Goal: Task Accomplishment & Management: Manage account settings

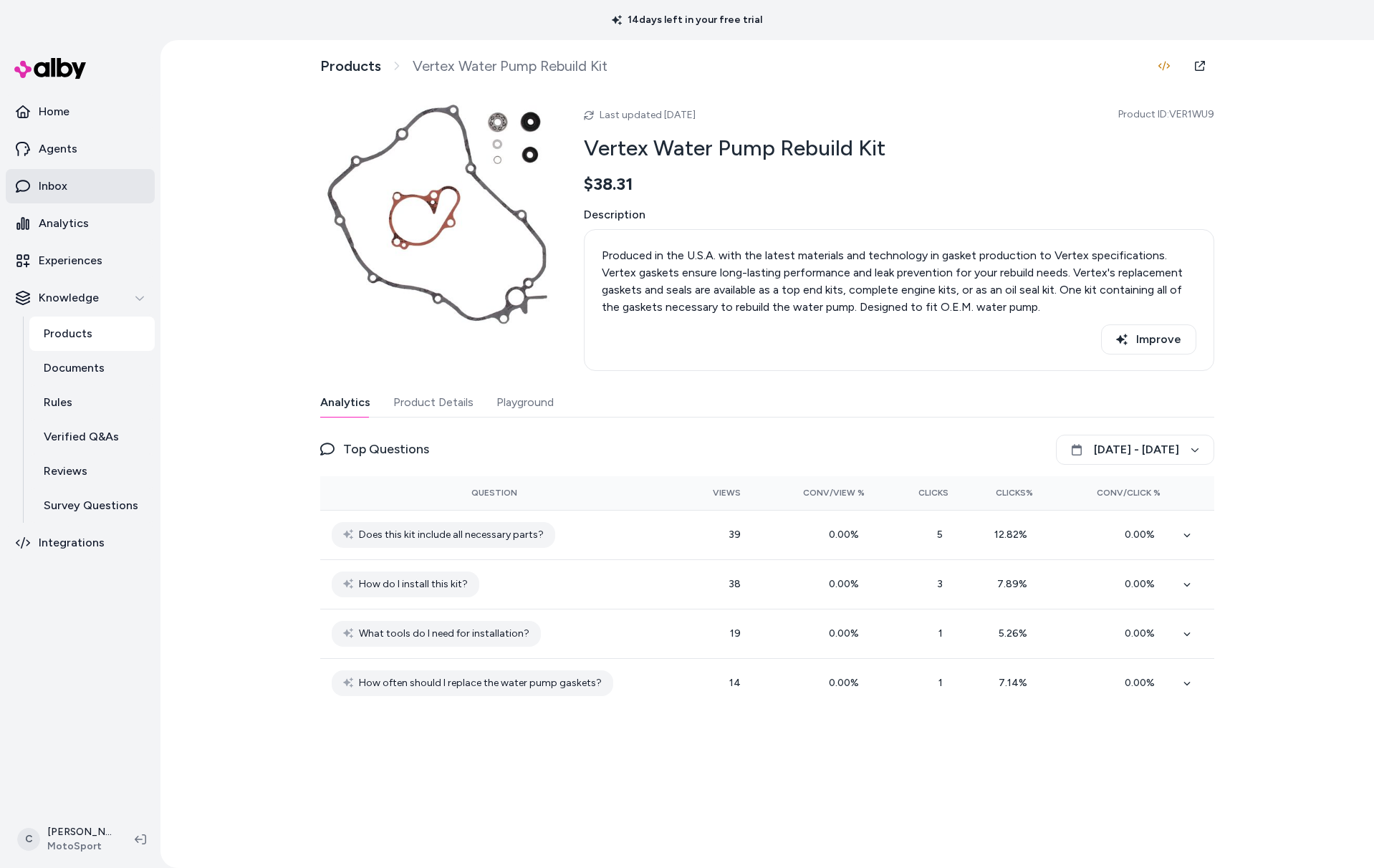
click at [70, 193] on link "Inbox" at bounding box center [80, 186] width 149 height 34
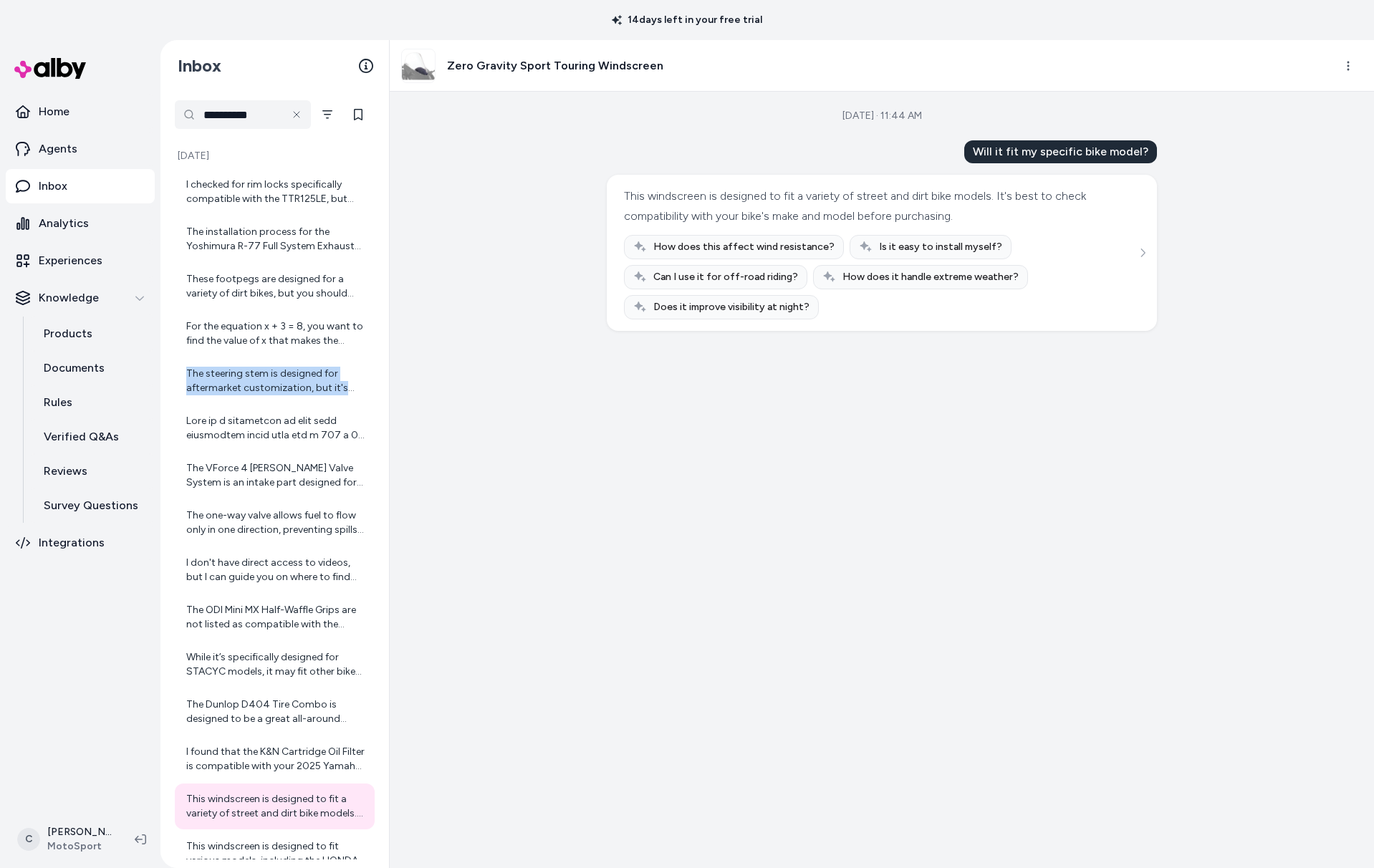
scroll to position [192, 0]
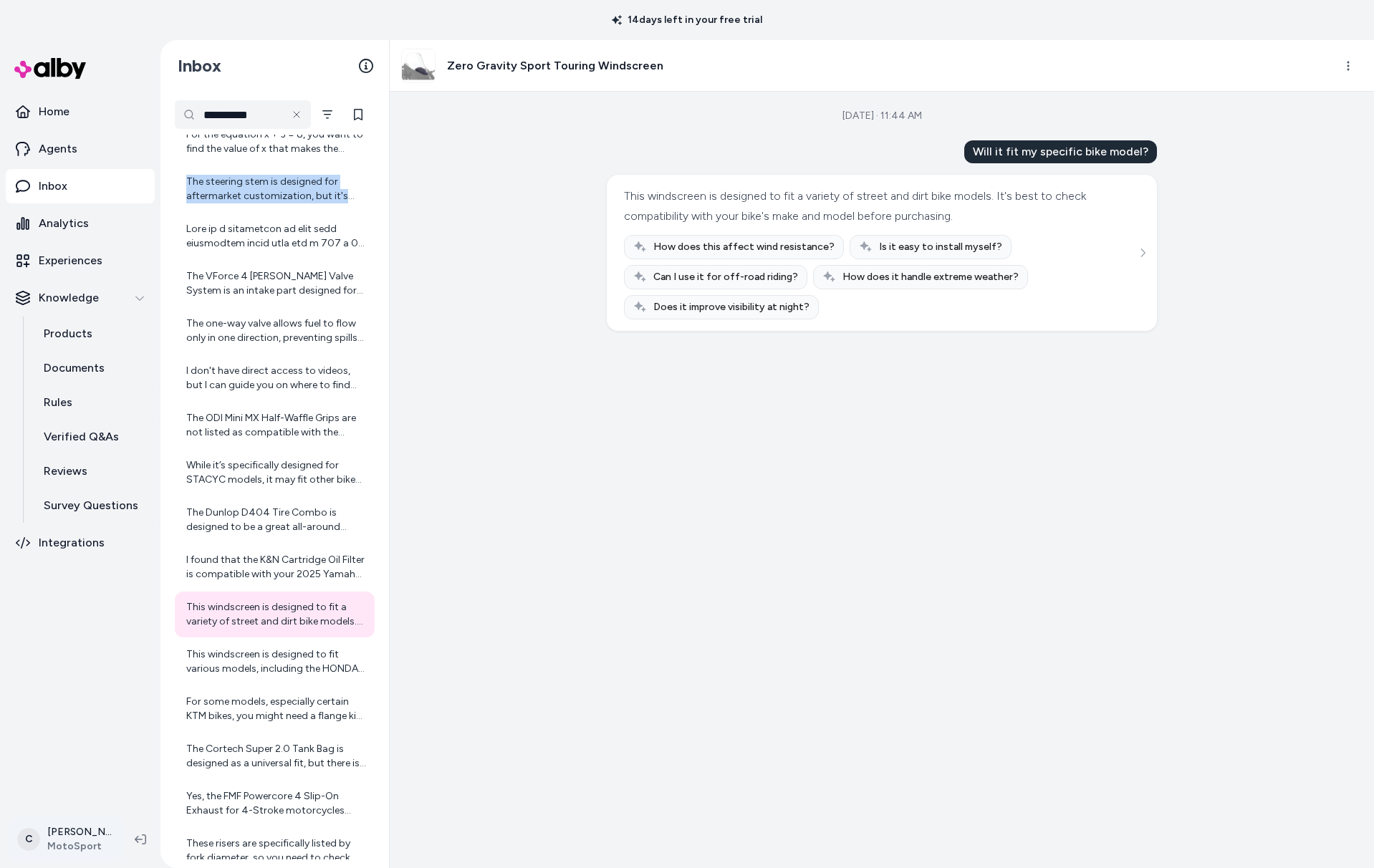
click at [73, 841] on html "**********" at bounding box center [687, 434] width 1374 height 868
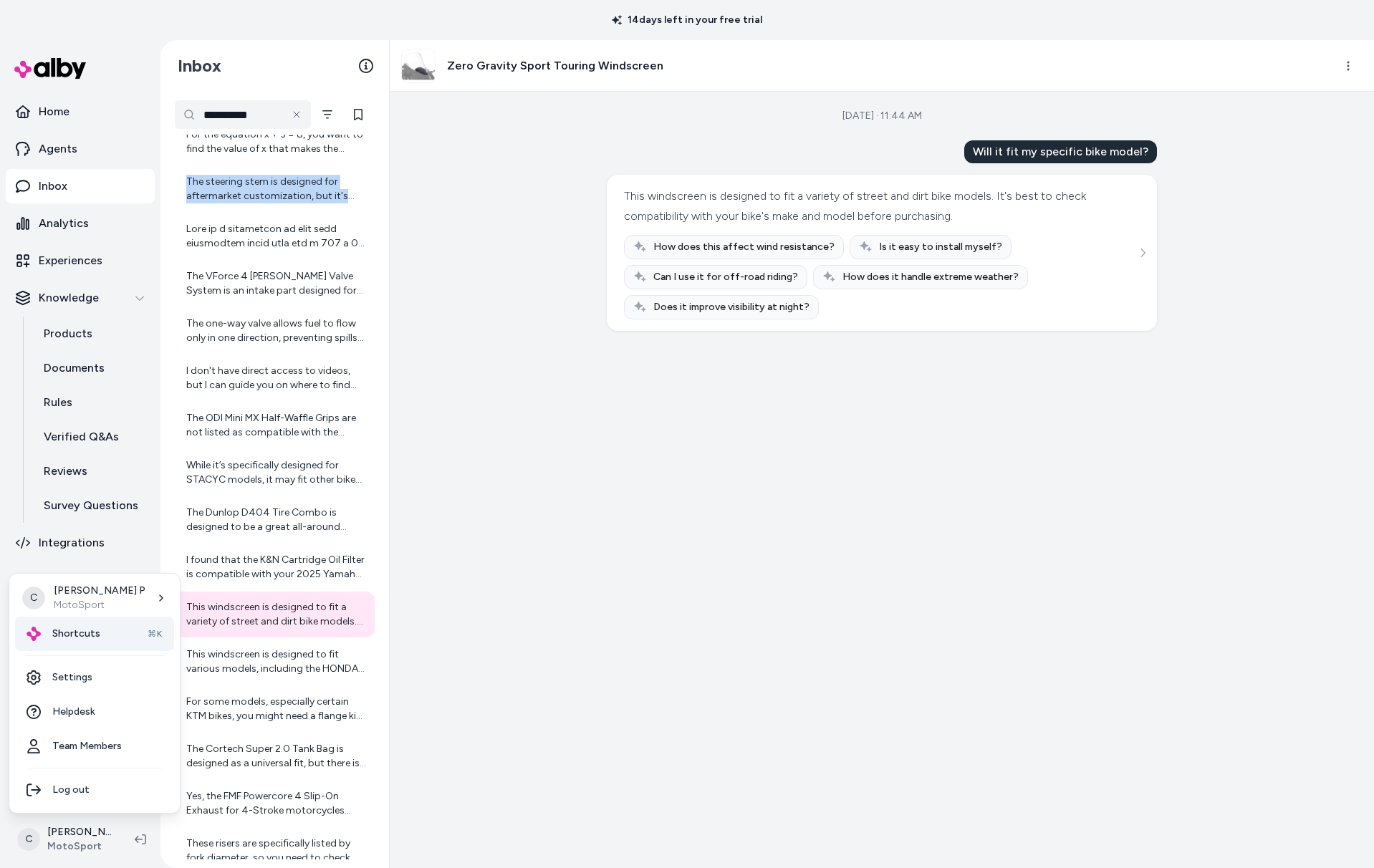
click at [74, 640] on span "Shortcuts" at bounding box center [76, 634] width 48 height 14
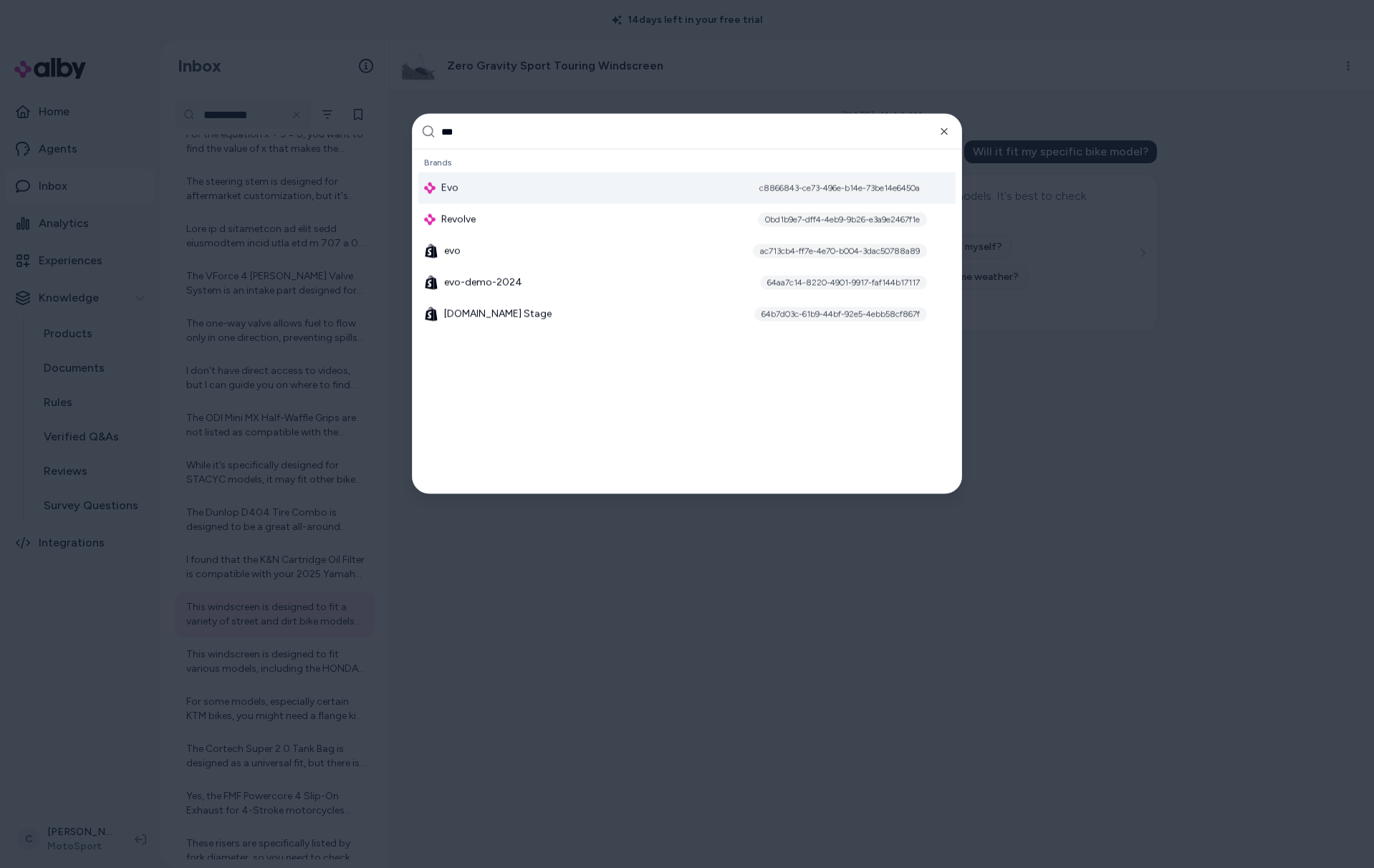
type input "***"
click at [458, 193] on div "Evo c8866843-ce73-496e-b14e-73be14e6450a" at bounding box center [687, 188] width 538 height 32
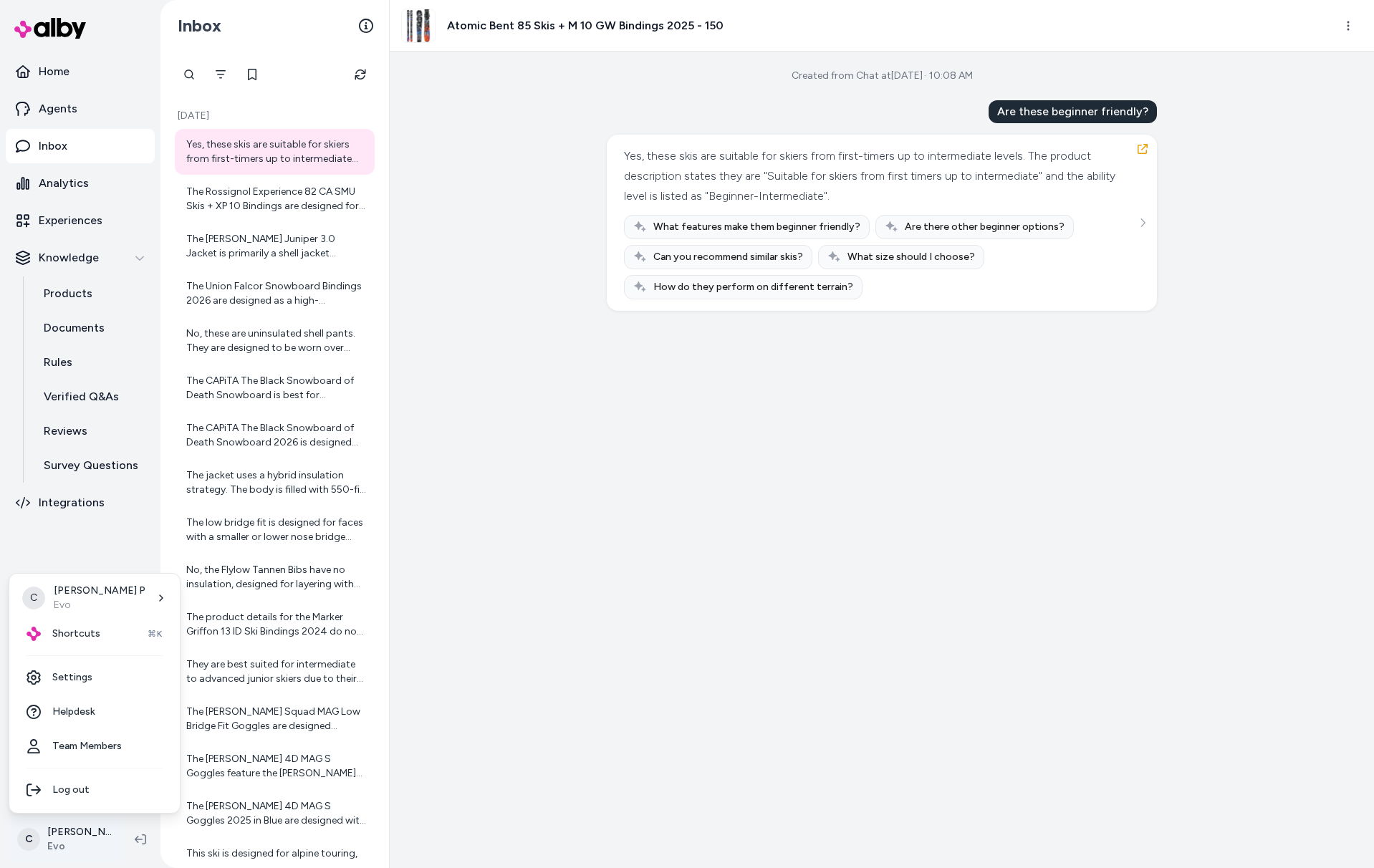
click at [64, 840] on html "Home Agents Inbox Analytics Experiences Knowledge Products Documents Rules Veri…" at bounding box center [687, 434] width 1374 height 868
click at [126, 542] on html "Home Agents Inbox Analytics Experiences Knowledge Products Documents Rules Veri…" at bounding box center [687, 434] width 1374 height 868
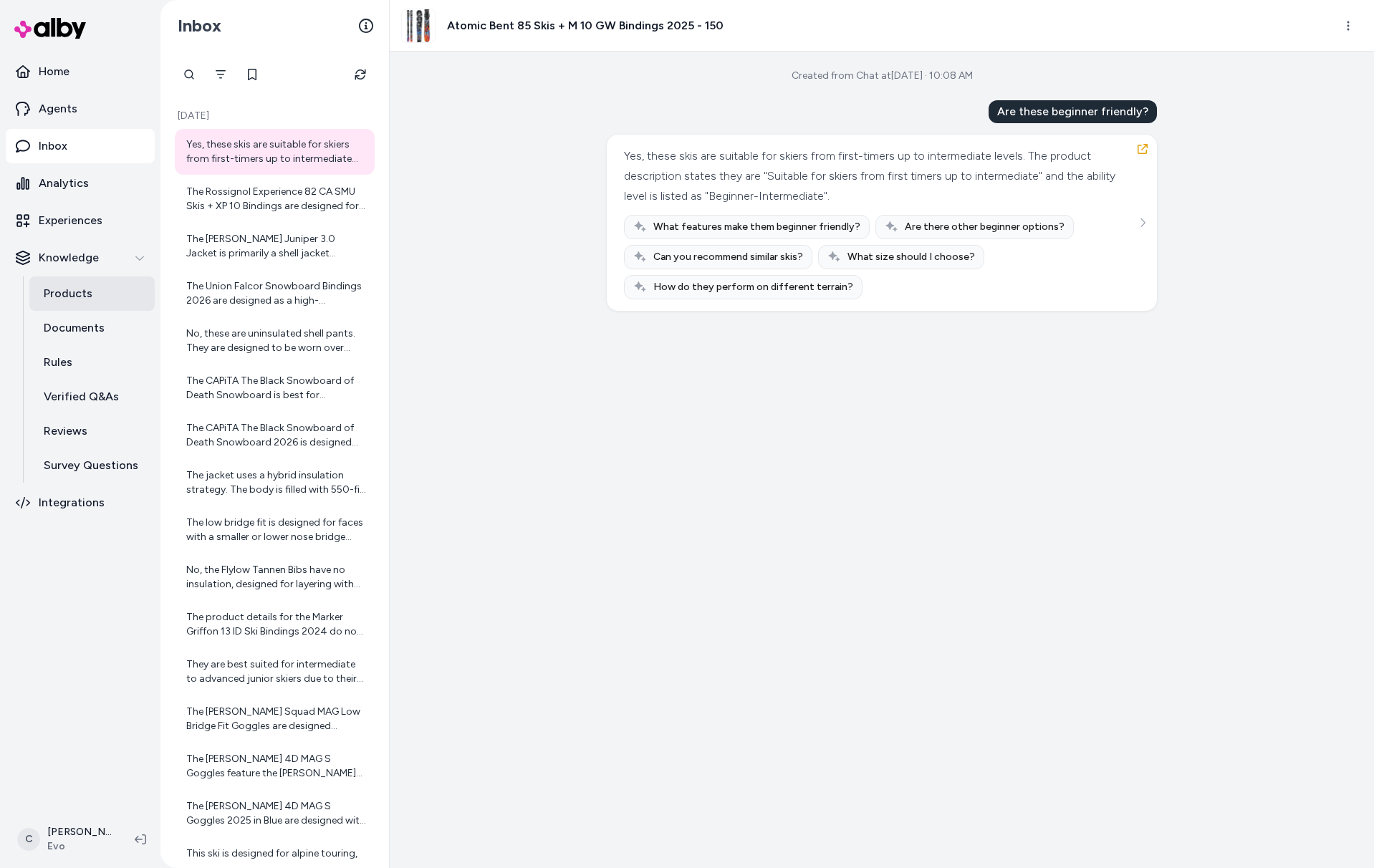
click at [83, 287] on p "Products" at bounding box center [68, 294] width 49 height 17
click at [82, 848] on html "Home Agents Inbox Analytics Experiences Knowledge Products Documents Rules Veri…" at bounding box center [687, 434] width 1374 height 868
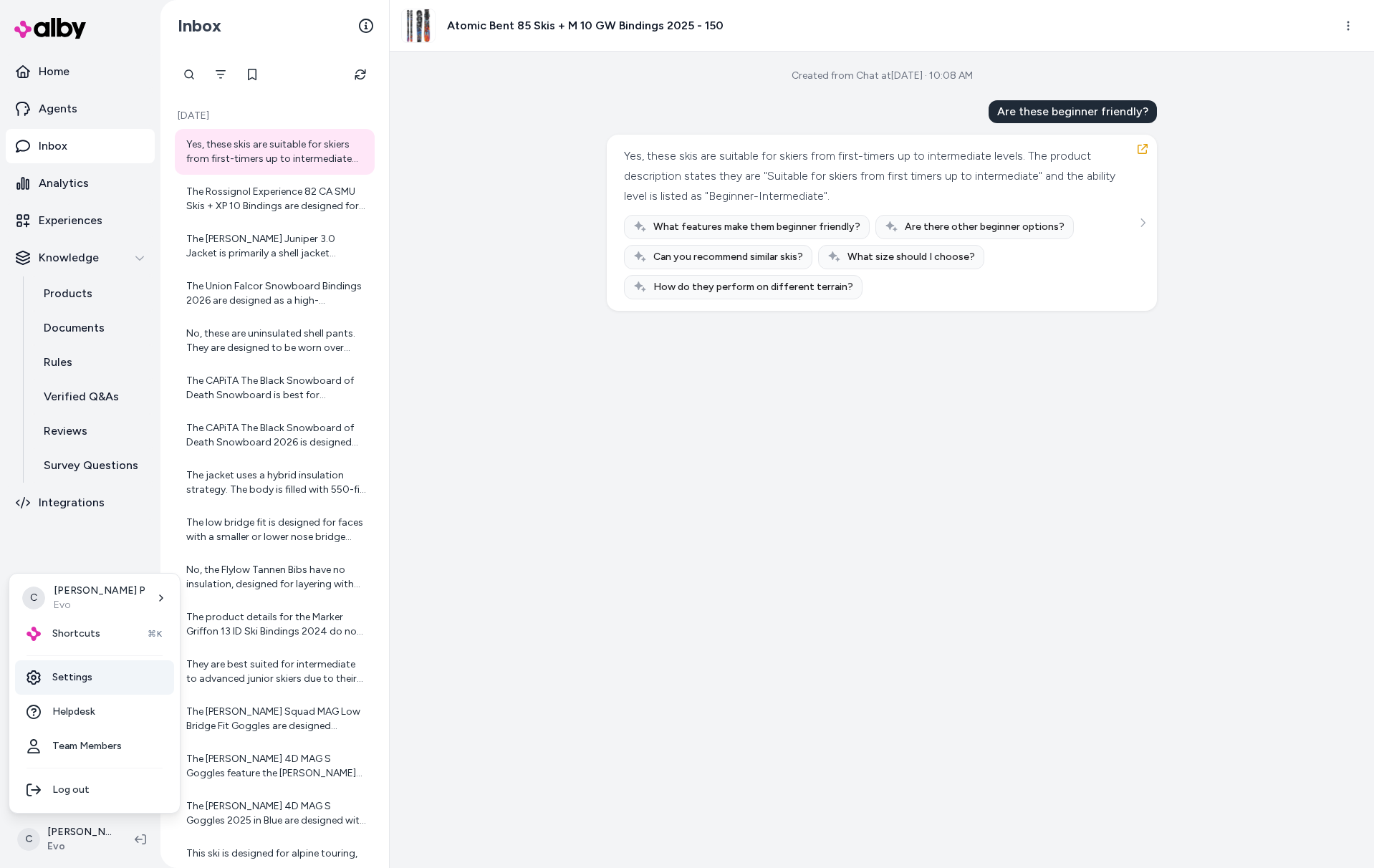
click at [82, 690] on link "Settings" at bounding box center [94, 677] width 159 height 34
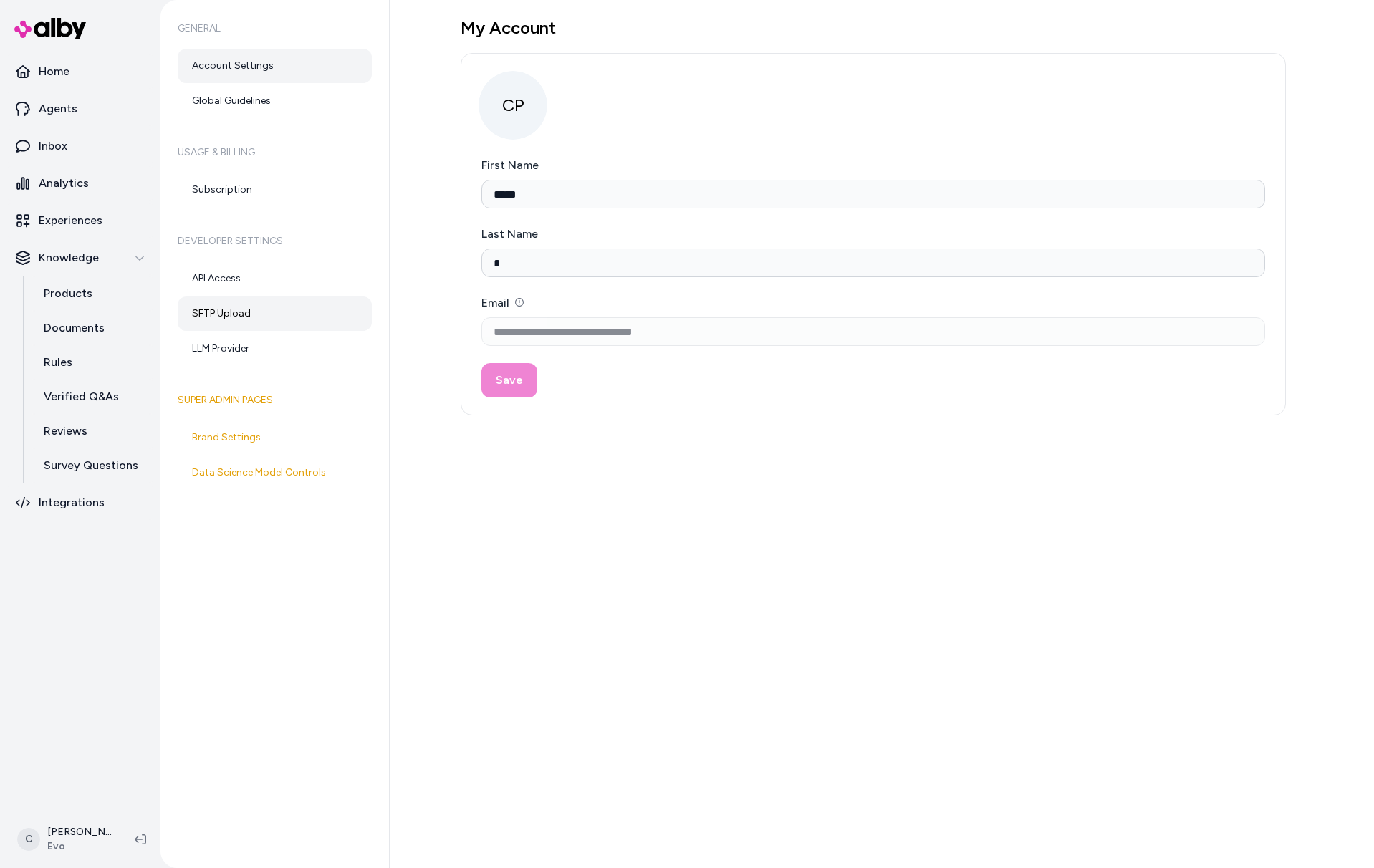
click at [253, 312] on link "SFTP Upload" at bounding box center [275, 314] width 194 height 34
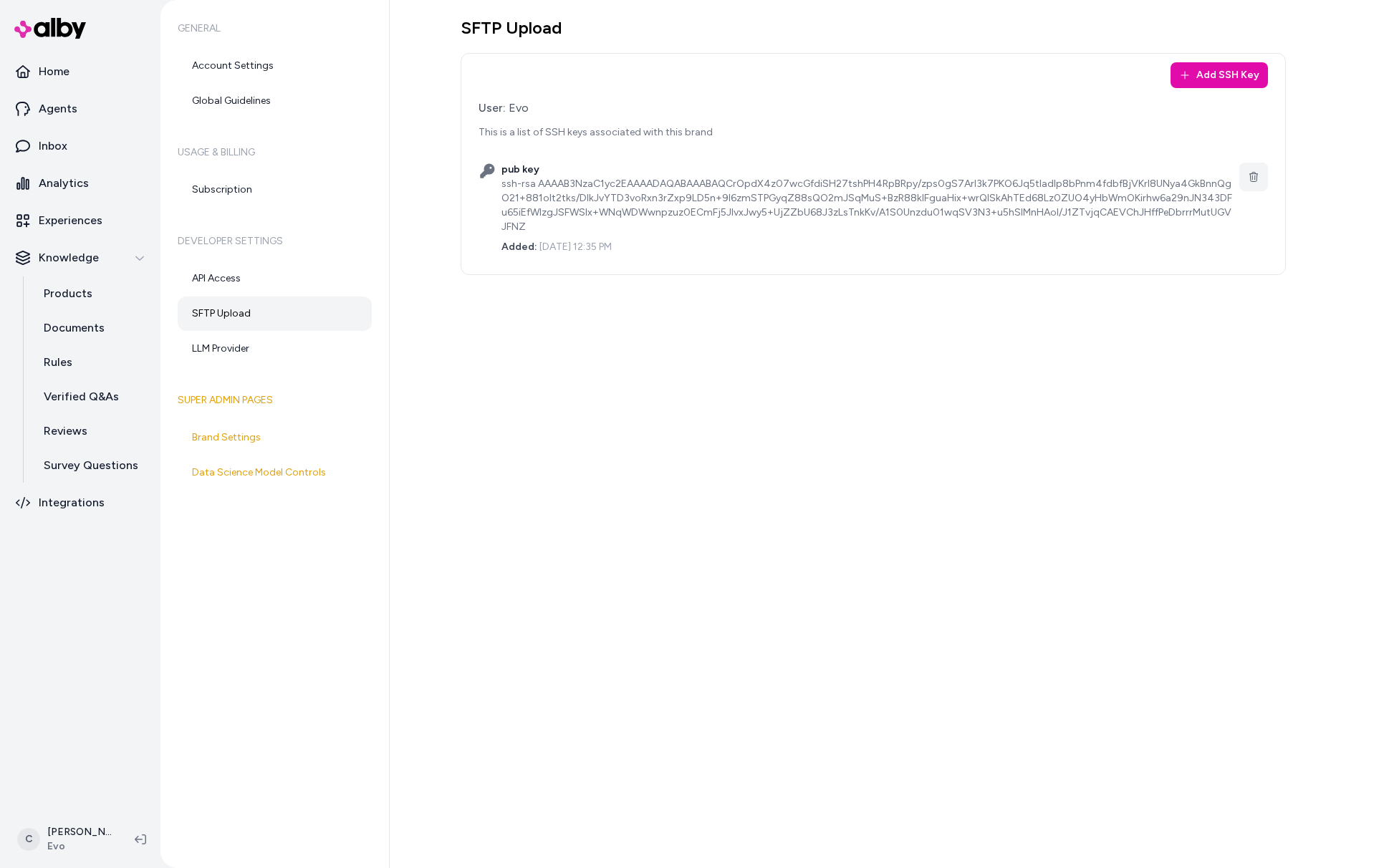
drag, startPoint x: 678, startPoint y: 251, endPoint x: 458, endPoint y: 203, distance: 225.2
click at [458, 203] on div "SFTP Upload Add SSH Key User: Evo This is a list of SSH keys associated with th…" at bounding box center [882, 434] width 985 height 868
drag, startPoint x: 676, startPoint y: 415, endPoint x: 686, endPoint y: 470, distance: 55.9
click at [676, 417] on div "SFTP Upload Add SSH Key User: Evo This is a list of SSH keys associated with th…" at bounding box center [882, 434] width 985 height 868
drag, startPoint x: 521, startPoint y: 196, endPoint x: 822, endPoint y: 271, distance: 310.2
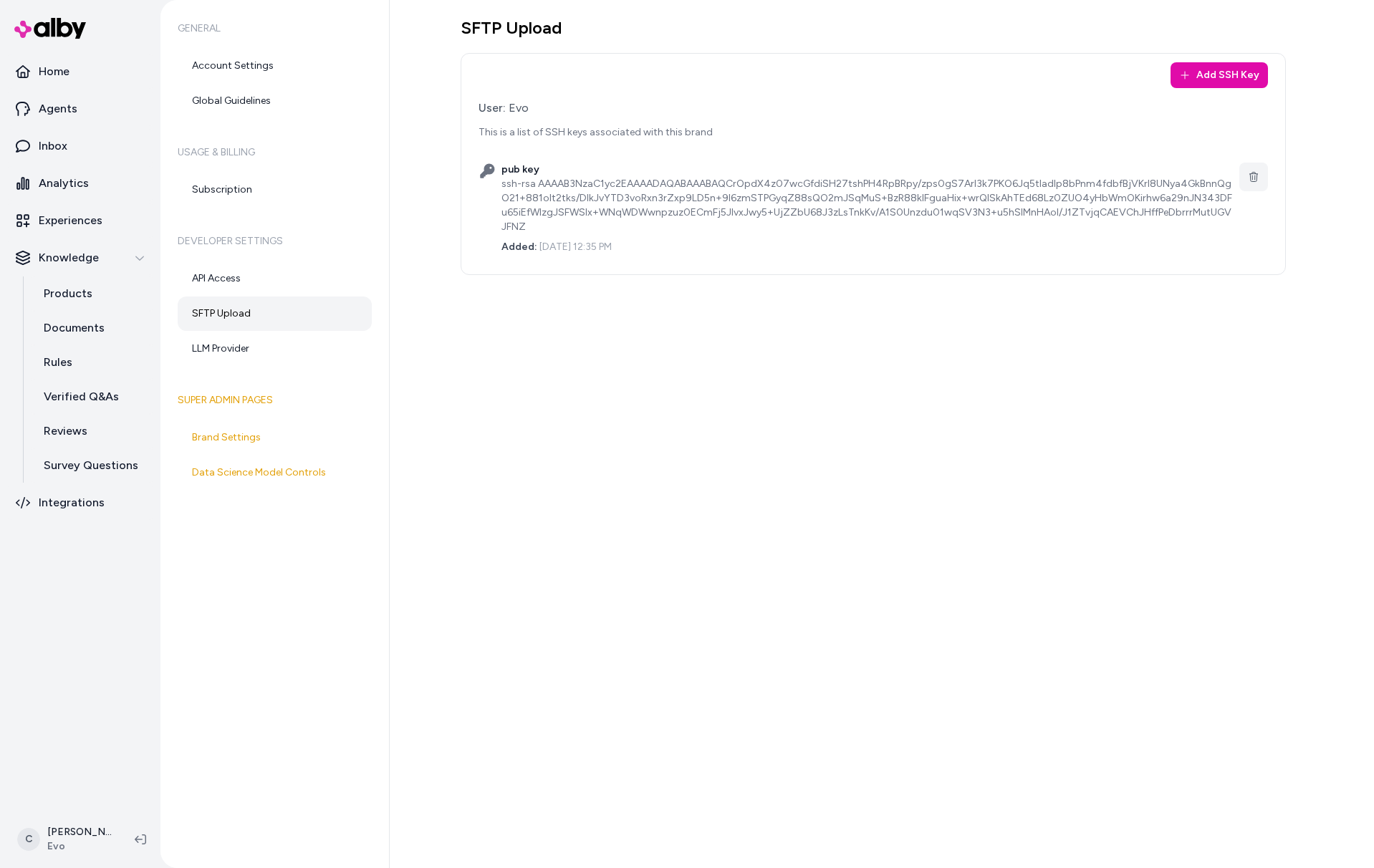
click at [822, 266] on div "SFTP Upload Add SSH Key User: Evo This is a list of SSH keys associated with th…" at bounding box center [882, 434] width 985 height 868
drag, startPoint x: 824, startPoint y: 276, endPoint x: 838, endPoint y: 299, distance: 26.9
click at [824, 276] on div "SFTP Upload Add SSH Key User: Evo This is a list of SSH keys associated with th…" at bounding box center [882, 434] width 985 height 868
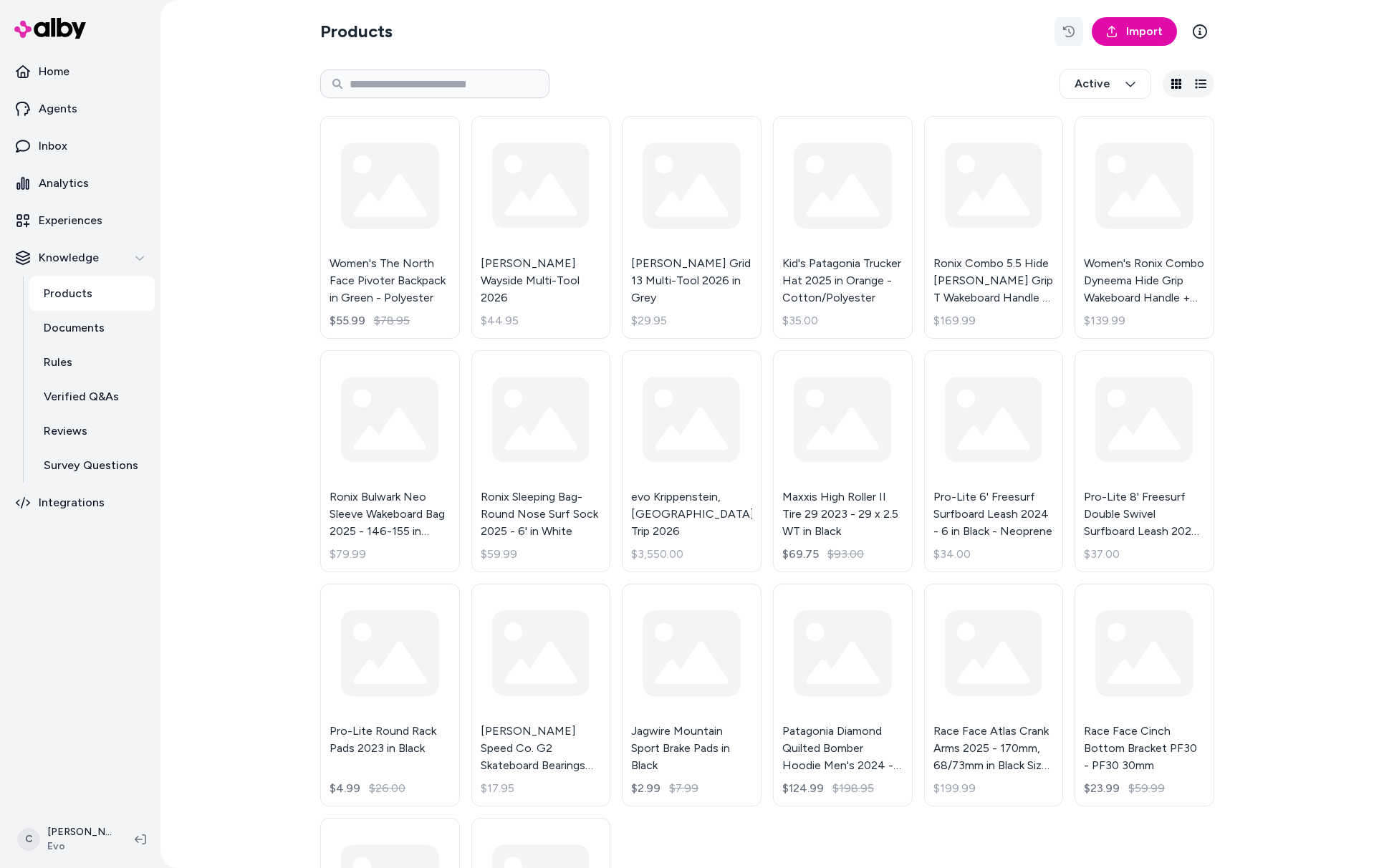
click at [1067, 35] on icon "button" at bounding box center [1069, 31] width 11 height 11
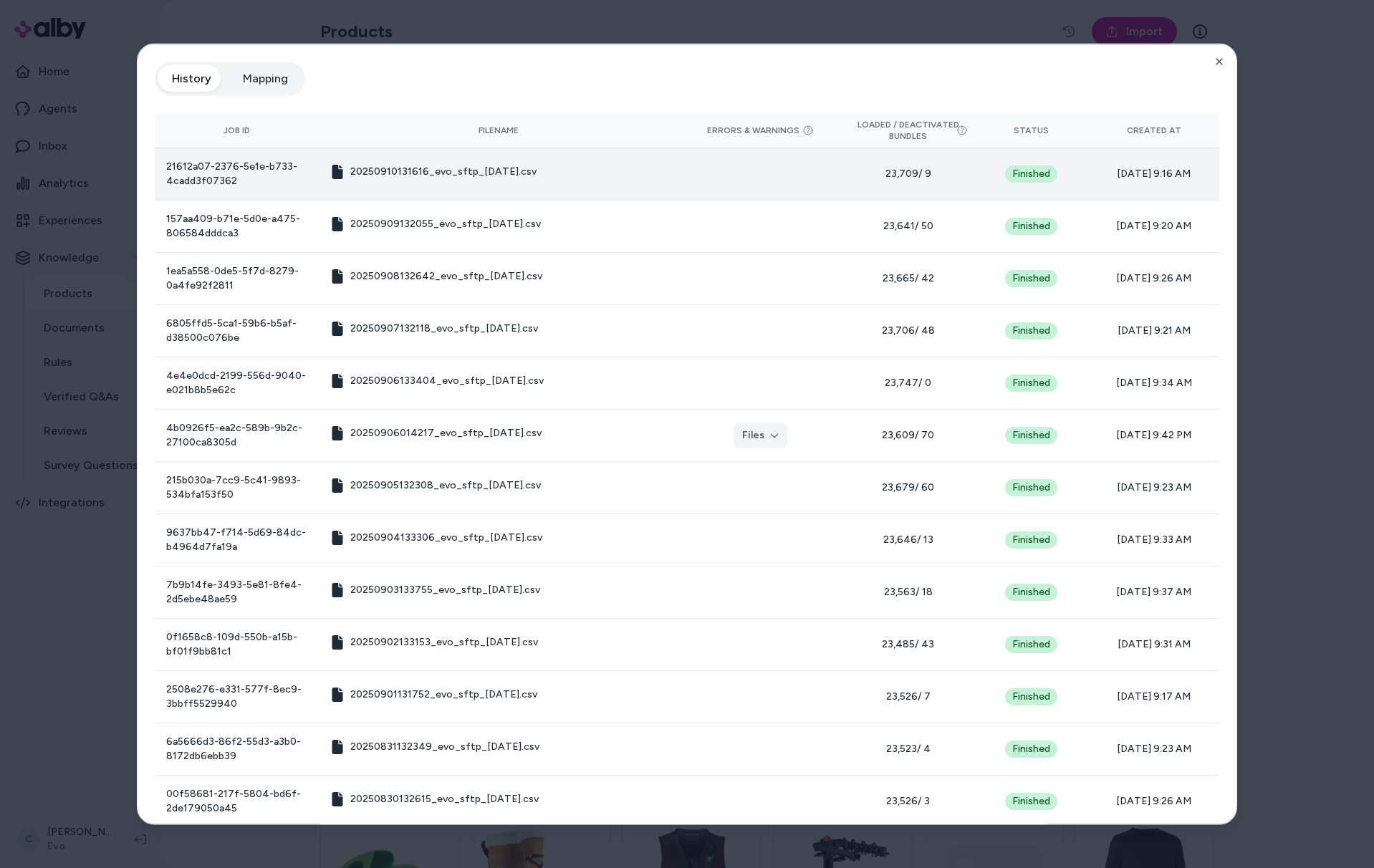
drag, startPoint x: 1194, startPoint y: 186, endPoint x: 1129, endPoint y: 171, distance: 66.7
click at [1129, 171] on td "09/10/25 - 9:16 AM" at bounding box center [1154, 173] width 131 height 53
click at [1129, 171] on span "09/10/25 - 9:16 AM" at bounding box center [1154, 173] width 108 height 14
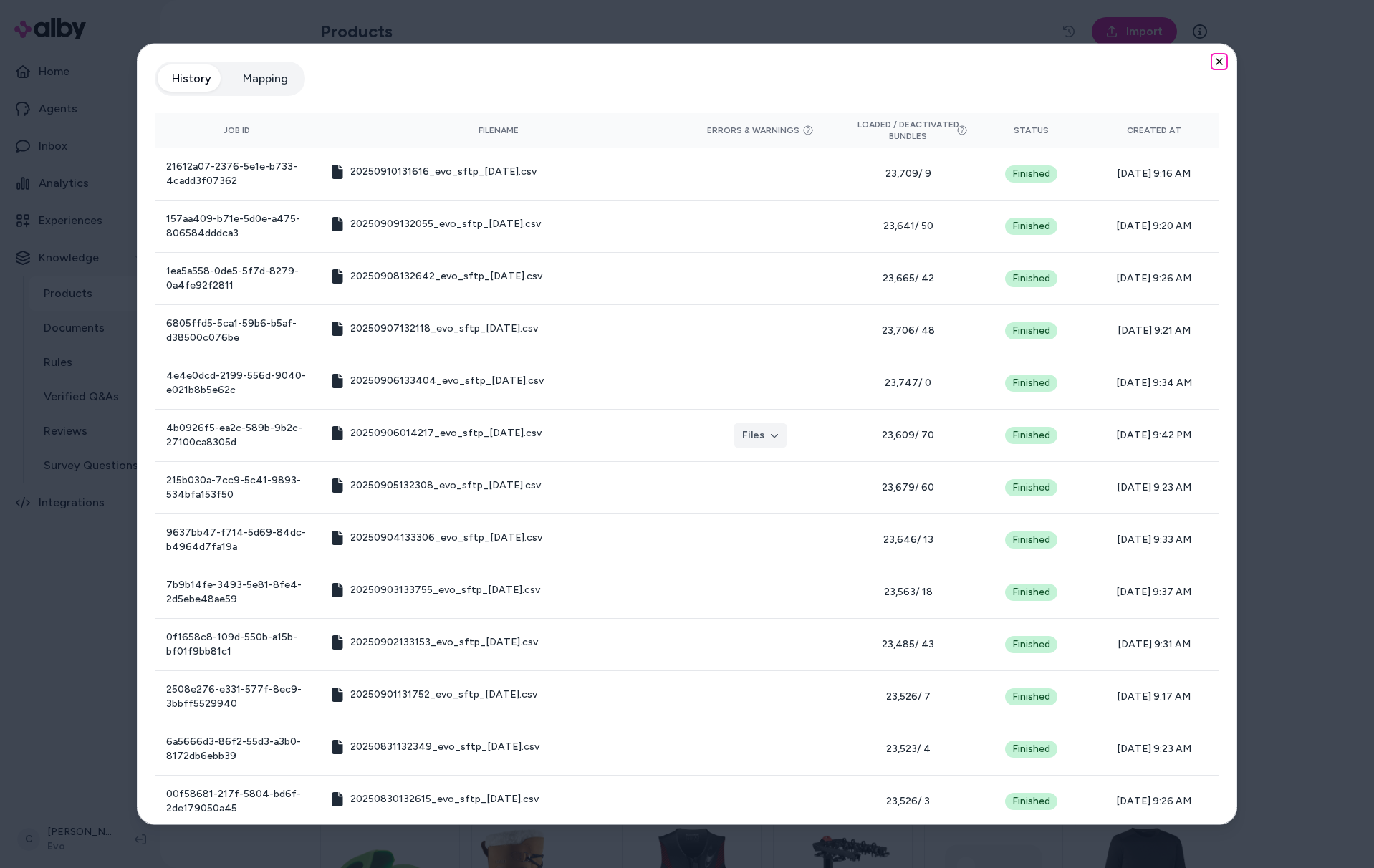
click at [1214, 63] on icon "button" at bounding box center [1219, 61] width 11 height 11
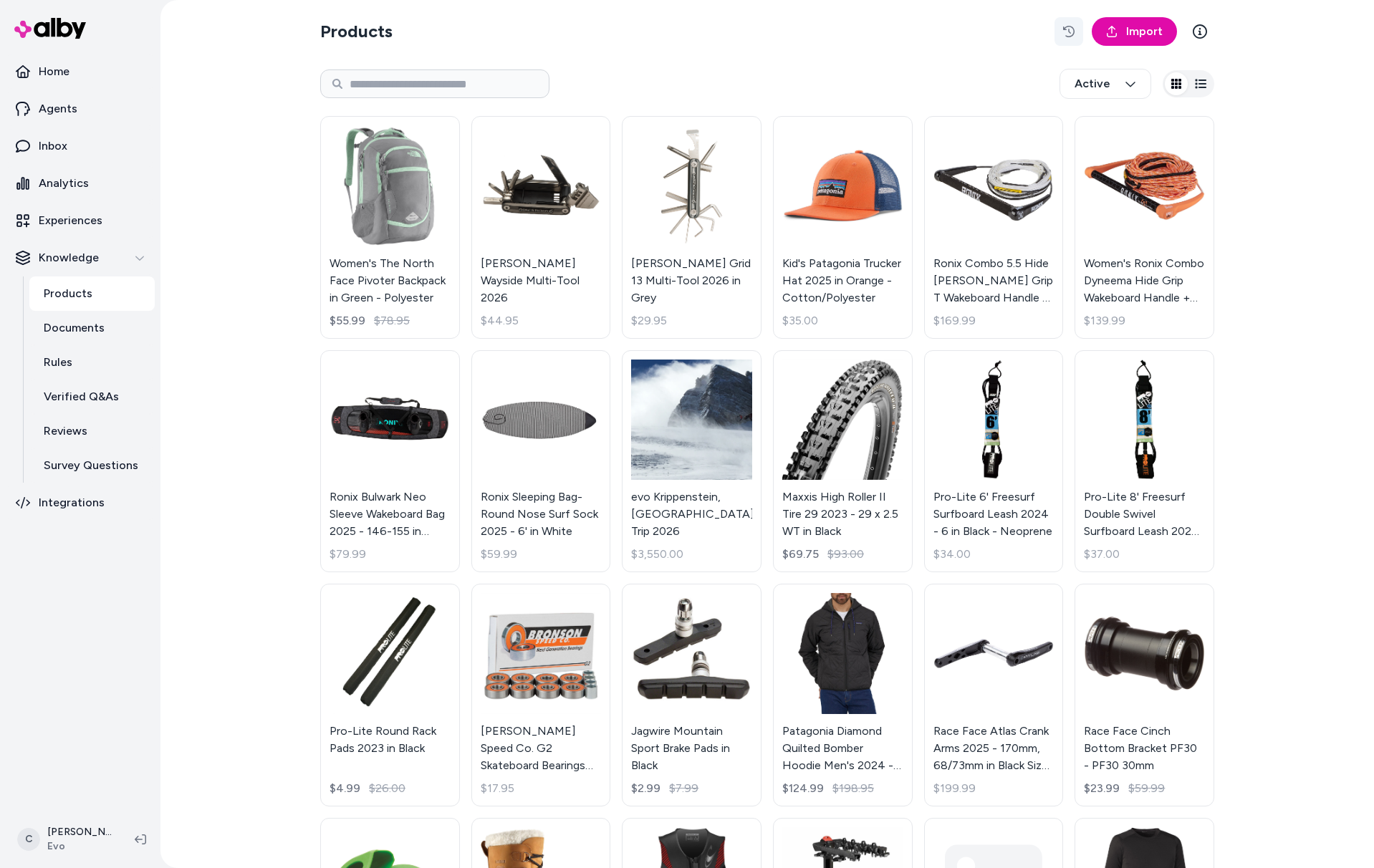
click at [1069, 24] on button "button" at bounding box center [1069, 31] width 29 height 29
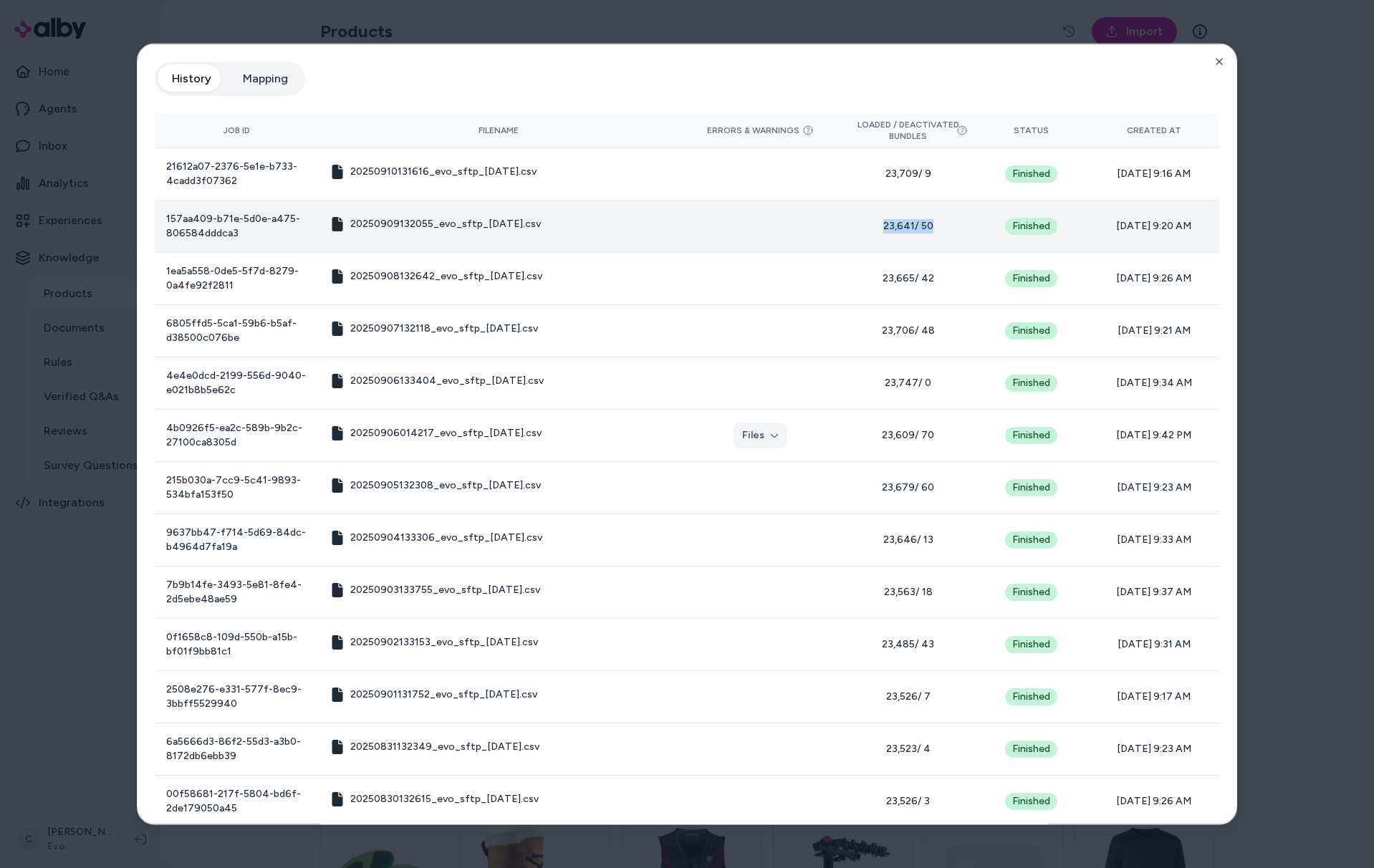
drag, startPoint x: 916, startPoint y: 225, endPoint x: 851, endPoint y: 219, distance: 65.3
click at [854, 219] on span "23,641 / 50" at bounding box center [908, 225] width 108 height 14
click at [855, 222] on span "23,641 / 50" at bounding box center [908, 225] width 108 height 14
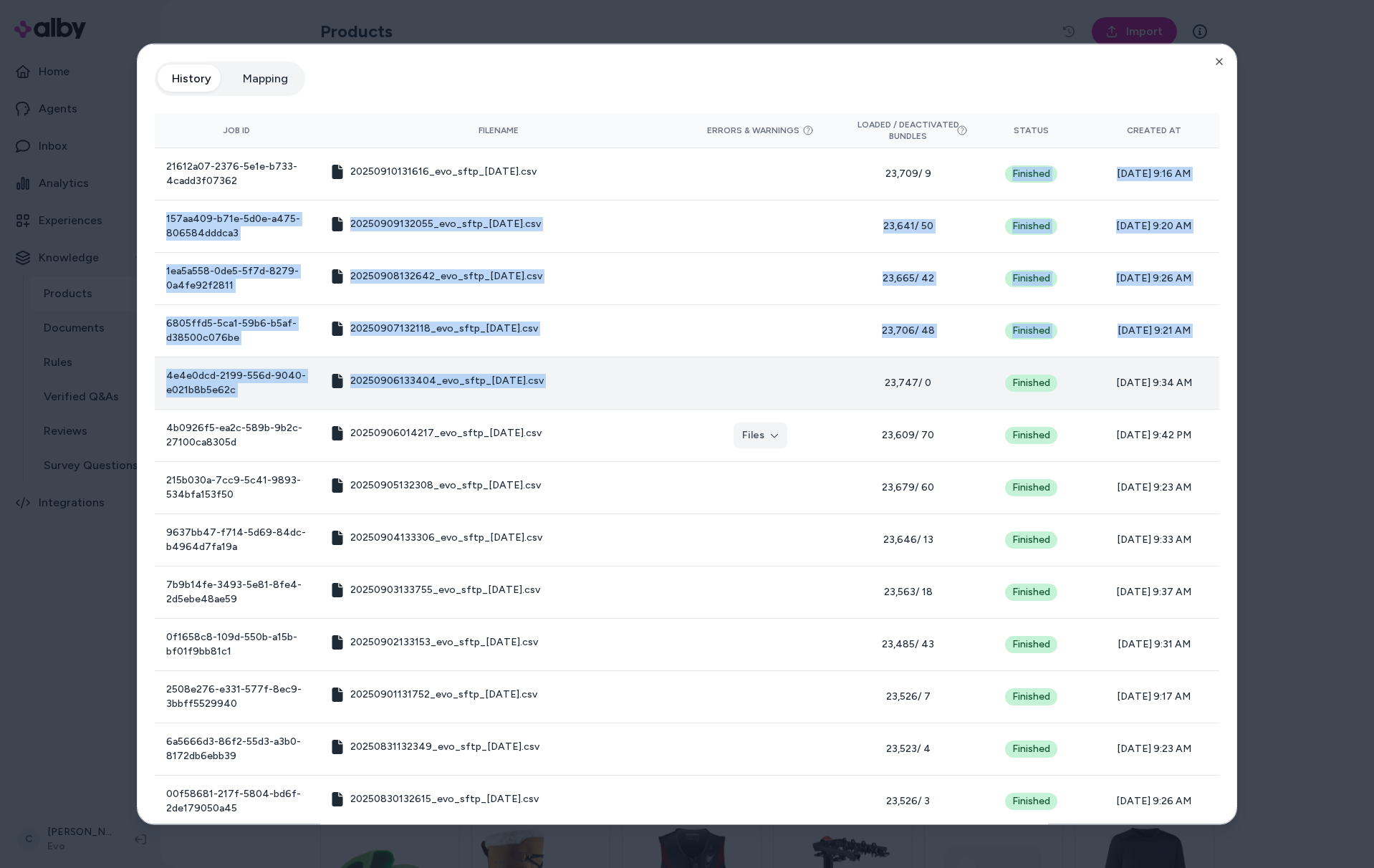
drag, startPoint x: 864, startPoint y: 194, endPoint x: 925, endPoint y: 372, distance: 188.2
click at [925, 372] on tbody "21612a07-2376-5e1e-b733-4cadd3f07362 20250910131616_evo_sftp_2025-09-10.csv 23,…" at bounding box center [687, 670] width 1065 height 1046
click at [925, 375] on span "23,747 / 0" at bounding box center [908, 382] width 108 height 14
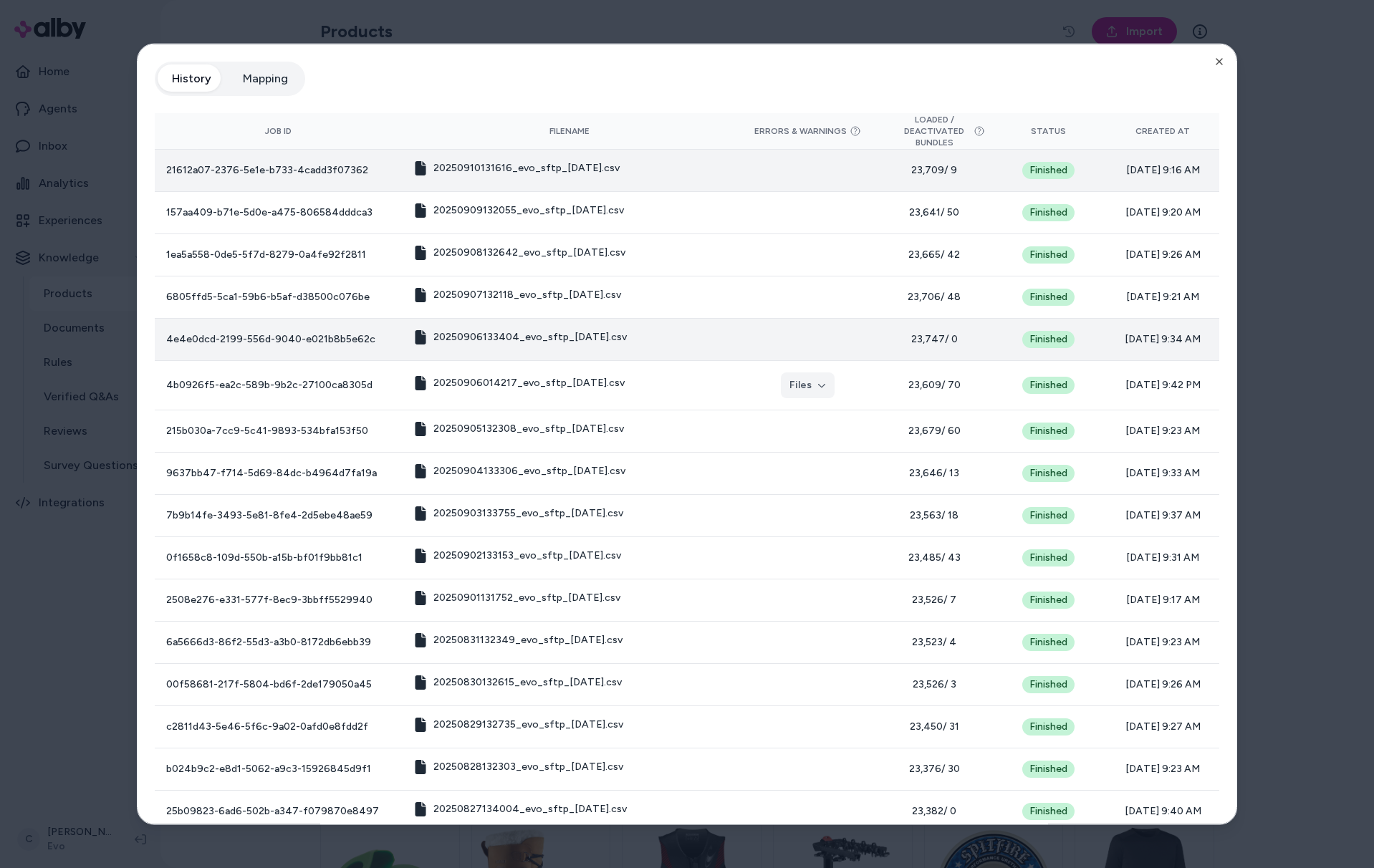
drag, startPoint x: 1166, startPoint y: 173, endPoint x: 1093, endPoint y: 176, distance: 73.1
click at [1117, 176] on span "09/10/25 - 9:16 AM" at bounding box center [1163, 170] width 90 height 14
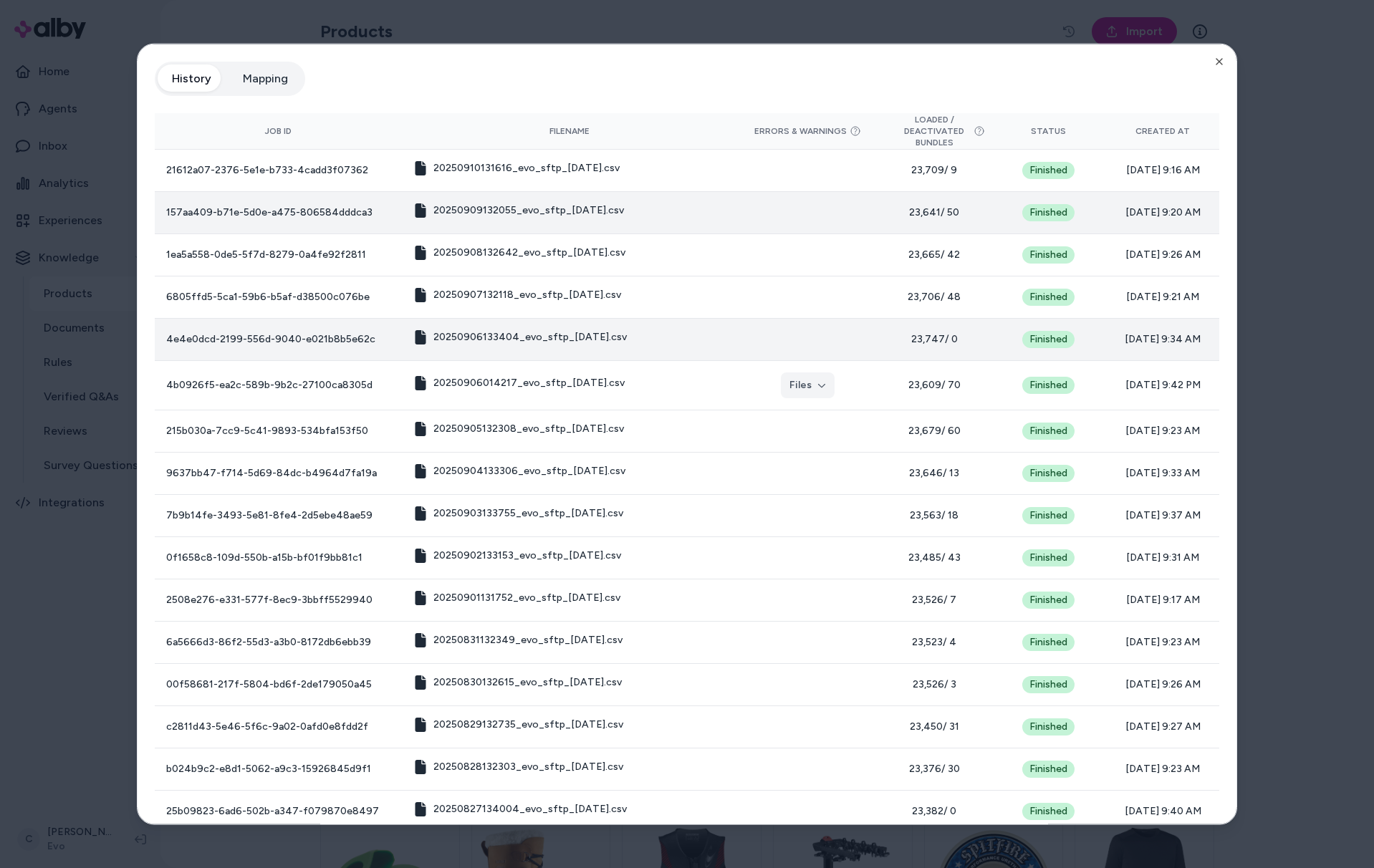
drag, startPoint x: 1200, startPoint y: 225, endPoint x: 1097, endPoint y: 225, distance: 103.0
click at [1106, 224] on td "09/09/25 - 9:20 AM" at bounding box center [1163, 212] width 113 height 42
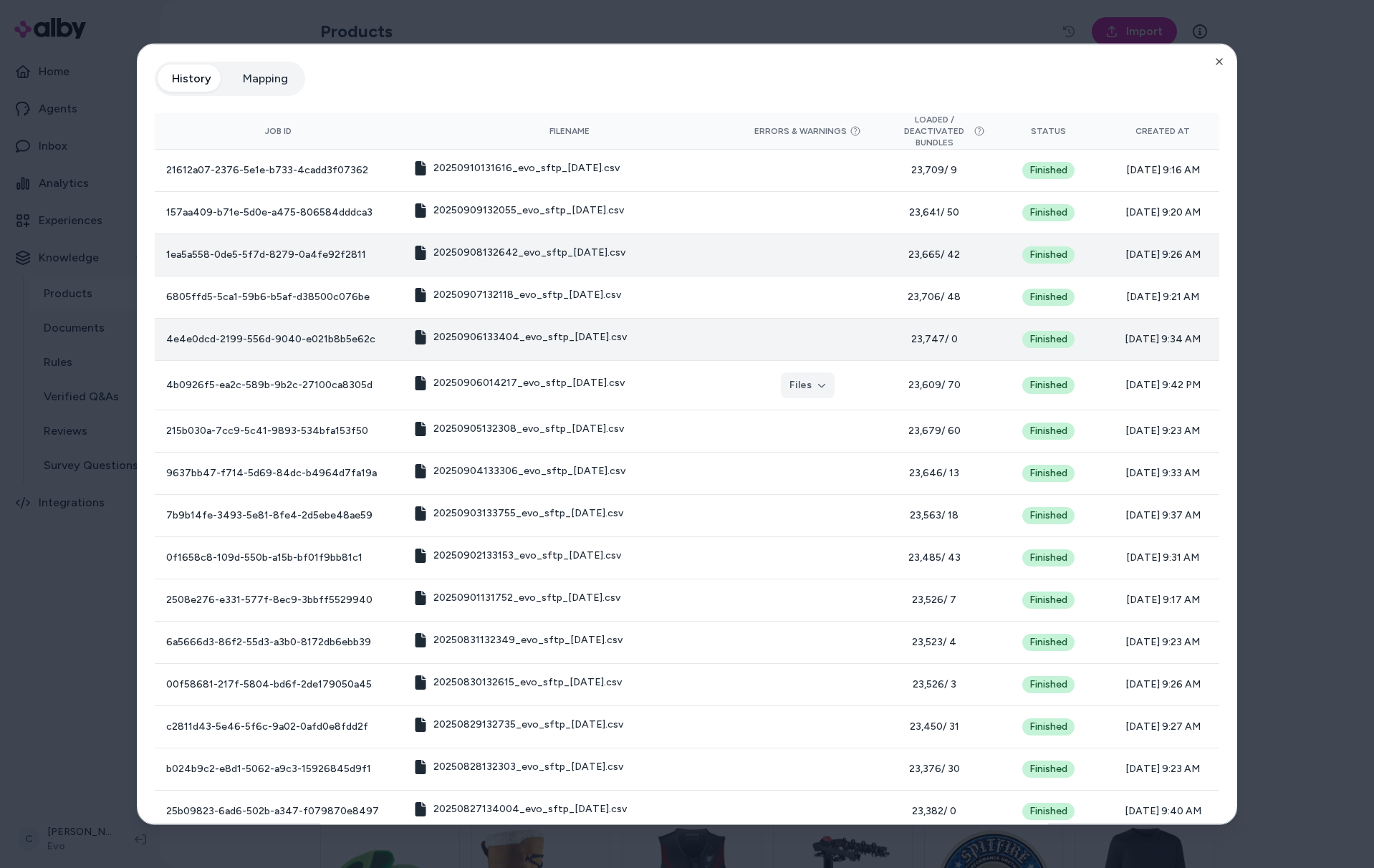
drag, startPoint x: 1103, startPoint y: 228, endPoint x: 1133, endPoint y: 259, distance: 43.1
click at [1117, 220] on span "09/09/25 - 9:20 AM" at bounding box center [1163, 212] width 90 height 14
click at [1014, 234] on div "Product Feed View the history of product feeds for this brand. You can also vie…" at bounding box center [687, 434] width 1100 height 781
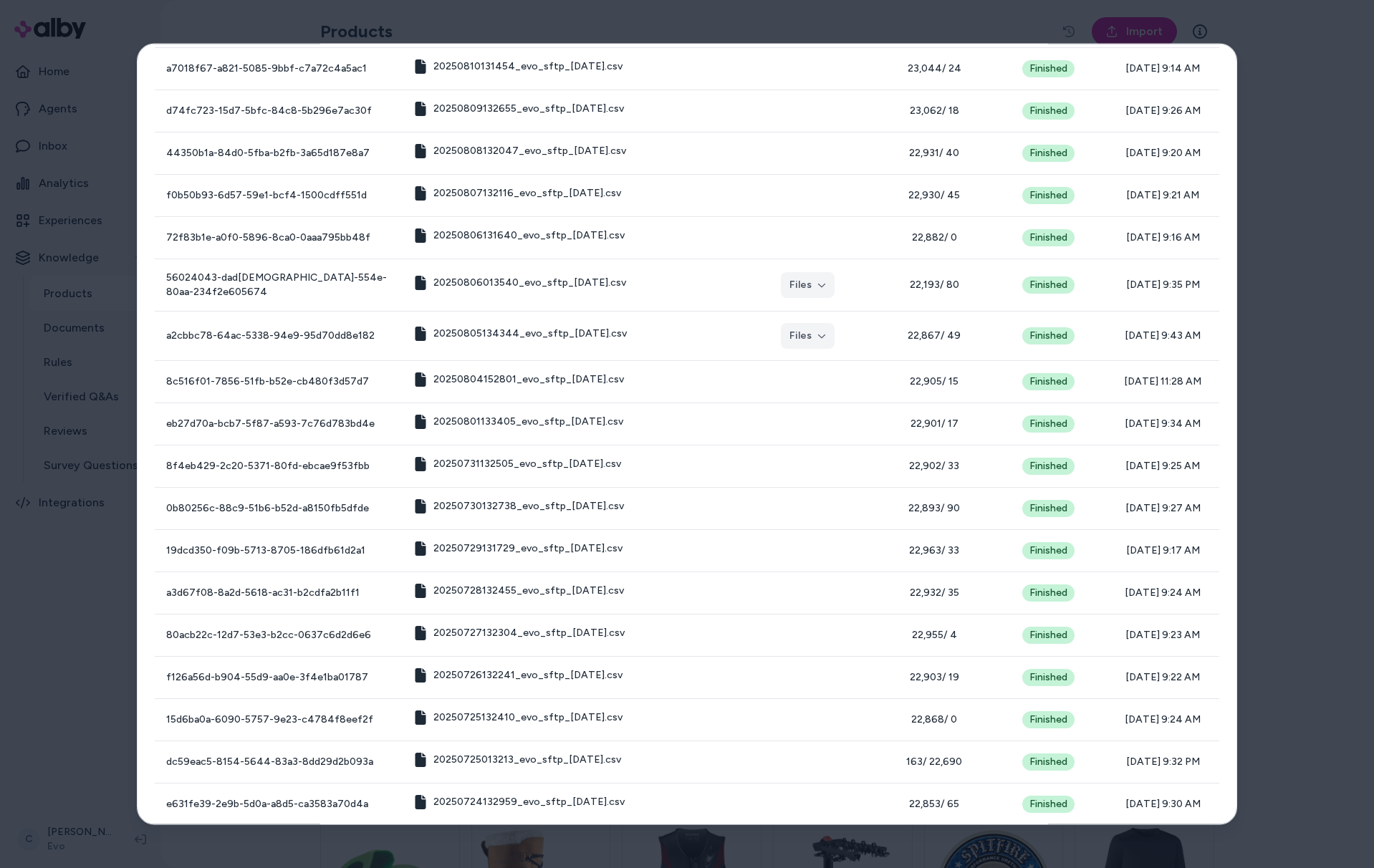
scroll to position [1417, 0]
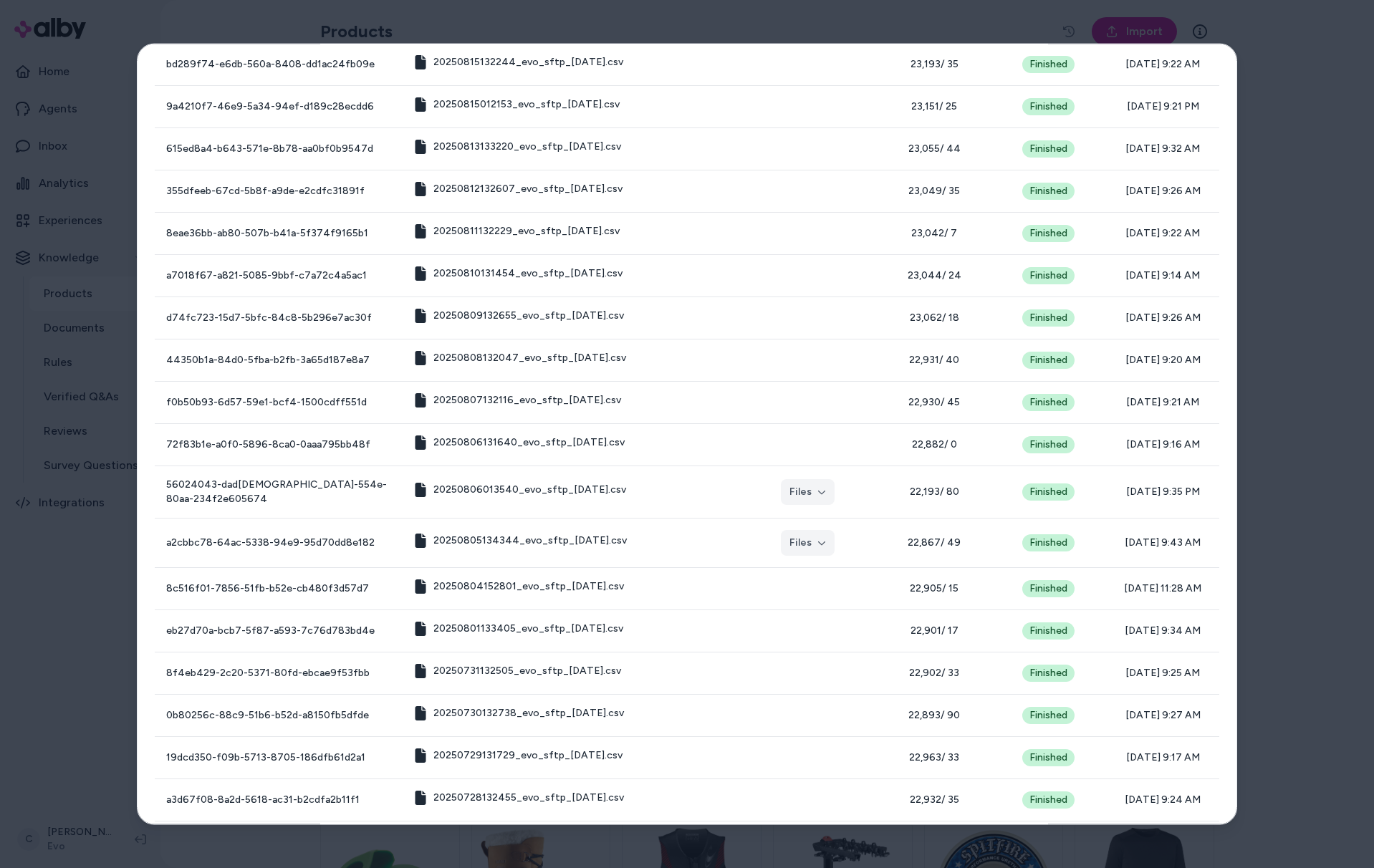
click at [57, 686] on div at bounding box center [687, 434] width 1374 height 868
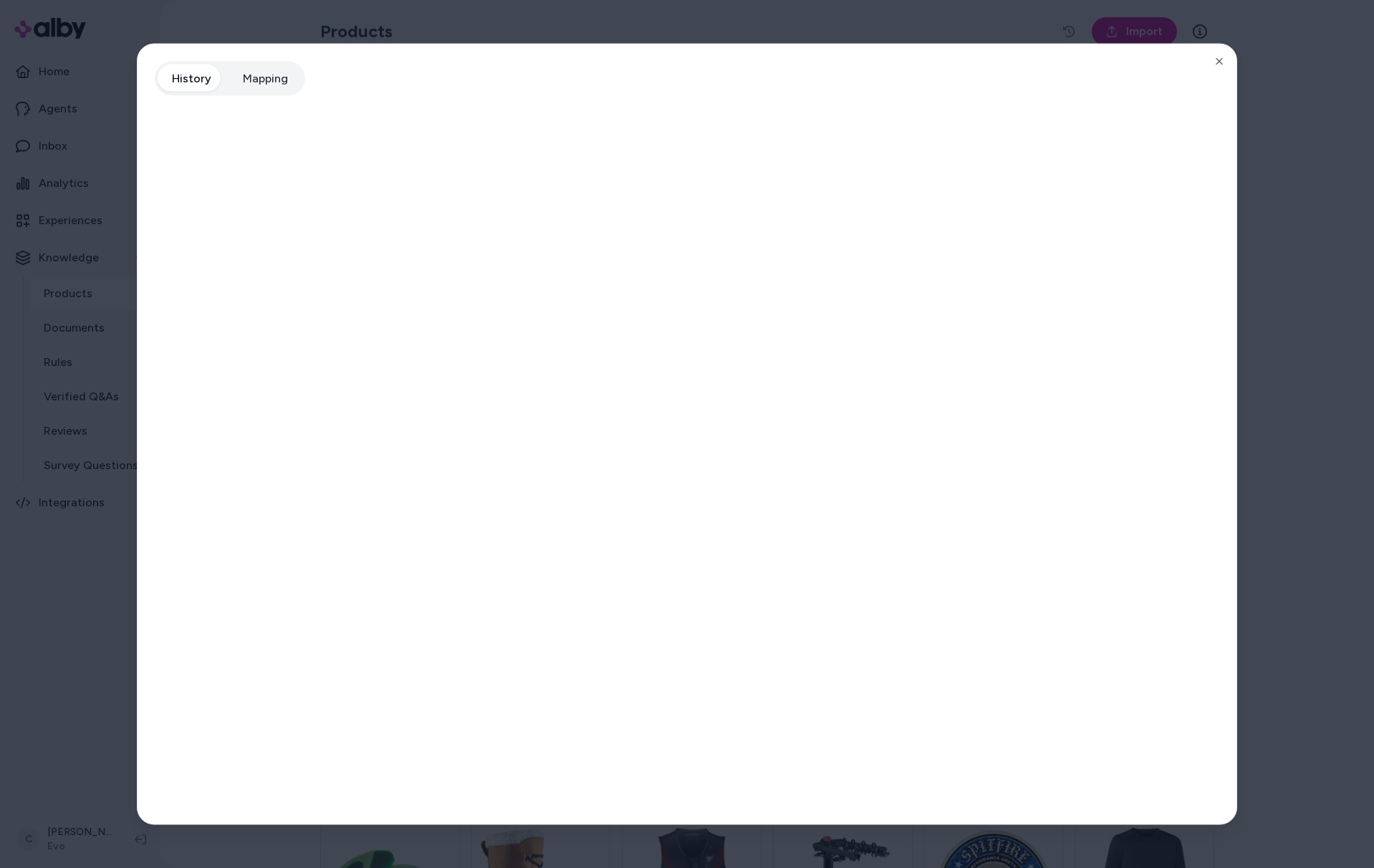
scroll to position [0, 0]
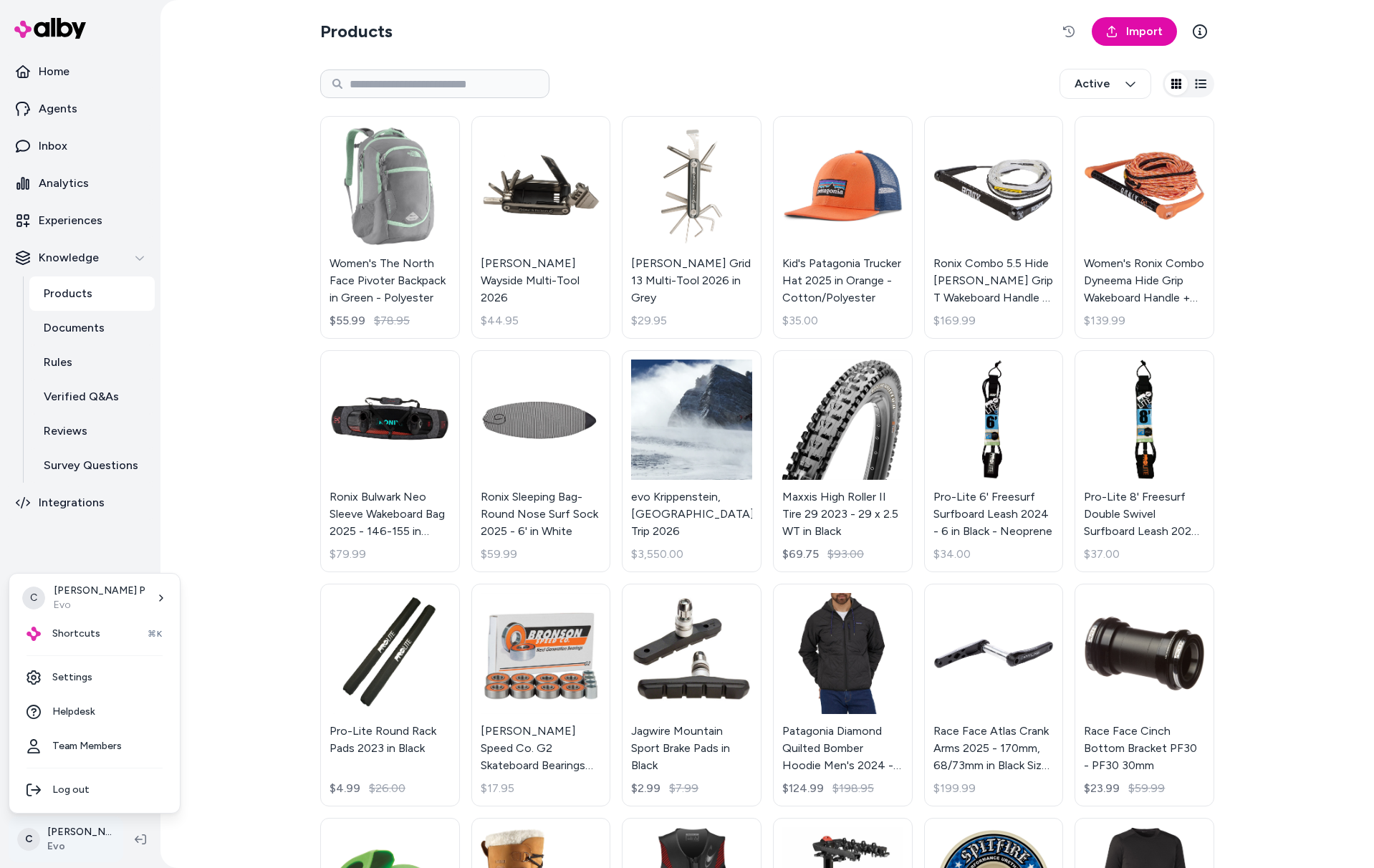
click at [62, 840] on html "Home Agents Inbox Analytics Experiences Knowledge Products Documents Rules Veri…" at bounding box center [687, 434] width 1374 height 868
click at [68, 683] on link "Settings" at bounding box center [94, 677] width 159 height 34
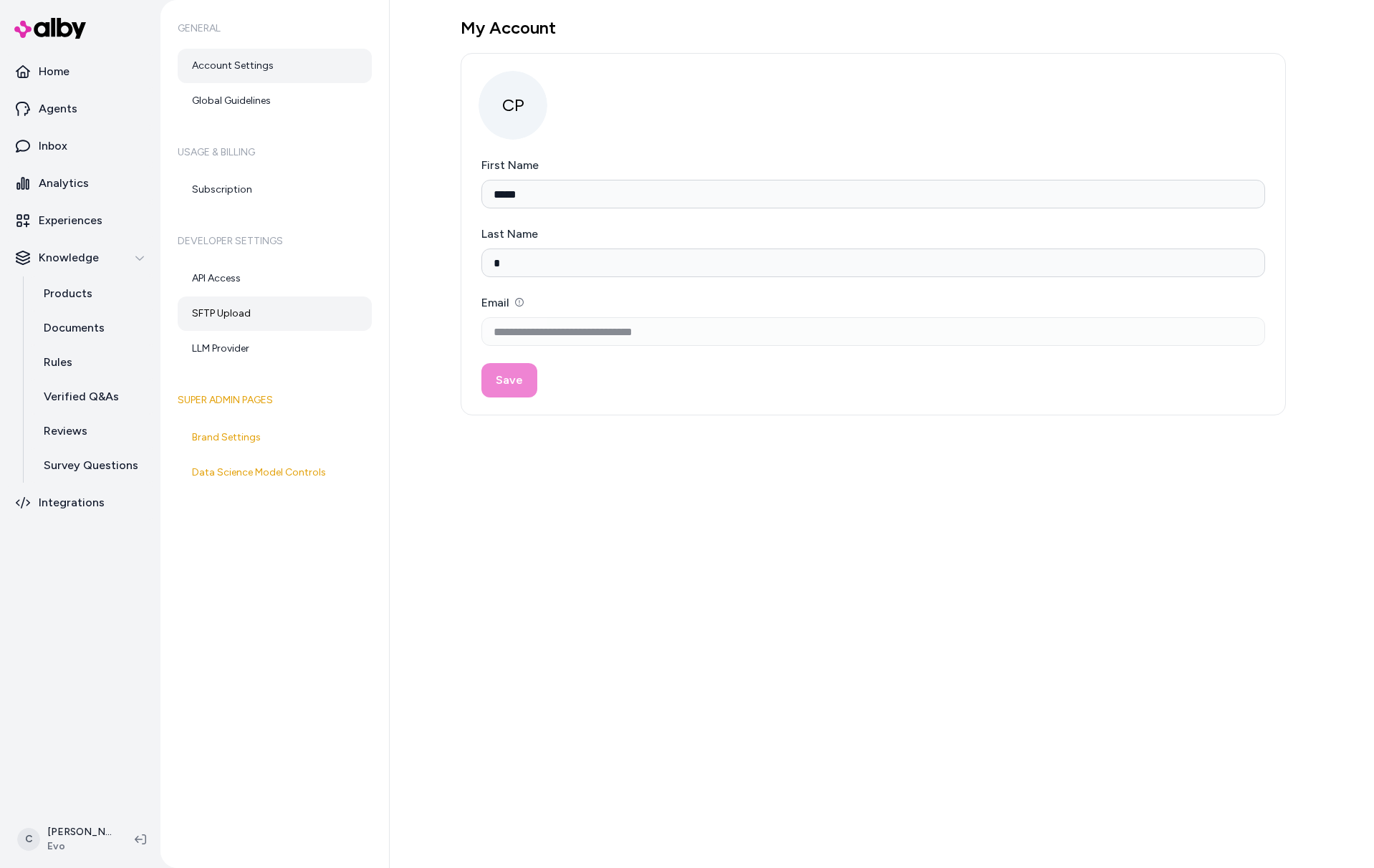
click at [234, 315] on link "SFTP Upload" at bounding box center [275, 314] width 194 height 34
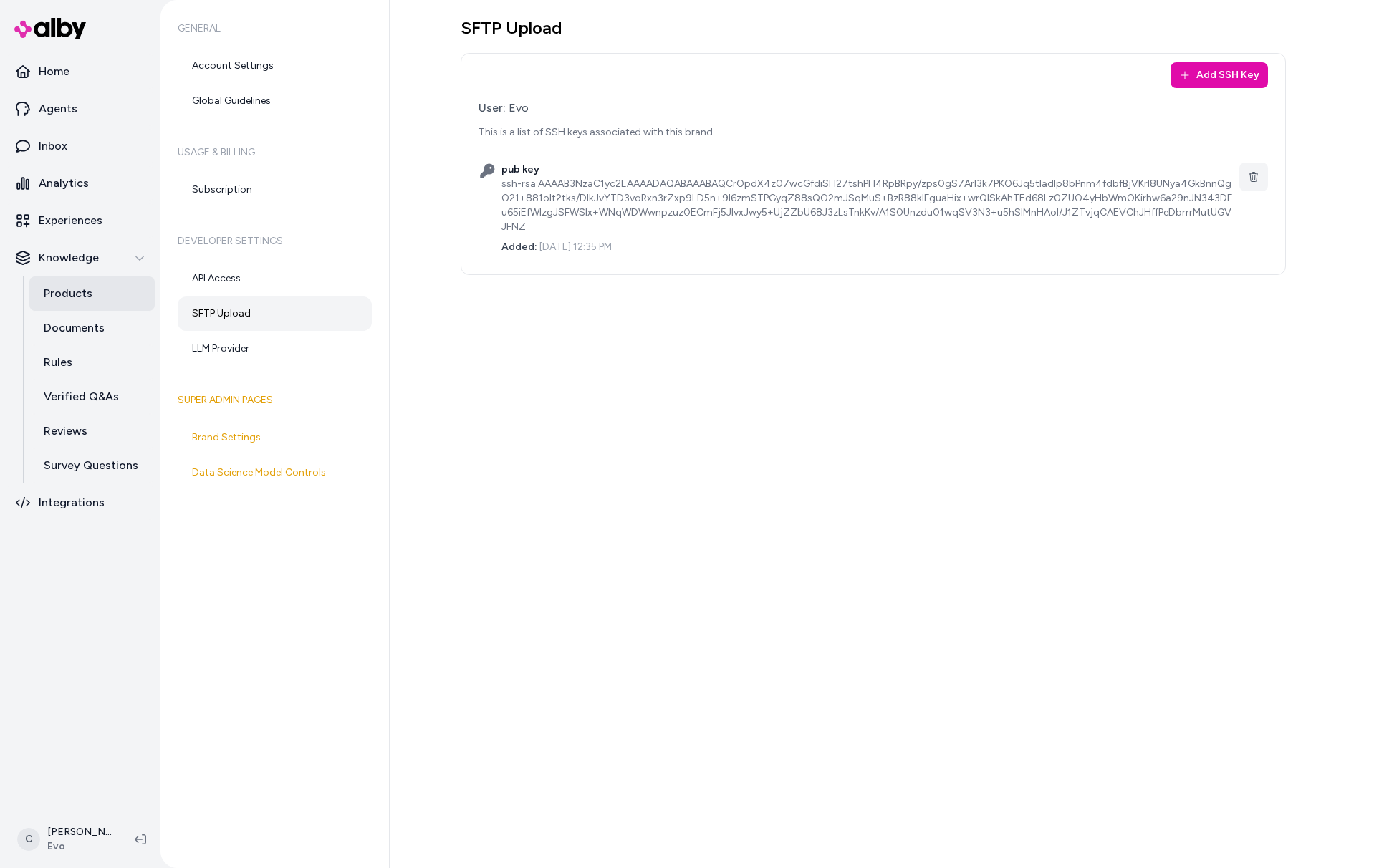
click at [82, 295] on p "Products" at bounding box center [68, 294] width 49 height 17
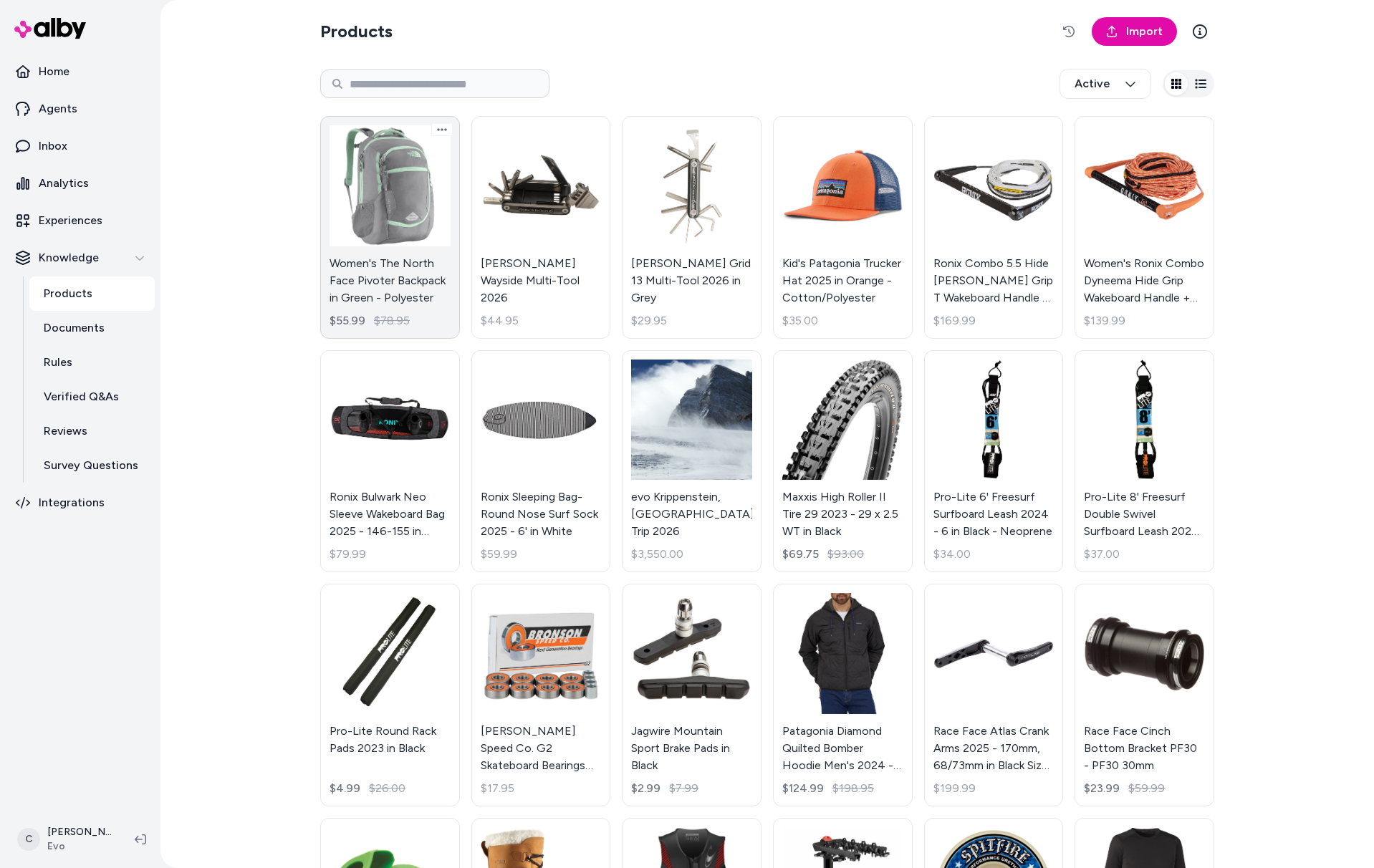
click at [389, 302] on link "Women's The North Face Pivoter Backpack in Green - Polyester $55.99 $78.95" at bounding box center [390, 228] width 139 height 223
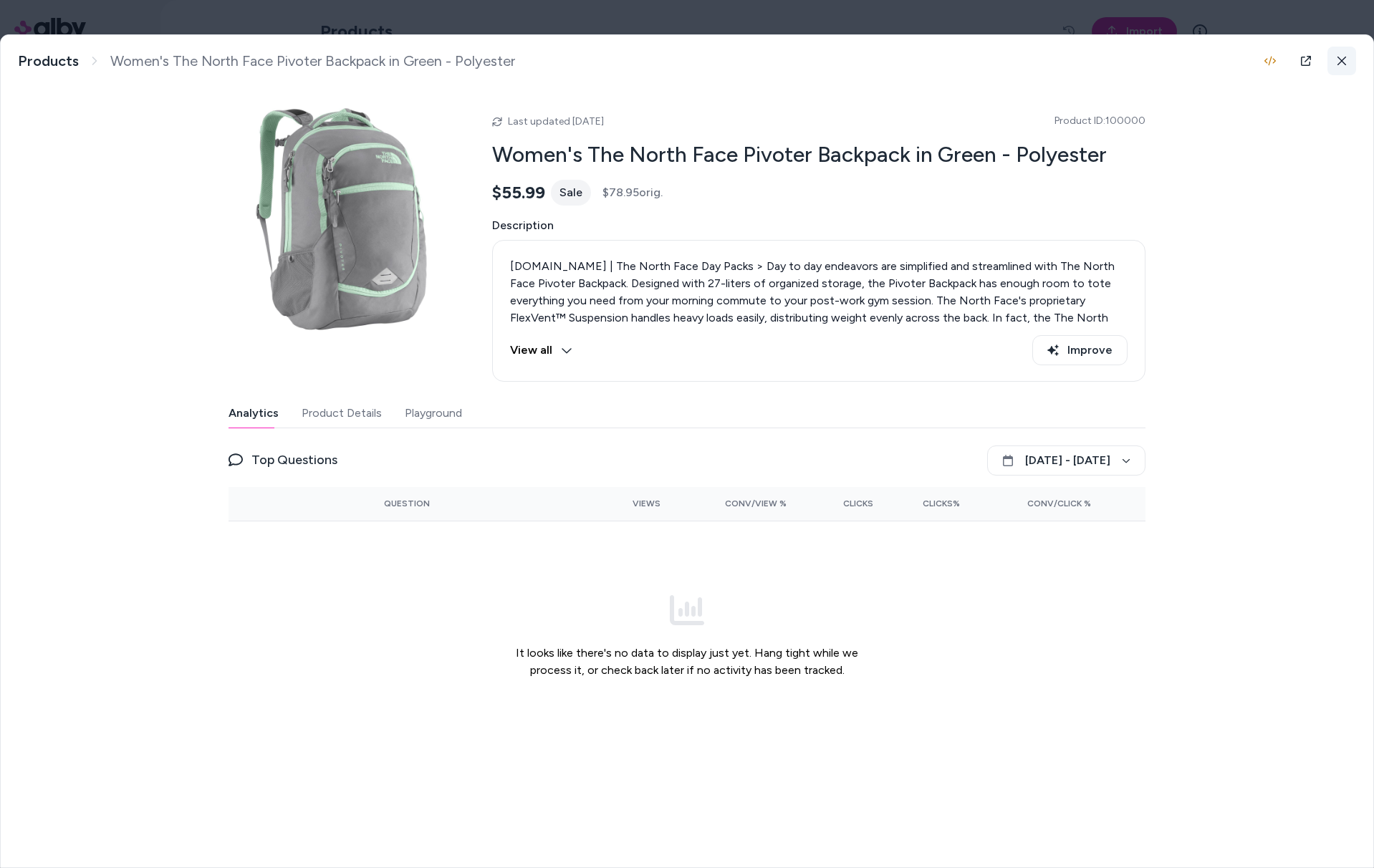
click at [1344, 65] on icon at bounding box center [1342, 61] width 10 height 10
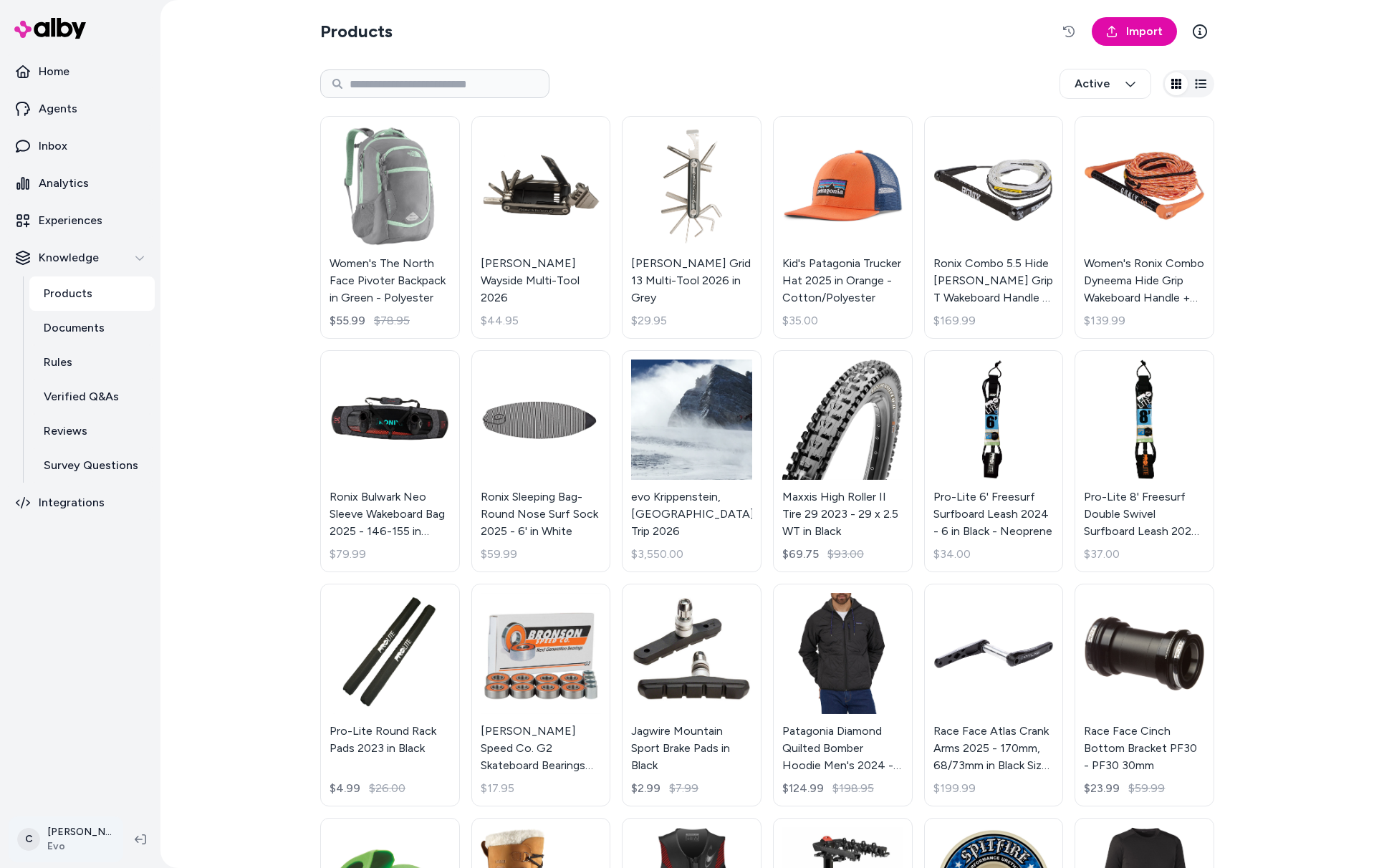
click at [55, 833] on html "Home Agents Inbox Analytics Experiences Knowledge Products Documents Rules Veri…" at bounding box center [687, 434] width 1374 height 868
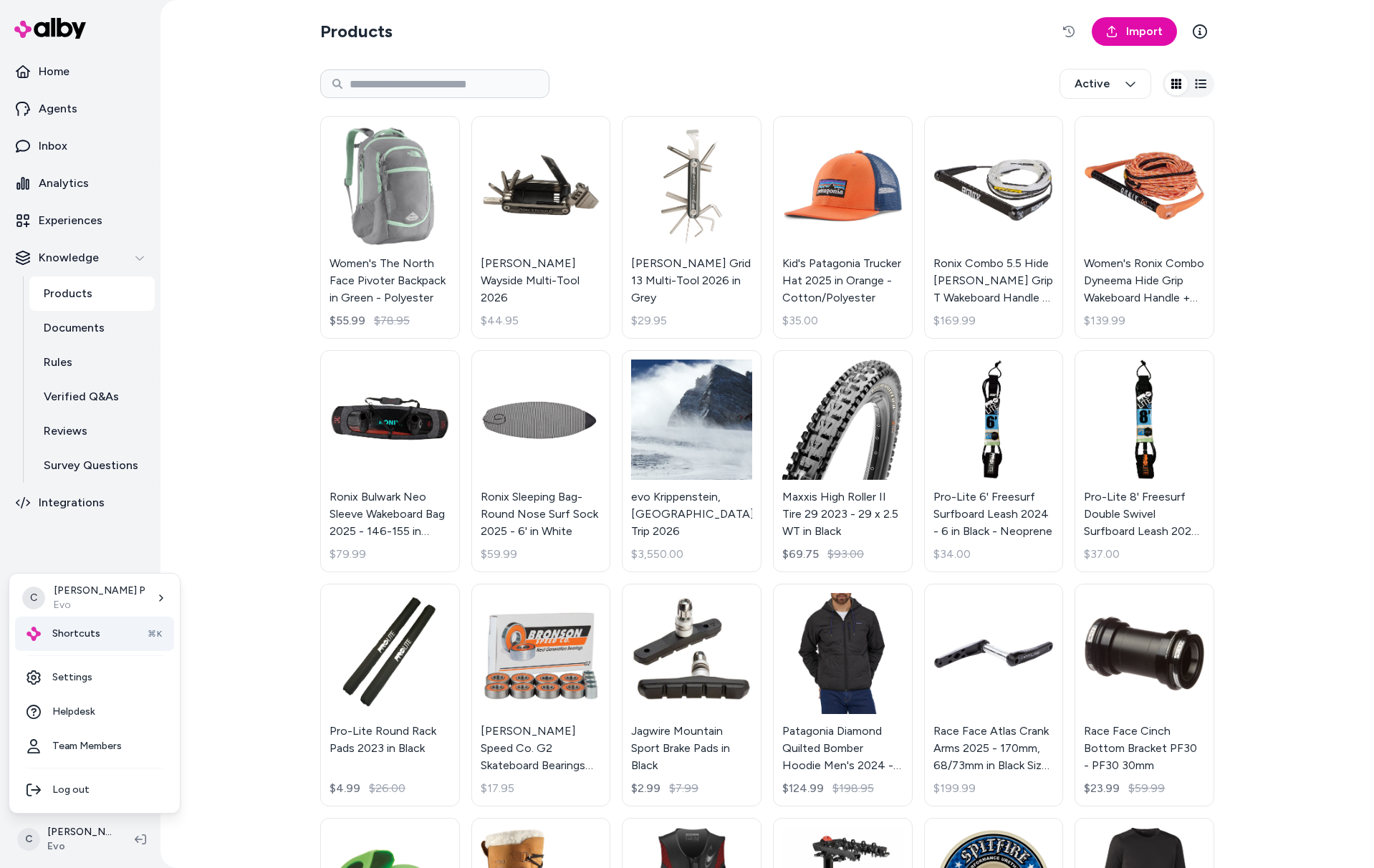
click at [68, 642] on div "Shortcuts ⌘K" at bounding box center [94, 634] width 159 height 34
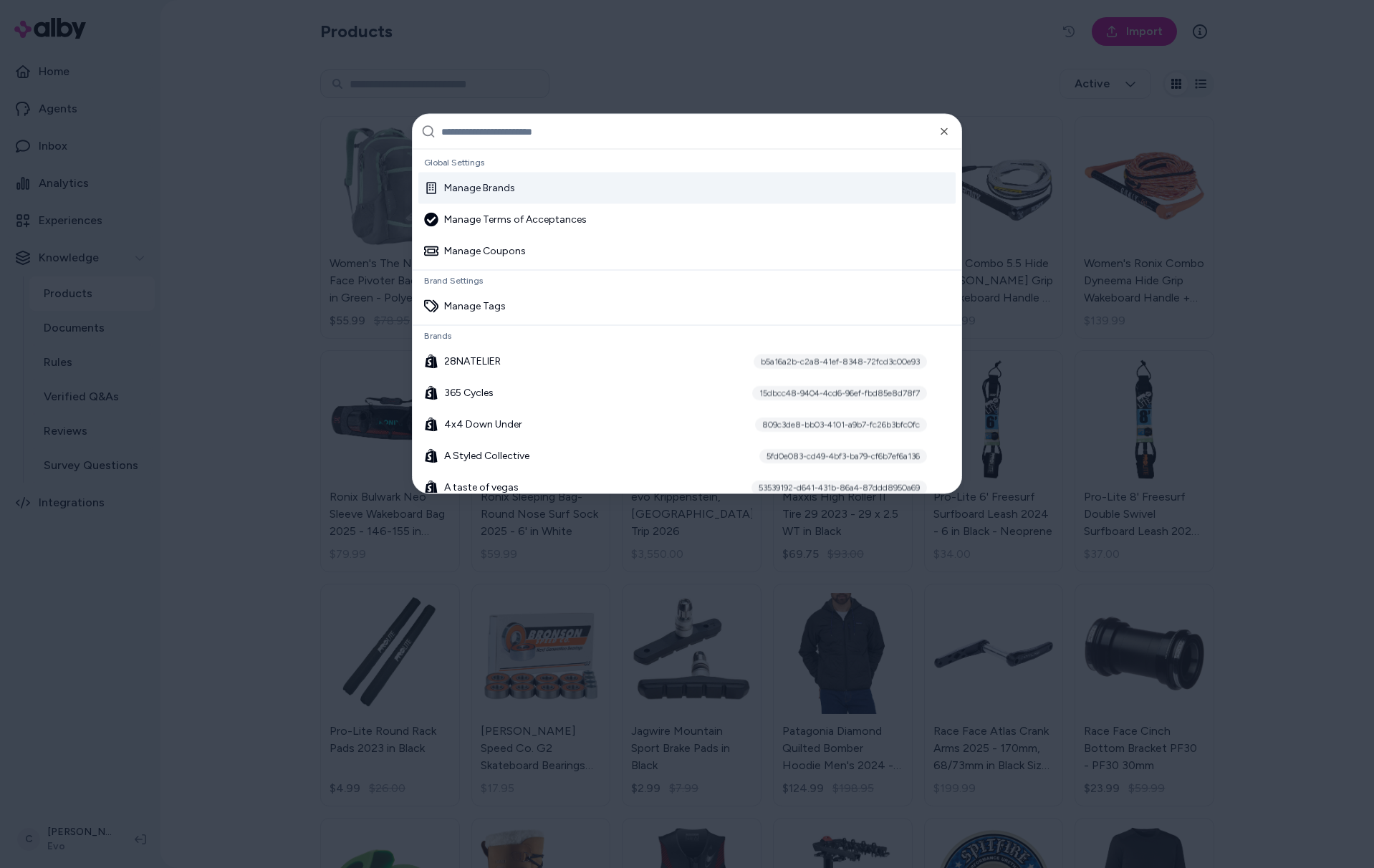
click at [505, 127] on input "text" at bounding box center [697, 132] width 512 height 34
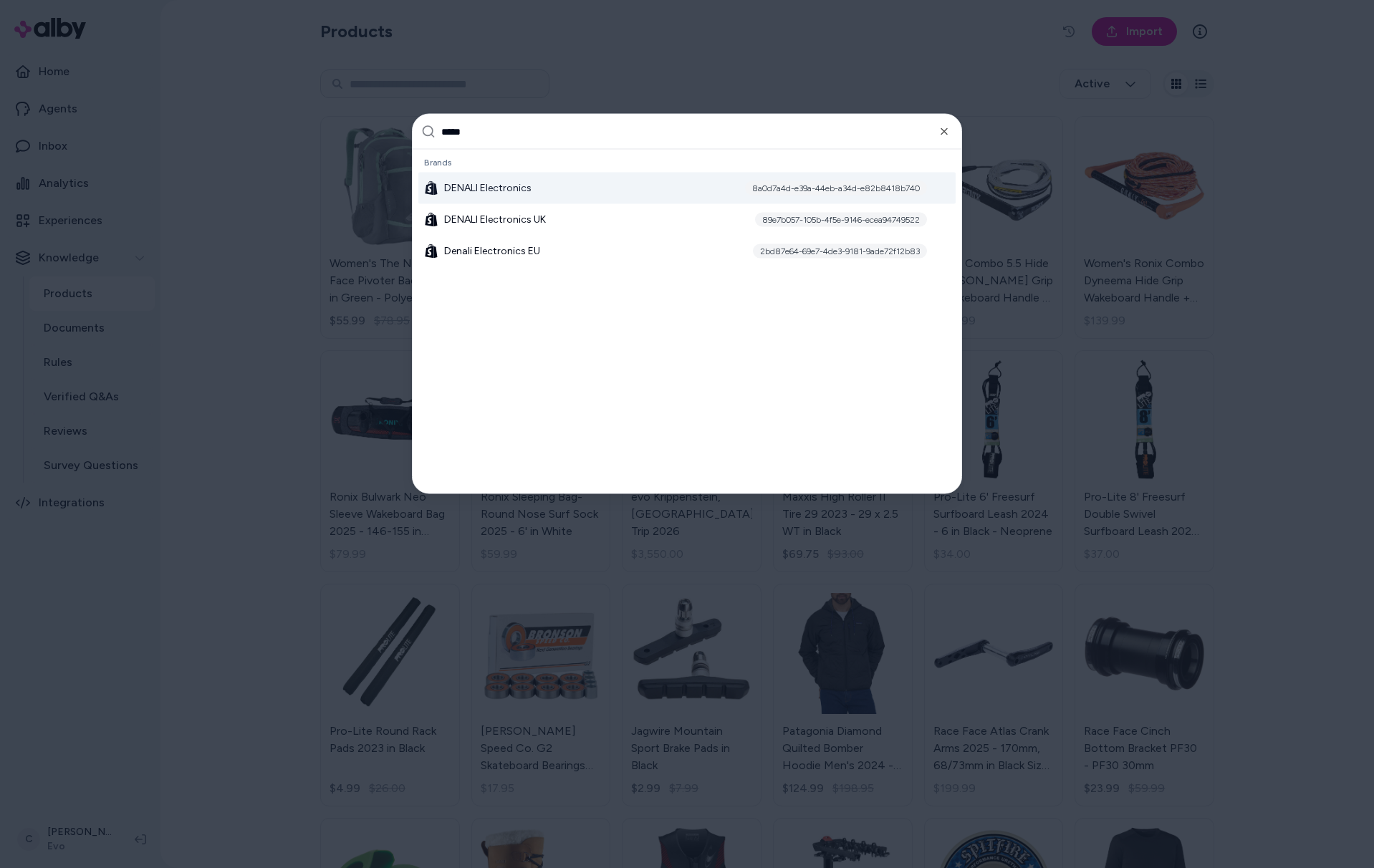
type input "******"
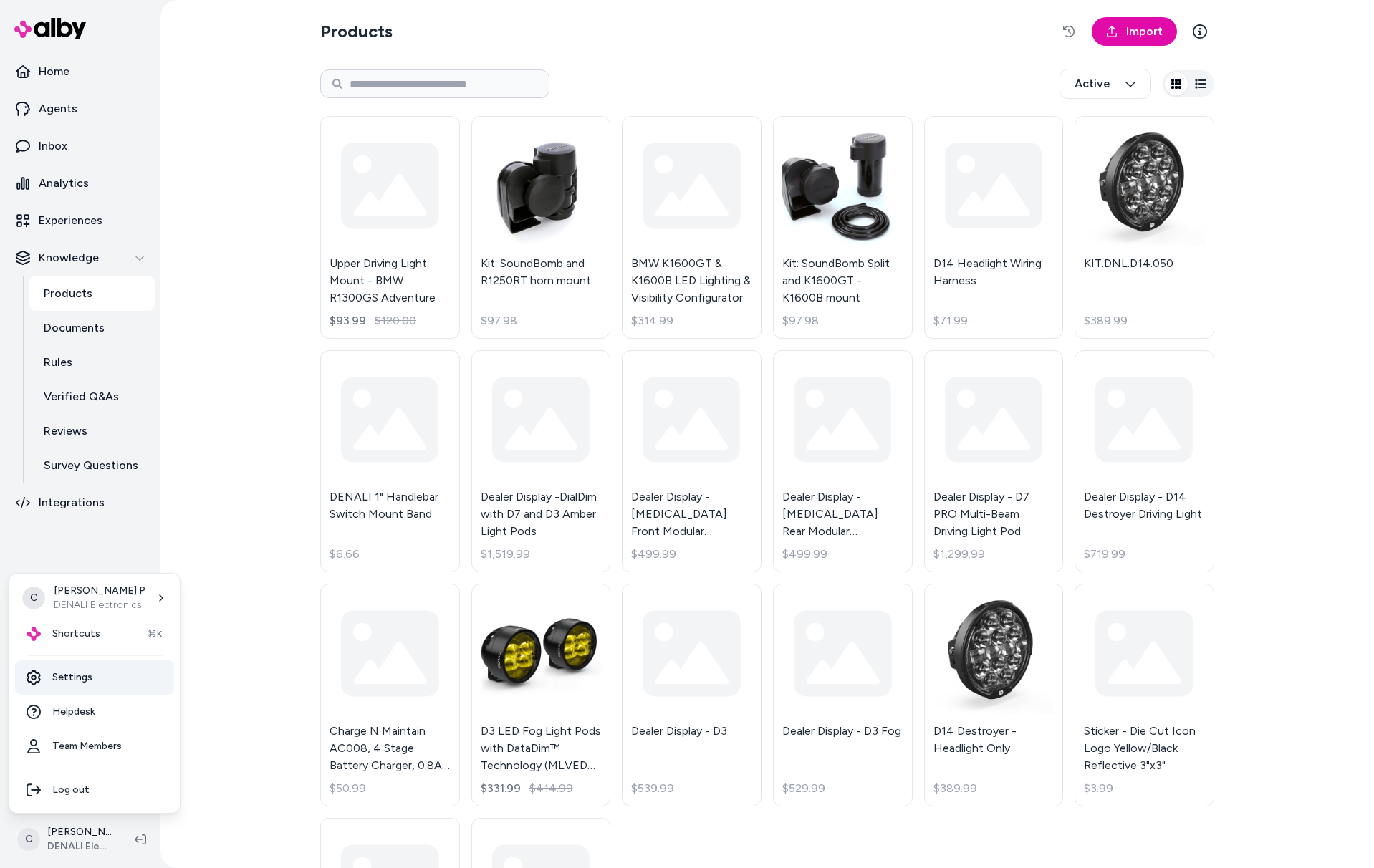
click at [85, 666] on link "Settings" at bounding box center [94, 677] width 159 height 34
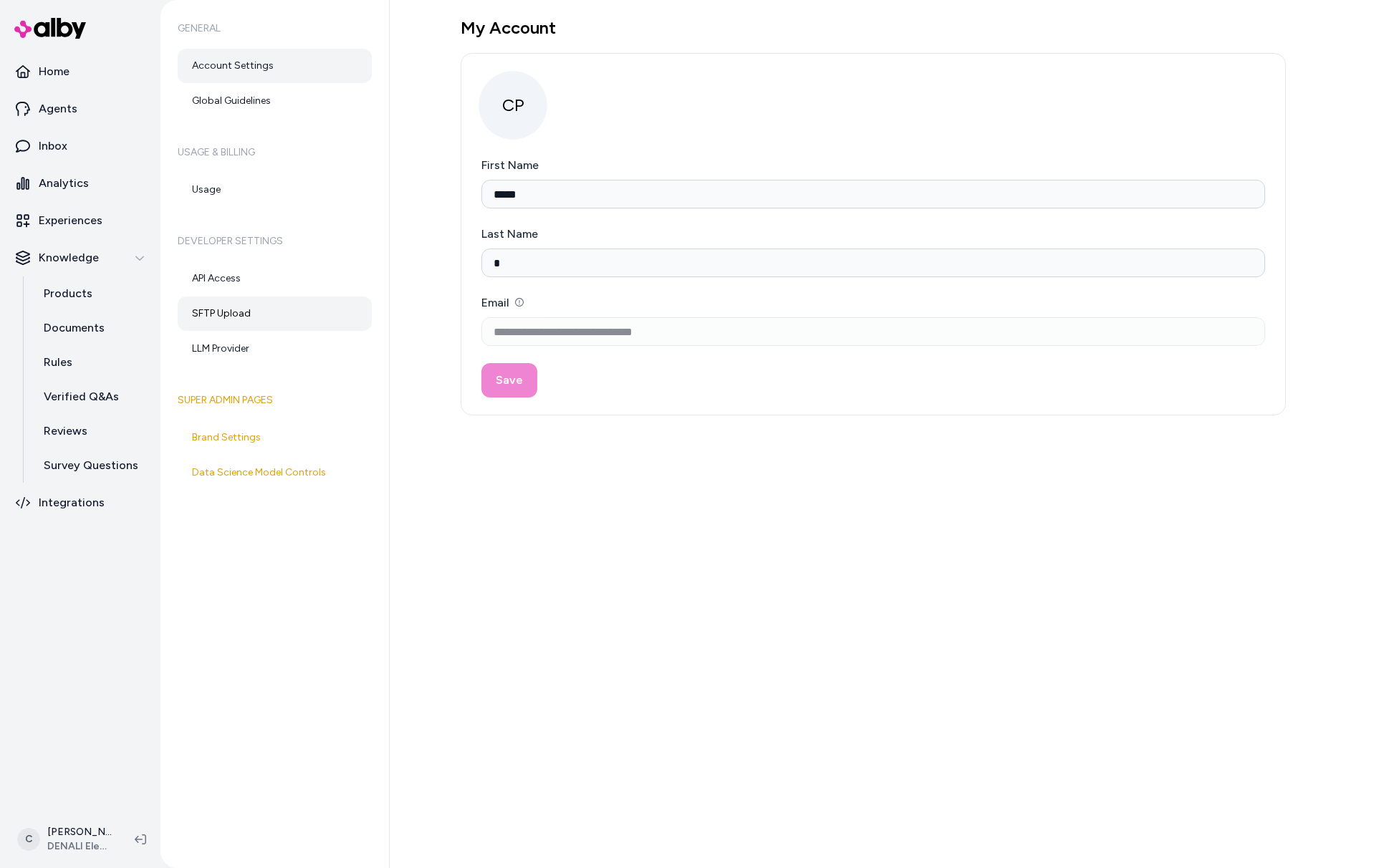
click at [219, 311] on link "SFTP Upload" at bounding box center [275, 314] width 194 height 34
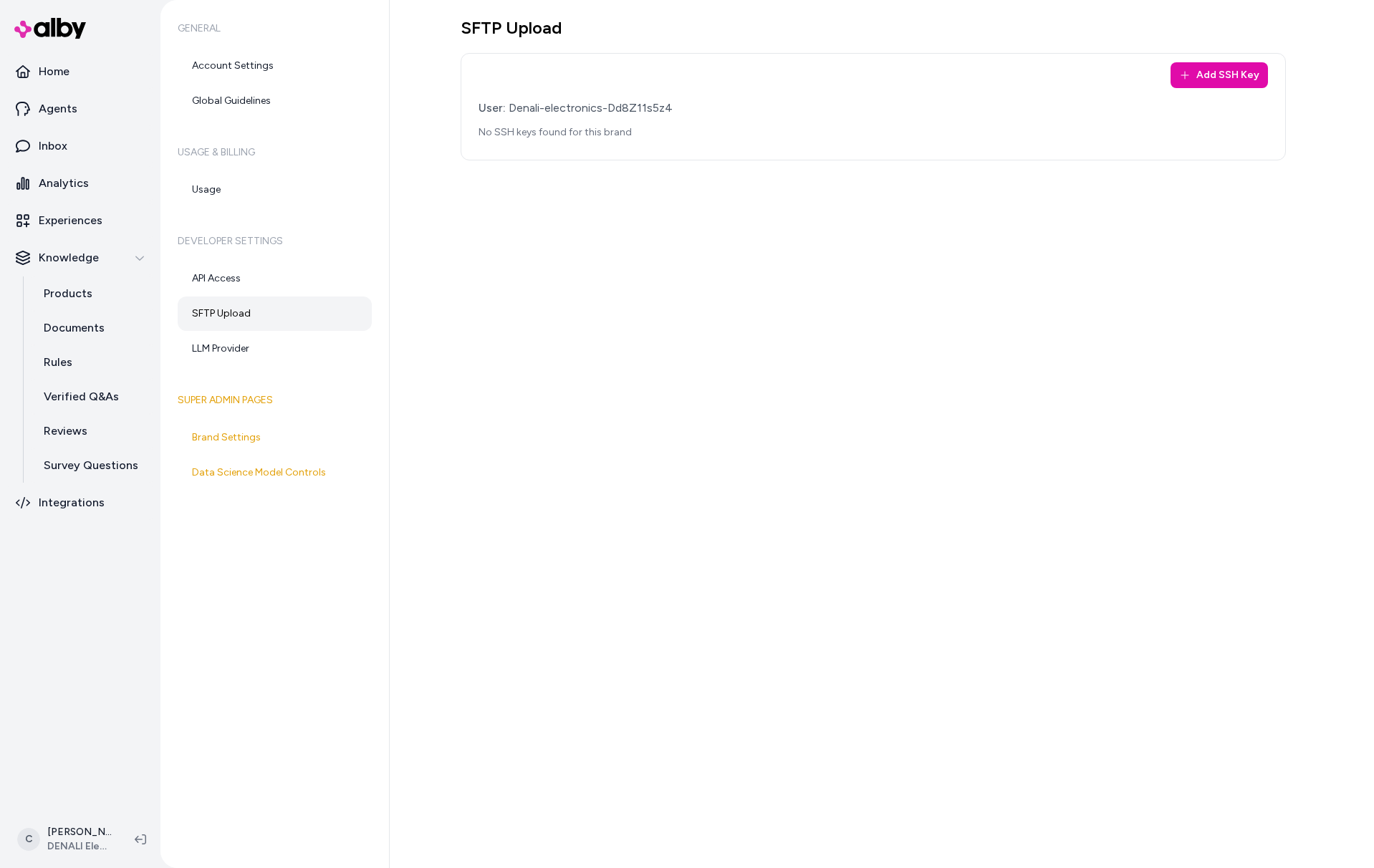
click at [552, 325] on div "SFTP Upload Add SSH Key User: Denali-electronics-Dd8Z11s5z4 No SSH keys found f…" at bounding box center [882, 434] width 985 height 868
click at [513, 102] on div "User: Denali-electronics-Dd8Z11s5z4 No SSH keys found for this brand" at bounding box center [873, 119] width 790 height 40
click at [516, 104] on div "User: Denali-electronics-Dd8Z11s5z4" at bounding box center [873, 107] width 790 height 17
click at [110, 847] on html "Home Agents Inbox Analytics Experiences Knowledge Products Documents Rules Veri…" at bounding box center [687, 434] width 1374 height 868
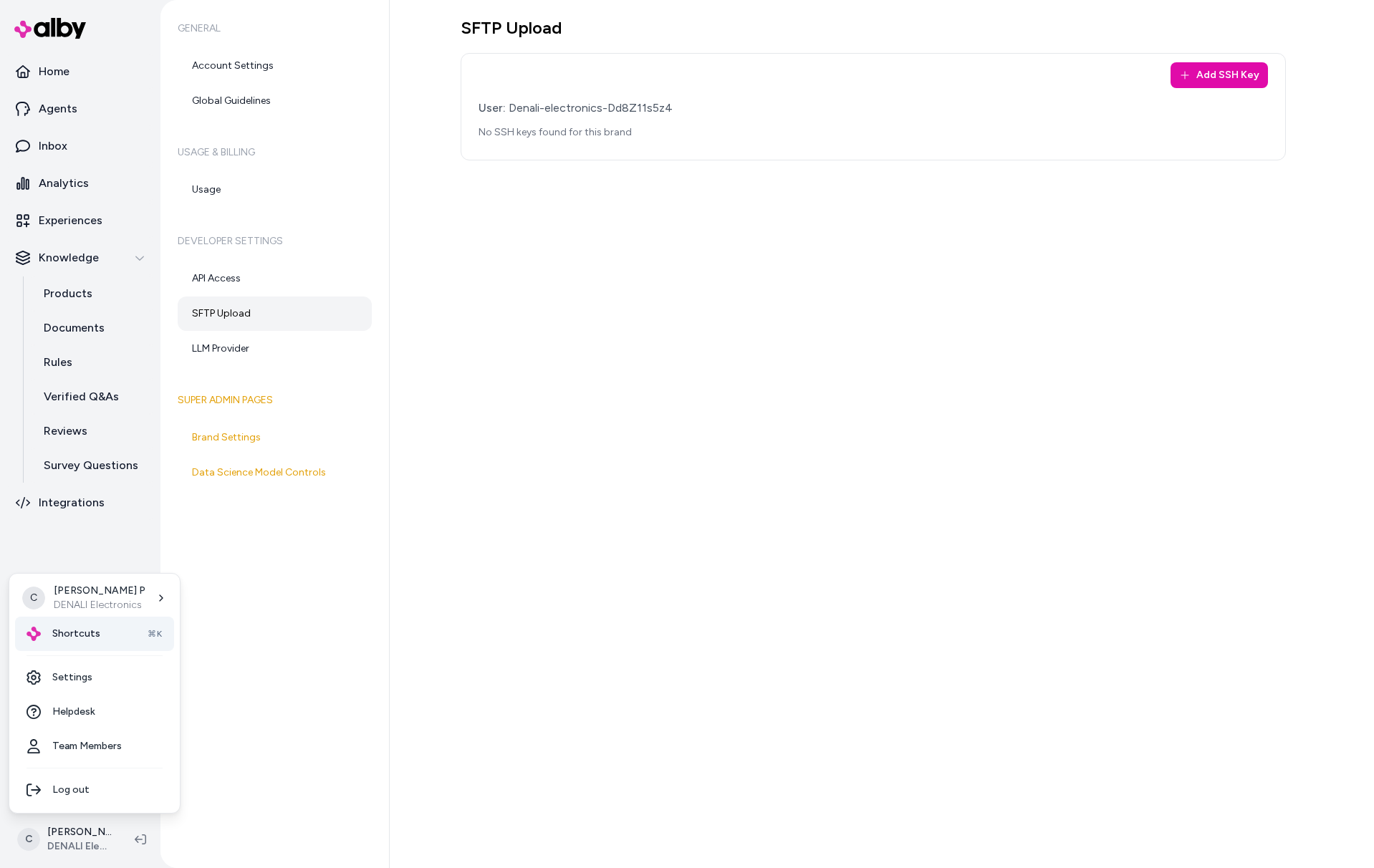
click at [105, 634] on div "Shortcuts ⌘K" at bounding box center [94, 634] width 159 height 34
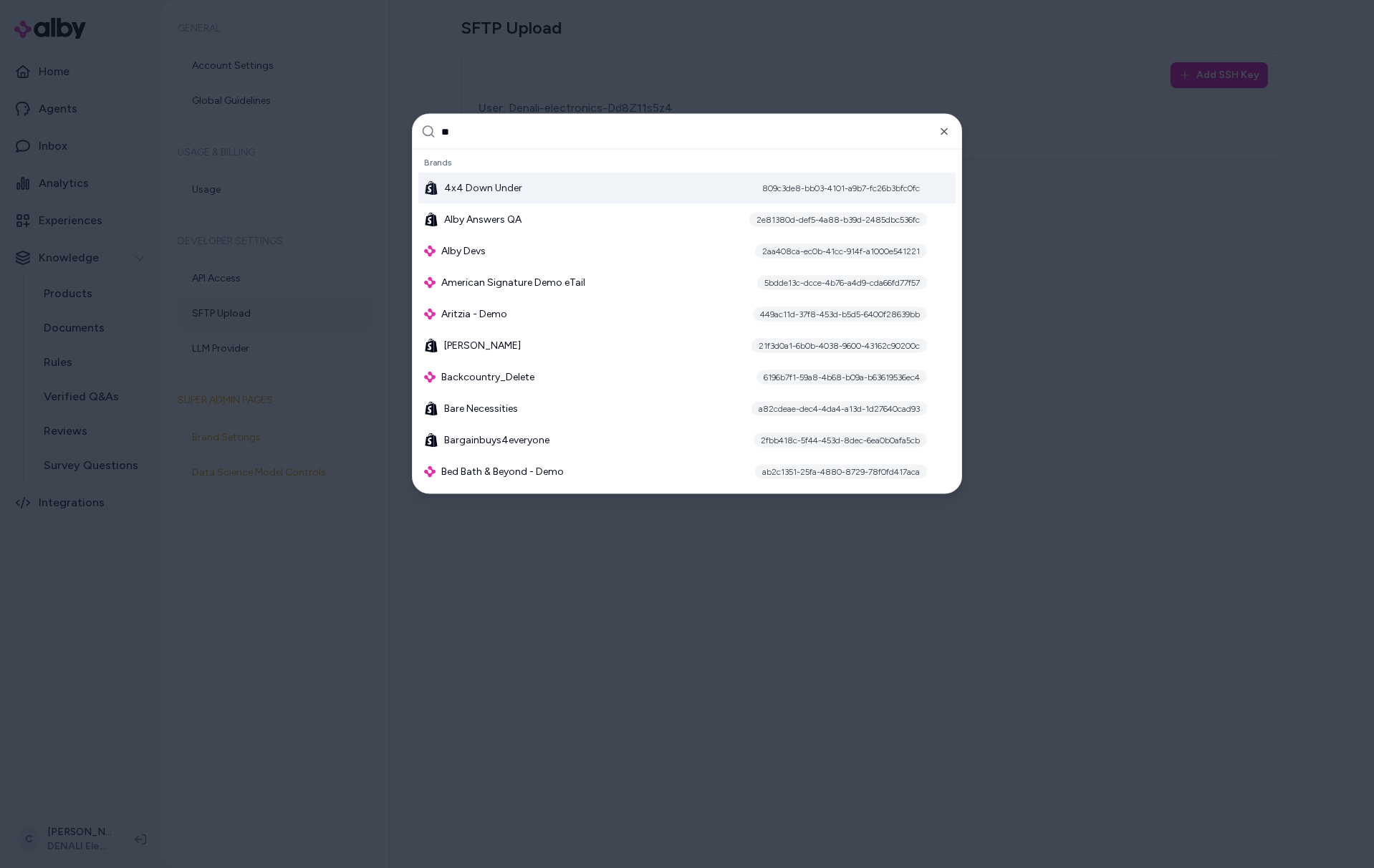
type input "*"
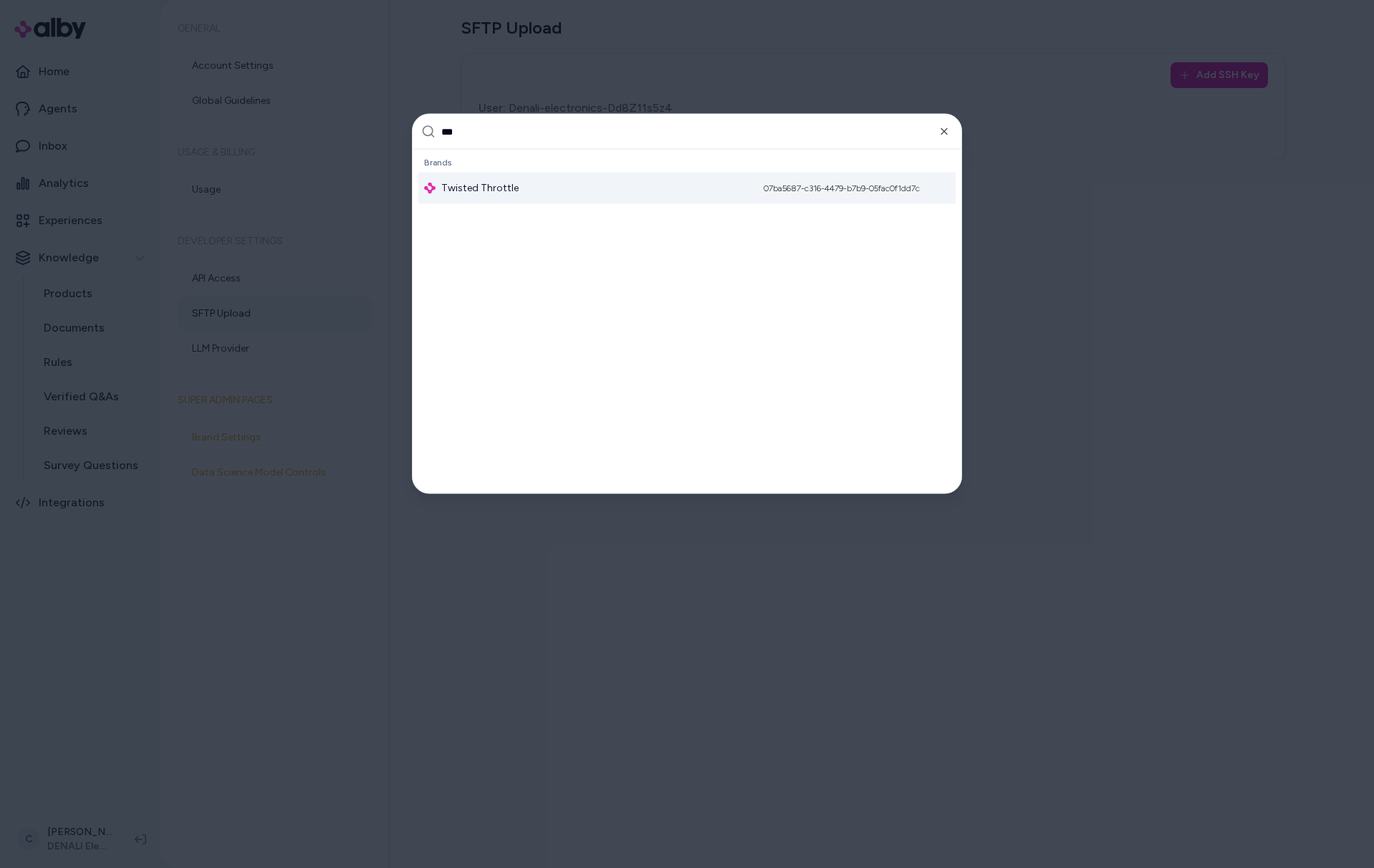
type input "***"
click at [534, 191] on div "Twisted Throttle 07ba5687-c316-4479-b7b9-05fac0f1dd7c" at bounding box center [687, 188] width 538 height 32
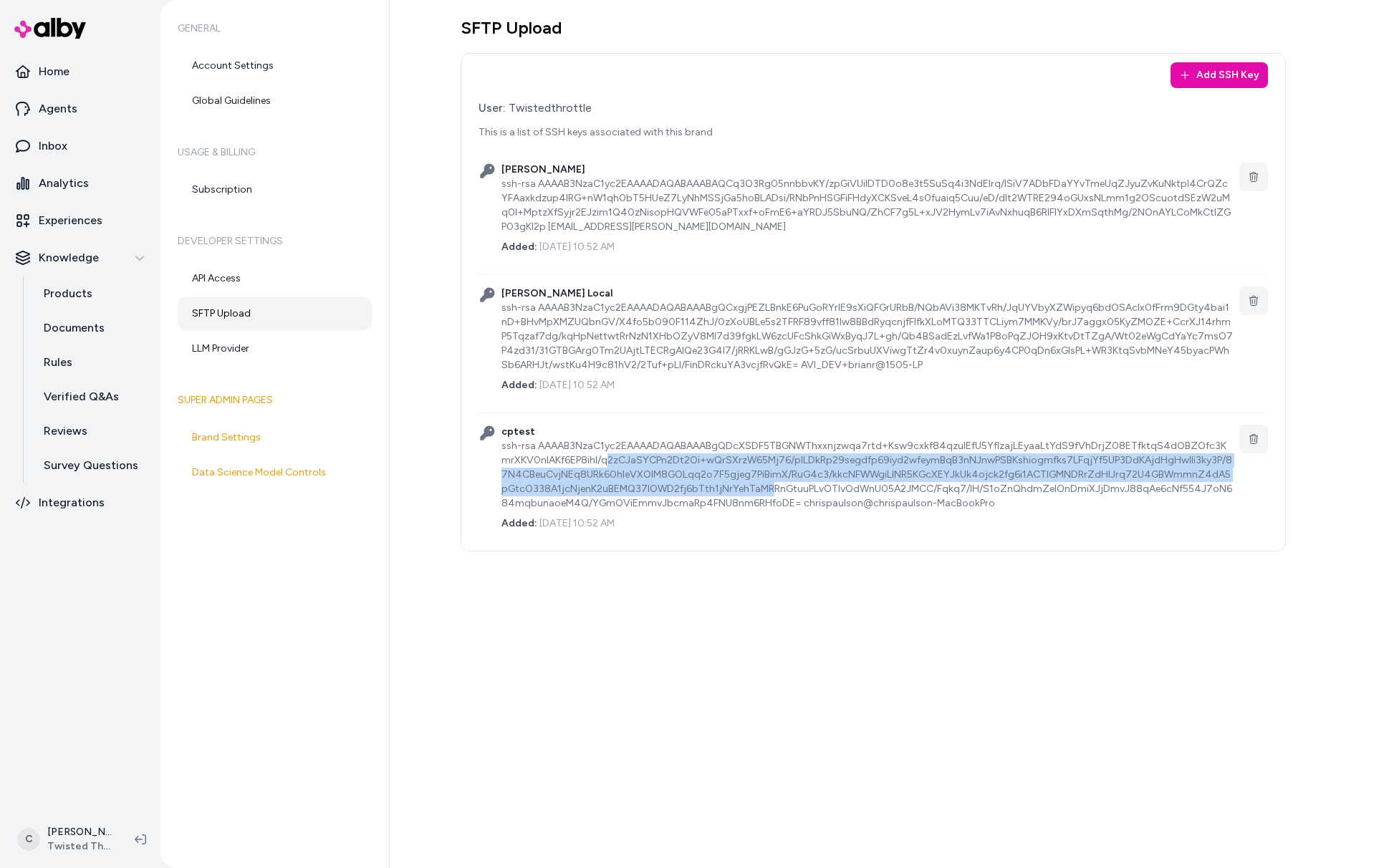
drag, startPoint x: 590, startPoint y: 461, endPoint x: 761, endPoint y: 491, distance: 173.6
click at [759, 483] on div "ssh-rsa AAAAB3NzaC1yc2EAAAADAQABAAABgQDcXSDF5TBGNWThxxnjzwqa7rtd+Ksw9cxkf84qzuI…" at bounding box center [868, 474] width 733 height 72
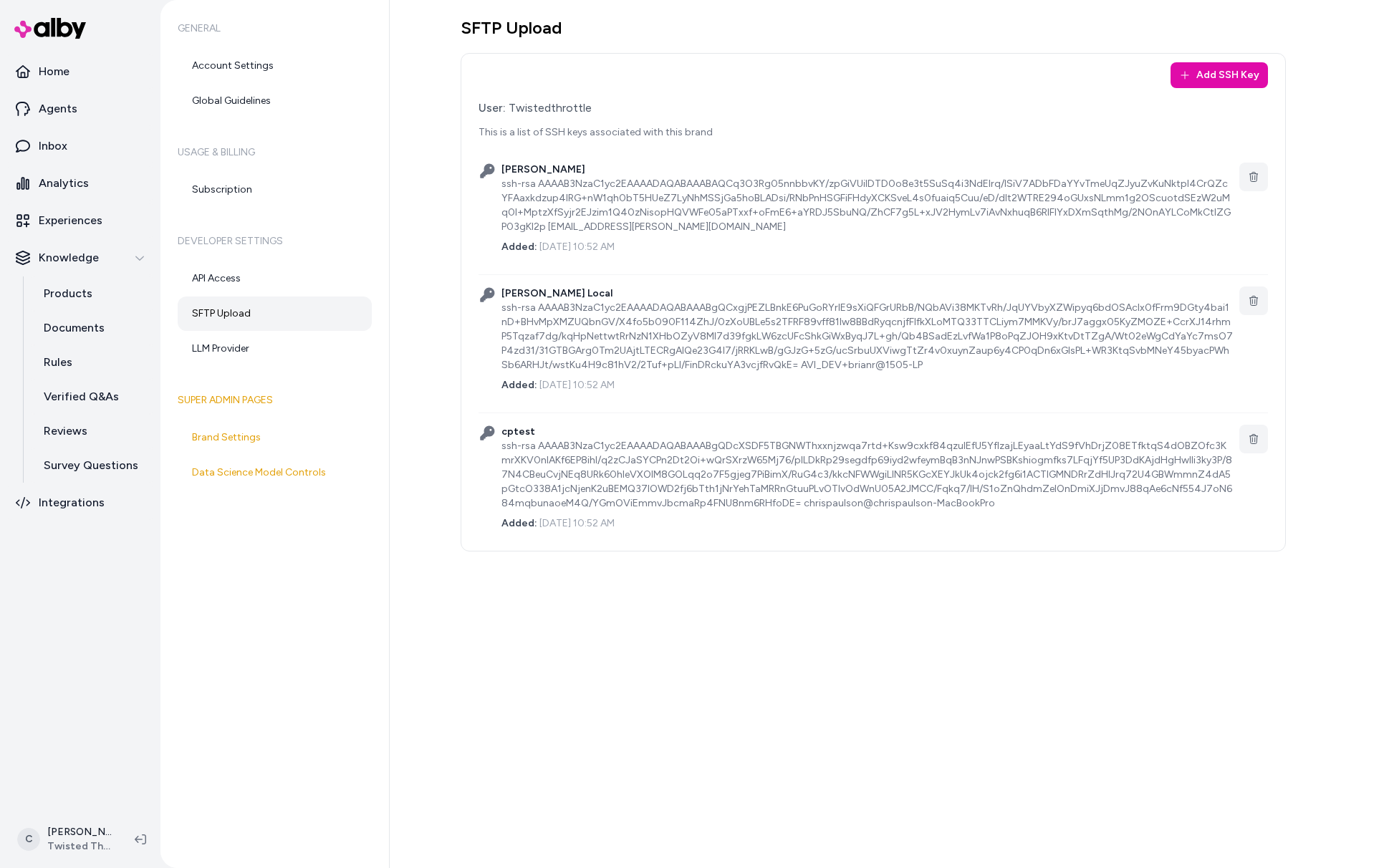
click at [761, 491] on div "ssh-rsa AAAAB3NzaC1yc2EAAAADAQABAAABgQDcXSDF5TBGNWThxxnjzwqa7rtd+Ksw9cxkf84qzuI…" at bounding box center [868, 474] width 733 height 72
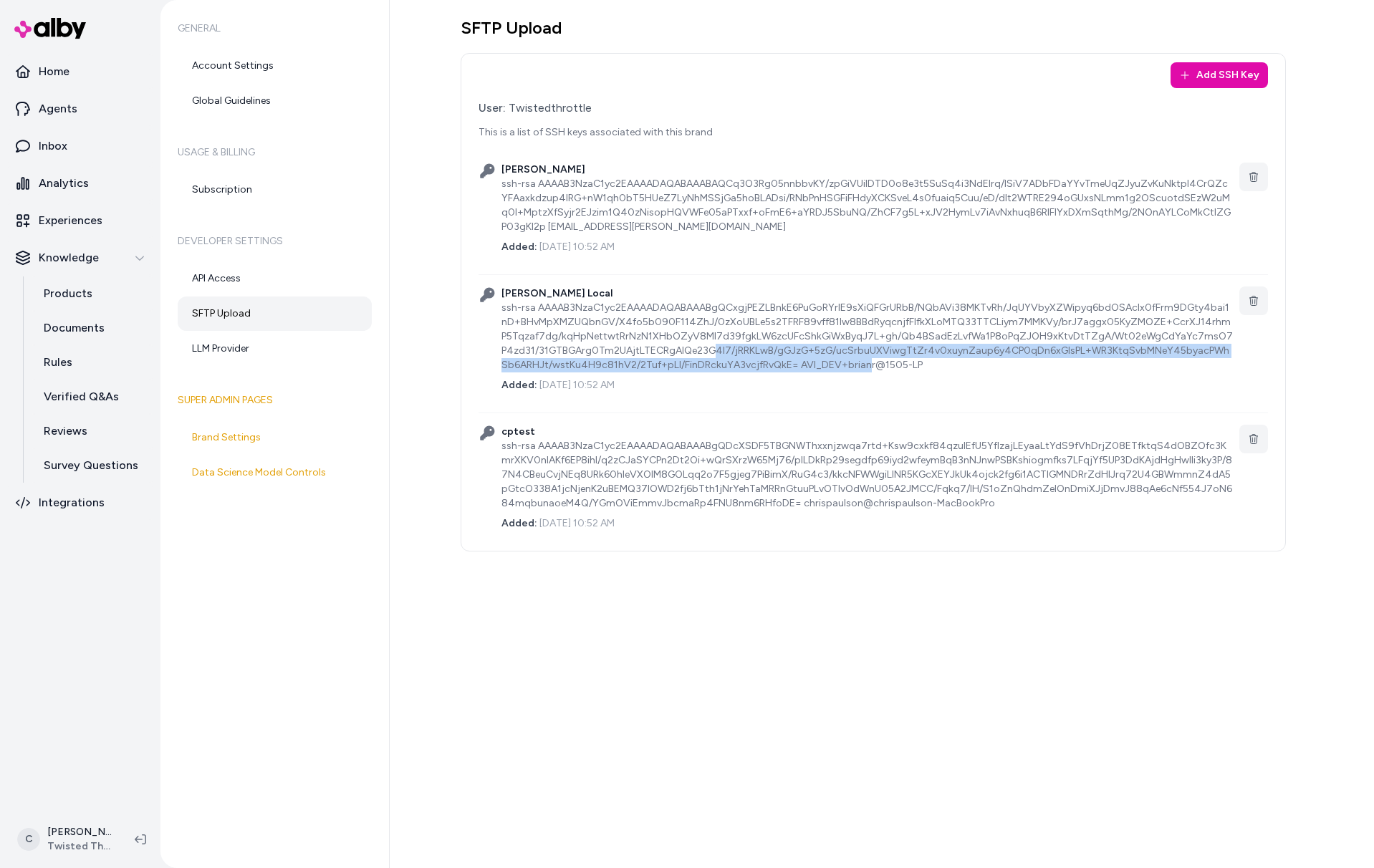
drag, startPoint x: 673, startPoint y: 351, endPoint x: 623, endPoint y: 345, distance: 50.4
click at [623, 345] on div "ssh-rsa AAAAB3NzaC1yc2EAAAADAQABAAABgQCxgjPEZLBnkE6PuGoRYrlE9sXiQFGrURbB/NQbAVi…" at bounding box center [868, 337] width 733 height 72
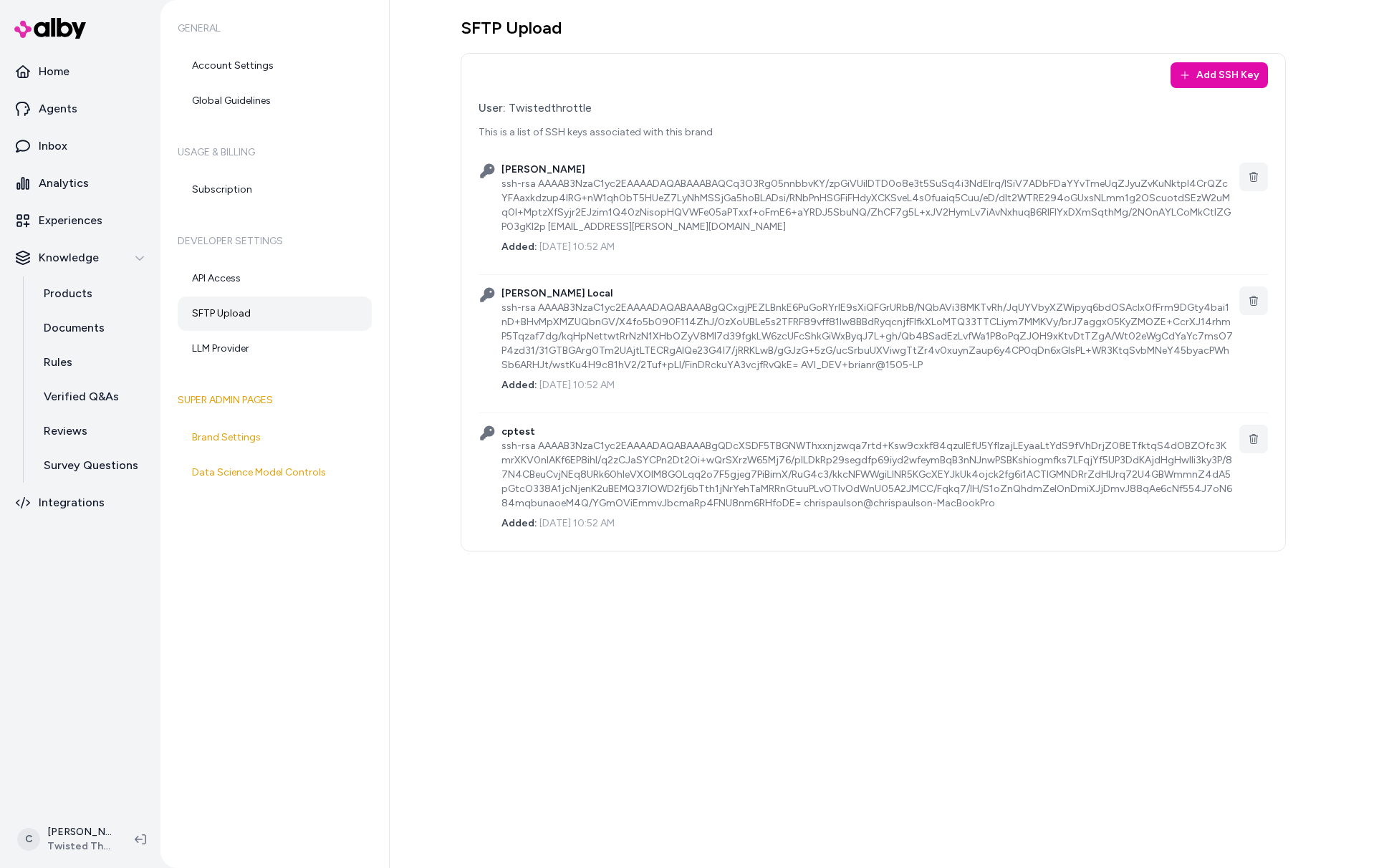
drag, startPoint x: 641, startPoint y: 343, endPoint x: 624, endPoint y: 332, distance: 20.2
click at [641, 342] on div "ssh-rsa AAAAB3NzaC1yc2EAAAADAQABAAABgQCxgjPEZLBnkE6PuGoRYrlE9sXiQFGrURbB/NQbAVi…" at bounding box center [868, 337] width 733 height 72
click at [76, 833] on html "Home Agents Inbox Analytics Experiences Knowledge Products Documents Rules Veri…" at bounding box center [687, 434] width 1374 height 868
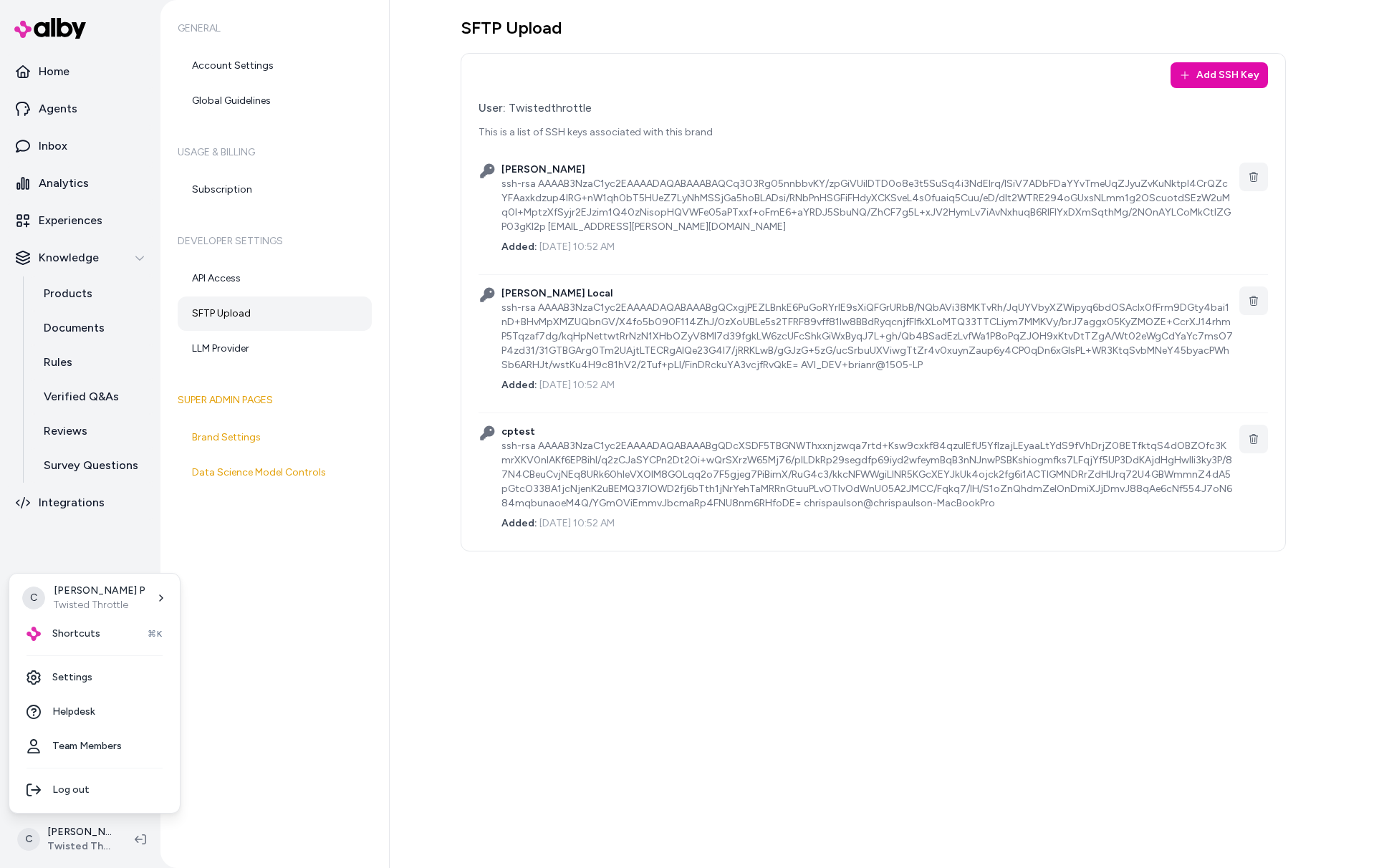
click at [589, 114] on html "Home Agents Inbox Analytics Experiences Knowledge Products Documents Rules Veri…" at bounding box center [687, 434] width 1374 height 868
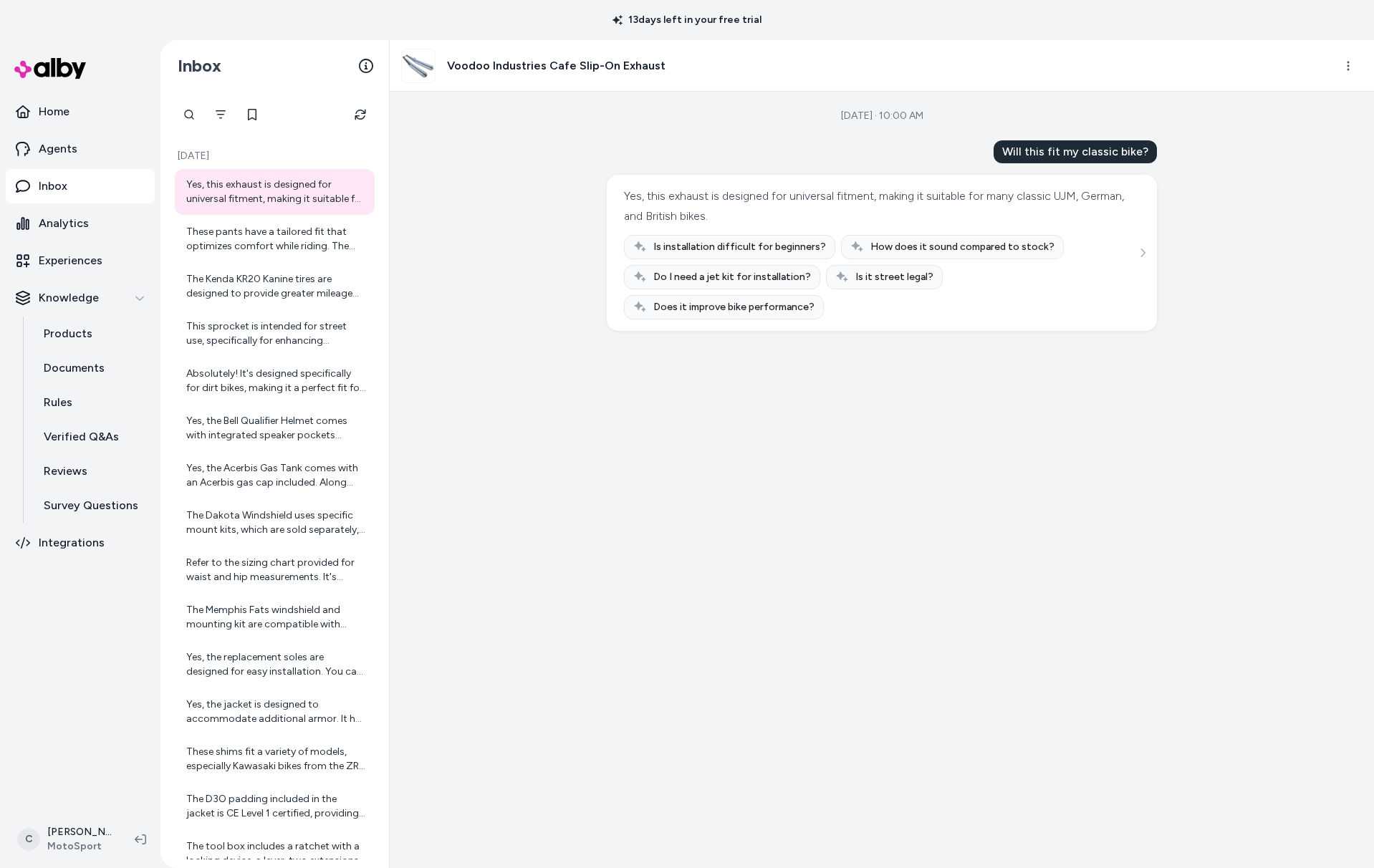
click at [94, 829] on html "13 days left in your free trial Home Agents Inbox Analytics Experiences Knowled…" at bounding box center [687, 434] width 1374 height 868
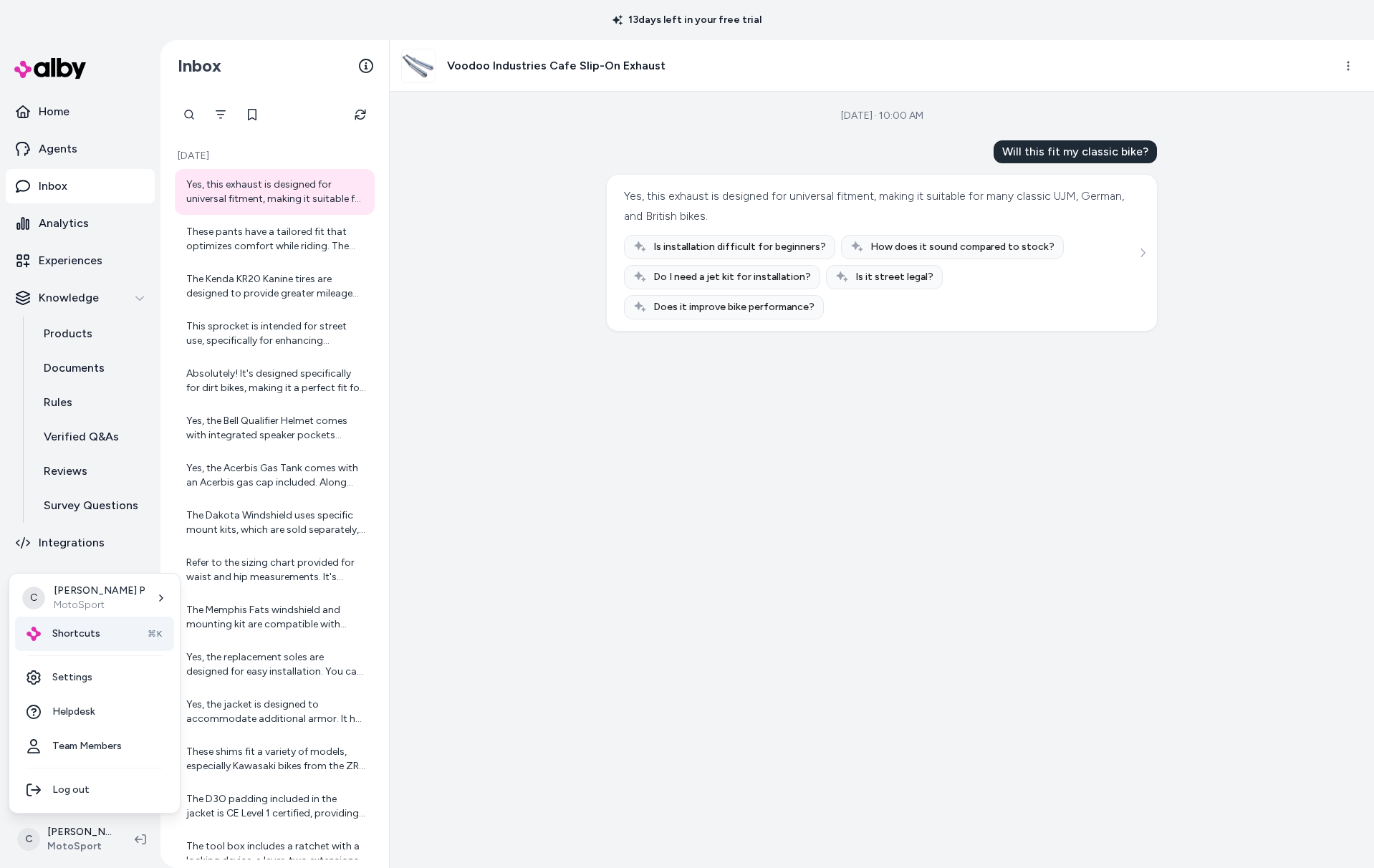
click at [69, 635] on span "Shortcuts" at bounding box center [76, 634] width 48 height 14
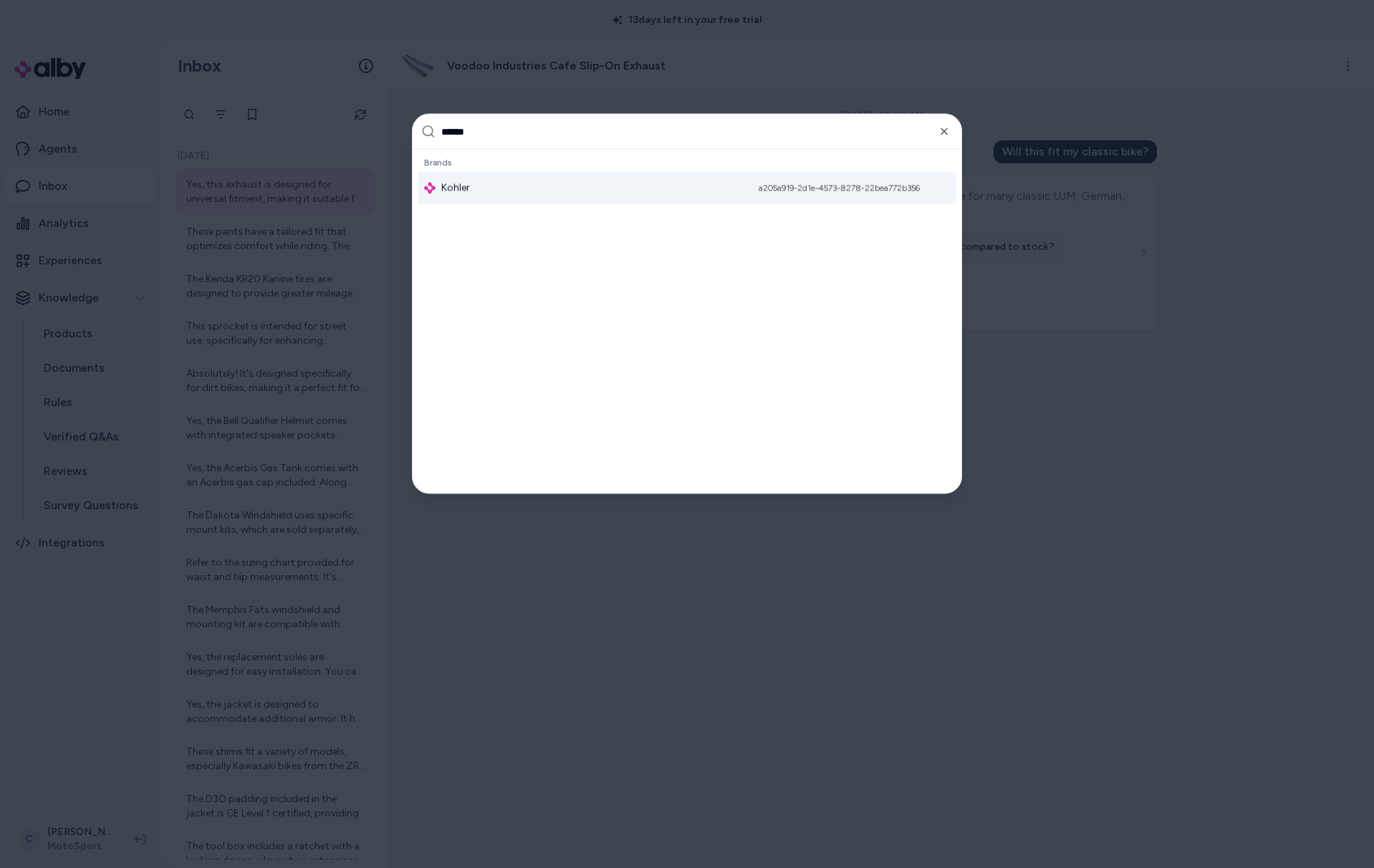
type input "******"
click at [915, 184] on div "a205a919-2d1e-4573-8278-22bea772b356" at bounding box center [839, 188] width 176 height 14
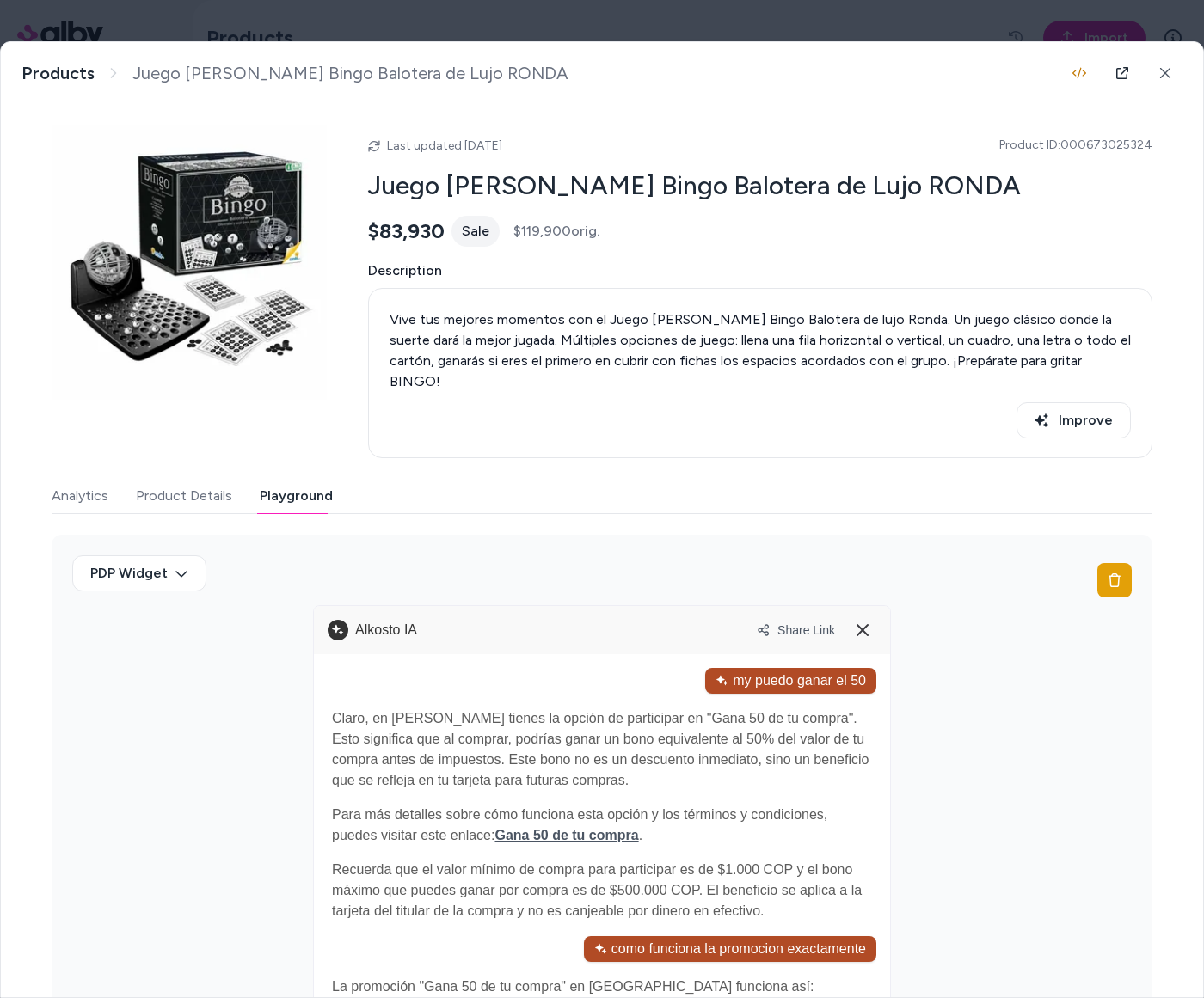
scroll to position [21, 0]
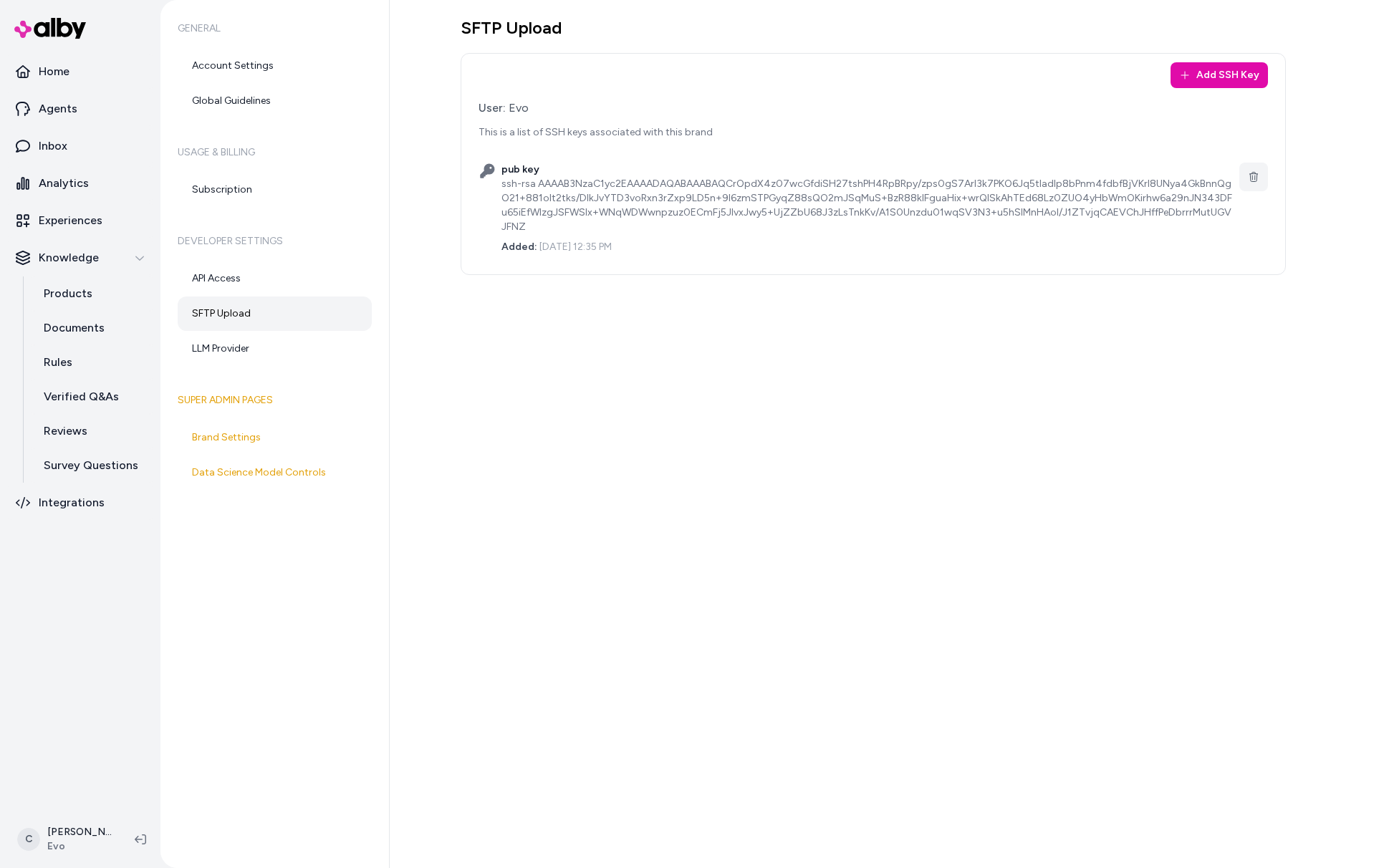
drag, startPoint x: 549, startPoint y: 107, endPoint x: 518, endPoint y: 101, distance: 31.6
click at [521, 102] on div "User: Evo" at bounding box center [873, 107] width 790 height 17
drag, startPoint x: 508, startPoint y: 104, endPoint x: 548, endPoint y: 111, distance: 40.6
click at [546, 111] on div "User: Evo" at bounding box center [873, 107] width 790 height 17
drag, startPoint x: 704, startPoint y: 522, endPoint x: 764, endPoint y: 405, distance: 131.5
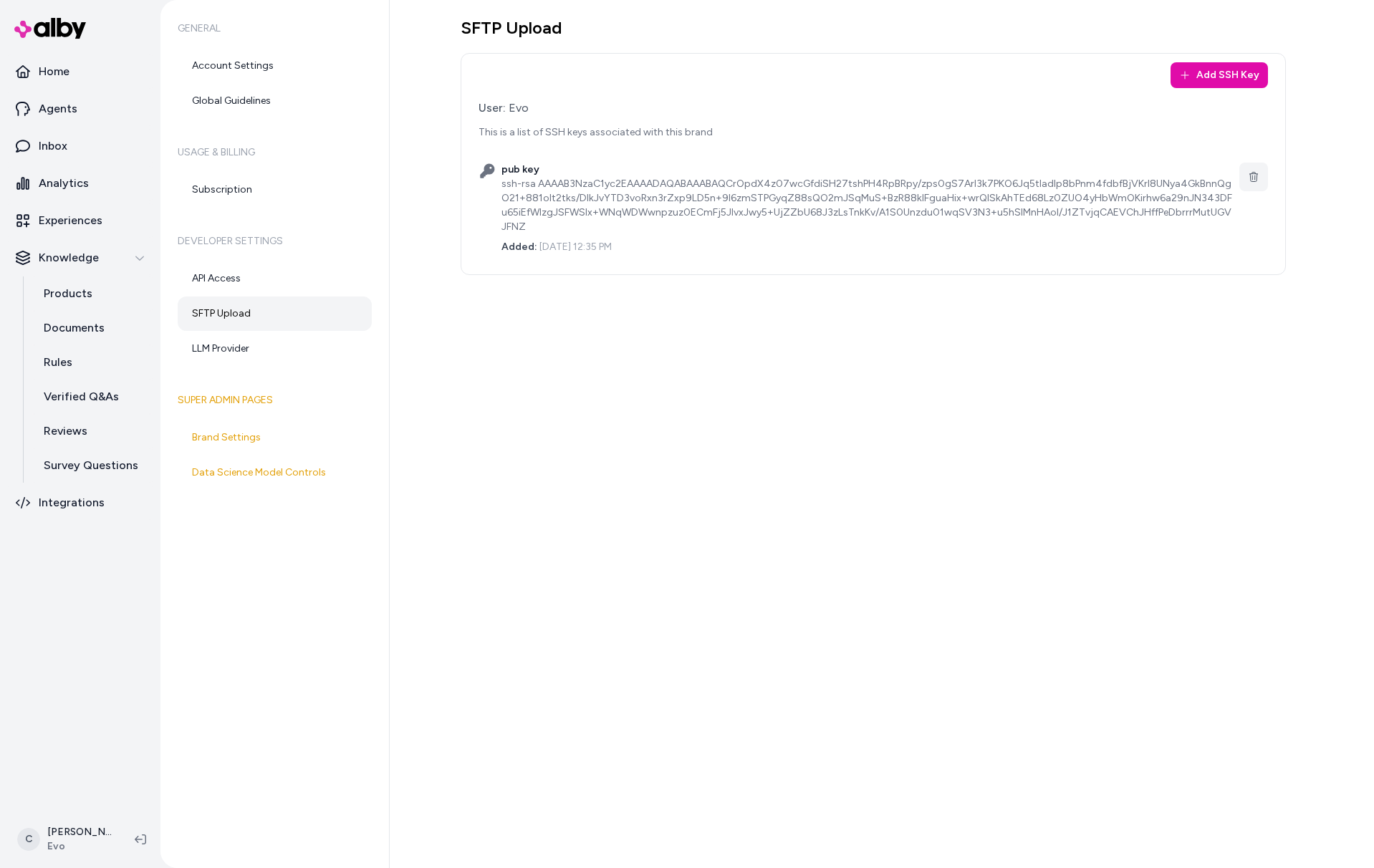
click at [704, 521] on div "SFTP Upload Add SSH Key User: Evo This is a list of SSH keys associated with th…" at bounding box center [882, 434] width 985 height 868
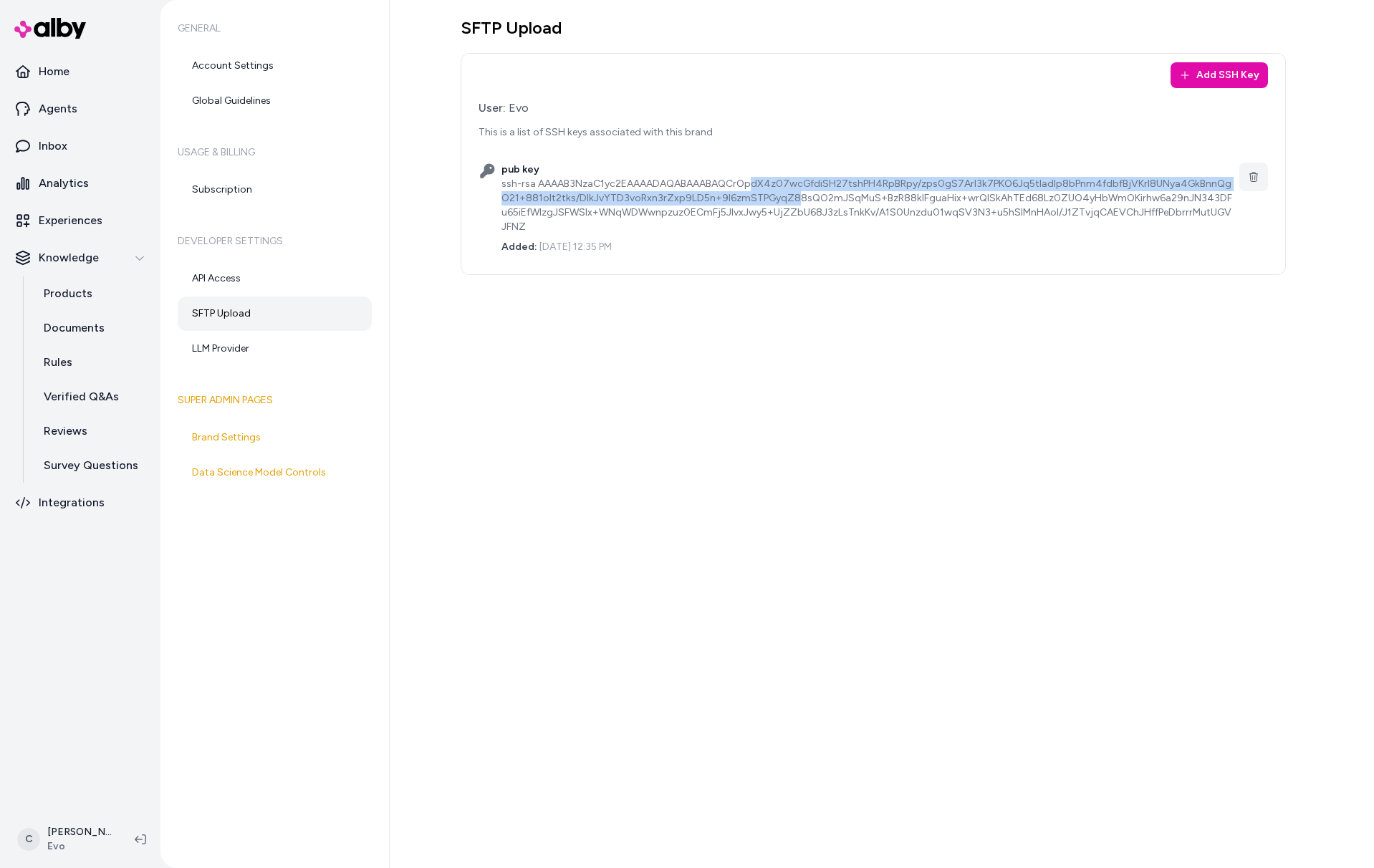
click at [775, 197] on div "ssh-rsa AAAAB3NzaC1yc2EAAAADAQABAAABAQCrOpdX4z07wcGfdiSH27tshPH4RpBRpy/zps0gS7A…" at bounding box center [868, 205] width 733 height 57
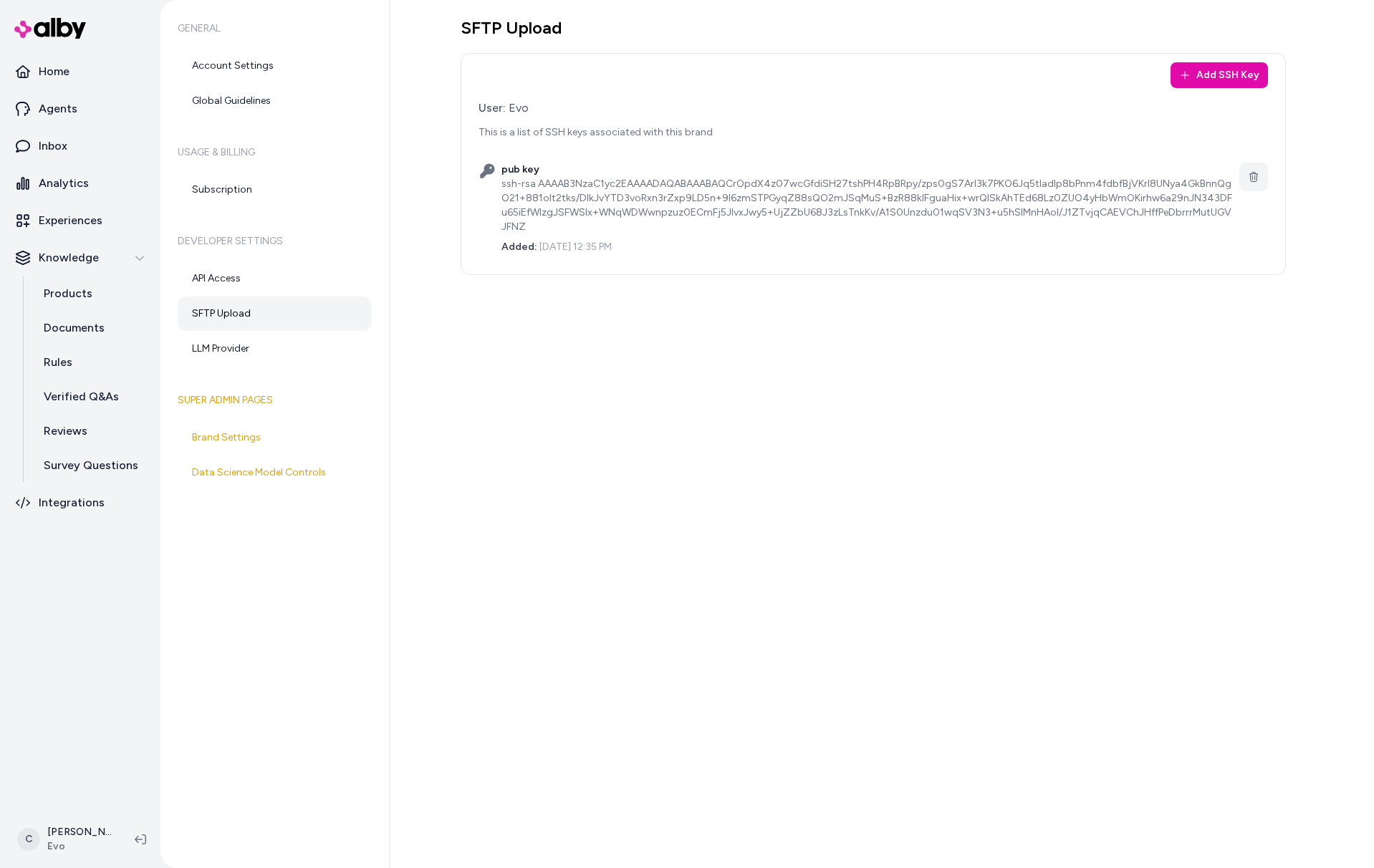
drag, startPoint x: 1183, startPoint y: 206, endPoint x: 1189, endPoint y: 213, distance: 9.2
click at [1183, 206] on div "ssh-rsa AAAAB3NzaC1yc2EAAAADAQABAAABAQCrOpdX4z07wcGfdiSH27tshPH4RpBRpy/zps0gS7A…" at bounding box center [868, 205] width 733 height 57
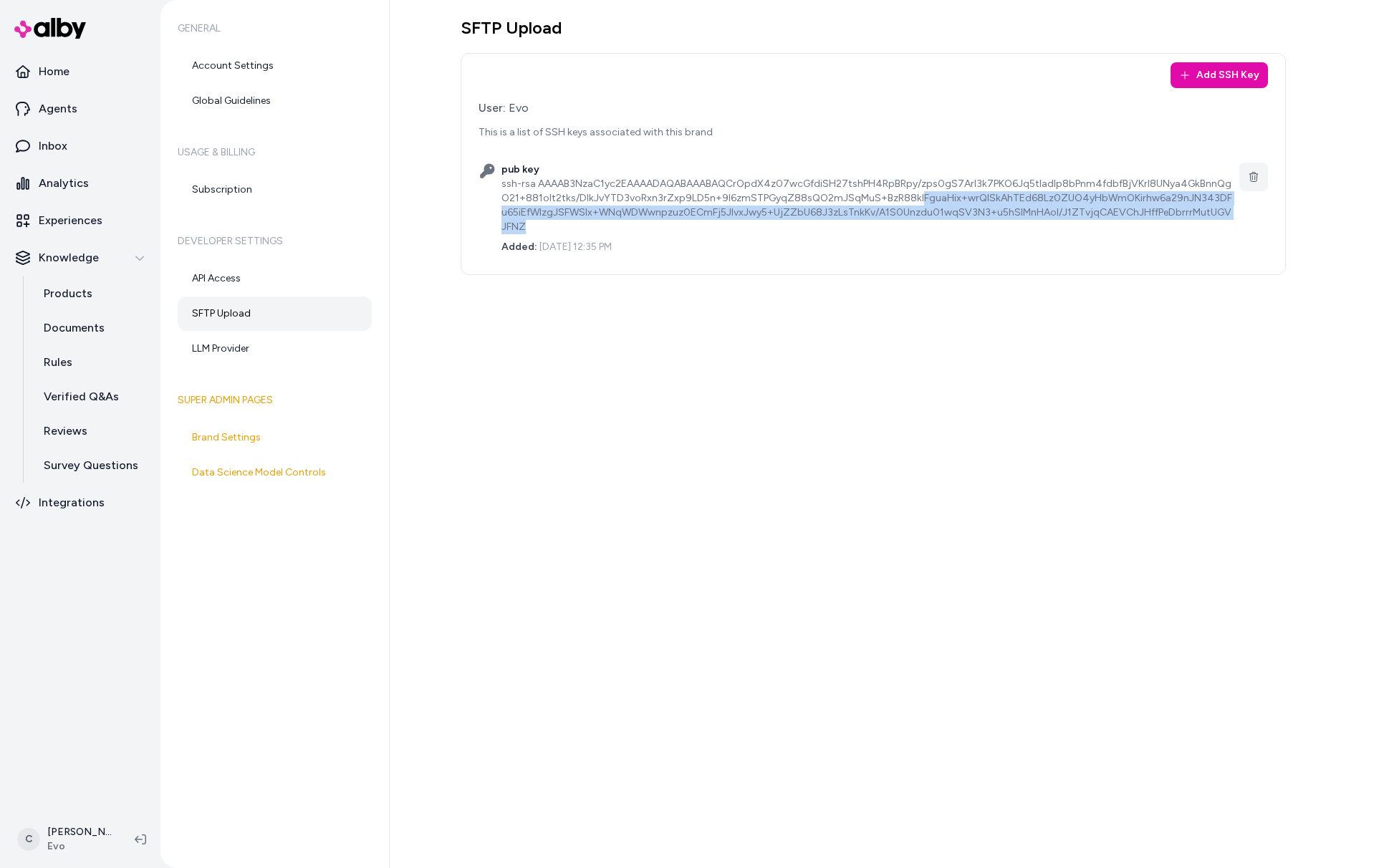
drag, startPoint x: 1189, startPoint y: 215, endPoint x: 920, endPoint y: 206, distance: 269.2
click at [898, 203] on div "pub key ssh-rsa AAAAB3NzaC1yc2EAAAADAQABAAABAQCrOpdX4z07wcGfdiSH27tshPH4RpBRpy/…" at bounding box center [868, 208] width 733 height 92
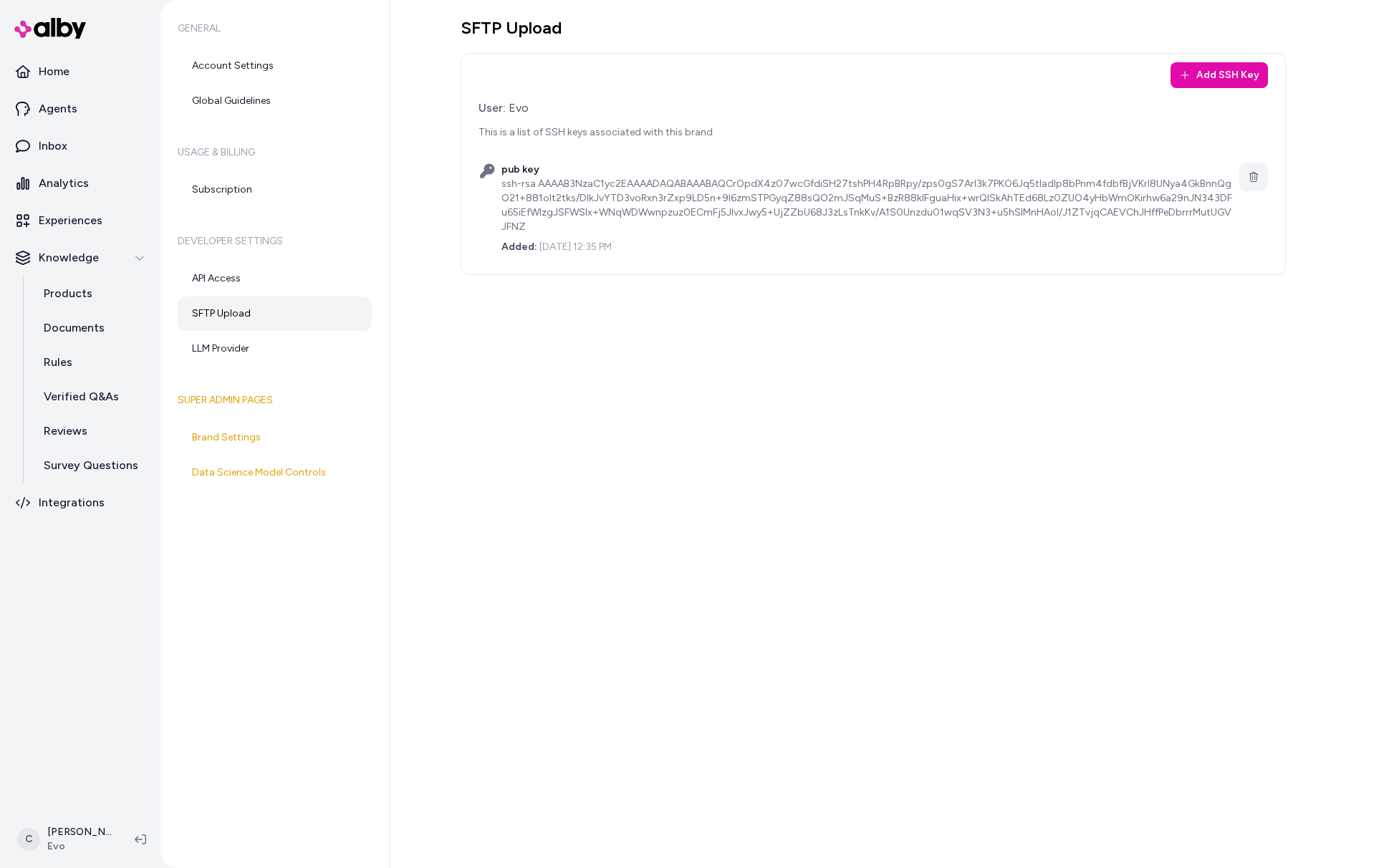
drag, startPoint x: 920, startPoint y: 206, endPoint x: 966, endPoint y: 239, distance: 56.6
click at [920, 206] on div "ssh-rsa AAAAB3NzaC1yc2EAAAADAQABAAABAQCrOpdX4z07wcGfdiSH27tshPH4RpBRpy/zps0gS7A…" at bounding box center [868, 205] width 733 height 57
drag, startPoint x: 1162, startPoint y: 311, endPoint x: 1293, endPoint y: 213, distance: 163.6
click at [1170, 303] on div "SFTP Upload Add SSH Key User: Evo This is a list of SSH keys associated with th…" at bounding box center [882, 434] width 985 height 868
drag, startPoint x: 1255, startPoint y: 209, endPoint x: 1008, endPoint y: 207, distance: 247.0
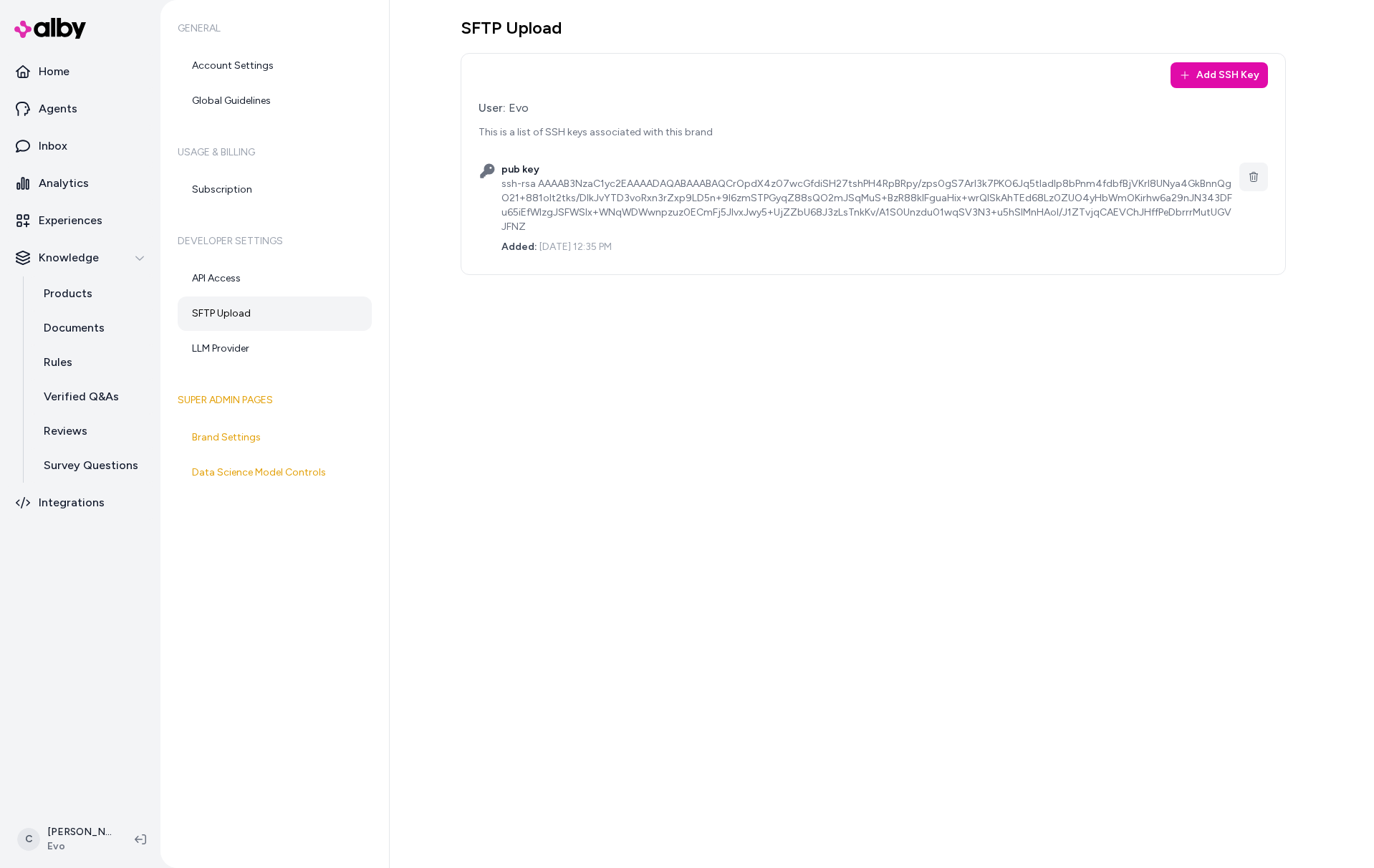
click at [1008, 207] on div "Add SSH Key User: Evo This is a list of SSH keys associated with this brand pub…" at bounding box center [873, 165] width 825 height 222
click at [1019, 208] on div "ssh-rsa AAAAB3NzaC1yc2EAAAADAQABAAABAQCrOpdX4z07wcGfdiSH27tshPH4RpBRpy/zps0gS7A…" at bounding box center [868, 205] width 733 height 57
click at [986, 371] on div "SFTP Upload Add SSH Key User: Evo This is a list of SSH keys associated with th…" at bounding box center [882, 434] width 985 height 868
drag, startPoint x: 554, startPoint y: 175, endPoint x: 895, endPoint y: 274, distance: 355.1
click at [895, 274] on div "SFTP Upload Add SSH Key User: Evo This is a list of SSH keys associated with th…" at bounding box center [882, 434] width 985 height 868
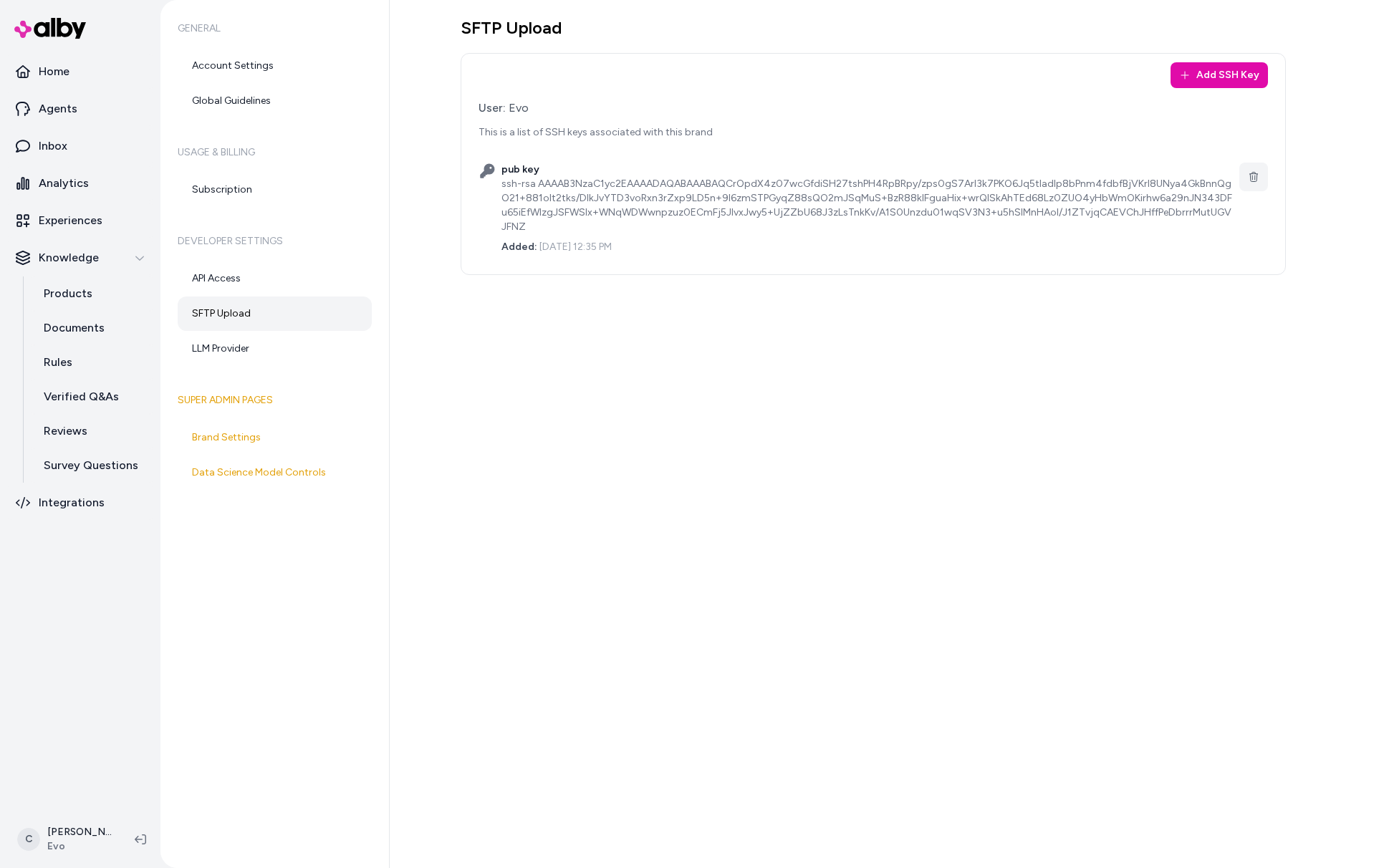
drag, startPoint x: 892, startPoint y: 353, endPoint x: 886, endPoint y: 348, distance: 7.8
click at [886, 348] on div "SFTP Upload Add SSH Key User: Evo This is a list of SSH keys associated with th…" at bounding box center [882, 434] width 985 height 868
drag, startPoint x: 1226, startPoint y: 206, endPoint x: 964, endPoint y: 204, distance: 262.0
click at [964, 204] on div "pub key ssh-rsa AAAAB3NzaC1yc2EAAAADAQABAAABAQCrOpdX4z07wcGfdiSH27tshPH4RpBRpy/…" at bounding box center [873, 208] width 790 height 115
drag, startPoint x: 964, startPoint y: 205, endPoint x: 638, endPoint y: 111, distance: 339.3
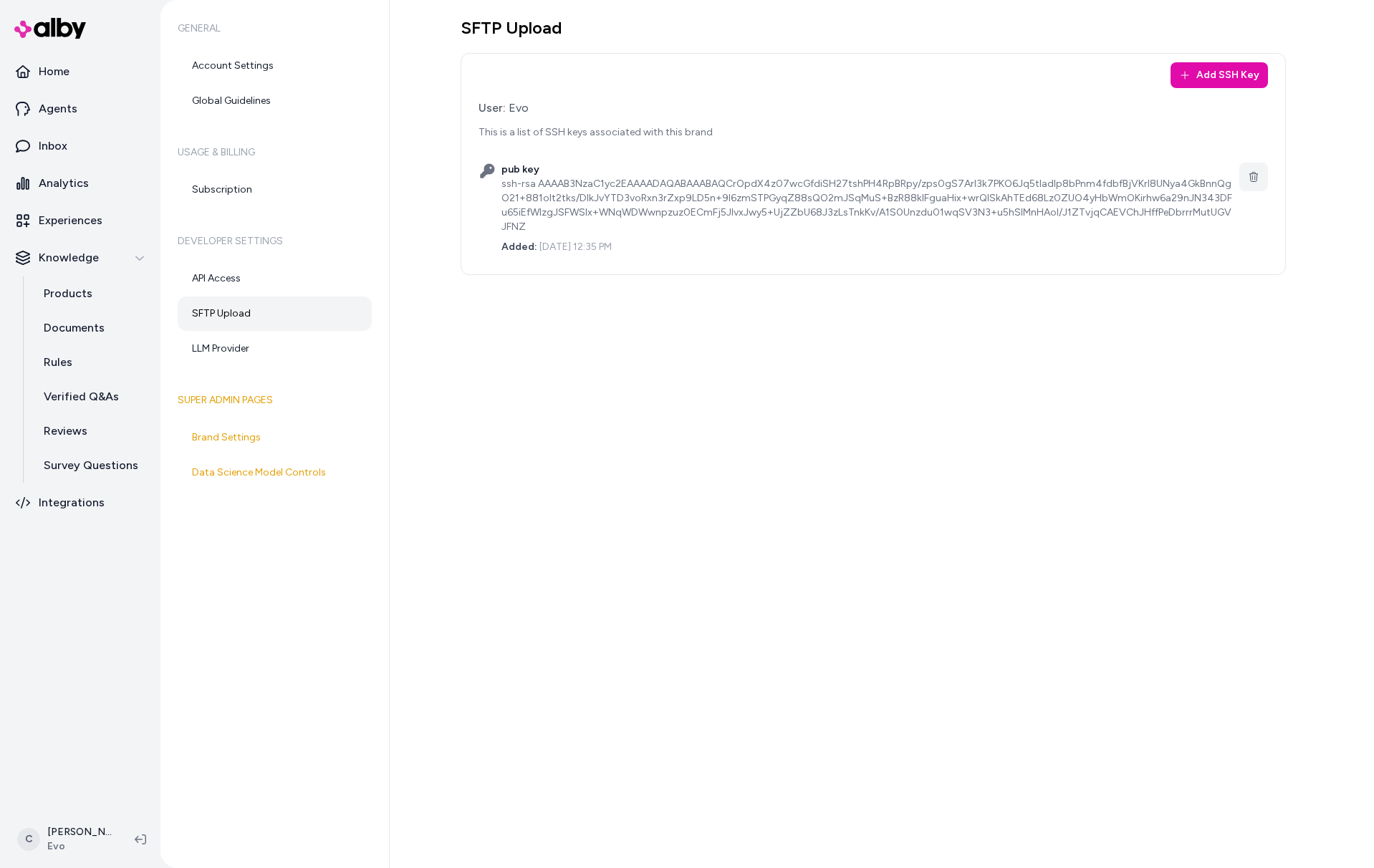
click at [961, 205] on div "ssh-rsa AAAAB3NzaC1yc2EAAAADAQABAAABAQCrOpdX4z07wcGfdiSH27tshPH4RpBRpy/zps0gS7A…" at bounding box center [868, 205] width 733 height 57
click at [543, 183] on div "ssh-rsa AAAAB3NzaC1yc2EAAAADAQABAAABAQCrOpdX4z07wcGfdiSH27tshPH4RpBRpy/zps0gS7A…" at bounding box center [868, 205] width 733 height 57
click at [1089, 210] on div "ssh-rsa AAAAB3NzaC1yc2EAAAADAQABAAABAQCrOpdX4z07wcGfdiSH27tshPH4RpBRpy/zps0gS7A…" at bounding box center [868, 205] width 733 height 57
drag, startPoint x: 1212, startPoint y: 208, endPoint x: 884, endPoint y: 209, distance: 328.0
click at [884, 209] on div "ssh-rsa AAAAB3NzaC1yc2EAAAADAQABAAABAQCrOpdX4z07wcGfdiSH27tshPH4RpBRpy/zps0gS7A…" at bounding box center [868, 205] width 733 height 57
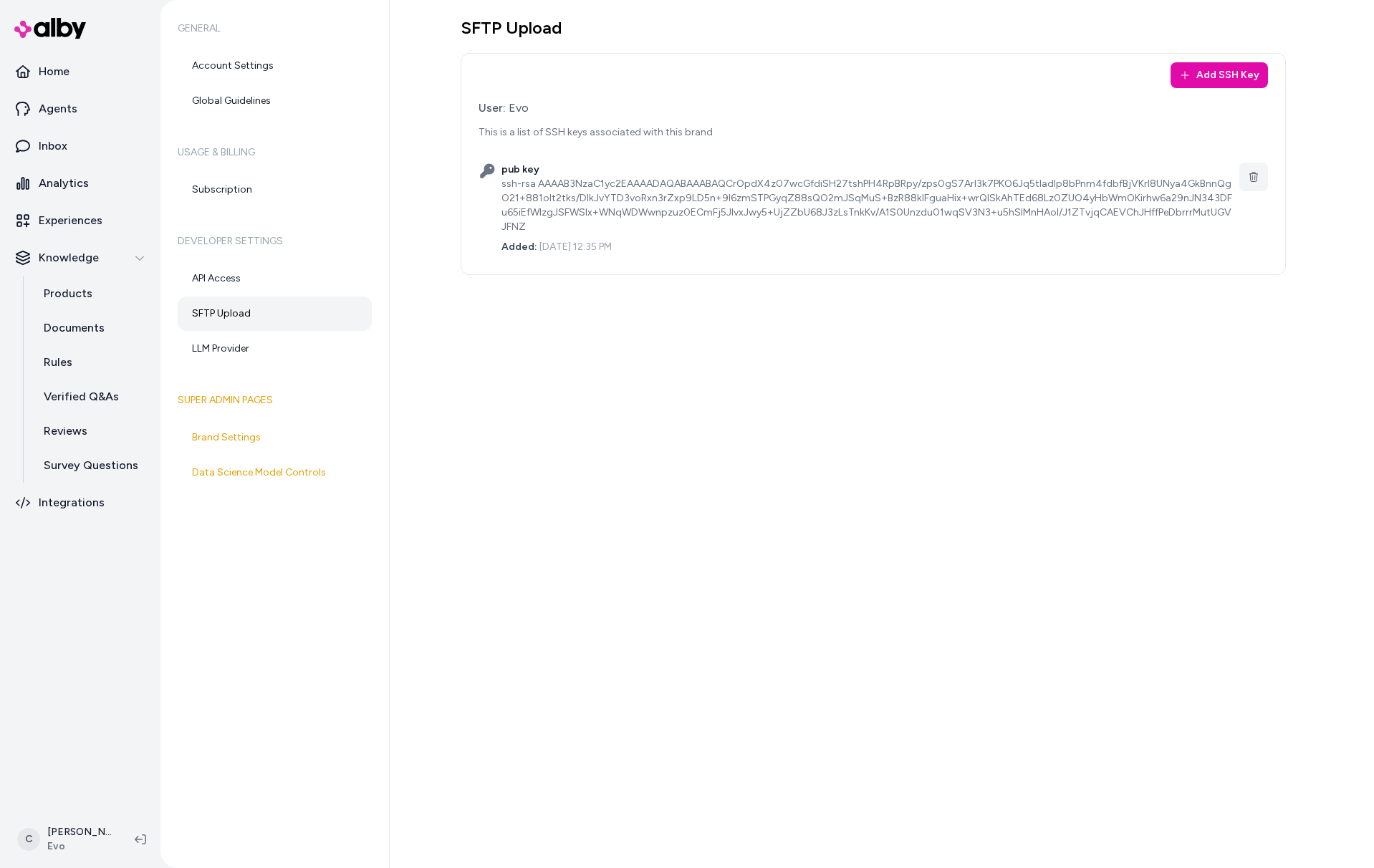
click at [845, 207] on div "ssh-rsa AAAAB3NzaC1yc2EAAAADAQABAAABAQCrOpdX4z07wcGfdiSH27tshPH4RpBRpy/zps0gS7A…" at bounding box center [868, 205] width 733 height 57
drag, startPoint x: 628, startPoint y: 218, endPoint x: 550, endPoint y: 213, distance: 78.2
click at [559, 216] on div "ssh-rsa AAAAB3NzaC1yc2EAAAADAQABAAABAQCrOpdX4z07wcGfdiSH27tshPH4RpBRpy/zps0gS7A…" at bounding box center [868, 205] width 733 height 57
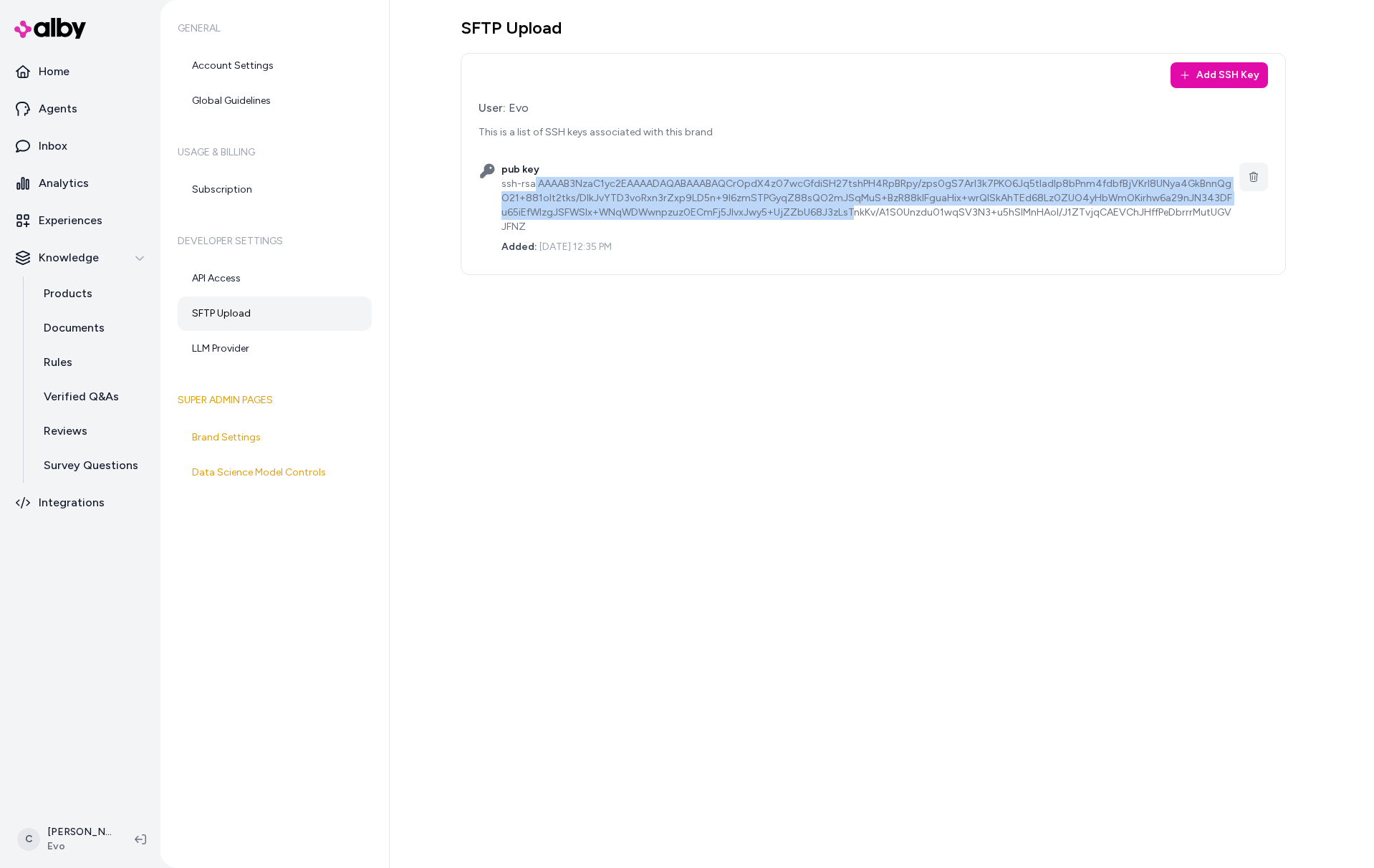
drag, startPoint x: 627, startPoint y: 209, endPoint x: 939, endPoint y: 202, distance: 312.1
click at [859, 206] on div "ssh-rsa AAAAB3NzaC1yc2EAAAADAQABAAABAQCrOpdX4z07wcGfdiSH27tshPH4RpBRpy/zps0gS7A…" at bounding box center [868, 205] width 733 height 57
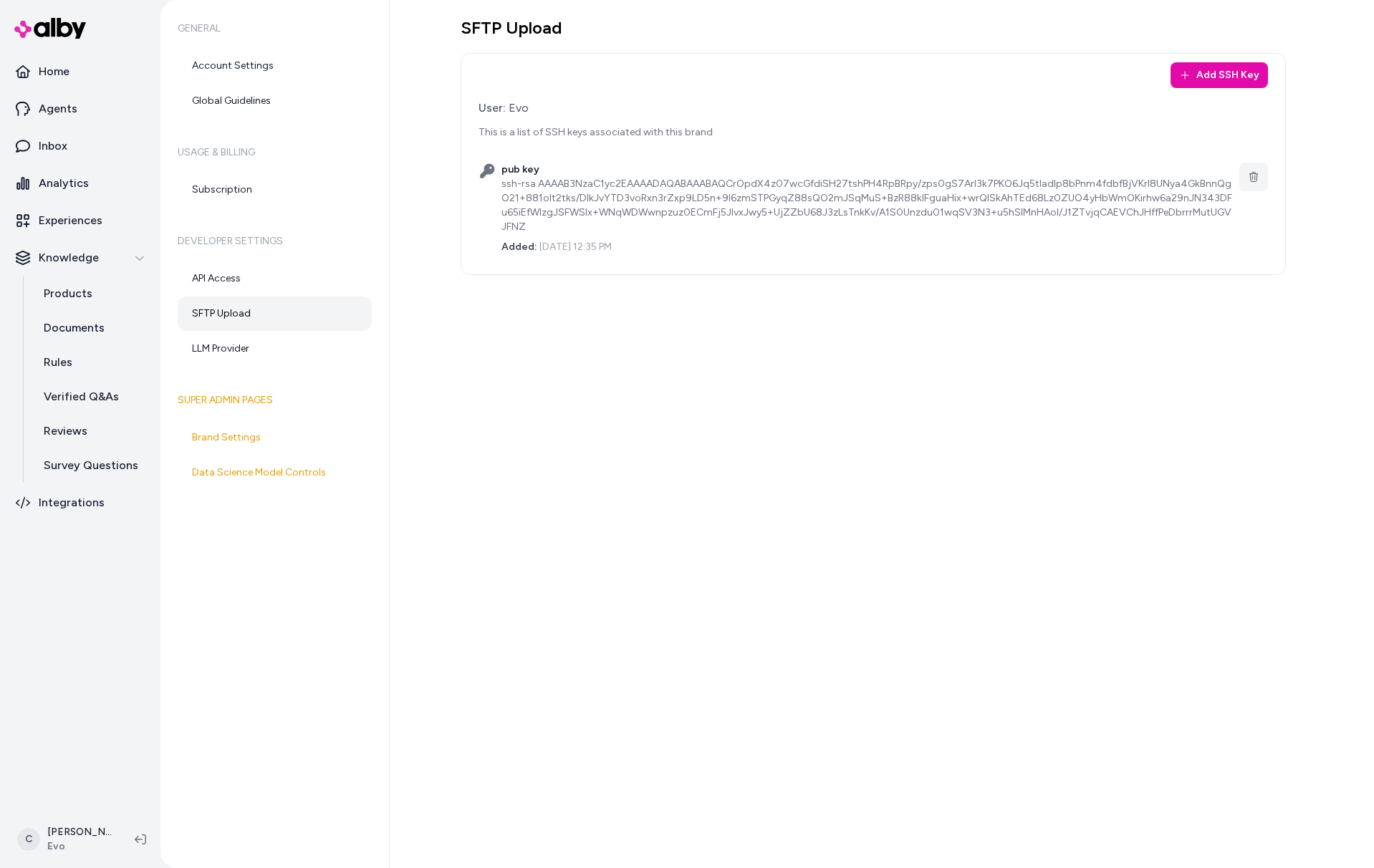
drag, startPoint x: 769, startPoint y: 204, endPoint x: 615, endPoint y: 206, distance: 154.0
click at [736, 228] on div "pub key ssh-rsa AAAAB3NzaC1yc2EAAAADAQABAAABAQCrOpdX4z07wcGfdiSH27tshPH4RpBRpy/…" at bounding box center [868, 208] width 733 height 92
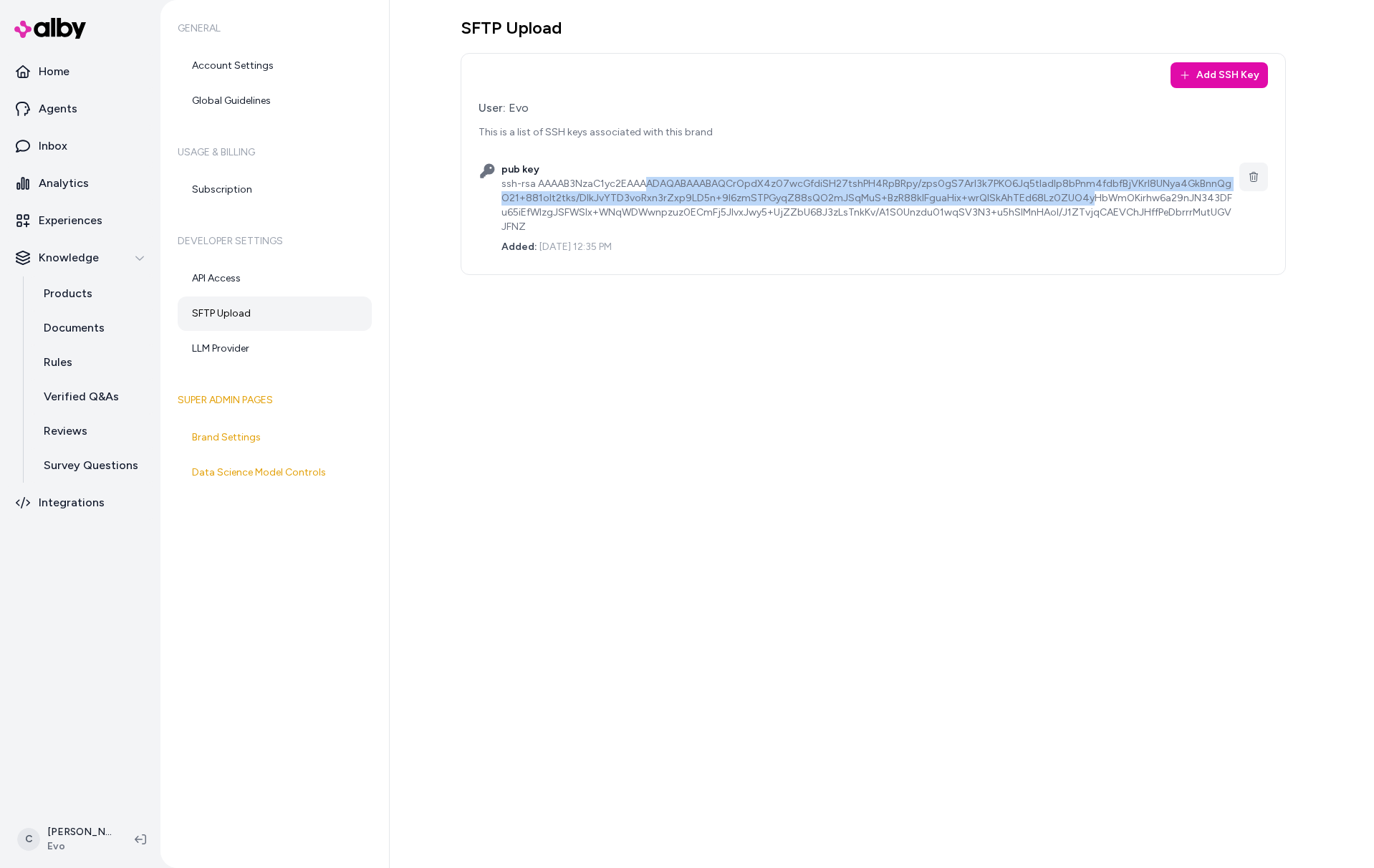
drag, startPoint x: 601, startPoint y: 174, endPoint x: 1071, endPoint y: 202, distance: 470.8
click at [1064, 196] on div "ssh-rsa AAAAB3NzaC1yc2EAAAADAQABAAABAQCrOpdX4z07wcGfdiSH27tshPH4RpBRpy/zps0gS7A…" at bounding box center [868, 205] width 733 height 57
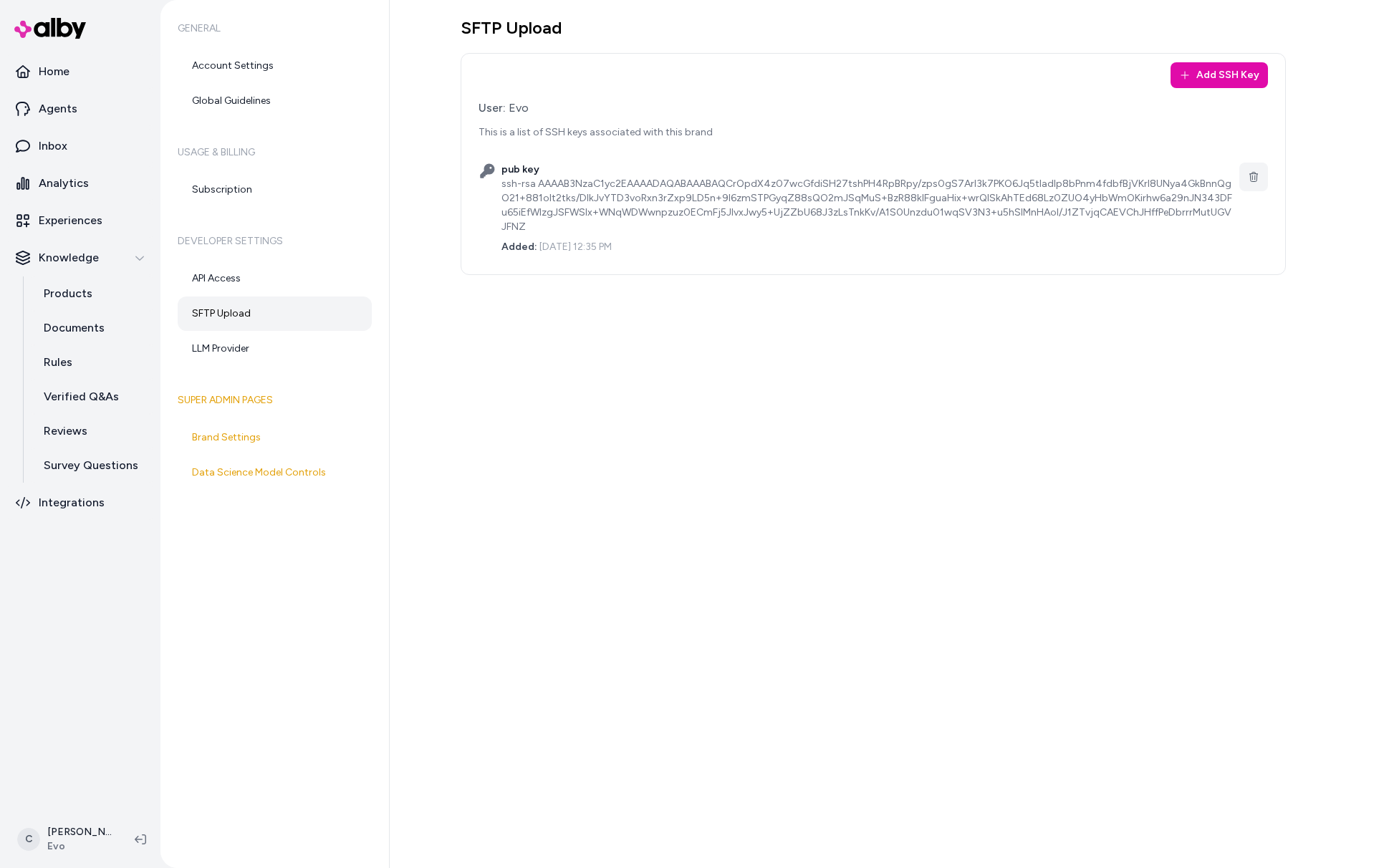
drag, startPoint x: 1112, startPoint y: 220, endPoint x: 1163, endPoint y: 230, distance: 52.0
click at [1114, 234] on div "Added: June 30, 2025 12:35 PM" at bounding box center [868, 244] width 733 height 20
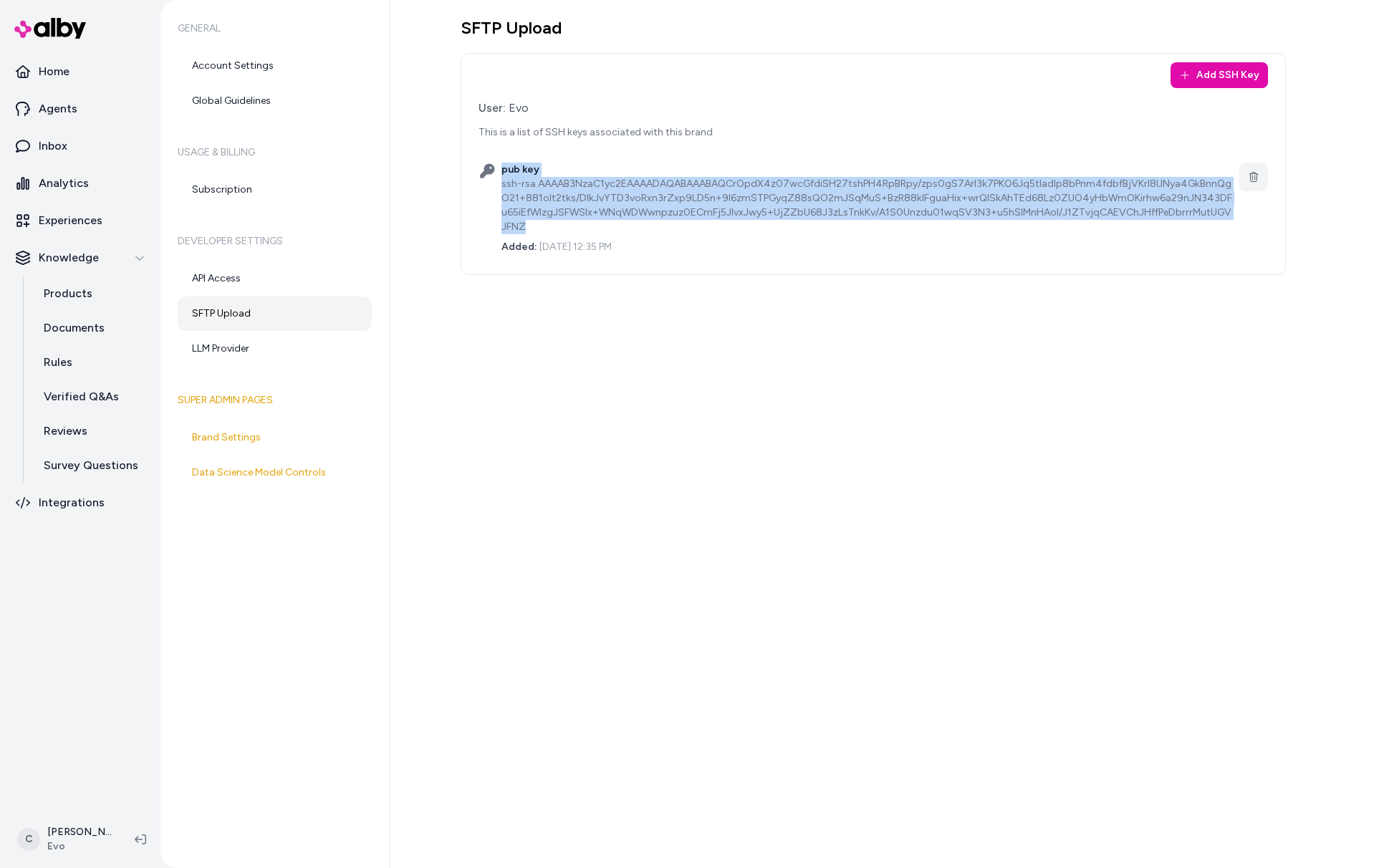
drag, startPoint x: 1215, startPoint y: 217, endPoint x: 485, endPoint y: 192, distance: 730.4
click at [485, 192] on div "pub key ssh-rsa AAAAB3NzaC1yc2EAAAADAQABAAABAQCrOpdX4z07wcGfdiSH27tshPH4RpBRpy/…" at bounding box center [873, 208] width 790 height 115
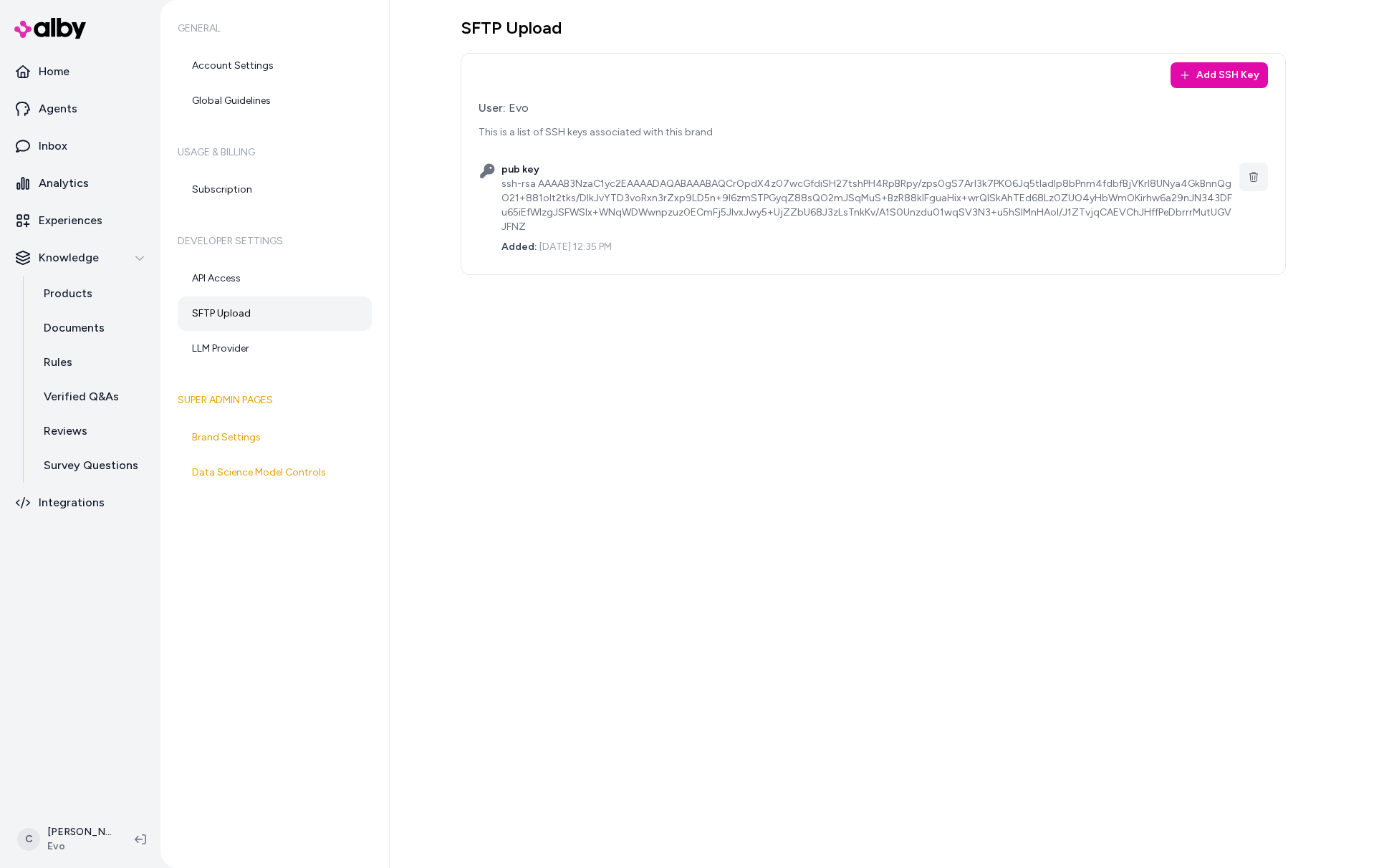
drag, startPoint x: 495, startPoint y: 192, endPoint x: 503, endPoint y: 192, distance: 8.0
click at [495, 191] on div "pub key ssh-rsa AAAAB3NzaC1yc2EAAAADAQABAAABAQCrOpdX4z07wcGfdiSH27tshPH4RpBRpy/…" at bounding box center [873, 208] width 790 height 115
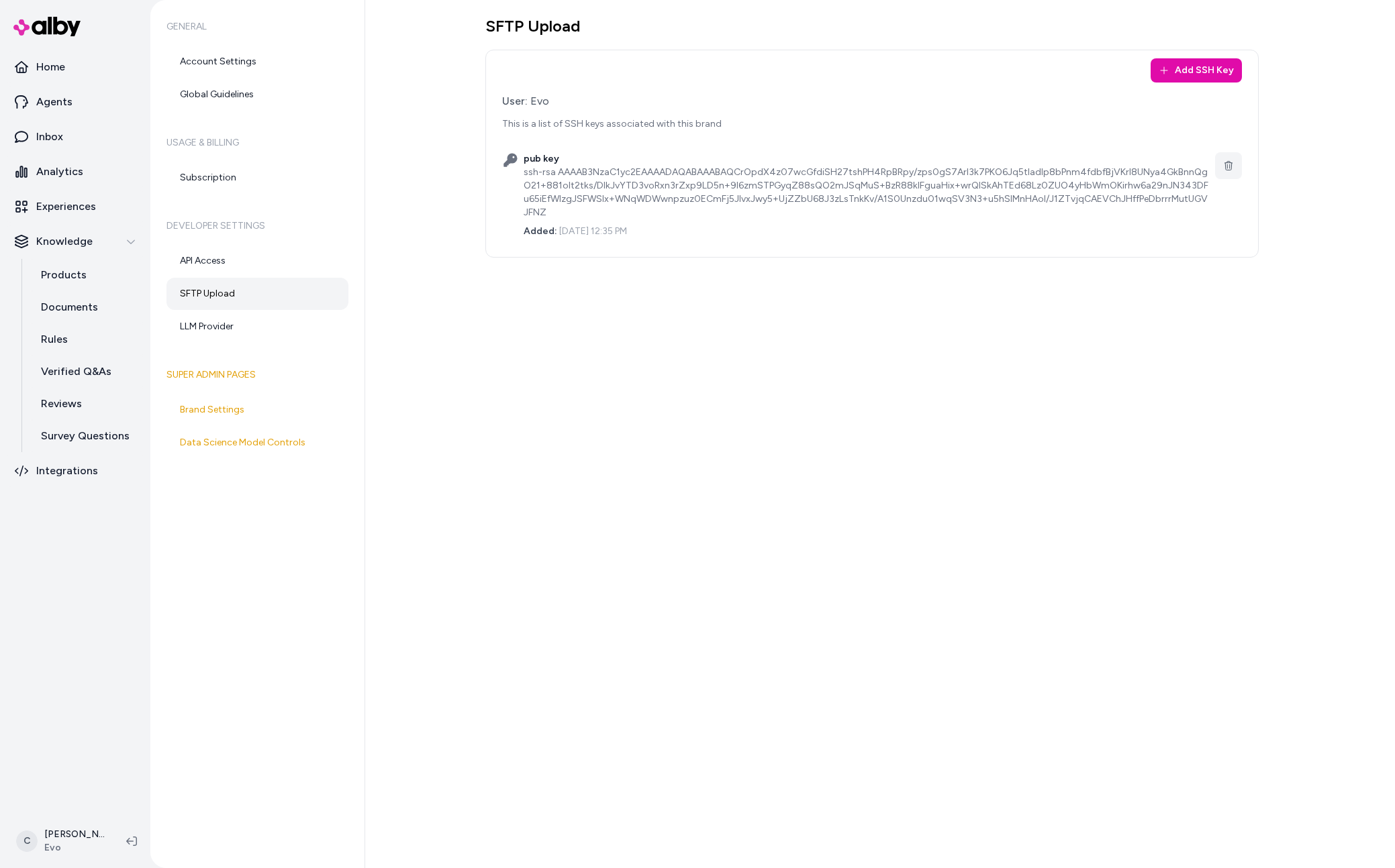
click at [62, 812] on div "C Chris P Evo" at bounding box center [75, 841] width 150 height 53
click at [42, 812] on html "Home Agents Inbox Analytics Experiences Knowledge Products Documents Rules Veri…" at bounding box center [698, 434] width 1395 height 868
click at [79, 643] on span "Shortcuts" at bounding box center [72, 649] width 45 height 13
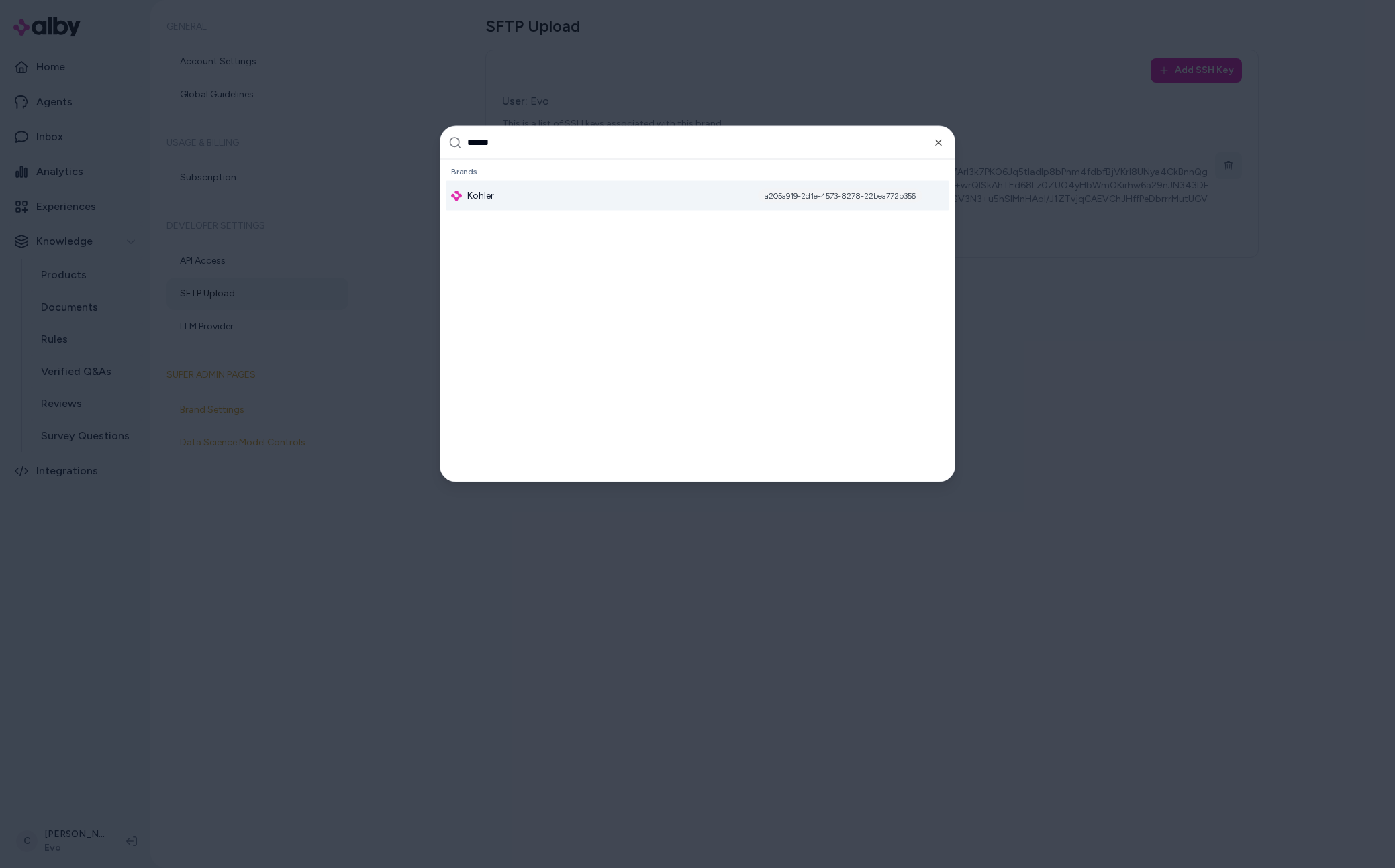
type input "******"
click at [500, 199] on div "Kohler a205a919-2d1e-4573-8278-22bea772b356" at bounding box center [698, 195] width 504 height 30
click at [85, 750] on div at bounding box center [698, 434] width 1395 height 868
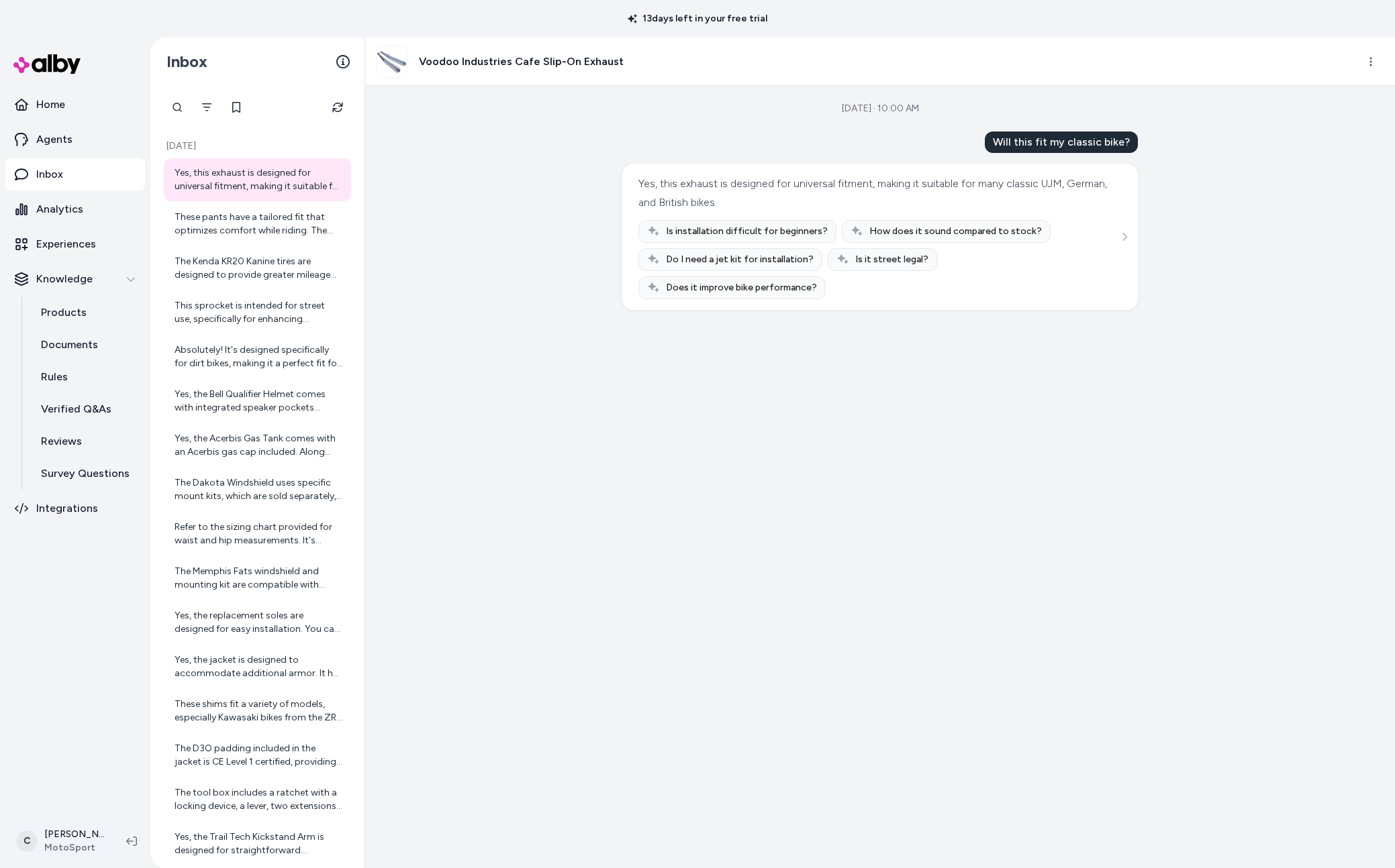
click at [72, 835] on html "13 days left in your free trial Home Agents Inbox Analytics Experiences Knowled…" at bounding box center [698, 434] width 1395 height 868
click at [90, 649] on span "Shortcuts" at bounding box center [72, 649] width 45 height 13
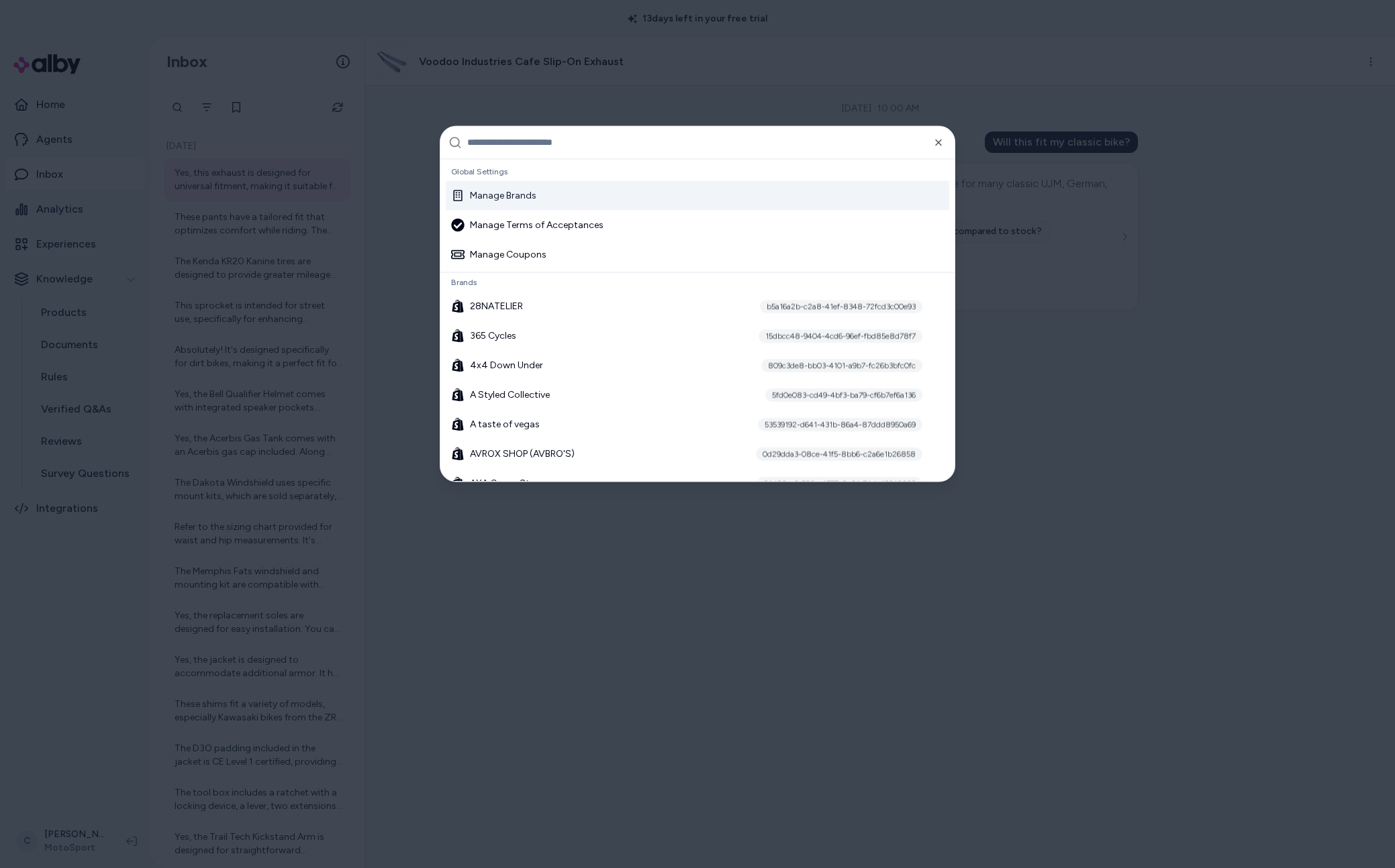
click at [500, 144] on input "text" at bounding box center [707, 142] width 479 height 32
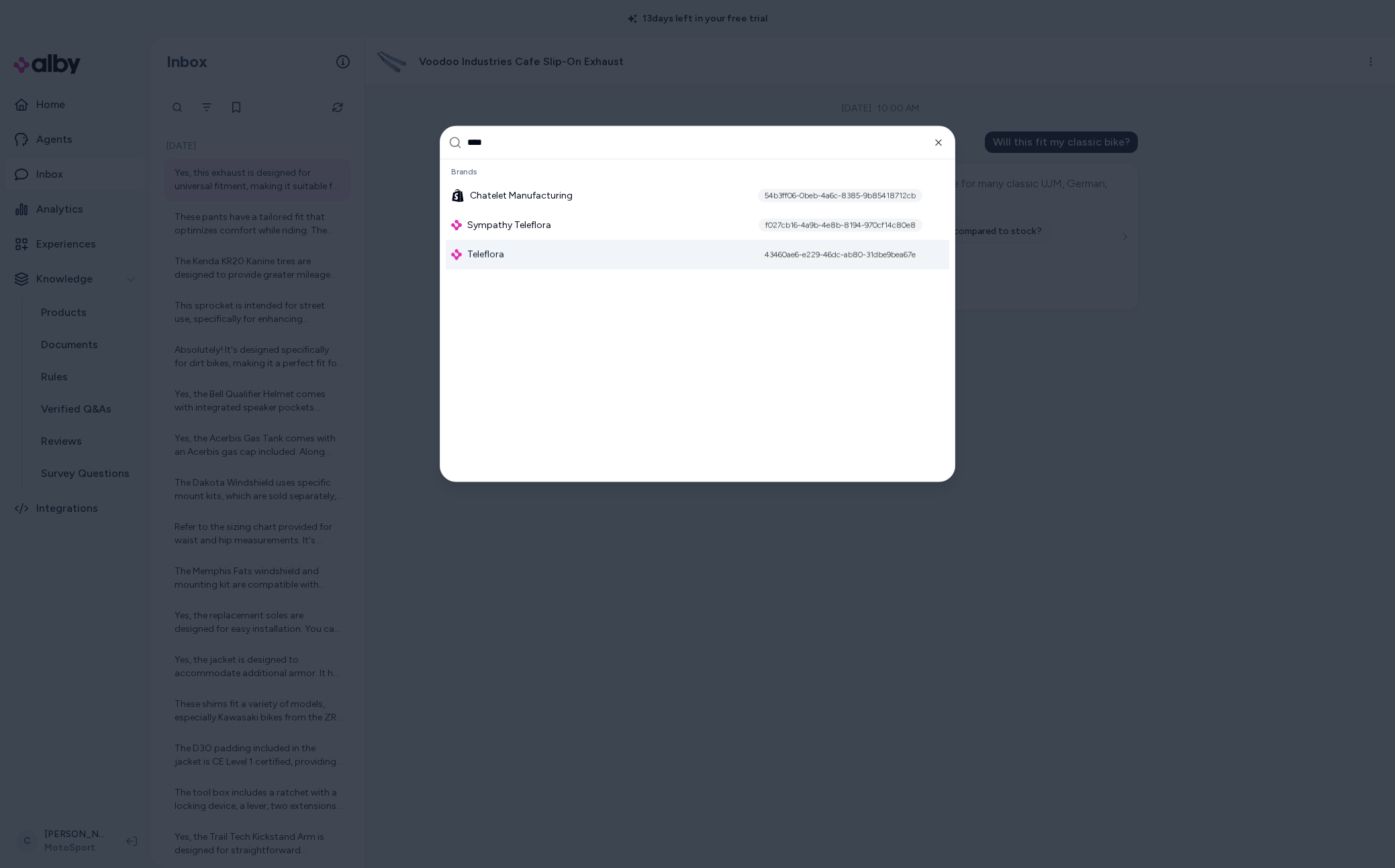
type input "****"
click at [545, 260] on div "Teleflora 43460ae6-e229-46dc-ab80-31dbe9bea67e" at bounding box center [698, 254] width 504 height 30
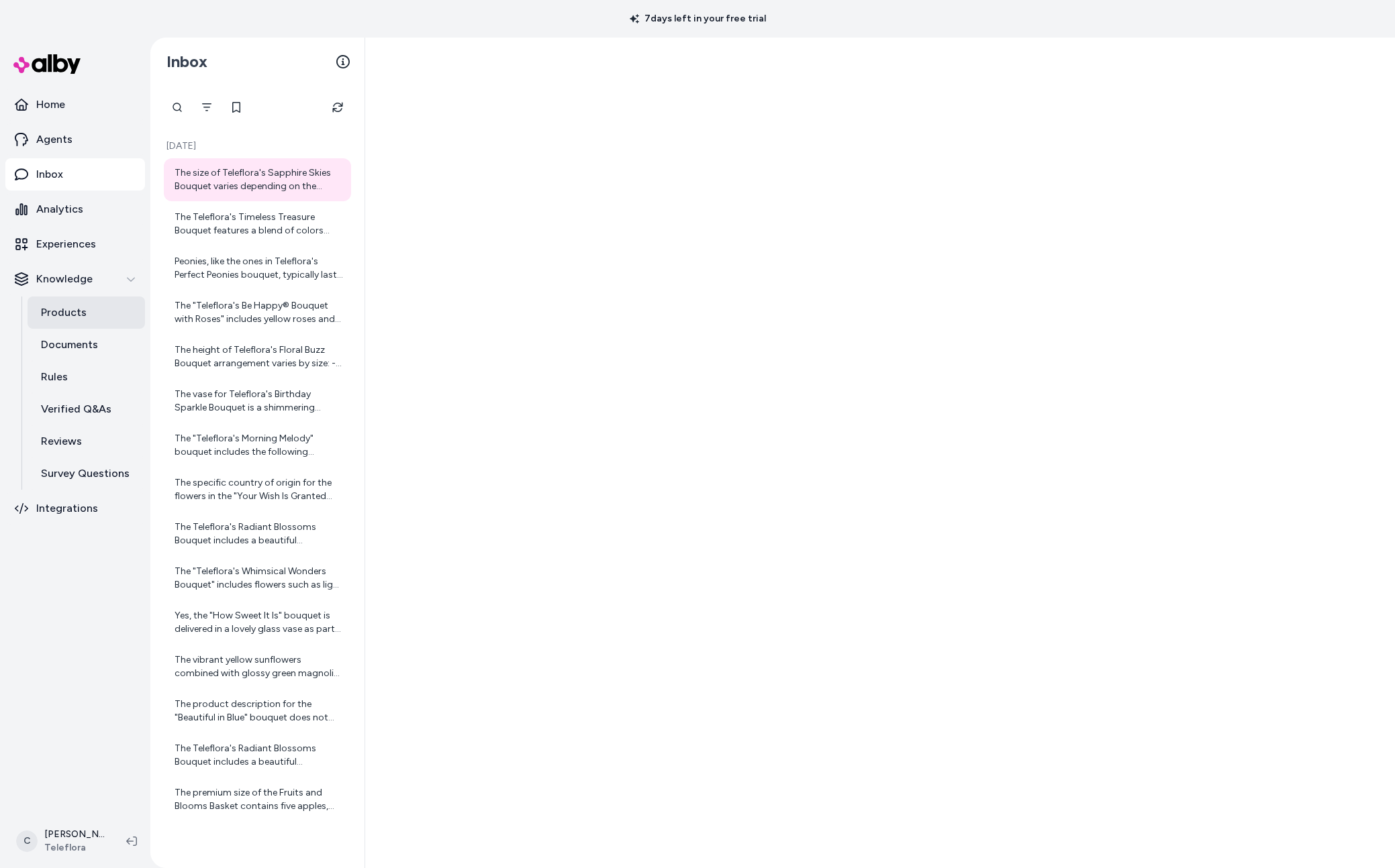
click at [69, 327] on link "Products" at bounding box center [86, 312] width 117 height 32
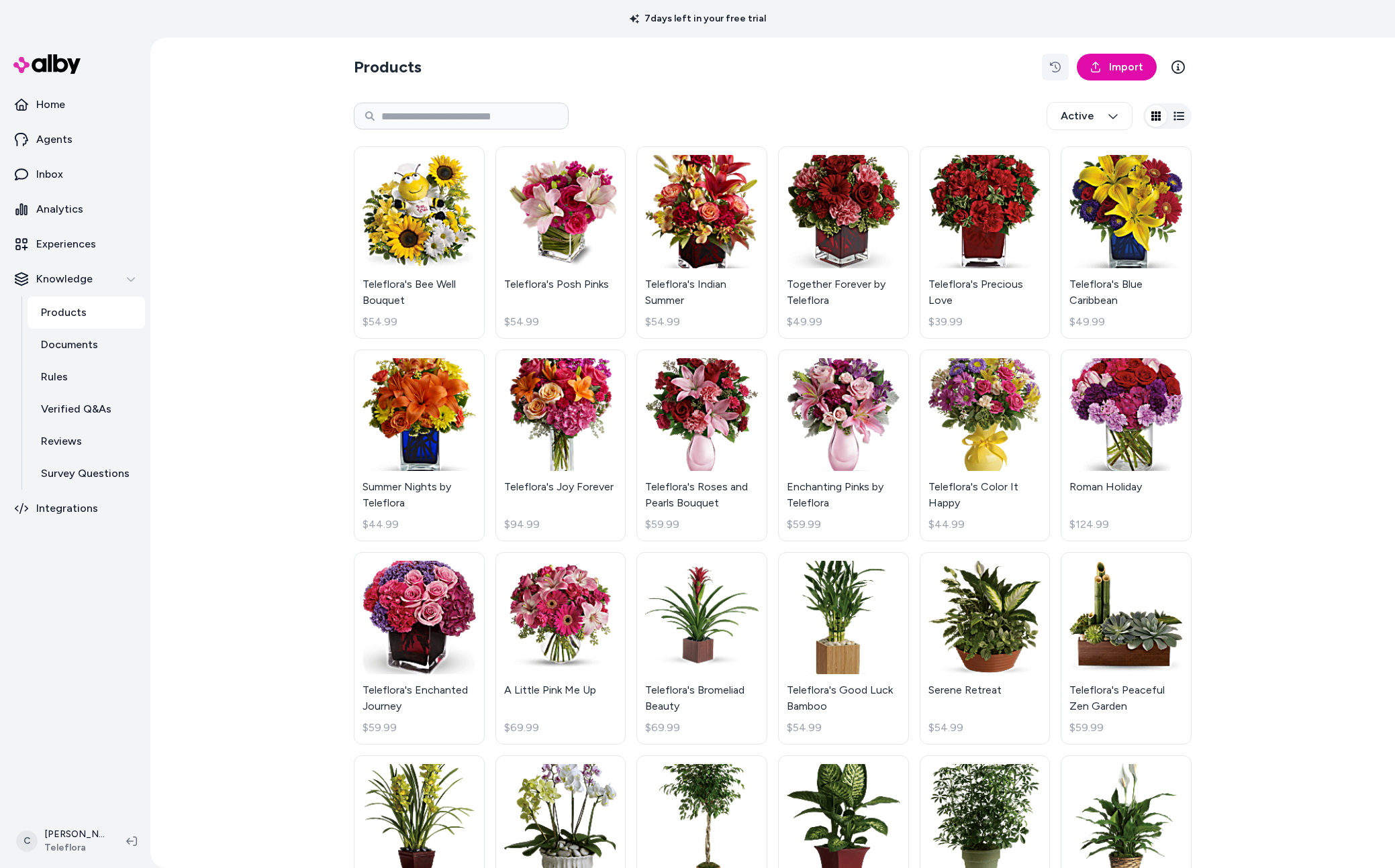
click at [1055, 67] on icon "button" at bounding box center [1055, 67] width 10 height 10
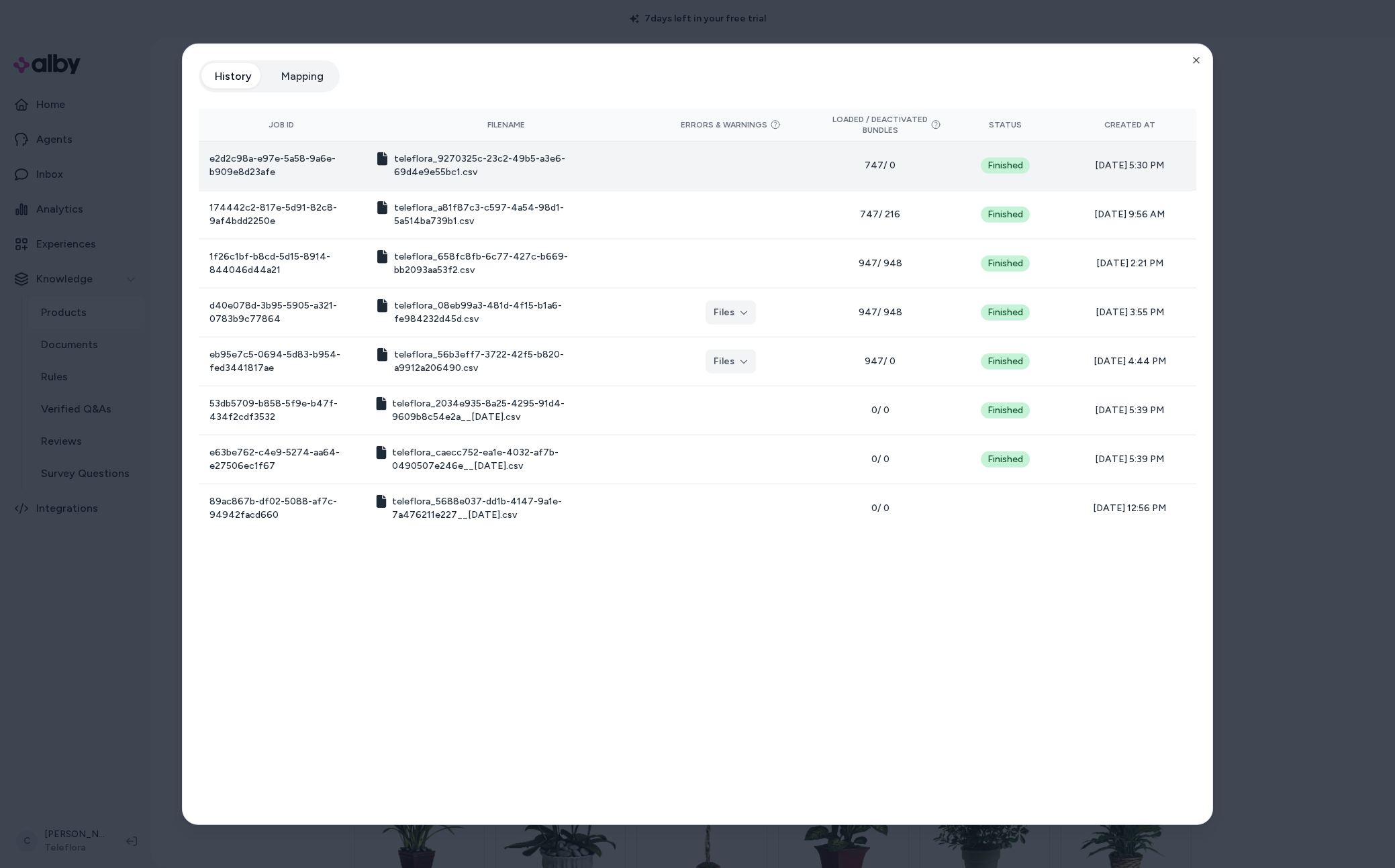
drag, startPoint x: 1175, startPoint y: 165, endPoint x: 1080, endPoint y: 162, distance: 95.0
click at [1080, 162] on span "07/07/25 - 5:30 PM" at bounding box center [1130, 165] width 111 height 13
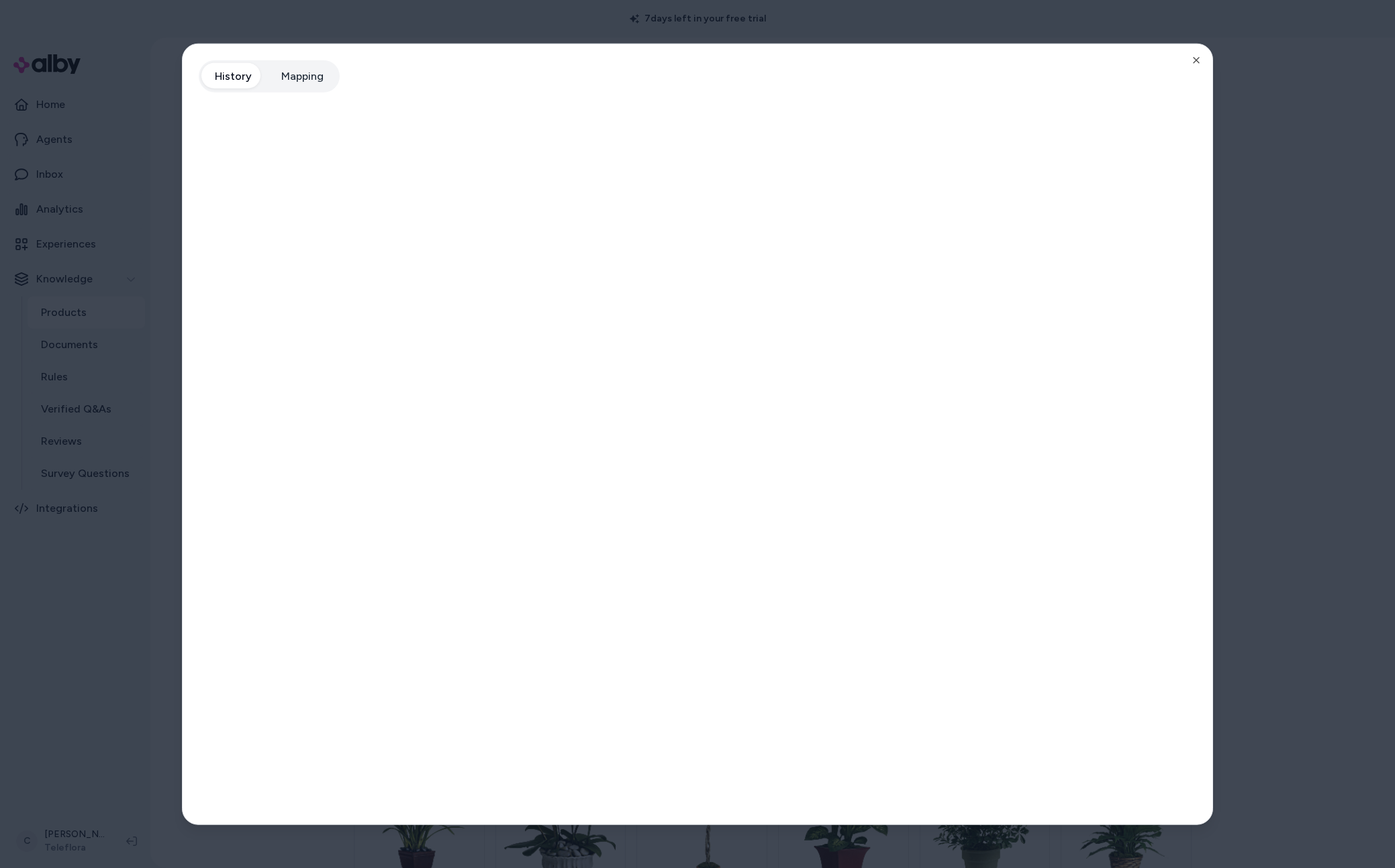
click at [82, 773] on div at bounding box center [698, 434] width 1395 height 868
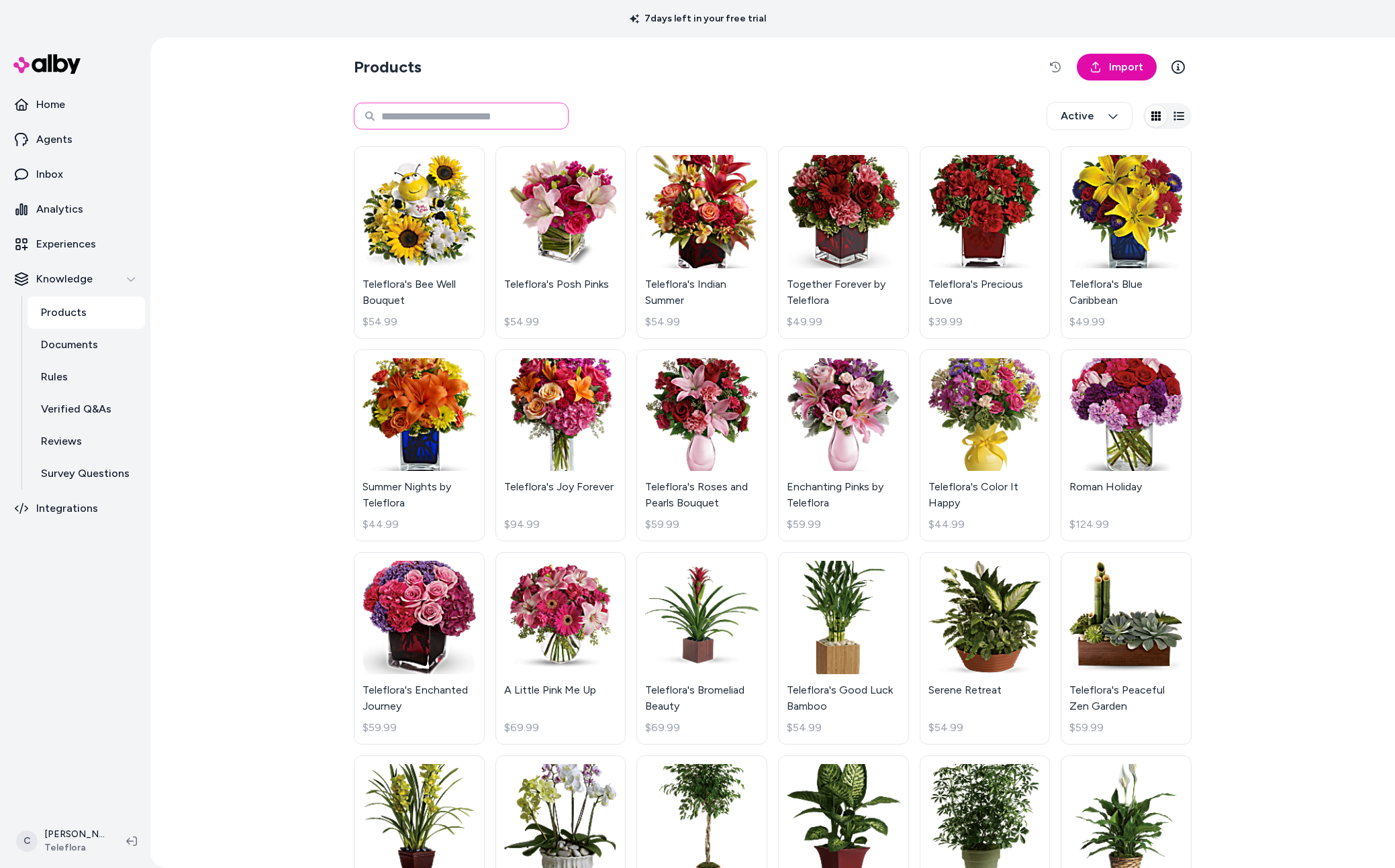
click at [483, 112] on input at bounding box center [461, 116] width 215 height 27
paste input "**********"
type input "**********"
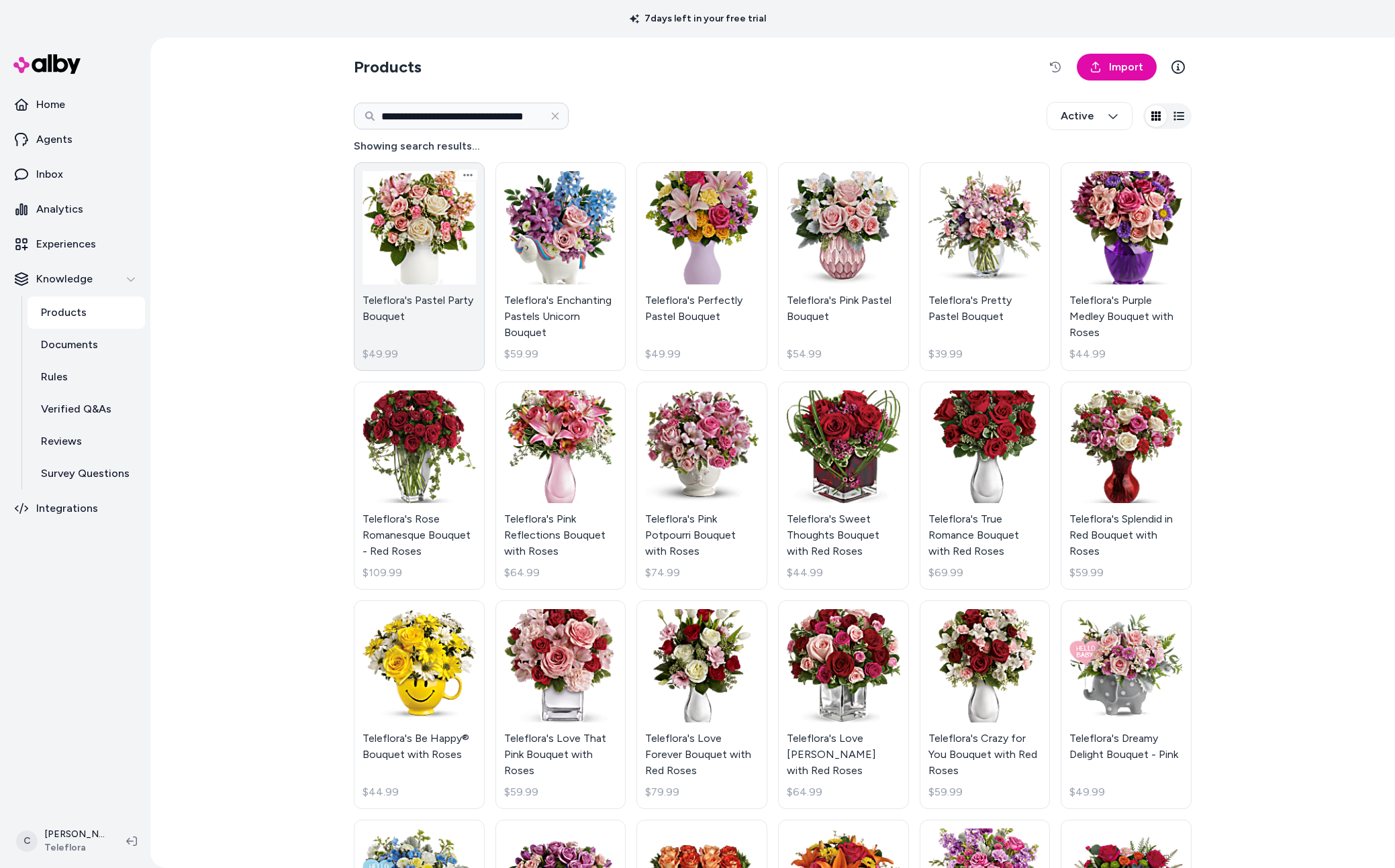
click at [411, 287] on link "Teleflora's Pastel Party Bouquet $49.99" at bounding box center [419, 267] width 131 height 209
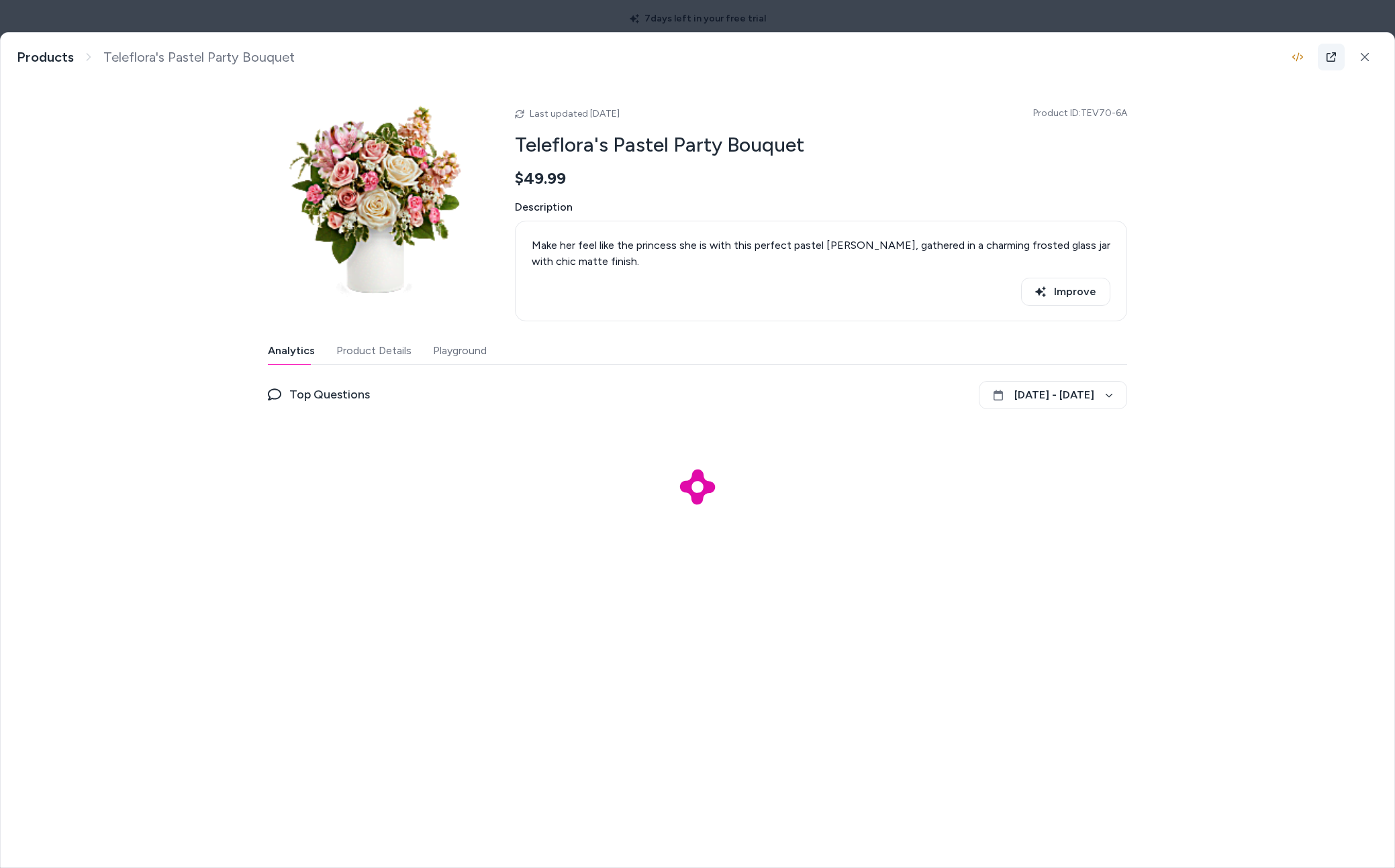
click at [1330, 54] on icon at bounding box center [1330, 56] width 10 height 10
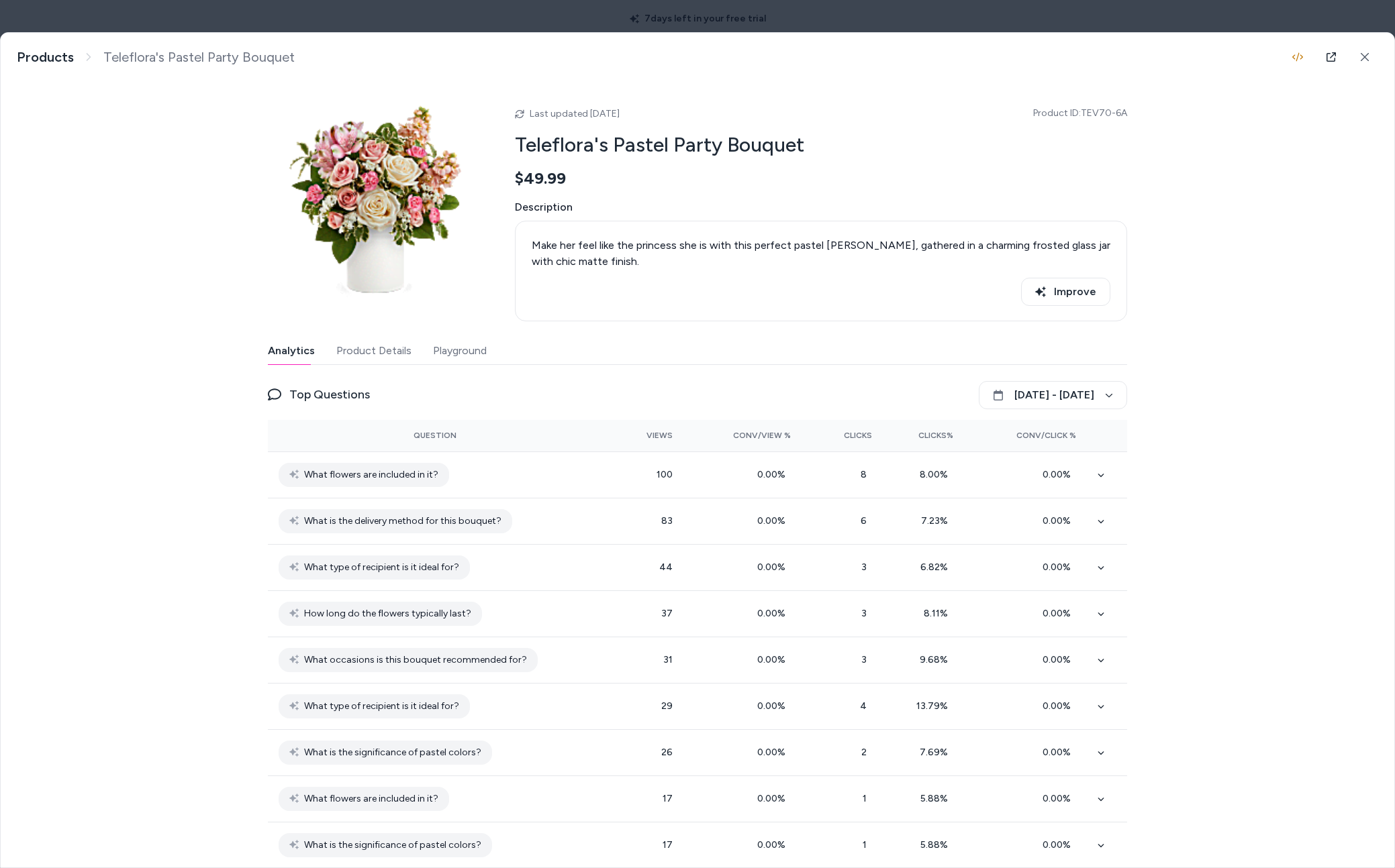
drag, startPoint x: 657, startPoint y: 117, endPoint x: 622, endPoint y: 110, distance: 35.7
click at [622, 110] on div "Last updated Jul 07, 2025 Product ID: TEV70-6A" at bounding box center [820, 113] width 612 height 16
drag, startPoint x: 1105, startPoint y: 106, endPoint x: 1147, endPoint y: 110, distance: 42.2
click at [1124, 112] on div "Teleflora's Pastel Party Bouquet Make her feel like the princess she is with th…" at bounding box center [698, 450] width 1394 height 835
drag, startPoint x: 1153, startPoint y: 112, endPoint x: 1050, endPoint y: 120, distance: 103.3
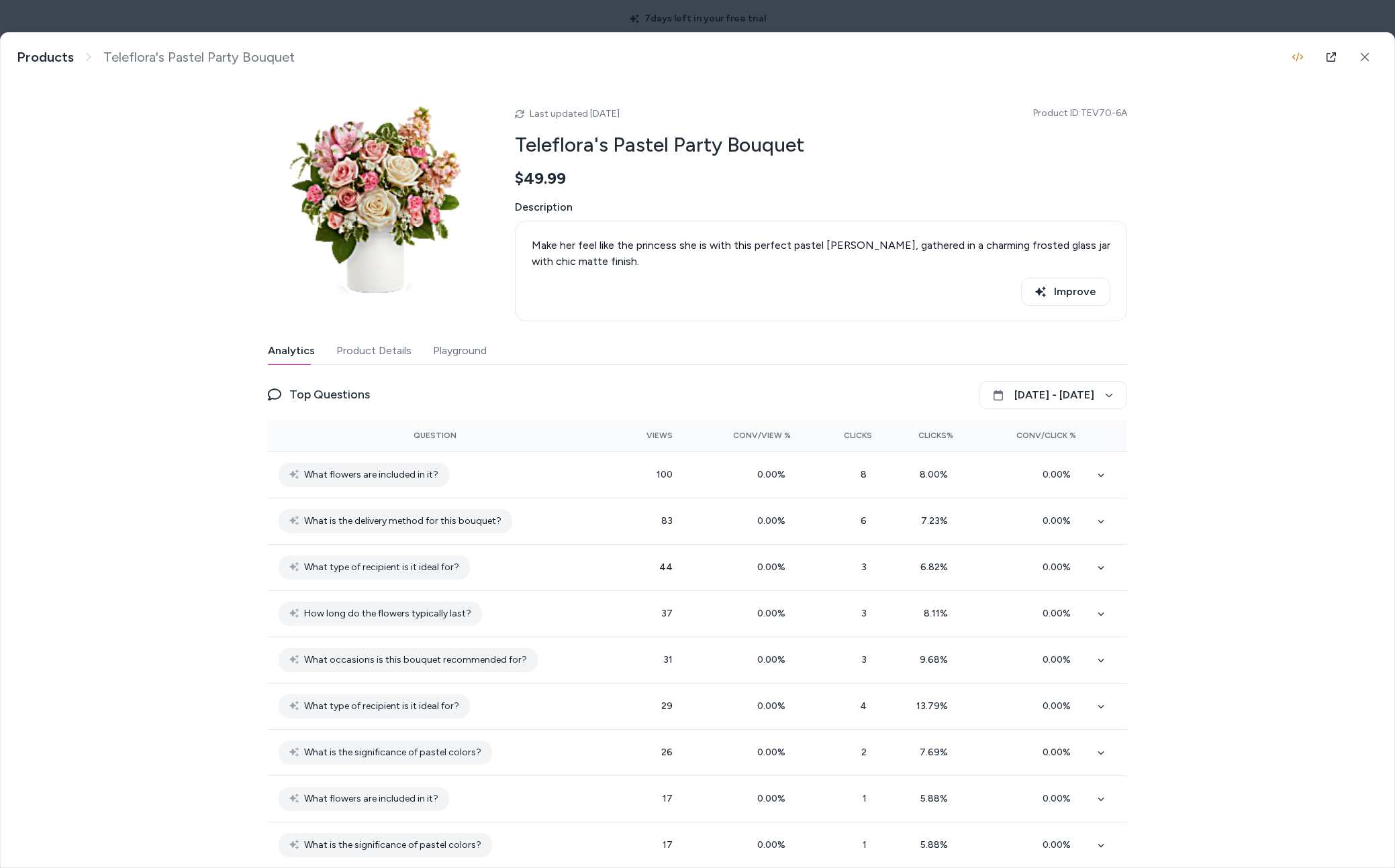
click at [1050, 120] on div "Teleflora's Pastel Party Bouquet Make her feel like the princess she is with th…" at bounding box center [698, 450] width 1394 height 835
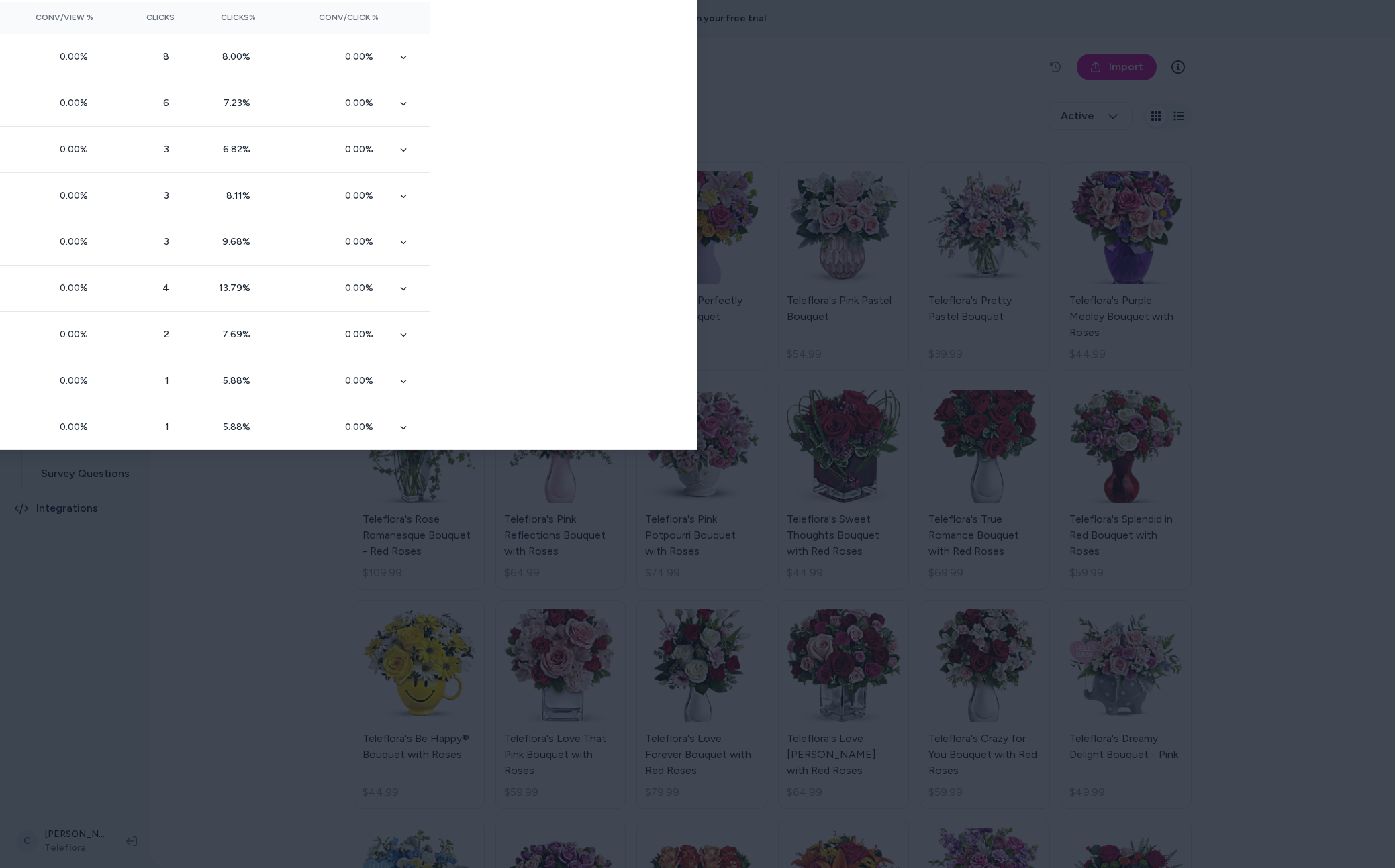
click at [399, 25] on body "**********" at bounding box center [698, 434] width 1395 height 868
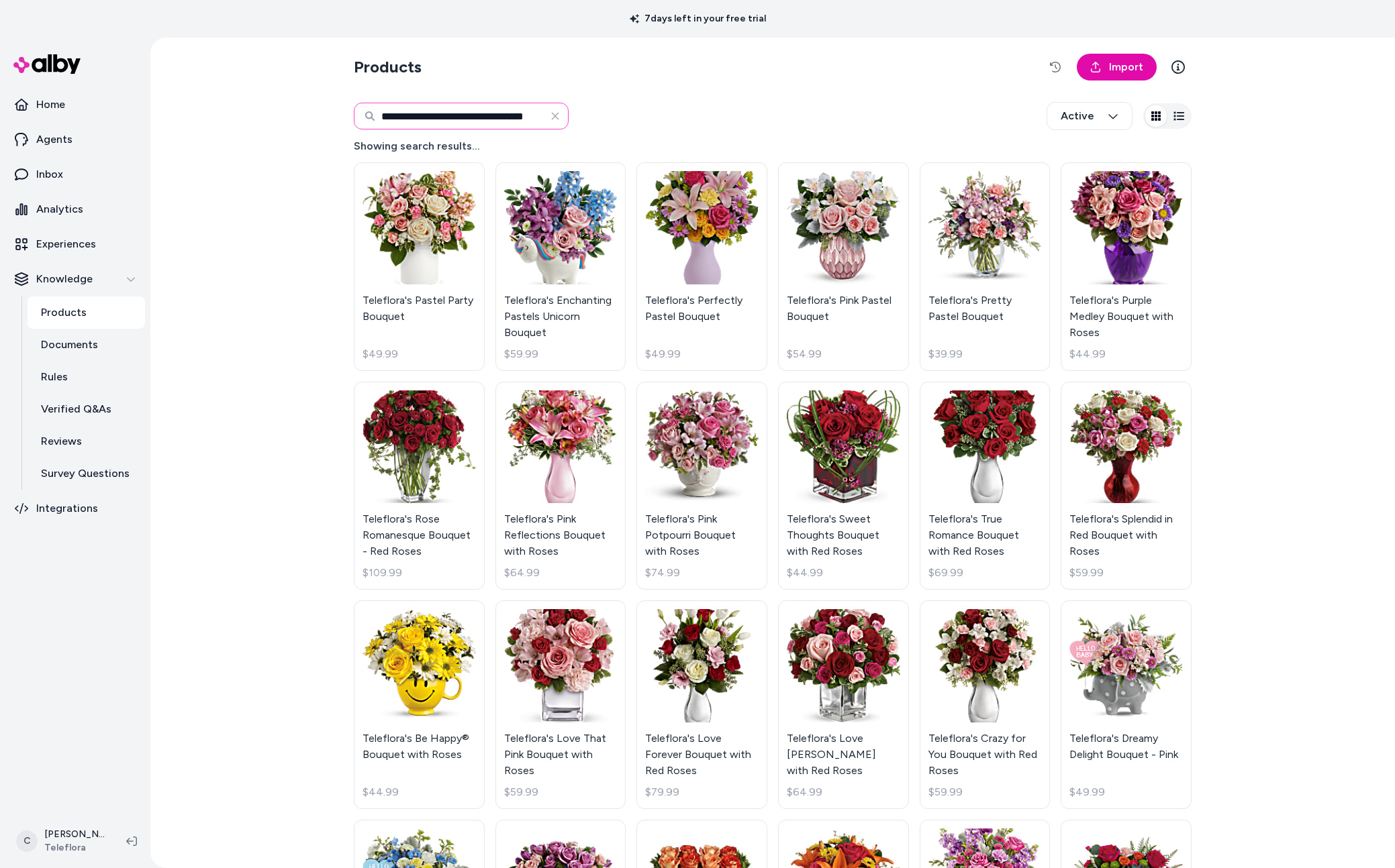
click at [412, 122] on input "**********" at bounding box center [461, 116] width 215 height 27
click at [421, 118] on input "**********" at bounding box center [461, 116] width 215 height 27
paste input
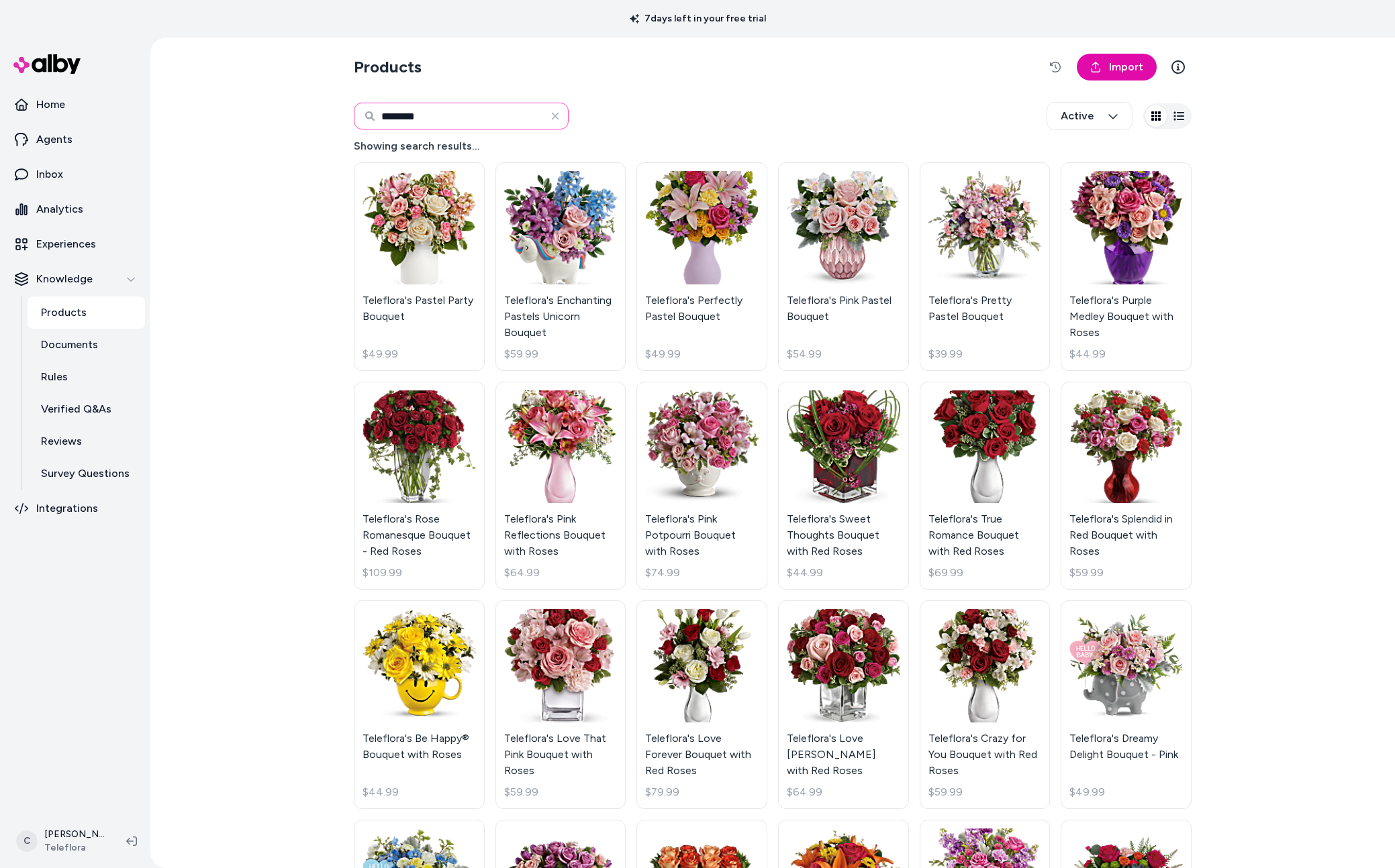
type input "********"
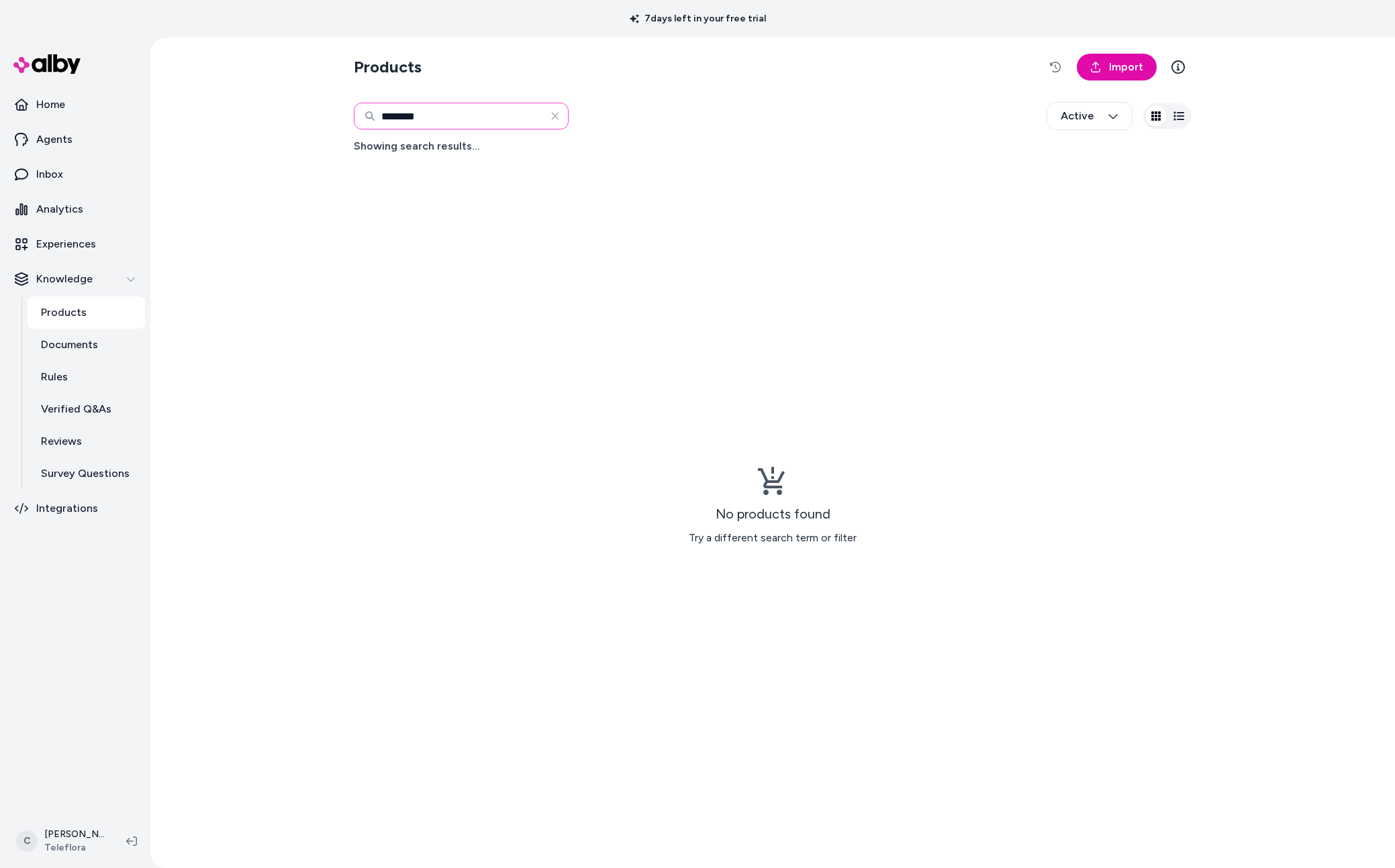
drag, startPoint x: 341, startPoint y: 103, endPoint x: 279, endPoint y: 95, distance: 62.5
click at [261, 110] on div "Products Import ******** Active Showing search results... No products found Try…" at bounding box center [773, 453] width 1245 height 831
click at [425, 119] on input "********" at bounding box center [461, 116] width 215 height 27
click at [420, 115] on input "********" at bounding box center [461, 116] width 215 height 27
type input "*********"
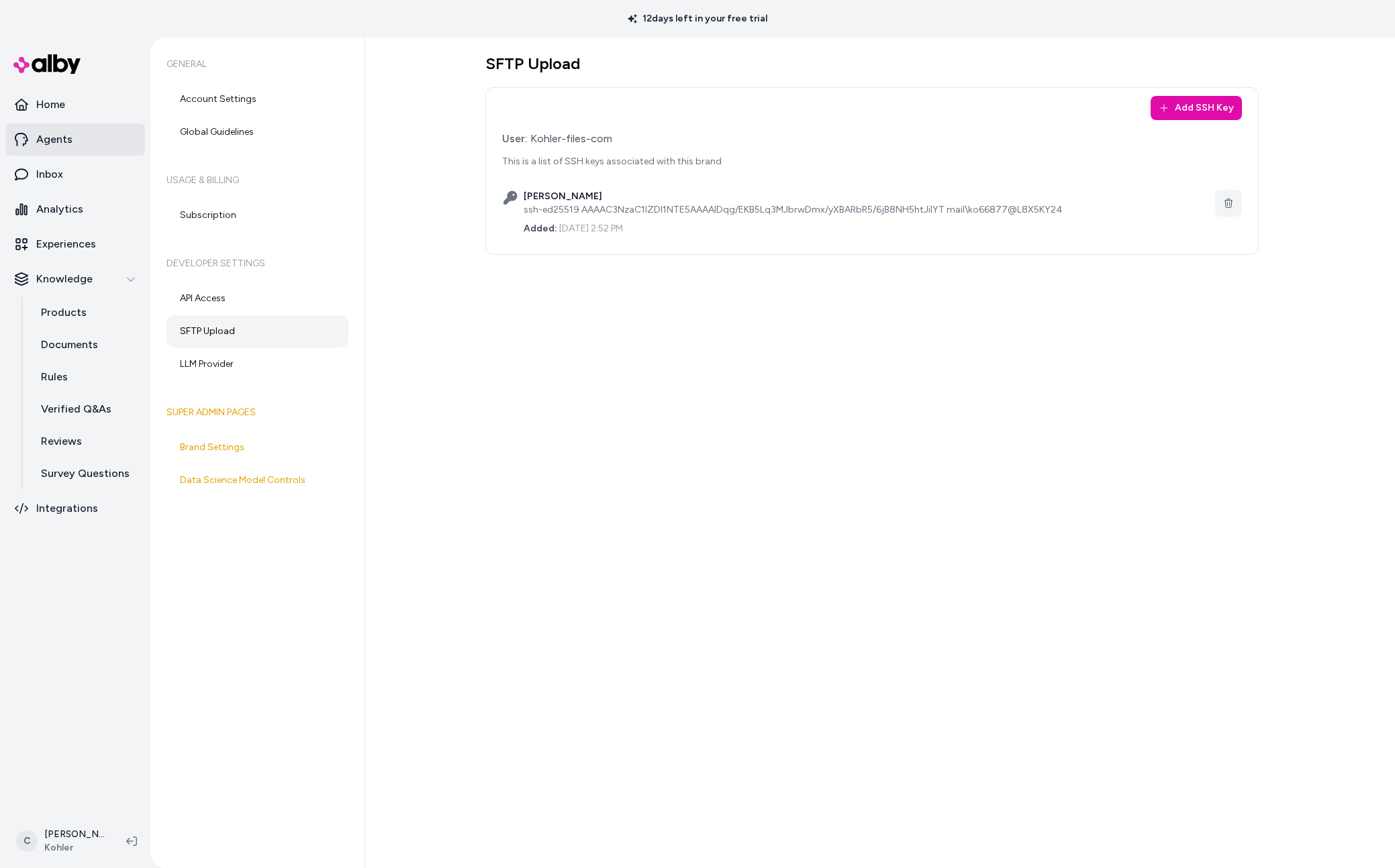
drag, startPoint x: 106, startPoint y: 136, endPoint x: 127, endPoint y: 141, distance: 21.6
click at [106, 136] on link "Agents" at bounding box center [75, 140] width 140 height 32
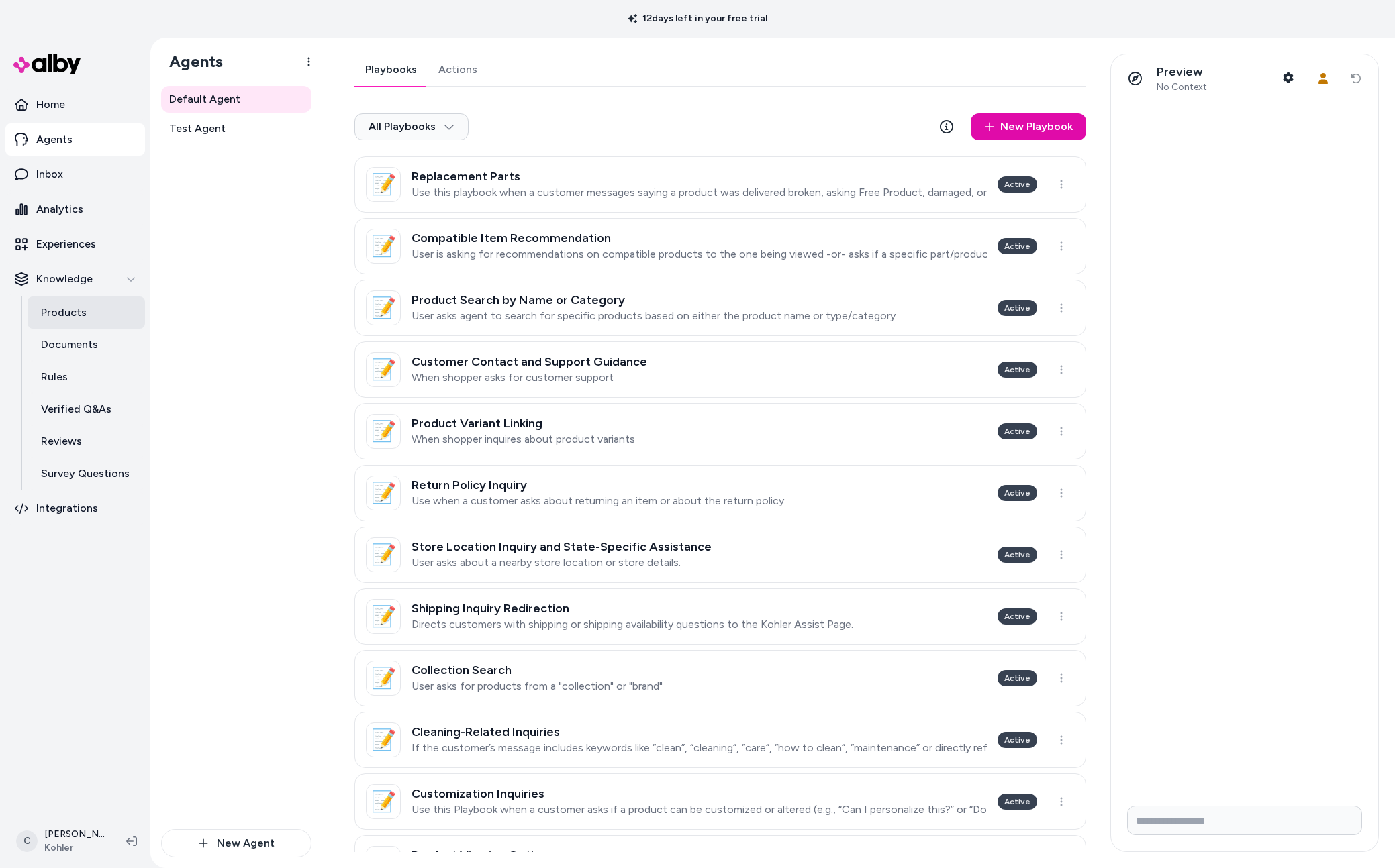
click at [64, 310] on p "Products" at bounding box center [64, 312] width 46 height 16
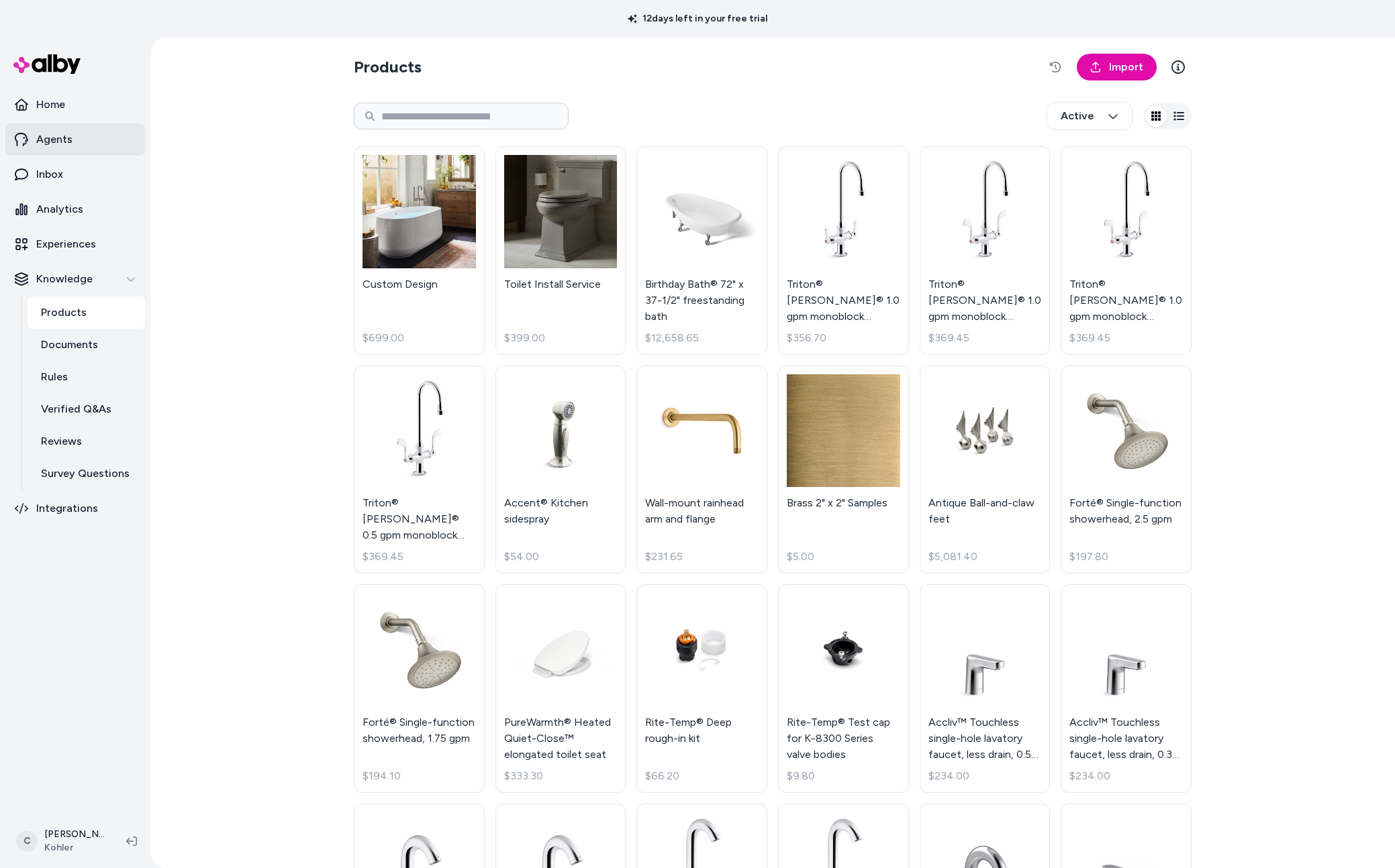
click at [74, 124] on link "Agents" at bounding box center [75, 140] width 140 height 32
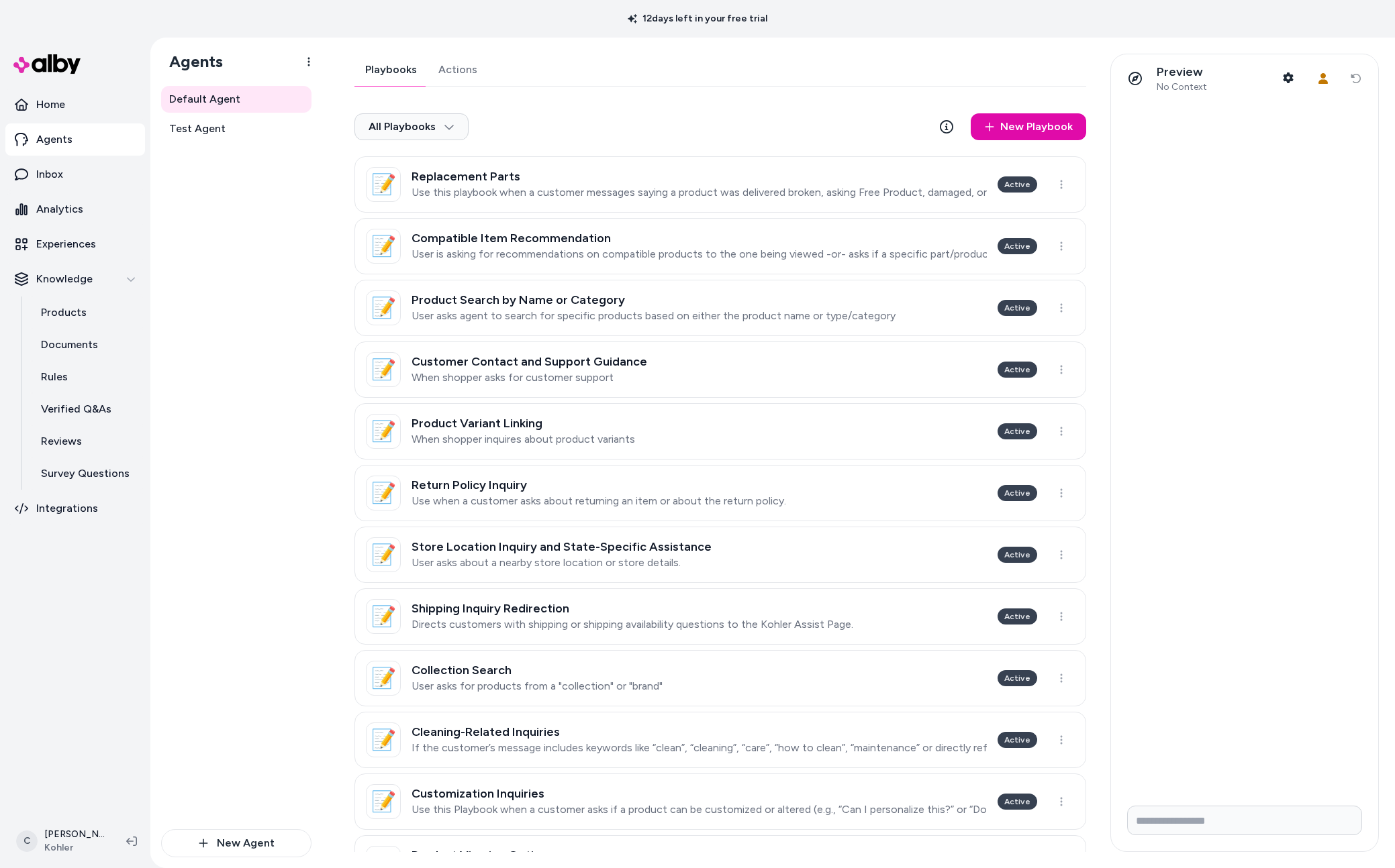
click at [460, 65] on link "Actions" at bounding box center [458, 69] width 60 height 32
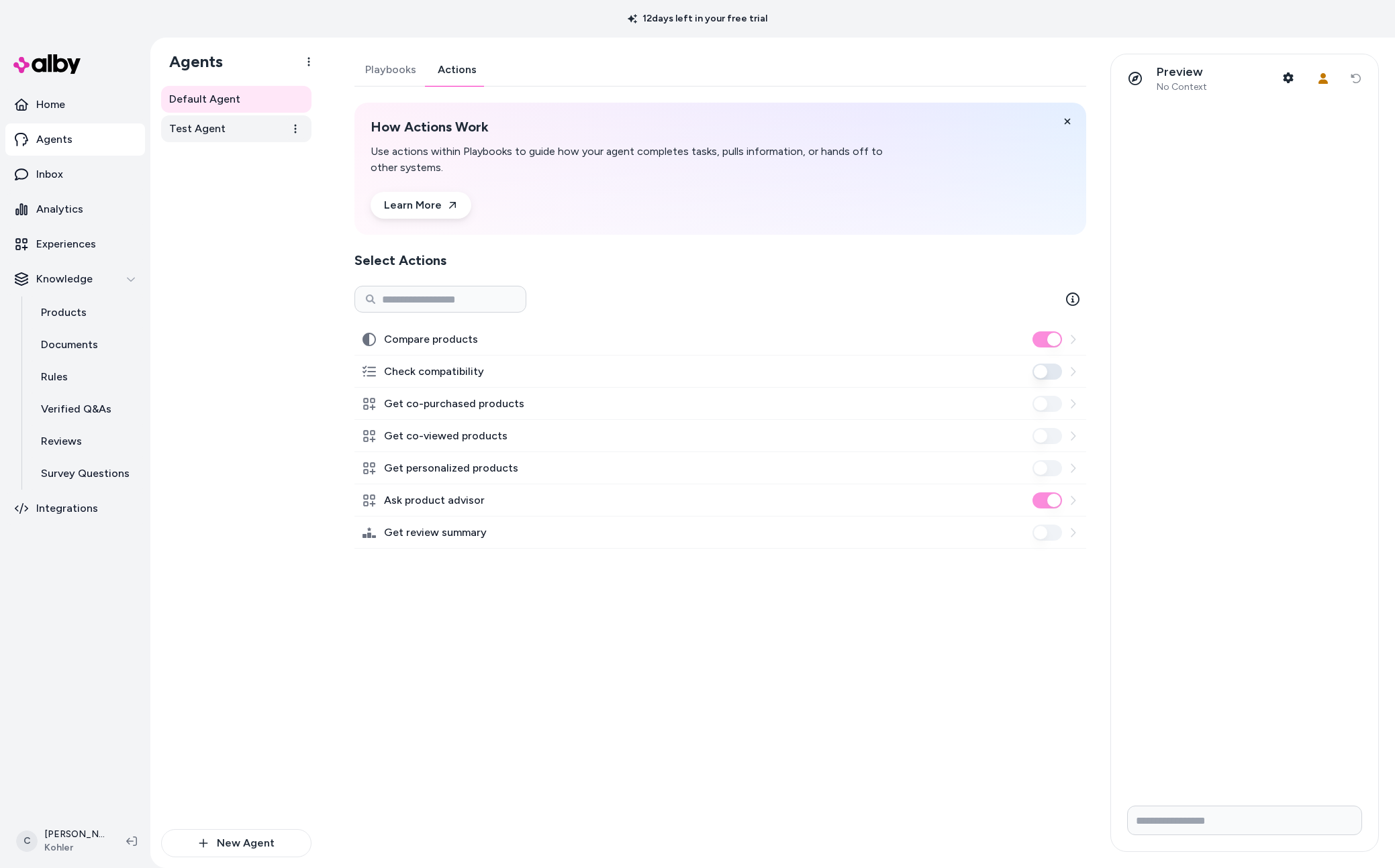
drag, startPoint x: 190, startPoint y: 122, endPoint x: 201, endPoint y: 120, distance: 11.2
click at [190, 123] on span "Test Agent" at bounding box center [197, 128] width 56 height 16
click at [479, 76] on link "Actions" at bounding box center [457, 69] width 60 height 32
drag, startPoint x: 179, startPoint y: 425, endPoint x: 175, endPoint y: 418, distance: 8.1
click at [179, 424] on div "Default Agent Test Agent" at bounding box center [236, 458] width 150 height 744
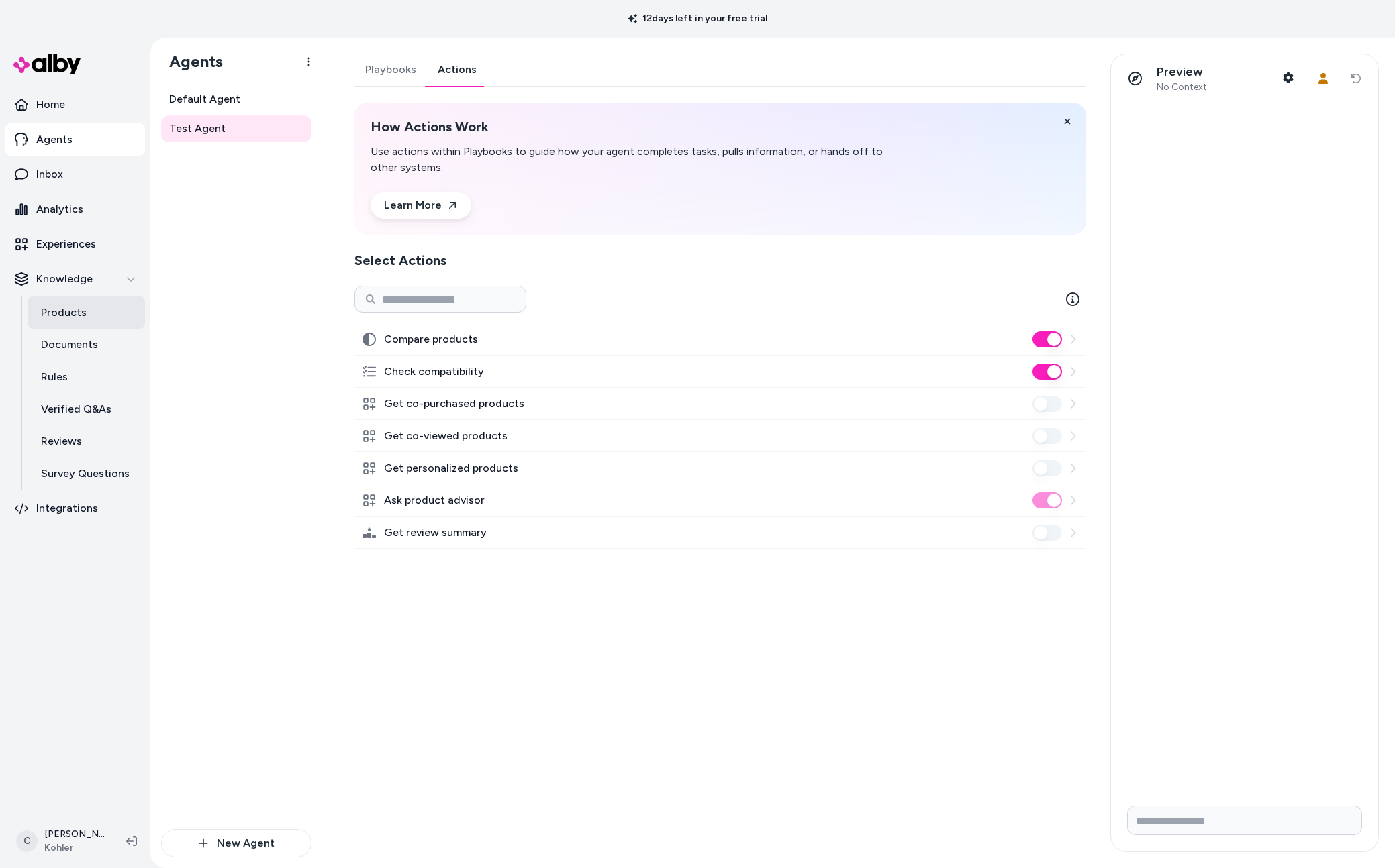
click at [78, 309] on p "Products" at bounding box center [64, 312] width 46 height 16
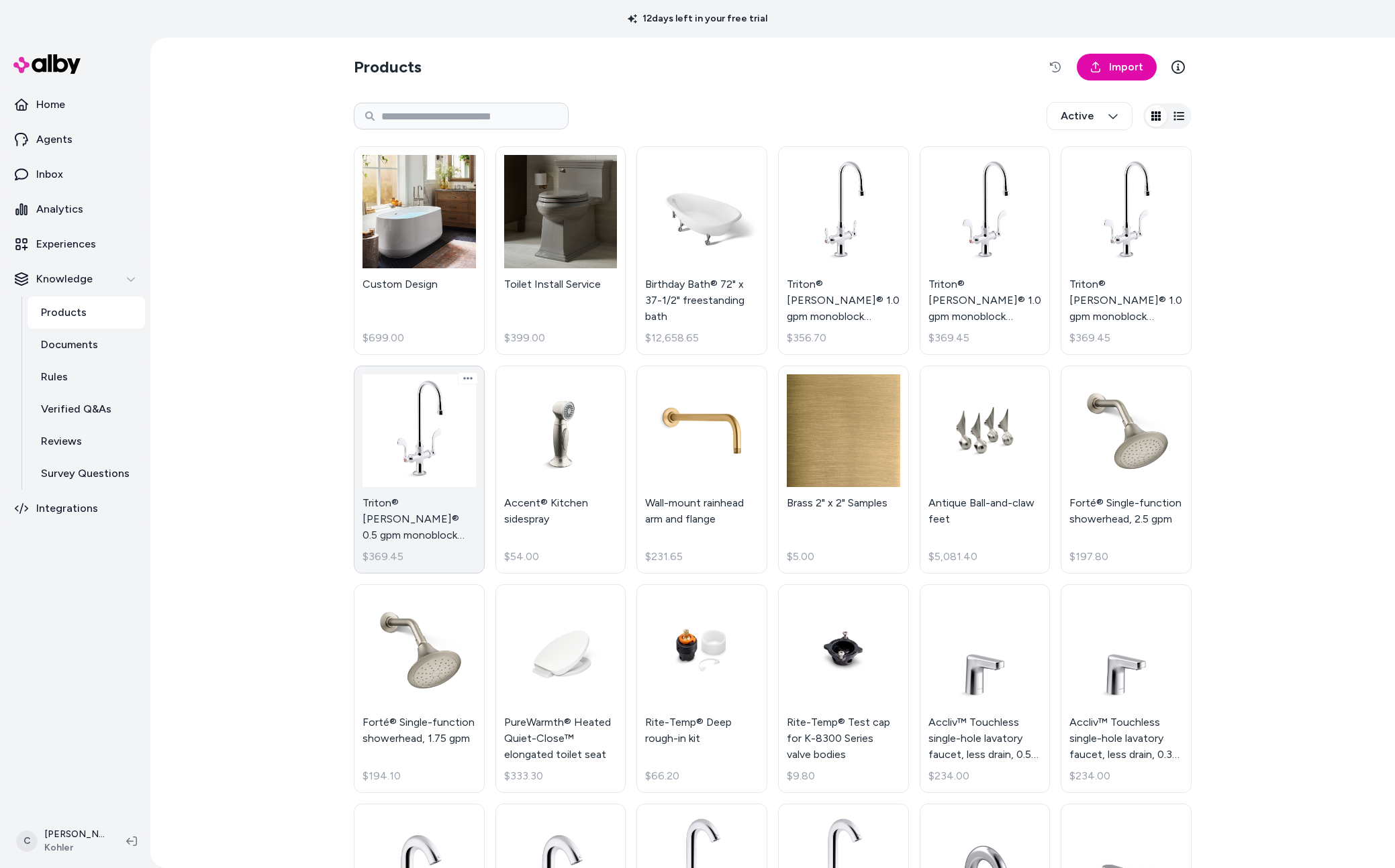
click at [393, 515] on link "Triton® [PERSON_NAME]® 0.5 gpm monoblock gooseneck bathroom sink faucet with la…" at bounding box center [419, 470] width 131 height 209
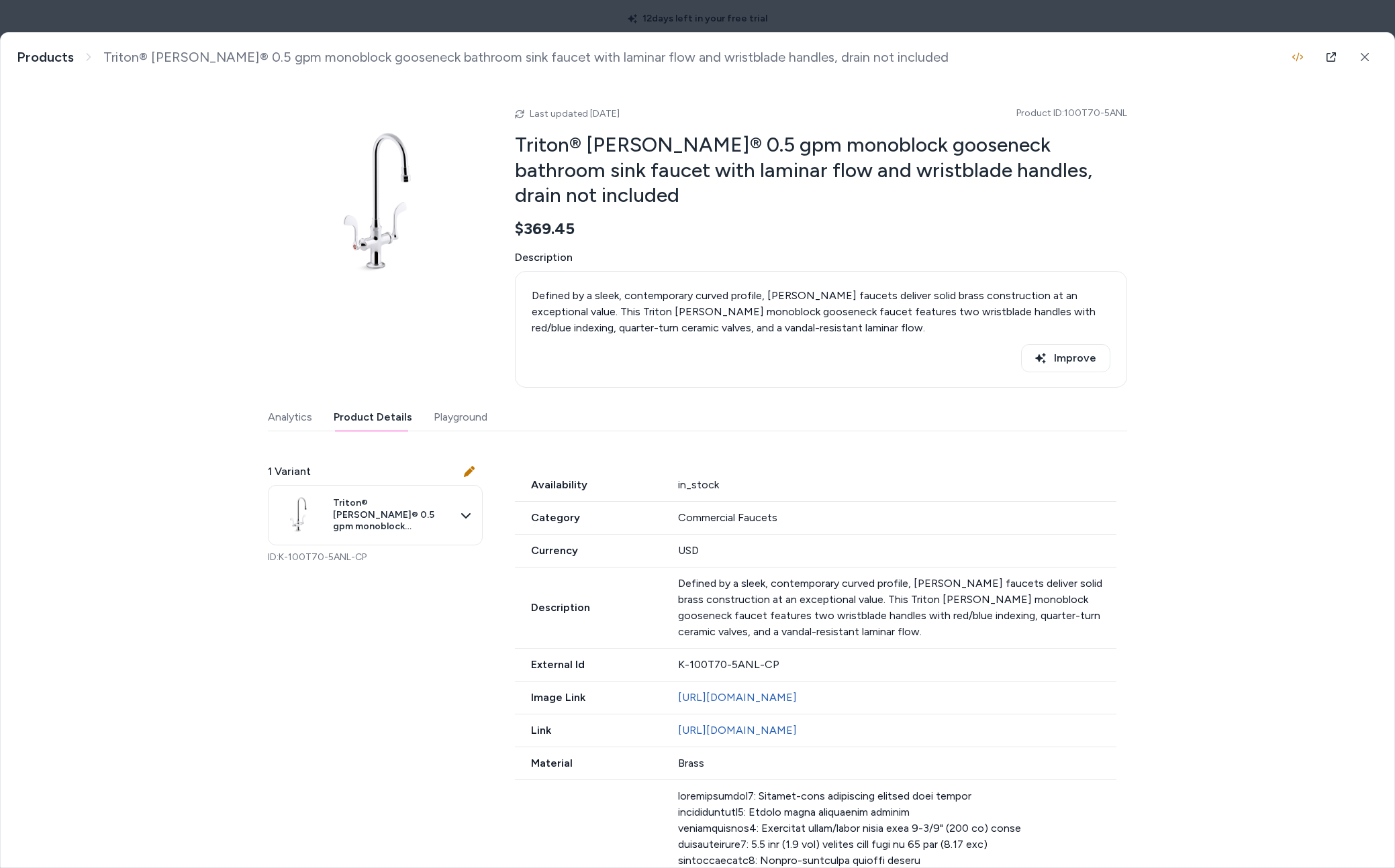
click at [399, 404] on button "Product Details" at bounding box center [372, 417] width 79 height 27
click at [443, 372] on div "Last updated Sep 09, 2025 Product ID: 100T70-5ANL Triton® Bowe® 0.5 gpm monoblo…" at bounding box center [698, 645] width 859 height 1128
click at [444, 373] on div "Last updated Sep 09, 2025 Product ID: 100T70-5ANL Triton® Bowe® 0.5 gpm monoblo…" at bounding box center [698, 645] width 859 height 1128
click at [452, 404] on button "Playground" at bounding box center [460, 417] width 53 height 27
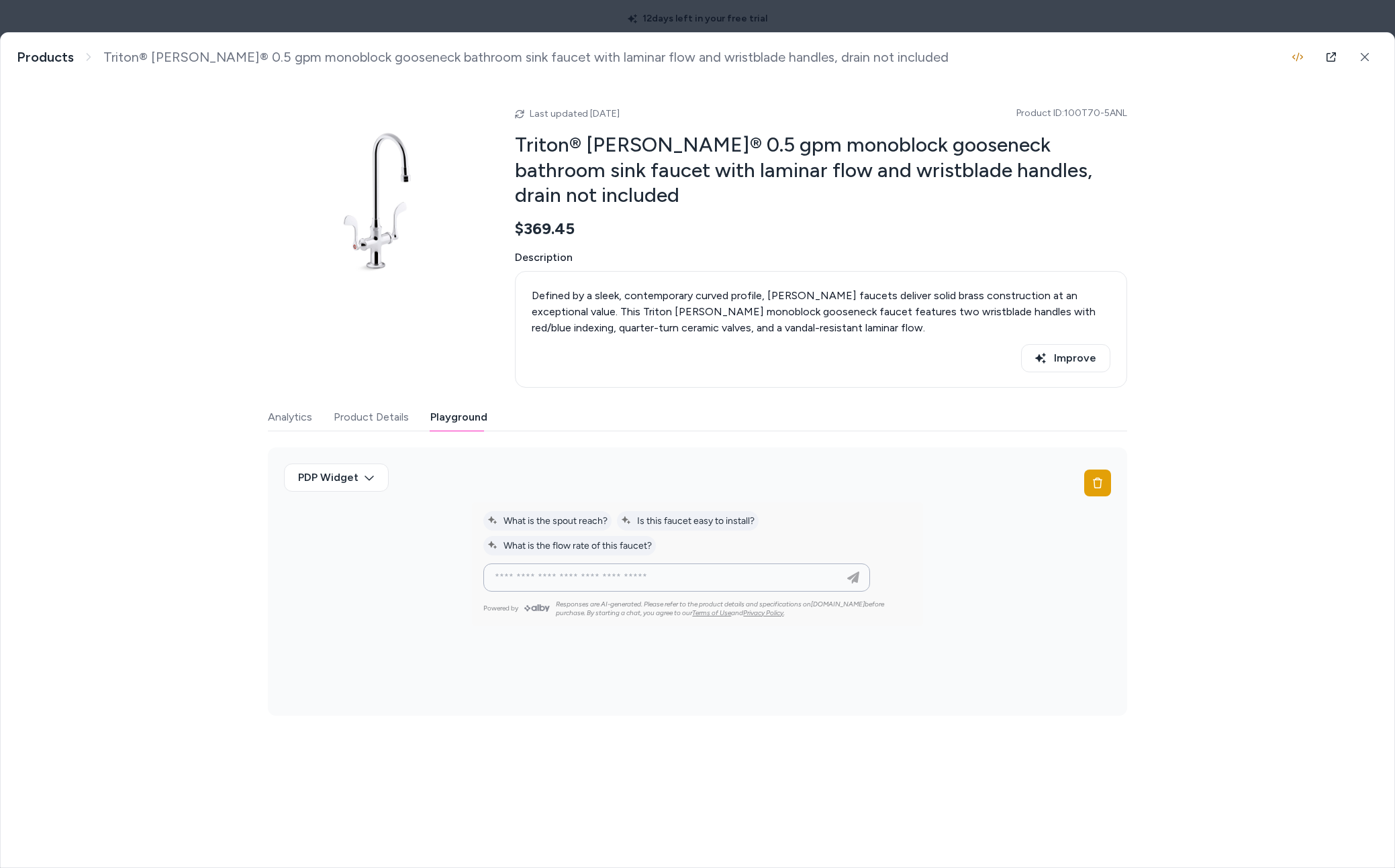
drag, startPoint x: 602, startPoint y: 549, endPoint x: 600, endPoint y: 539, distance: 10.2
click at [602, 569] on input at bounding box center [663, 577] width 353 height 16
click at [365, 442] on body "12 days left in your free trial Home Agents Inbox Analytics Experiences Knowled…" at bounding box center [698, 434] width 1395 height 868
click at [344, 537] on div "Test Widget" at bounding box center [337, 533] width 95 height 24
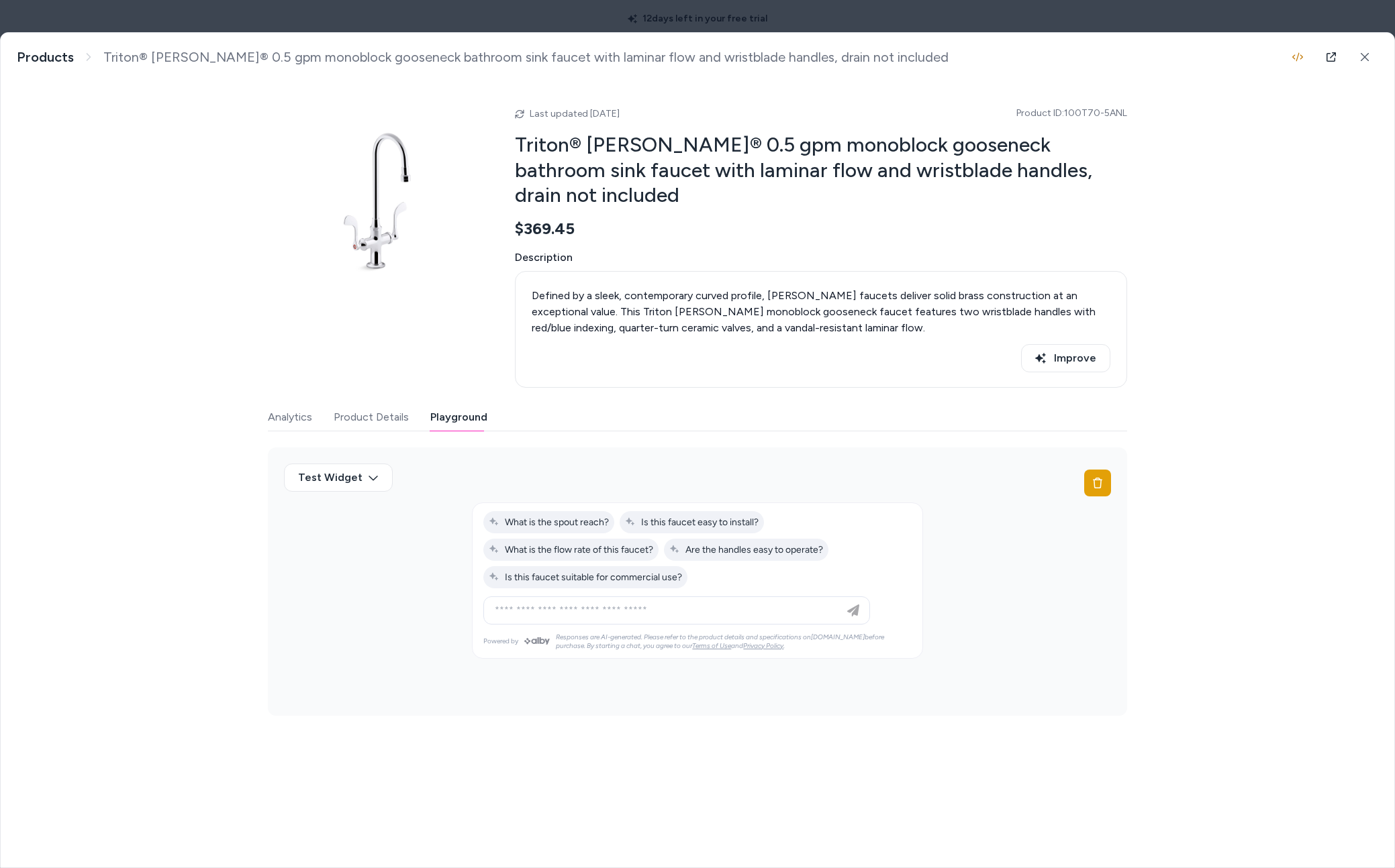
click at [1367, 53] on icon at bounding box center [1365, 57] width 10 height 10
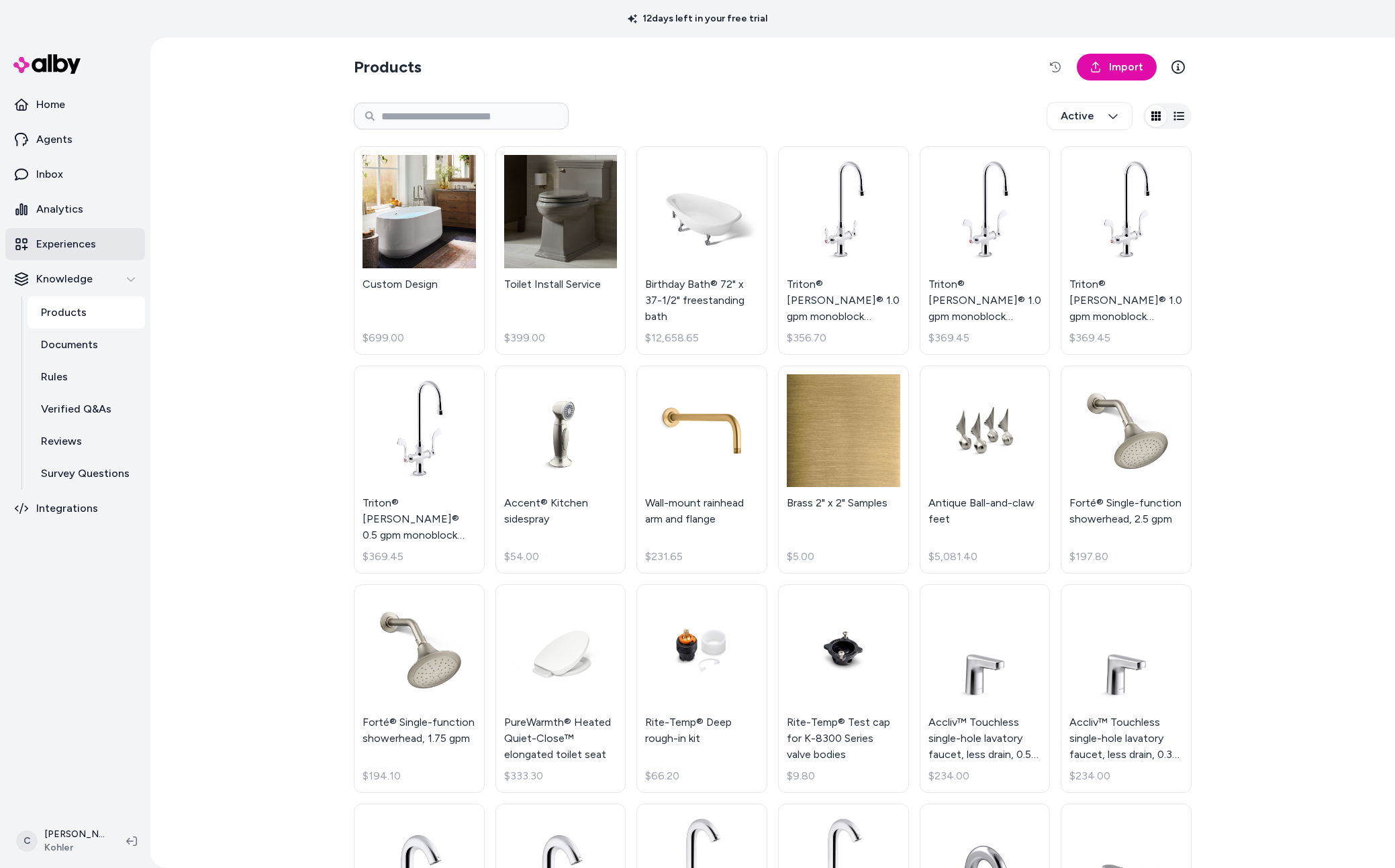
click at [78, 247] on p "Experiences" at bounding box center [66, 244] width 60 height 16
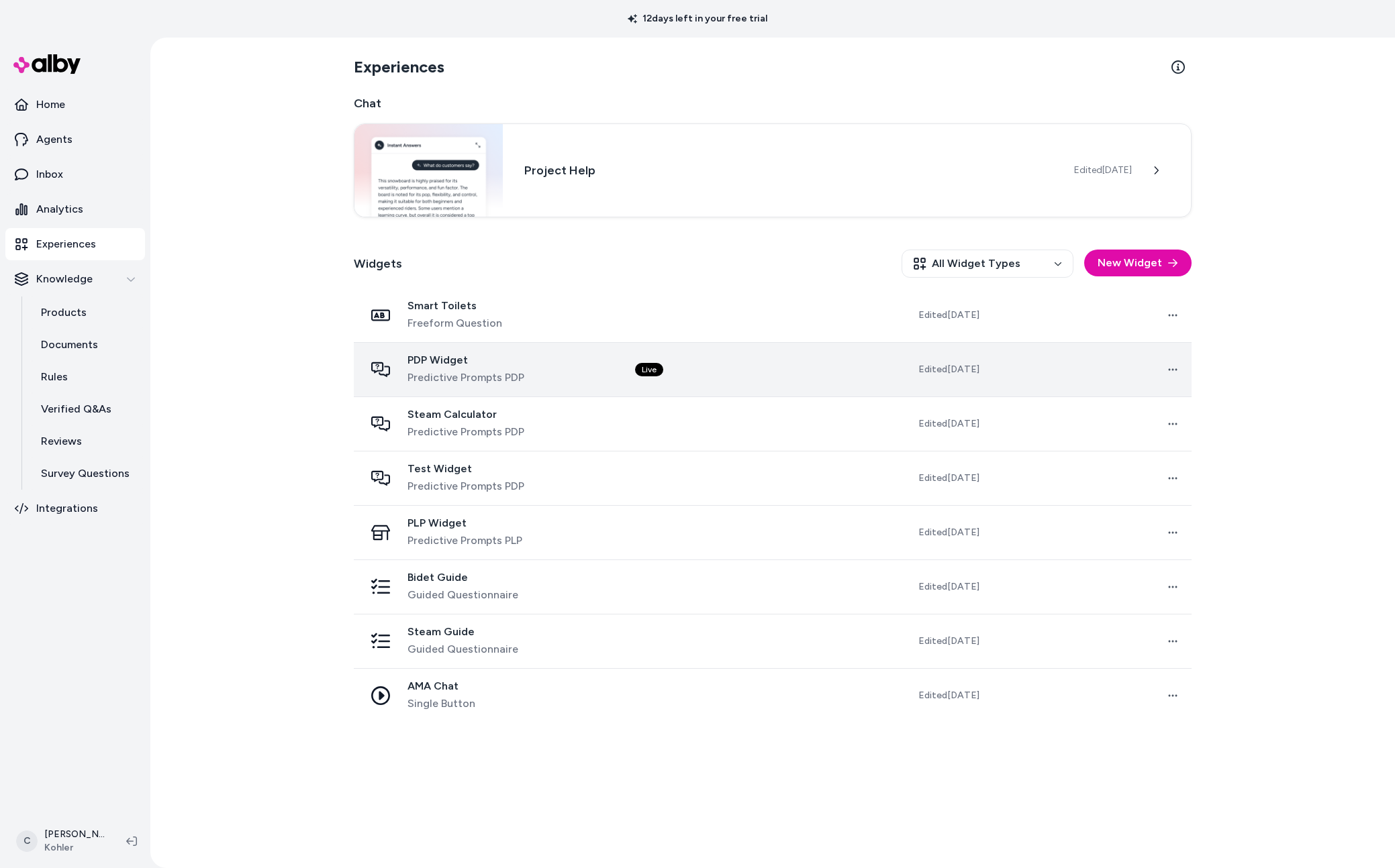
click at [553, 376] on div "PDP Widget Predictive Prompts PDP" at bounding box center [489, 369] width 249 height 32
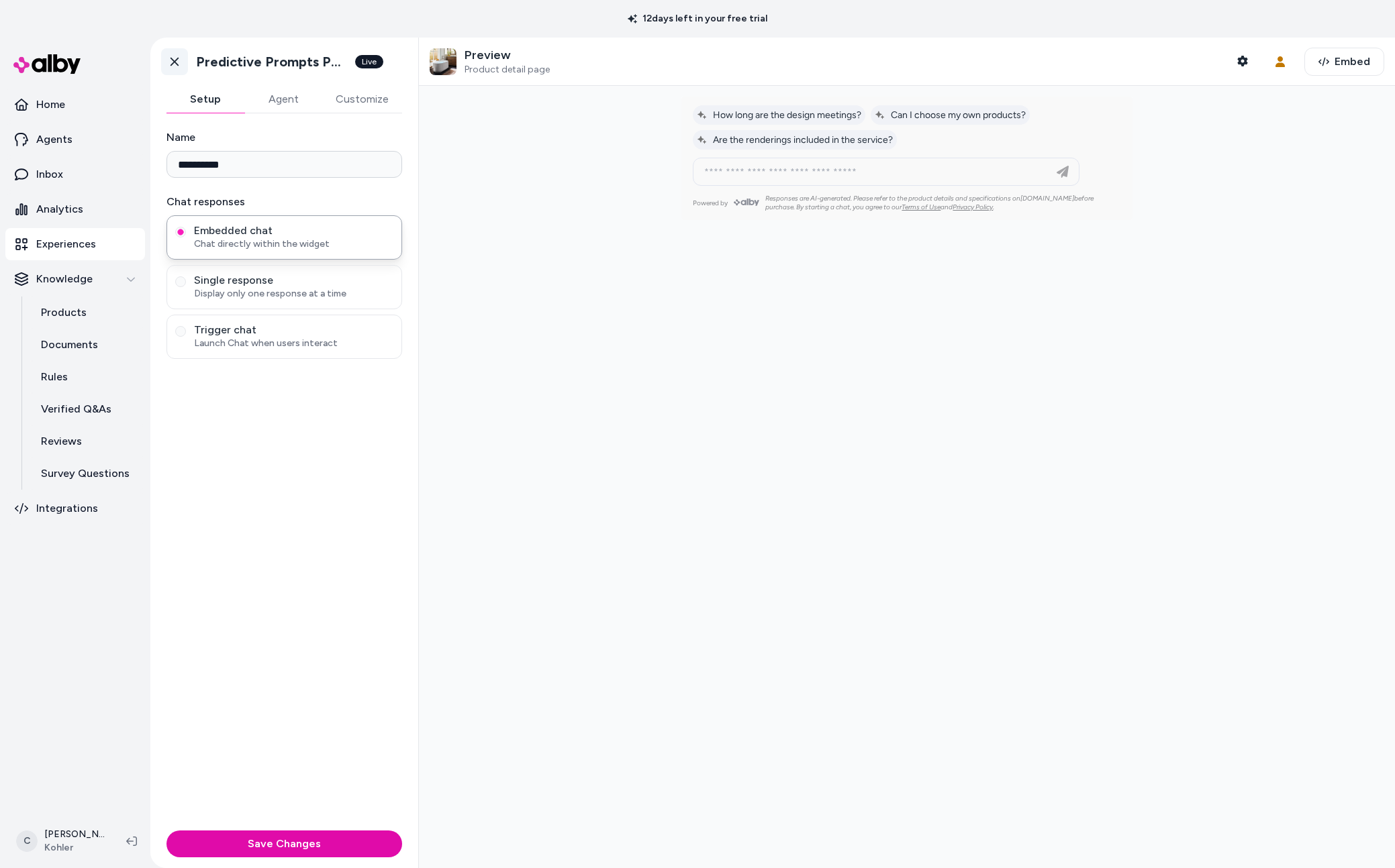
click at [180, 63] on icon at bounding box center [174, 61] width 13 height 13
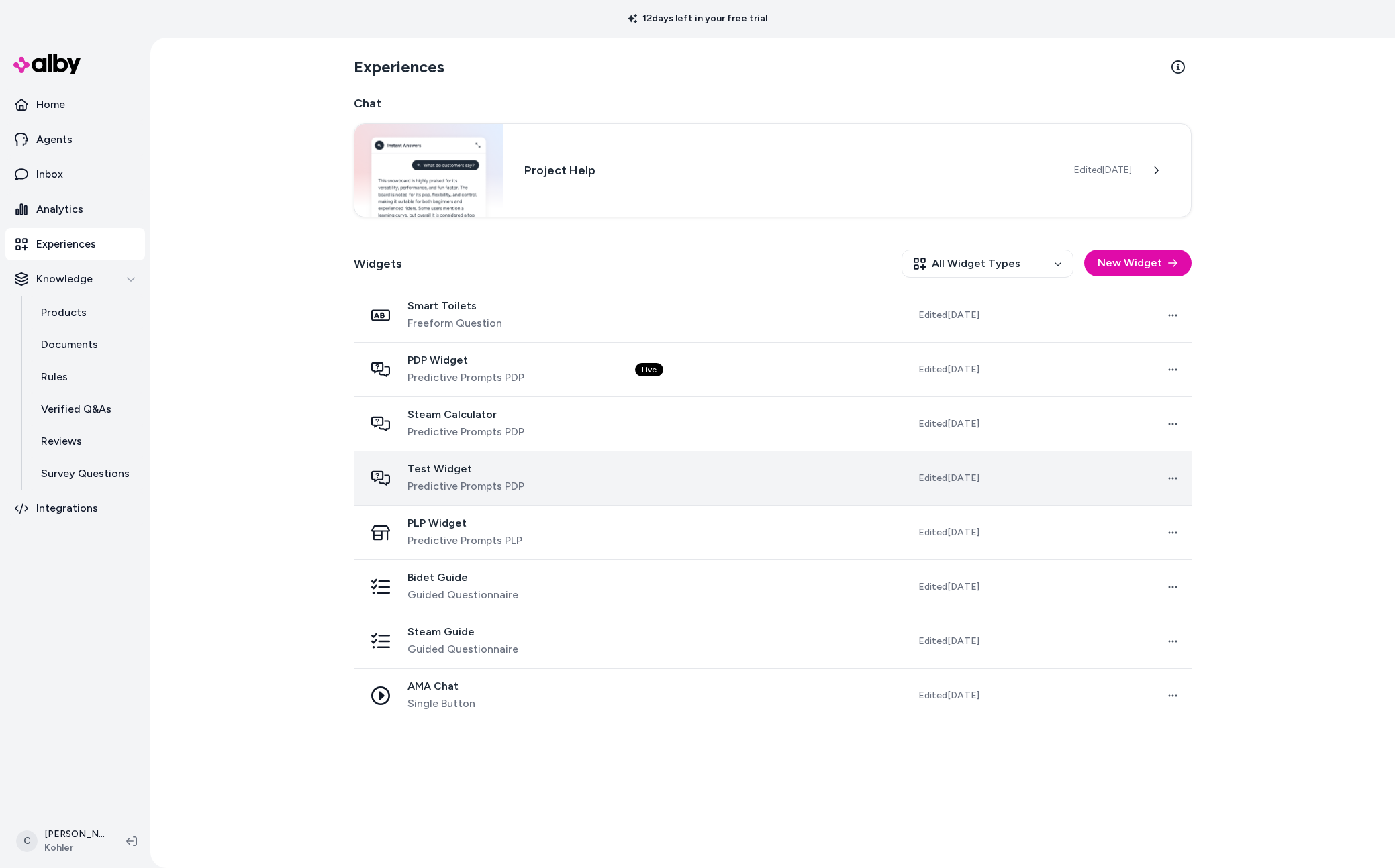
click at [551, 482] on div "Test Widget Predictive Prompts PDP" at bounding box center [489, 478] width 249 height 32
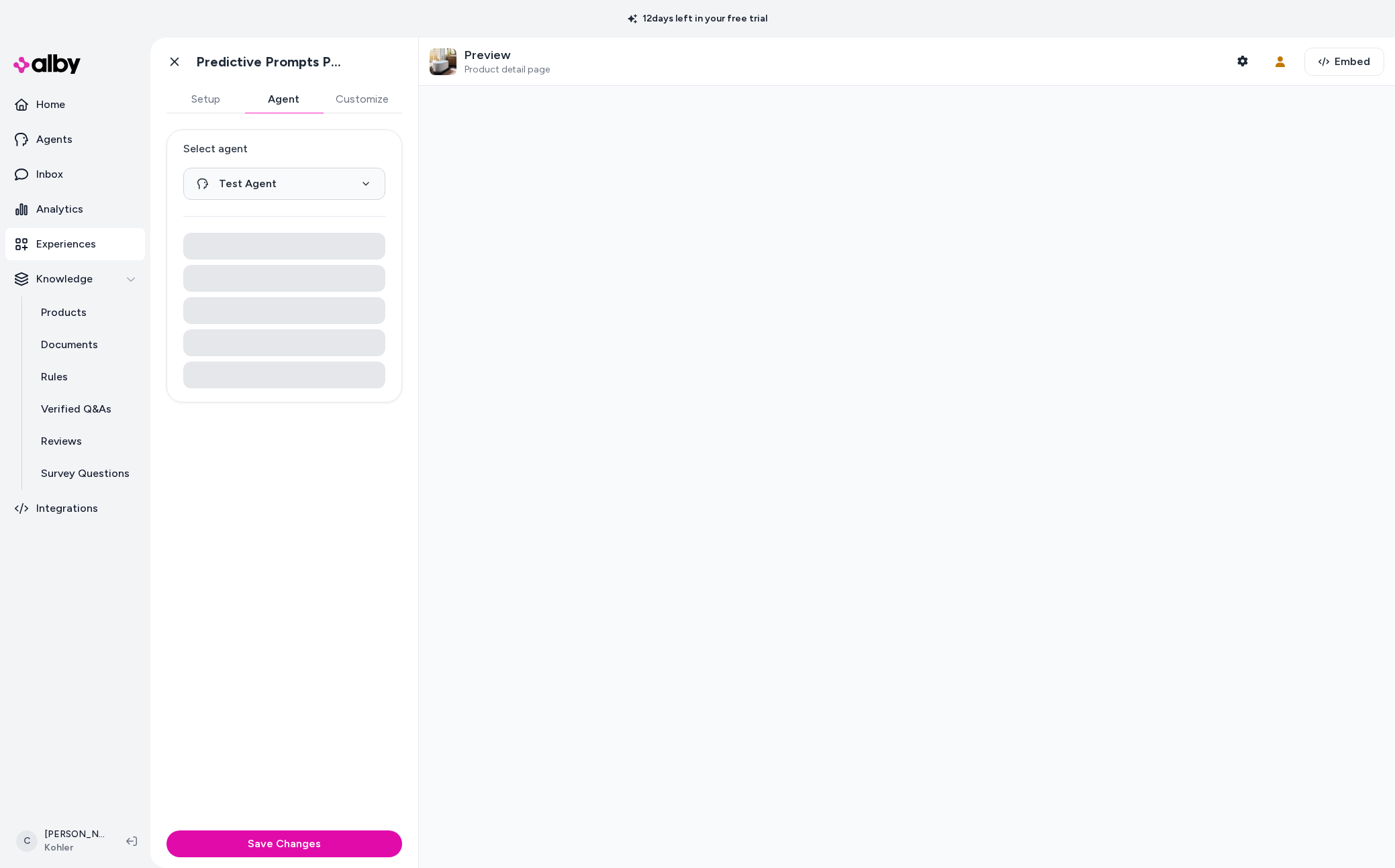
click at [281, 106] on button "Agent" at bounding box center [283, 99] width 78 height 27
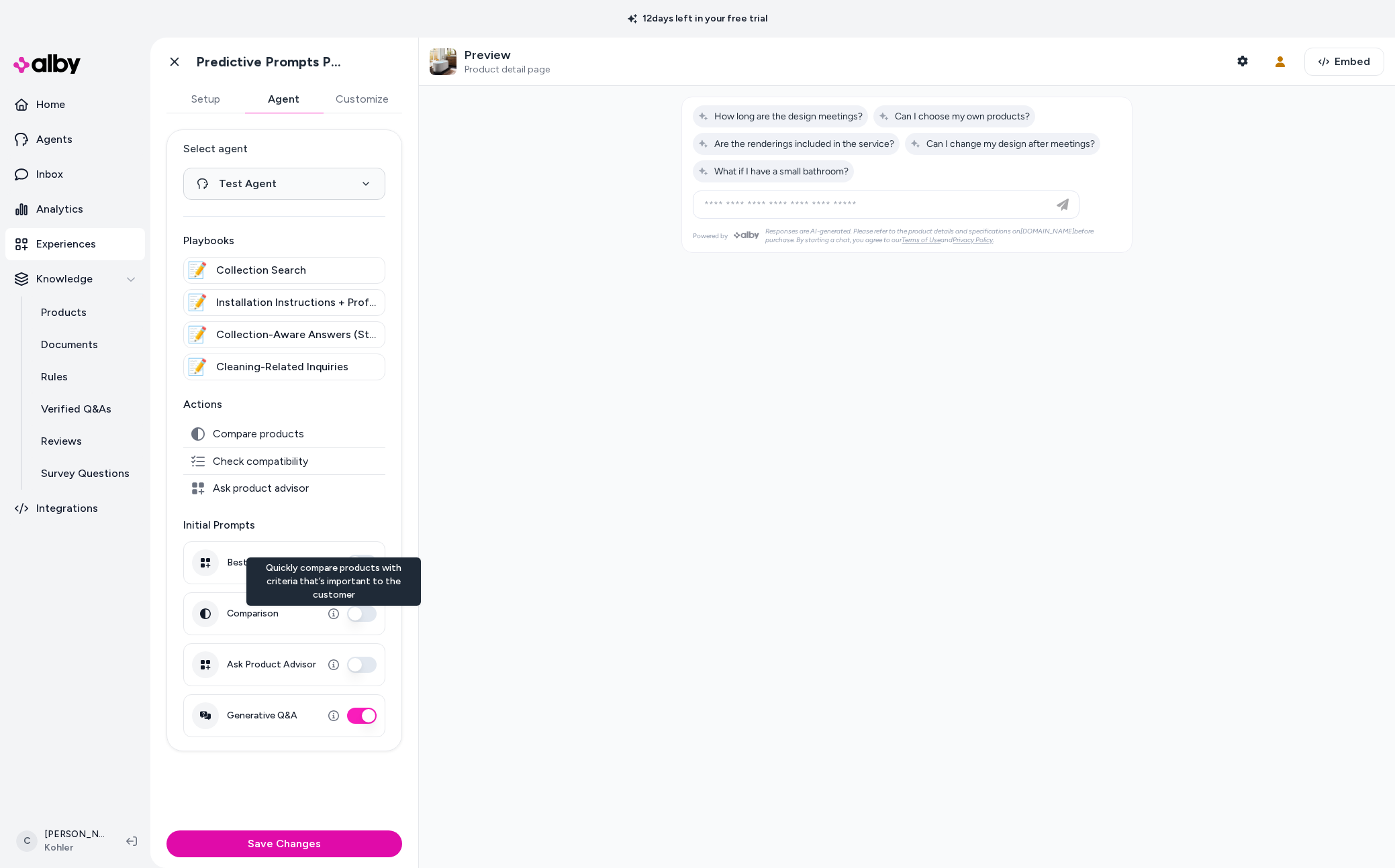
click at [356, 610] on button "Comparison" at bounding box center [362, 614] width 30 height 16
click at [353, 718] on button "Generative Q&A" at bounding box center [362, 715] width 30 height 16
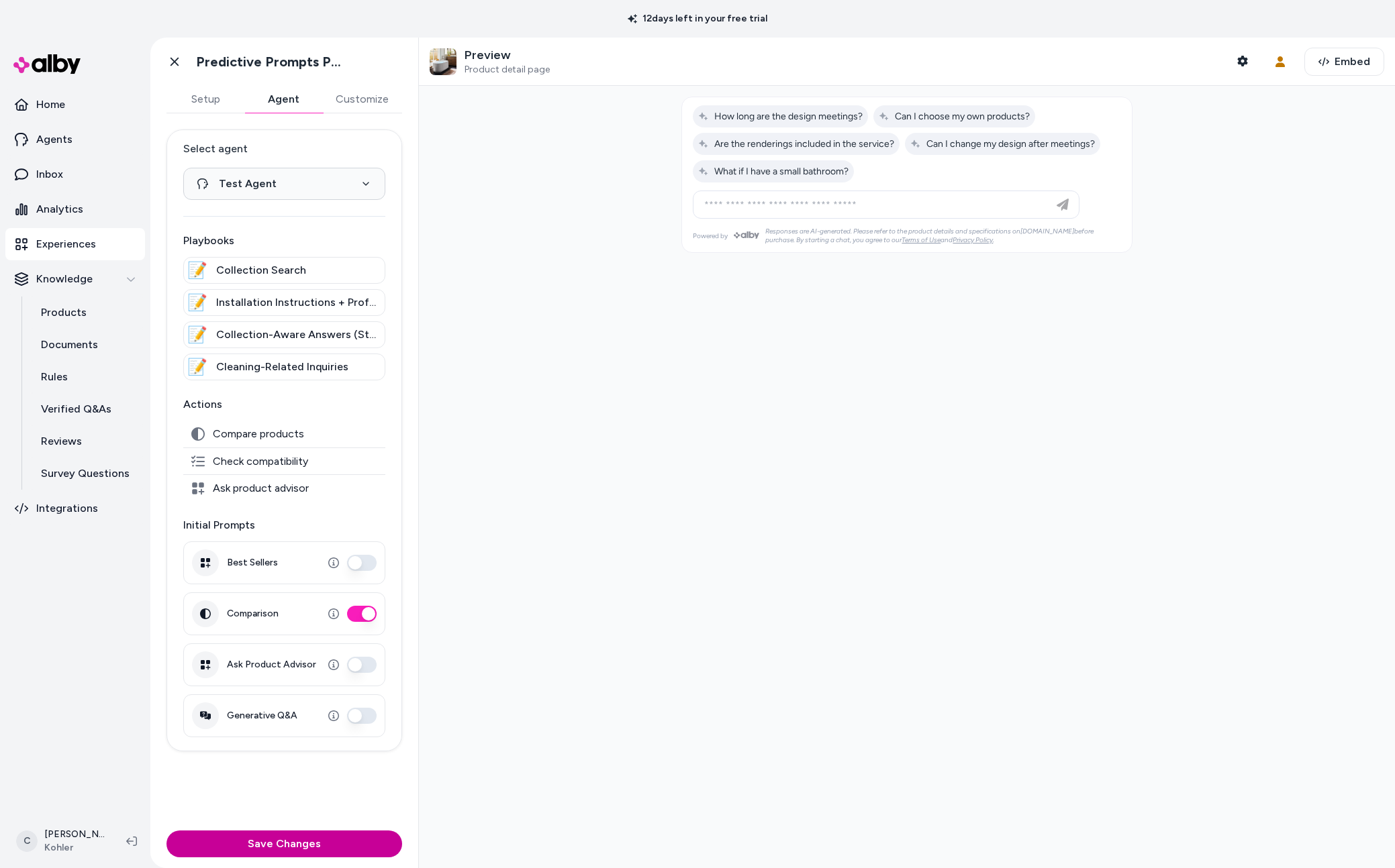
click at [324, 860] on div "Save Changes" at bounding box center [284, 847] width 268 height 43
drag, startPoint x: 329, startPoint y: 844, endPoint x: 744, endPoint y: 619, distance: 472.1
click at [329, 844] on button "Save Changes" at bounding box center [284, 844] width 236 height 27
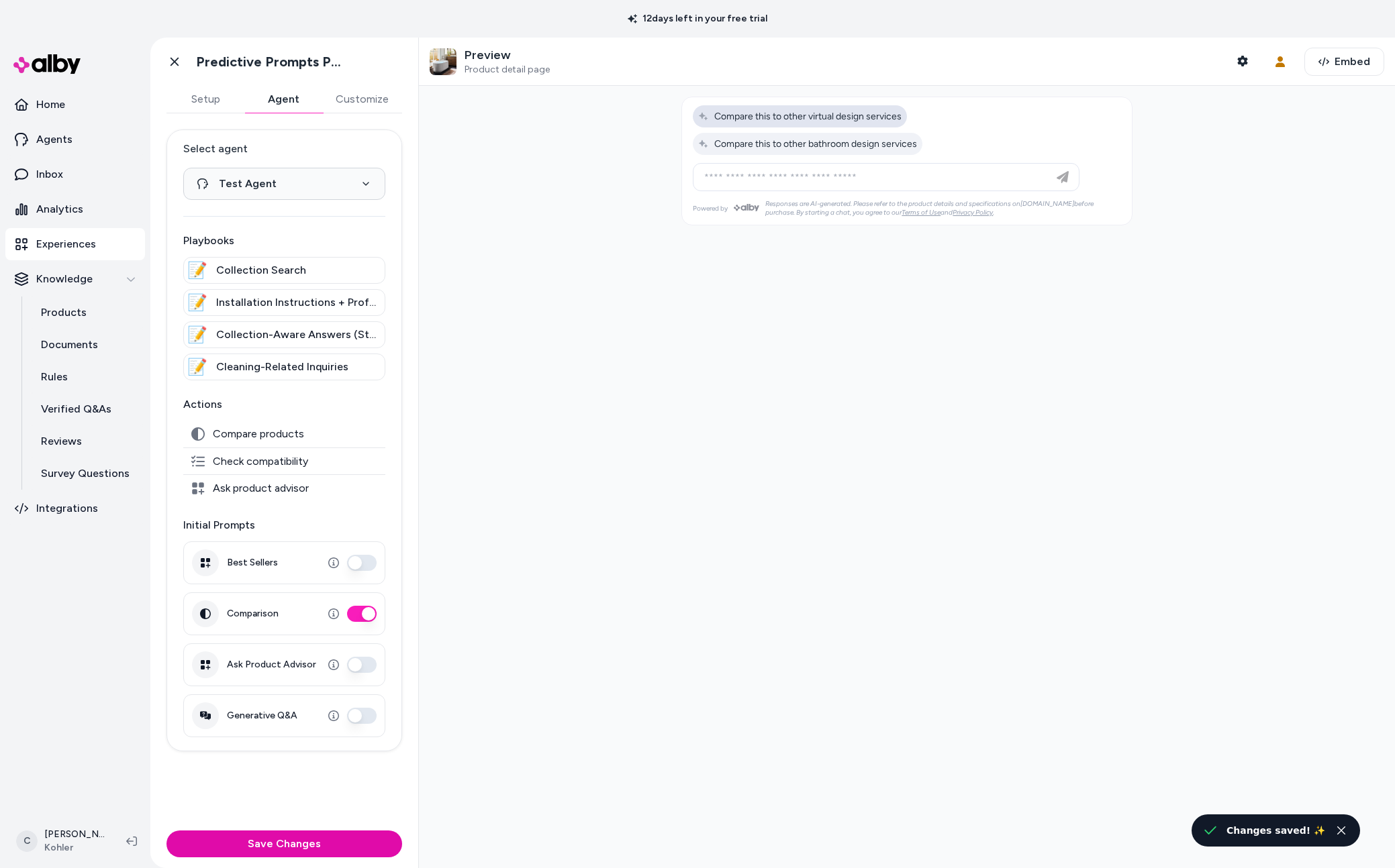
drag, startPoint x: 864, startPoint y: 109, endPoint x: 817, endPoint y: 111, distance: 47.0
click at [750, 100] on div at bounding box center [907, 130] width 449 height 66
click at [996, 91] on div at bounding box center [907, 477] width 976 height 783
click at [1243, 58] on button "Shopper Context" at bounding box center [1242, 61] width 27 height 27
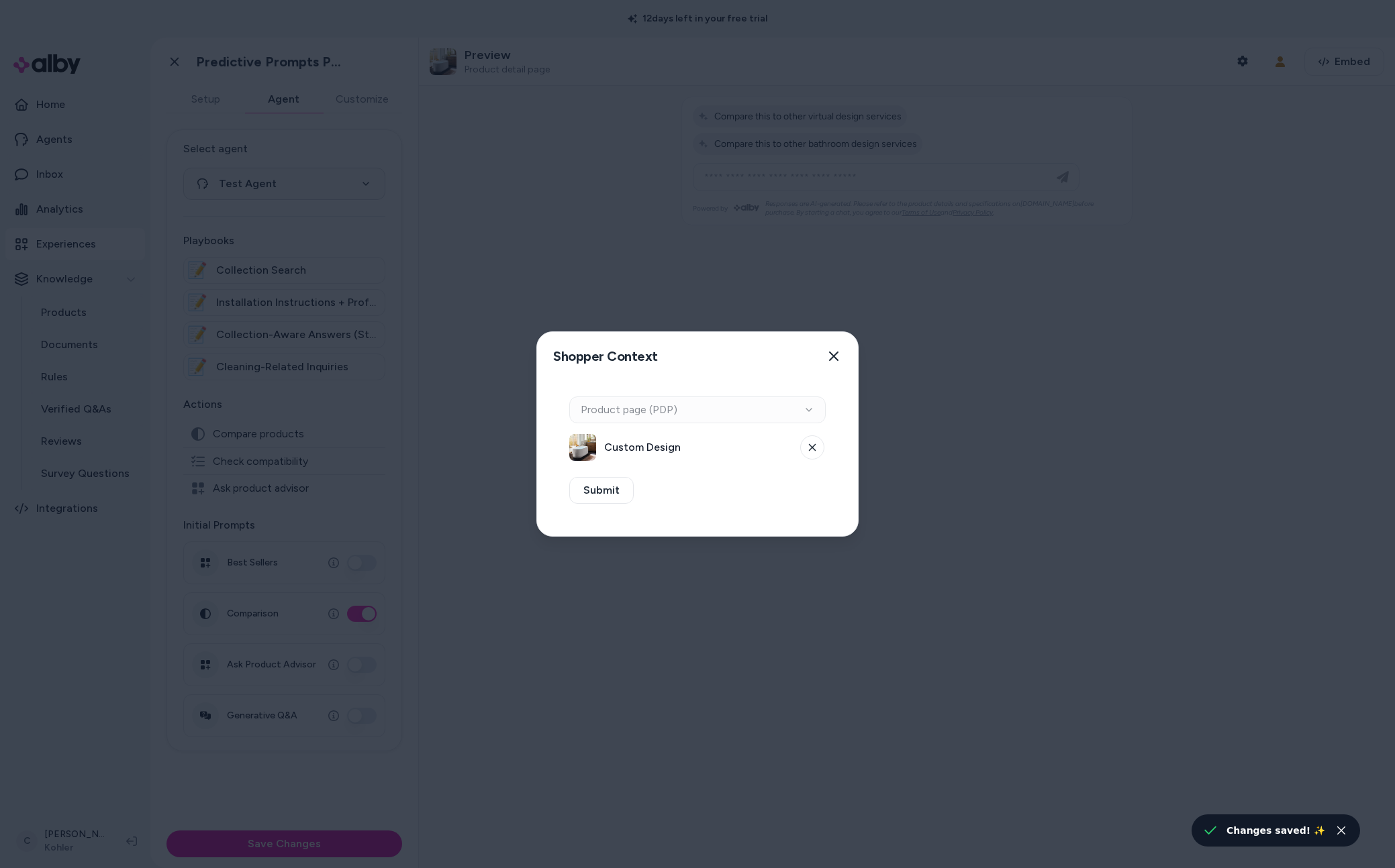
drag, startPoint x: 740, startPoint y: 413, endPoint x: 745, endPoint y: 456, distance: 43.3
click at [740, 413] on div "Context Type Product page (PDP)" at bounding box center [697, 410] width 256 height 27
click at [815, 440] on button at bounding box center [812, 447] width 24 height 24
click at [630, 447] on button "Select a product" at bounding box center [697, 447] width 256 height 27
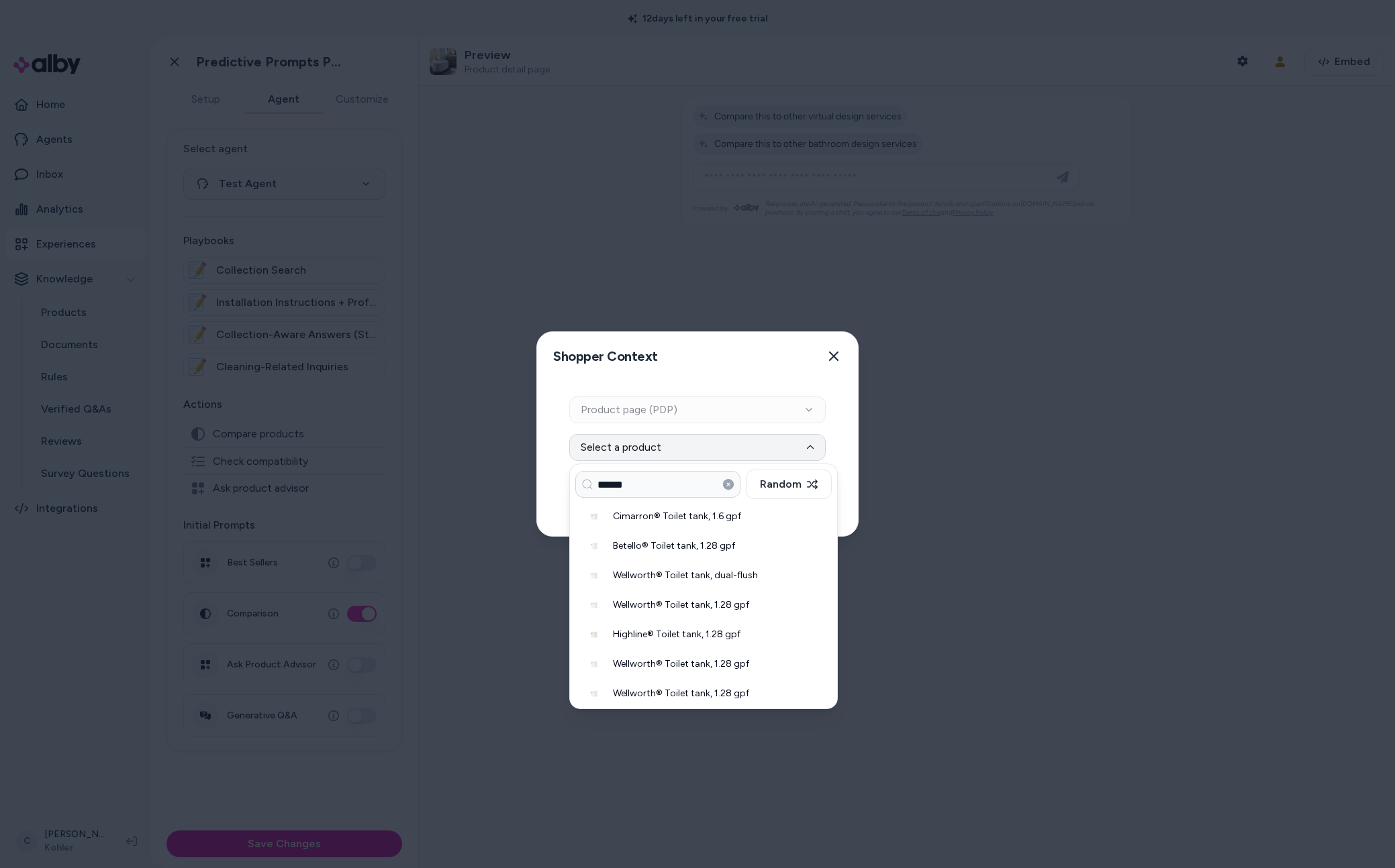
drag, startPoint x: 627, startPoint y: 492, endPoint x: 575, endPoint y: 487, distance: 52.2
click at [575, 487] on input "******" at bounding box center [658, 484] width 165 height 27
type input "******"
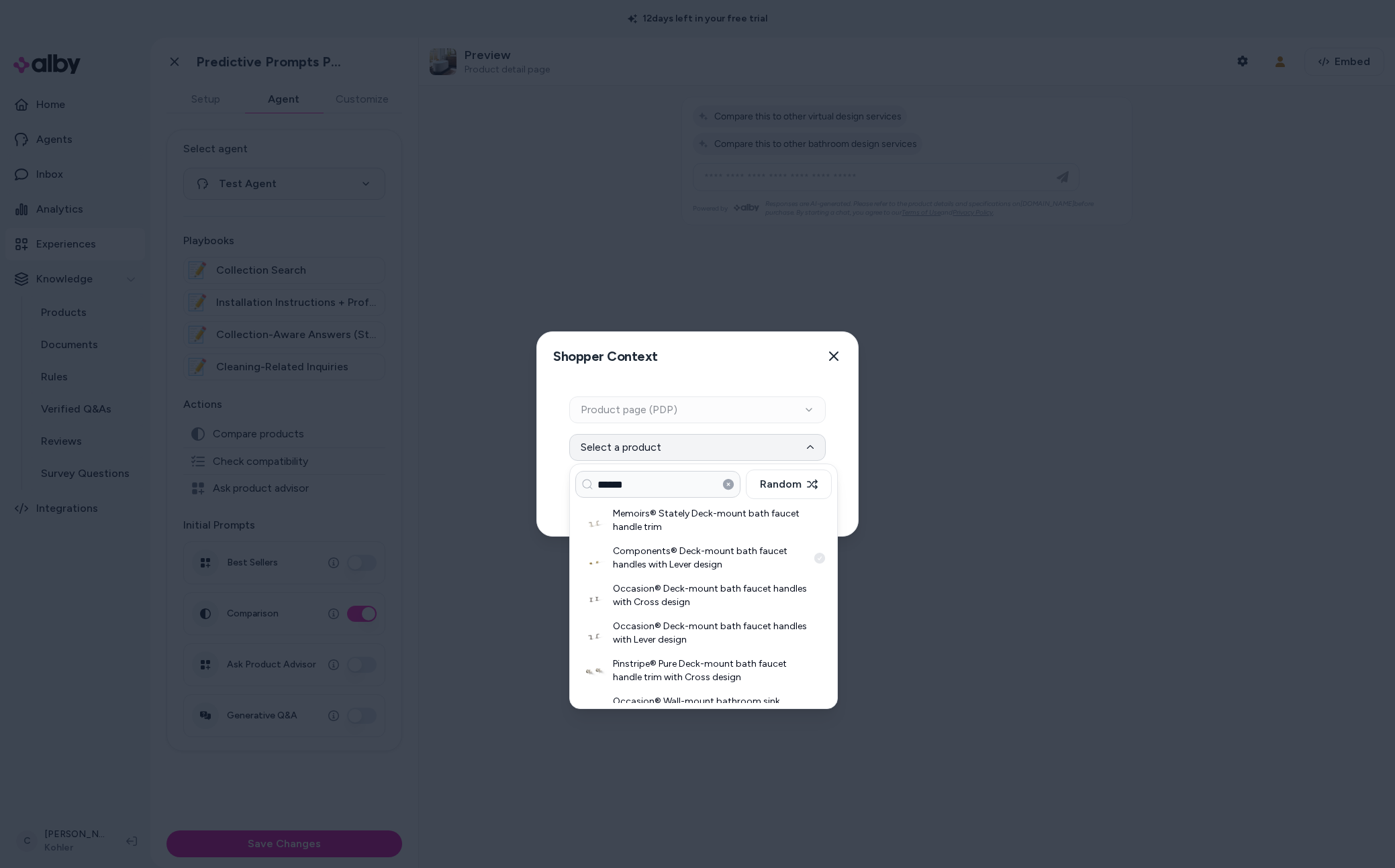
click at [707, 556] on h3 "Components® Deck-mount bath faucet handles with Lever design" at bounding box center [710, 558] width 195 height 27
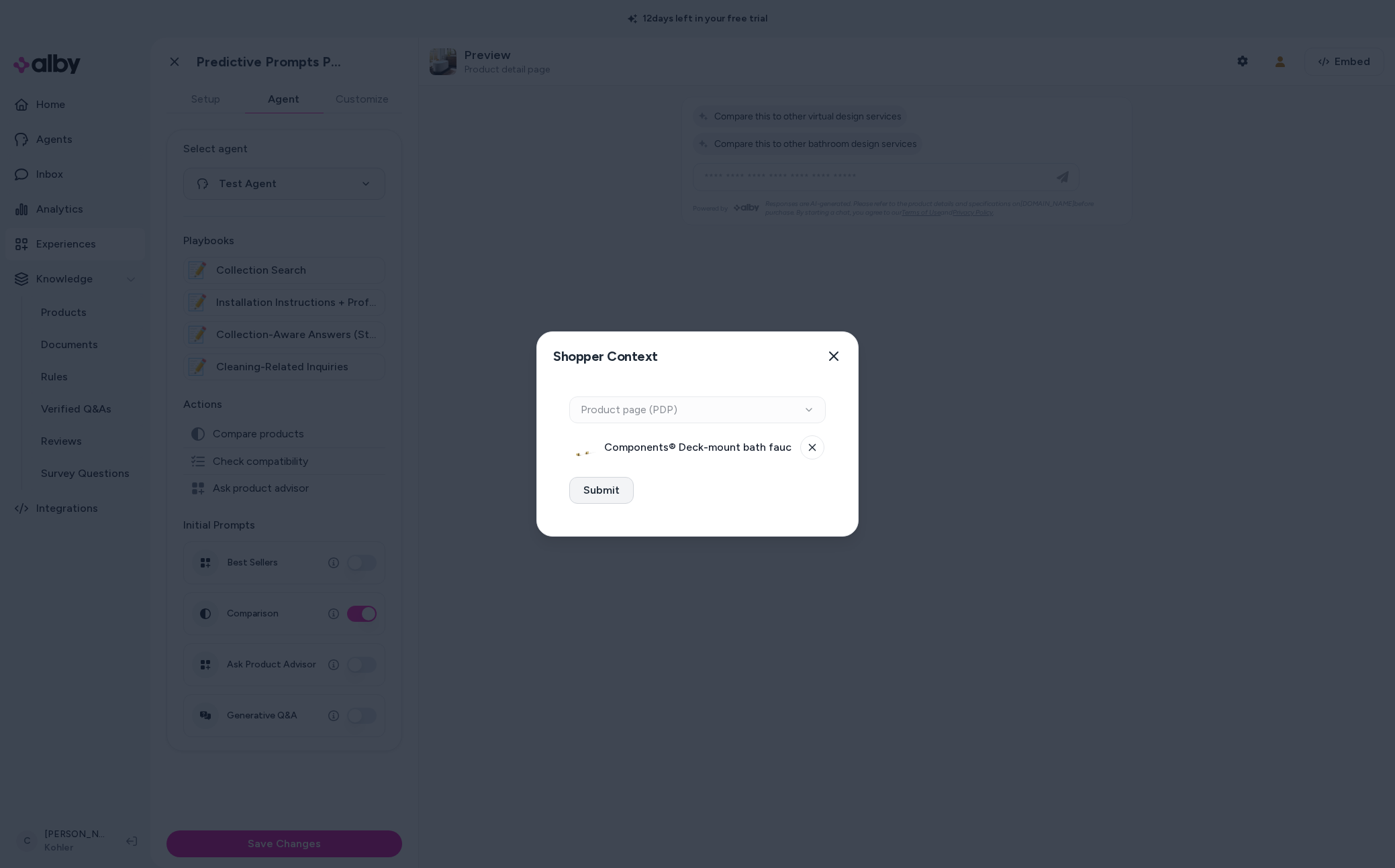
click at [613, 477] on button "Submit" at bounding box center [601, 490] width 65 height 27
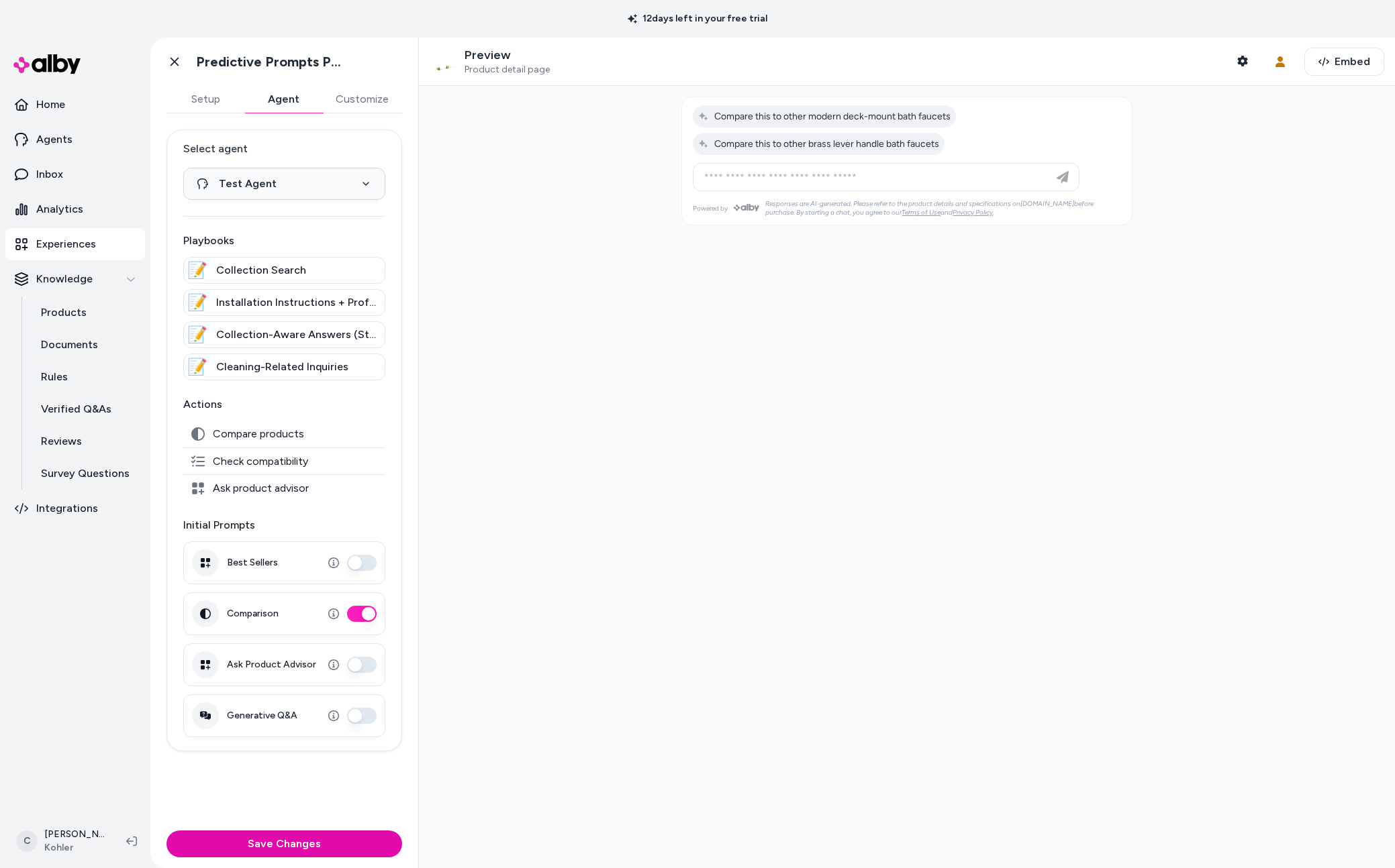
click at [906, 310] on div at bounding box center [907, 477] width 976 height 783
click at [884, 112] on span "Compare this to other modern deck-mount bath faucets" at bounding box center [824, 116] width 252 height 11
type input "**********"
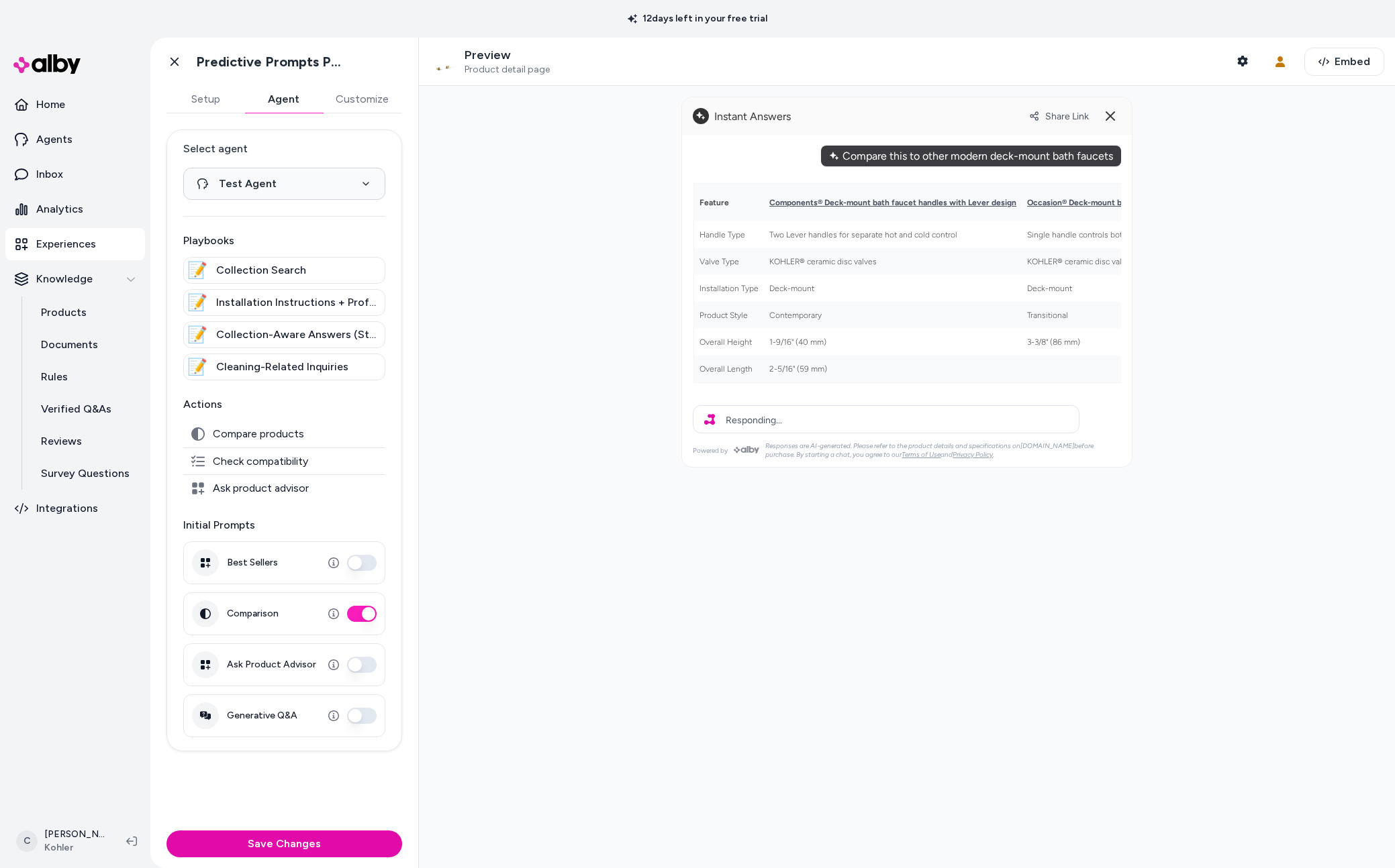
click at [839, 378] on div "Feature Components® Deck-mount bath faucet handles with Lever design Occasion® …" at bounding box center [1201, 283] width 1017 height 217
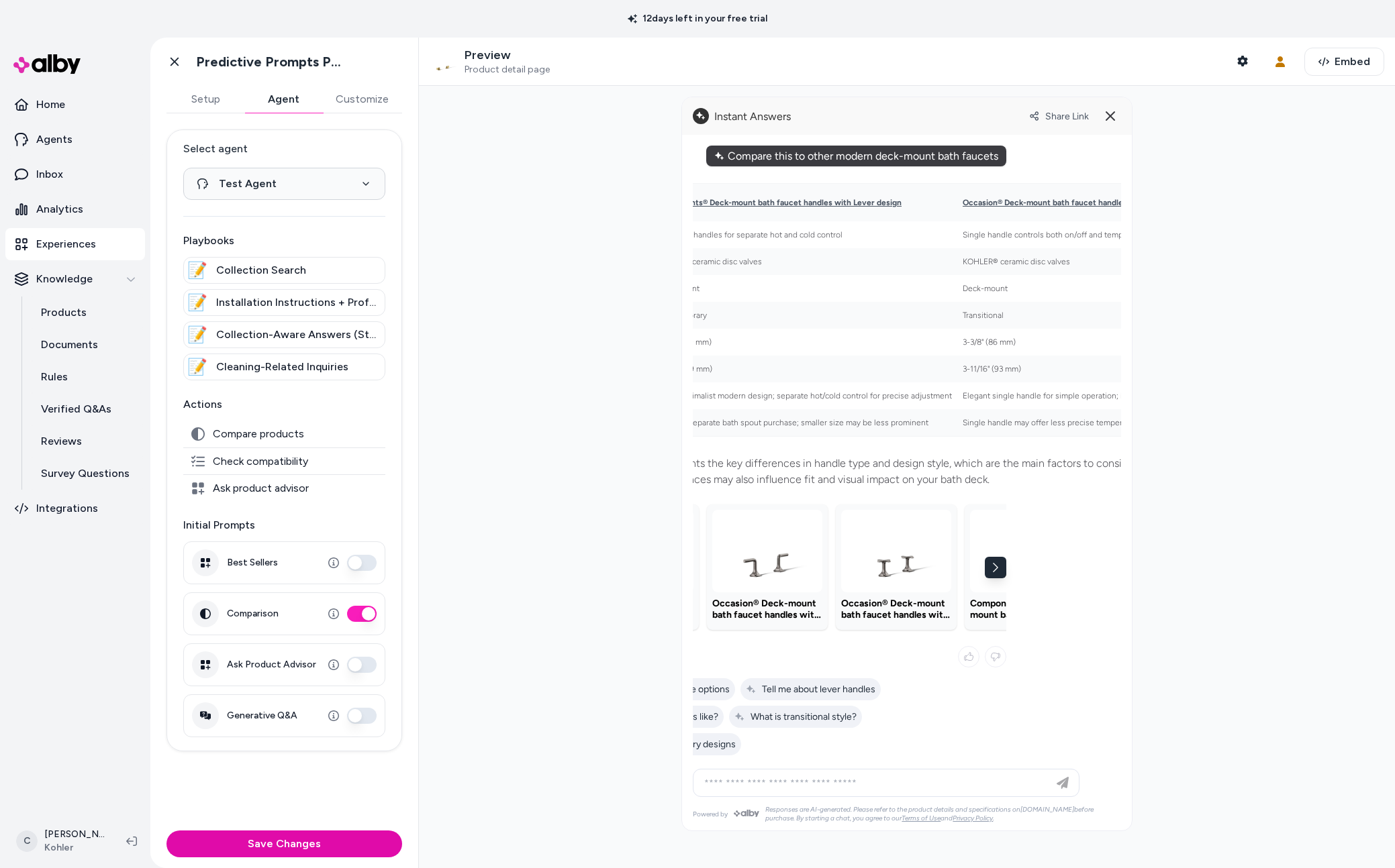
scroll to position [0, 116]
click at [997, 569] on icon "button" at bounding box center [993, 567] width 13 height 13
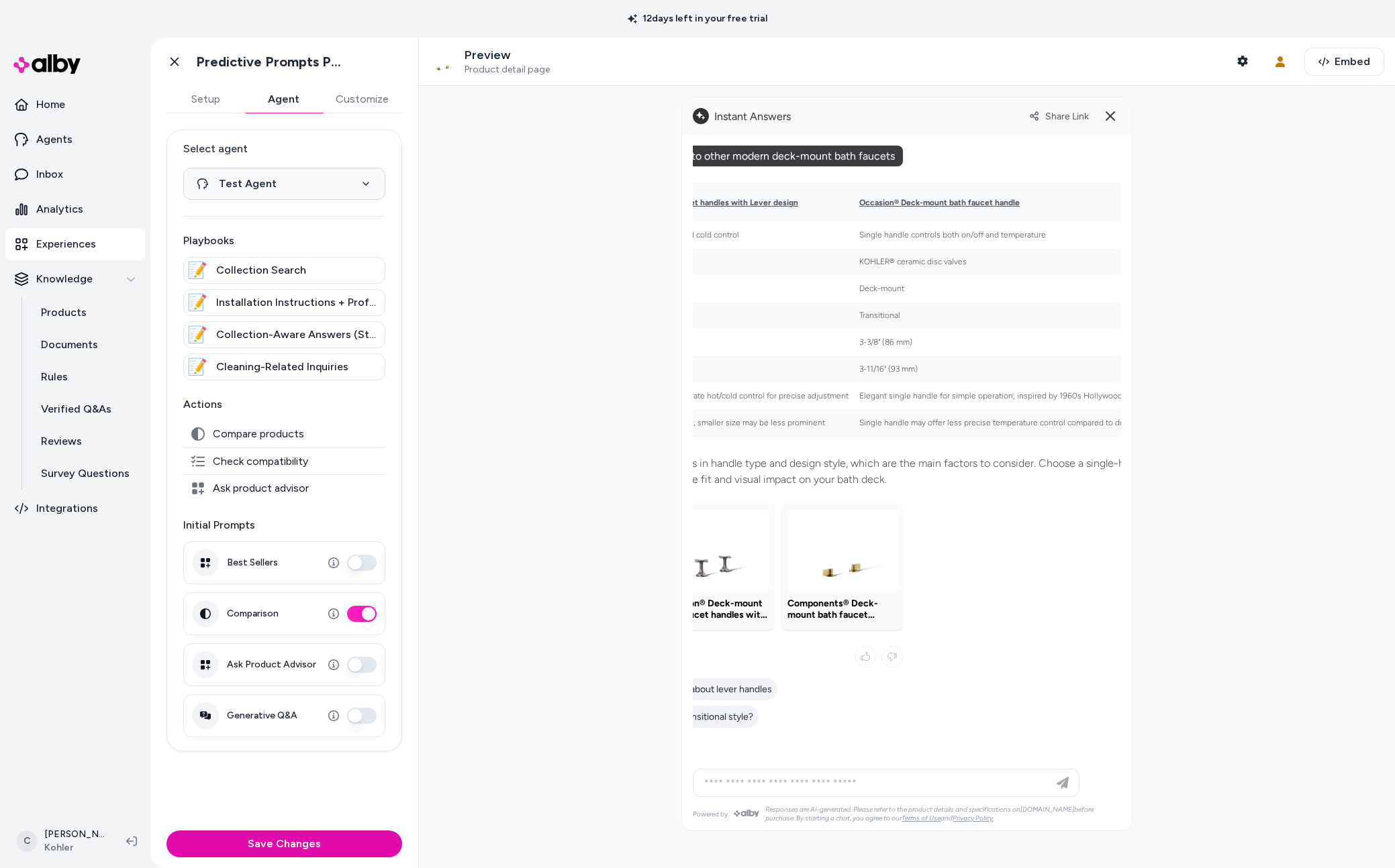
scroll to position [0, 0]
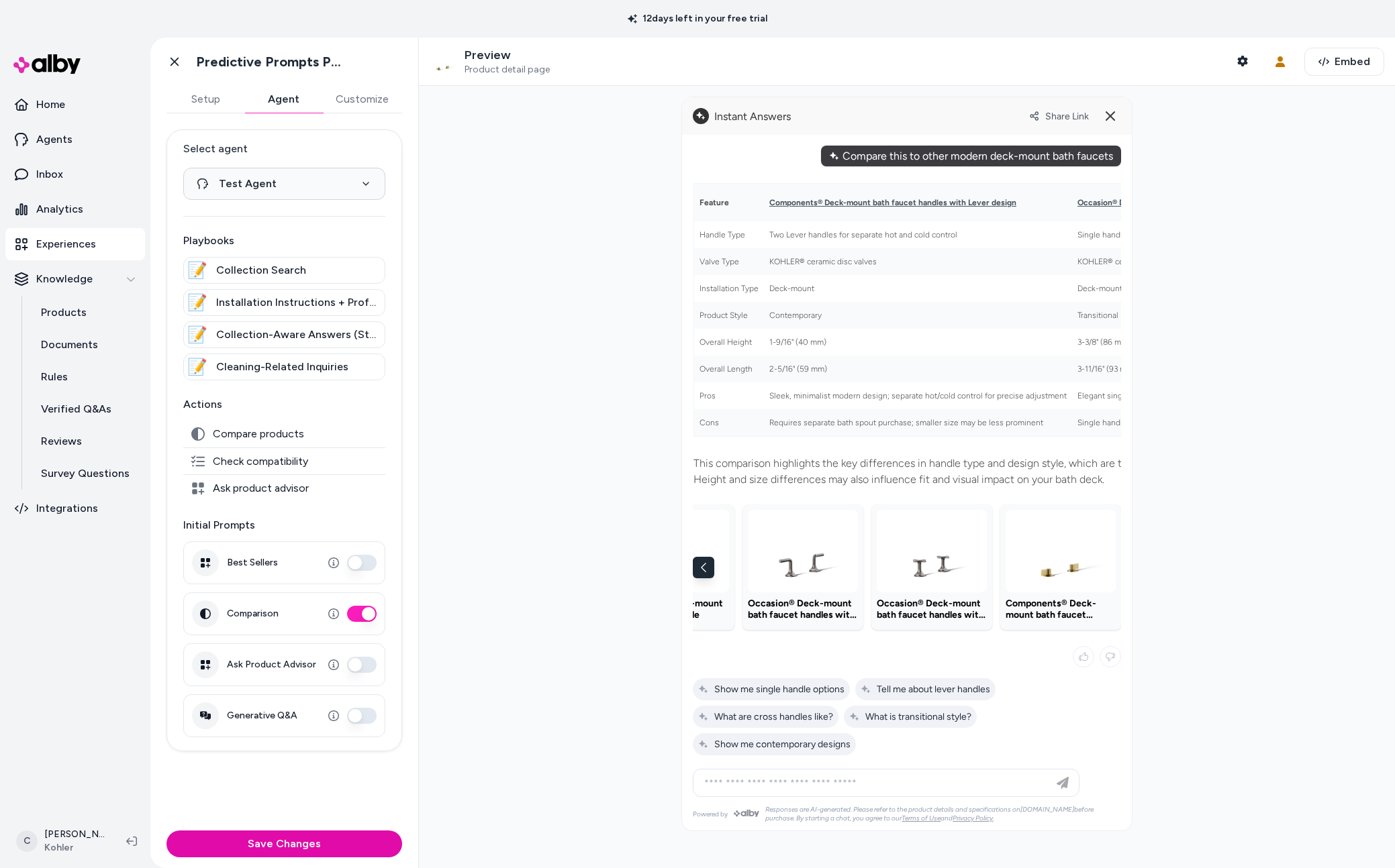
click at [702, 564] on icon "button" at bounding box center [703, 567] width 13 height 13
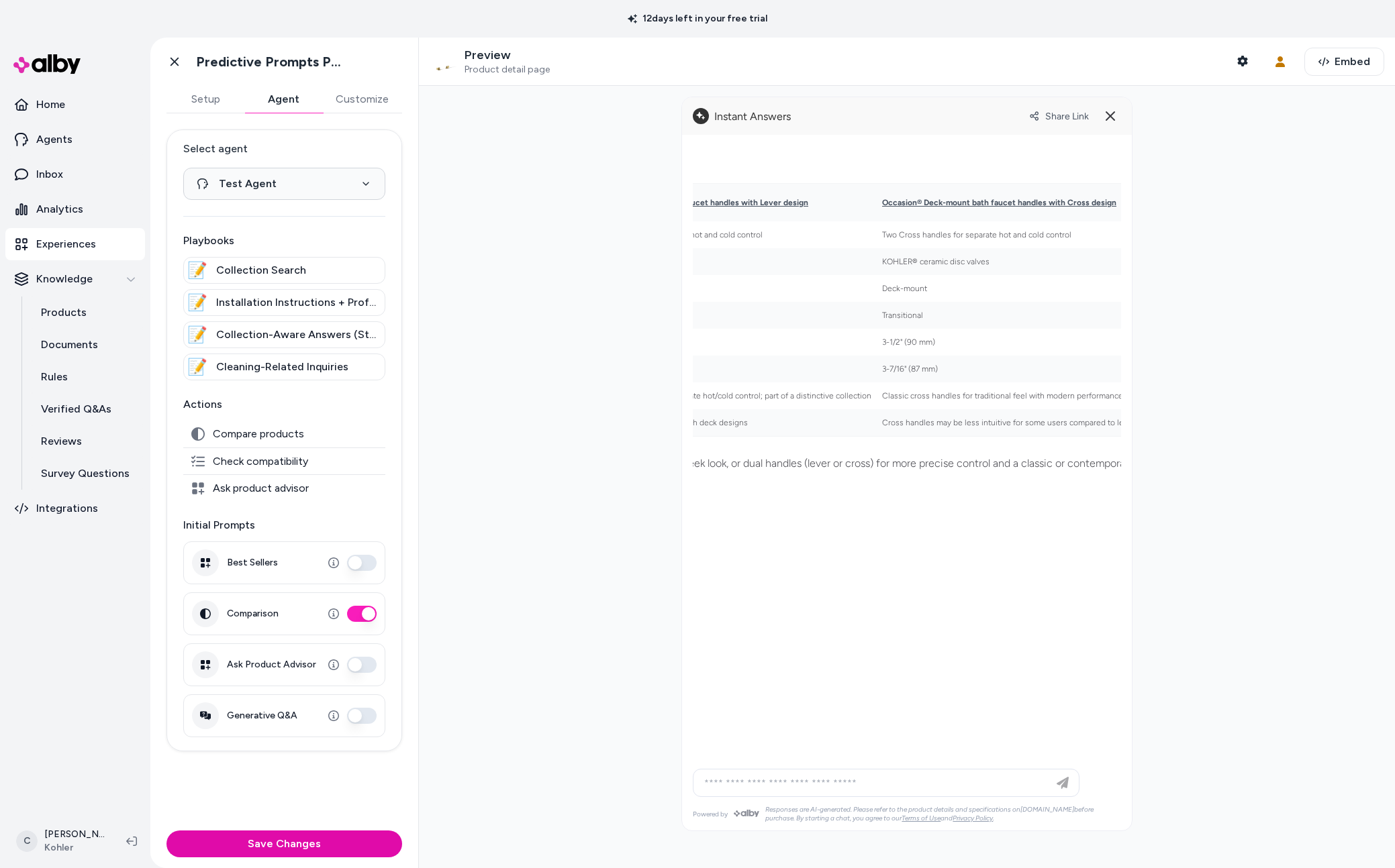
scroll to position [0, 873]
click at [1110, 110] on icon at bounding box center [1110, 116] width 16 height 16
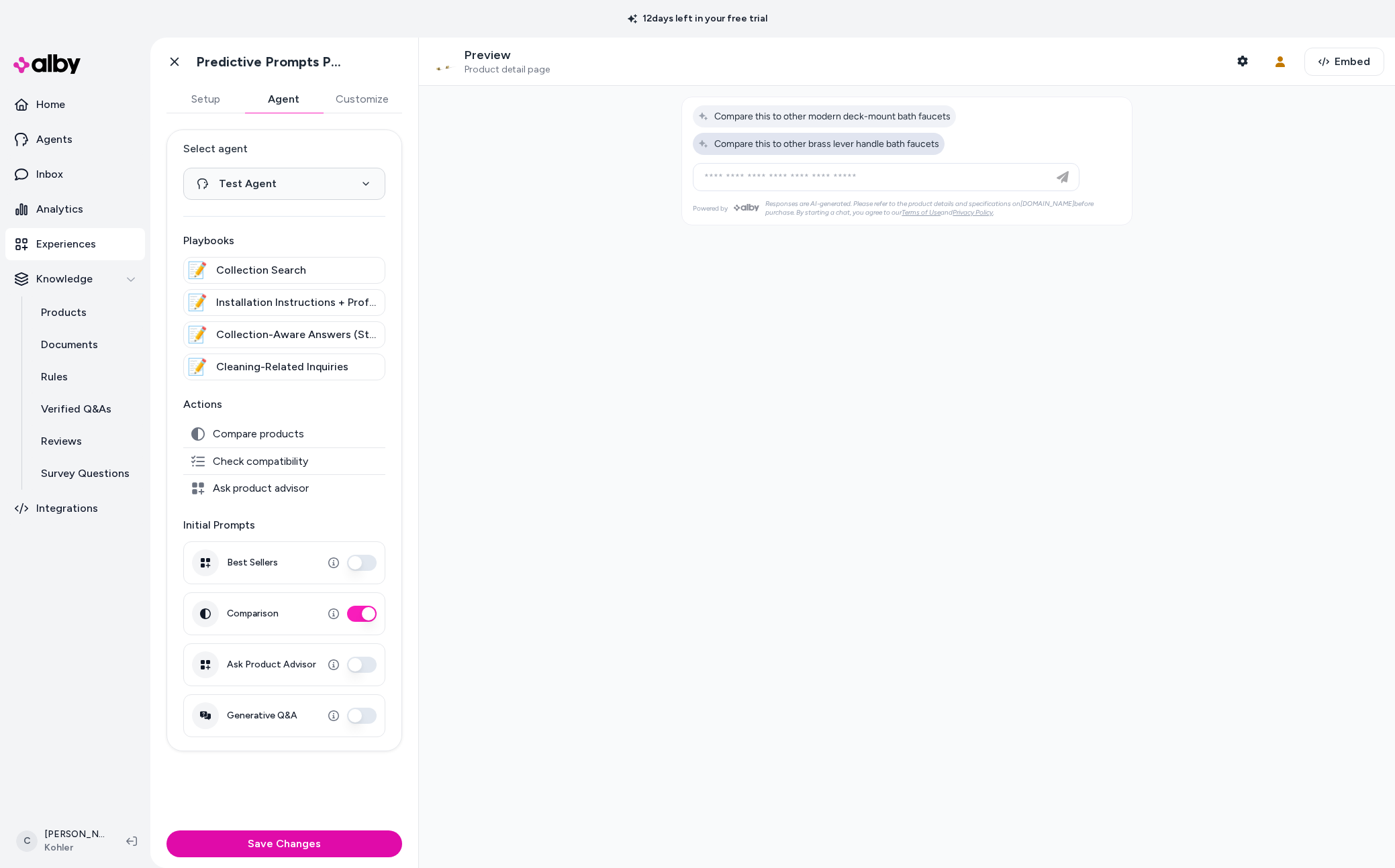
click at [929, 142] on span "Compare this to other brass lever handle bath faucets" at bounding box center [818, 144] width 241 height 11
type input "**********"
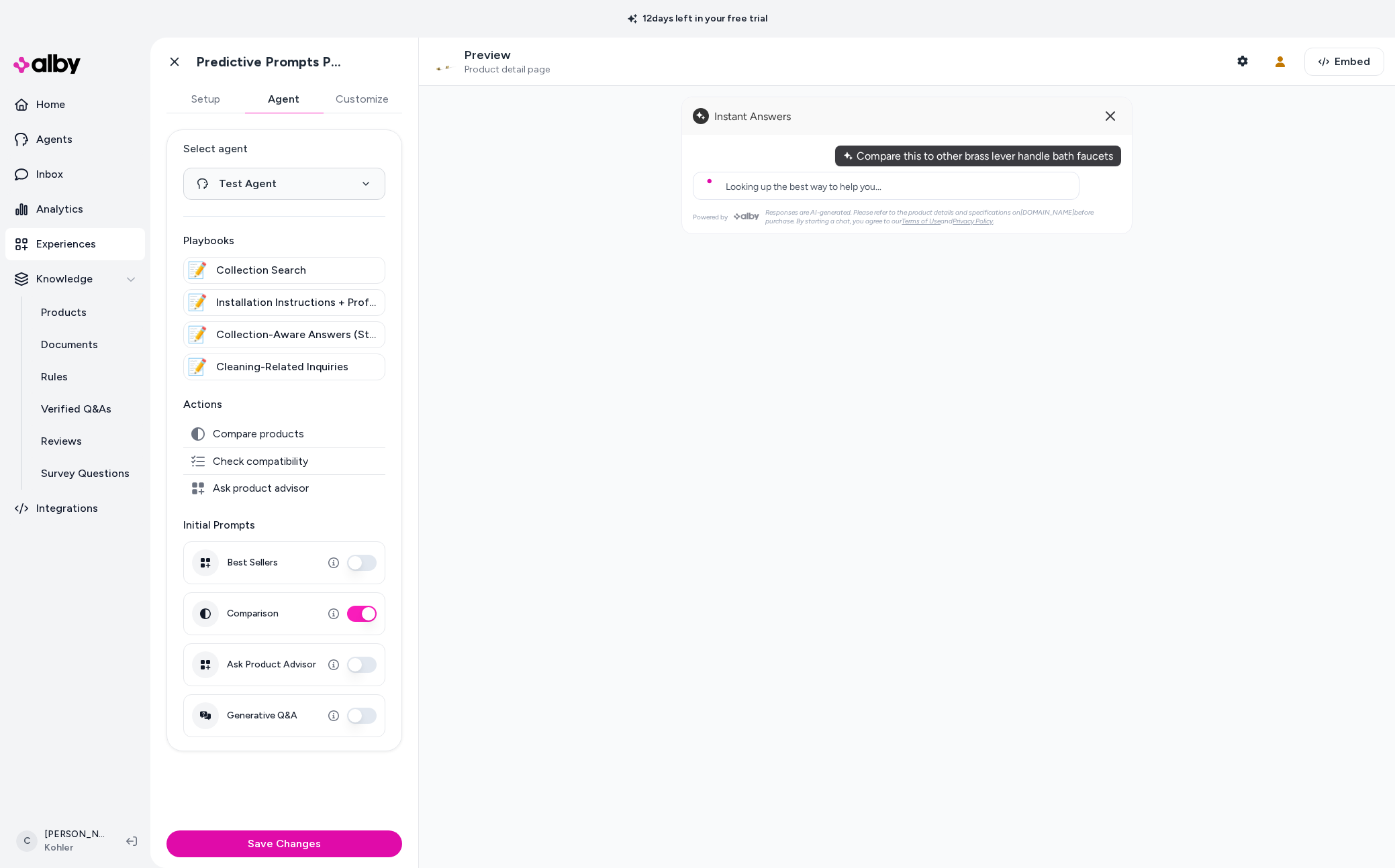
scroll to position [0, 0]
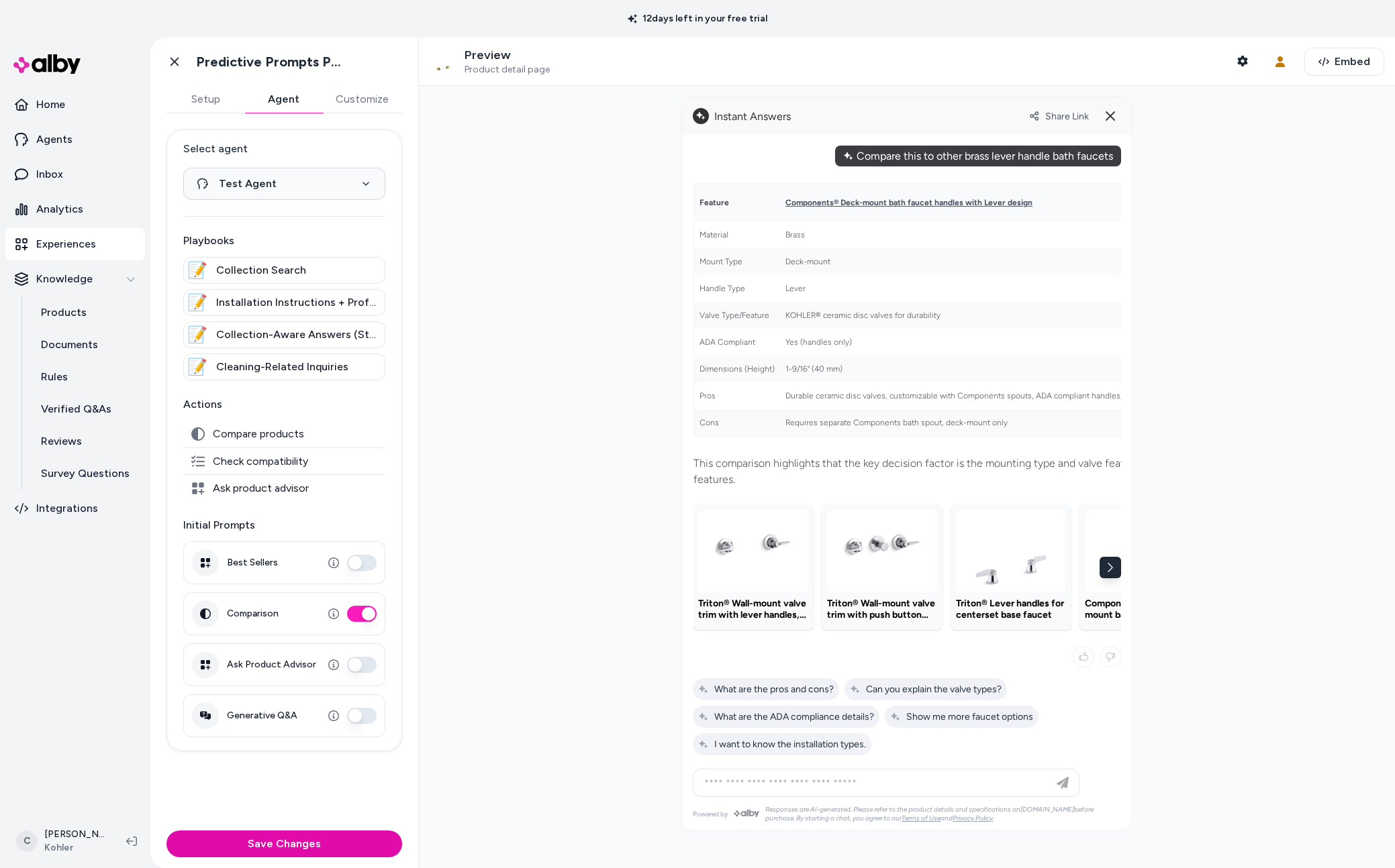
drag, startPoint x: 1031, startPoint y: 160, endPoint x: 1089, endPoint y: 165, distance: 58.2
click at [1089, 165] on div "Compare this to other brass lever handle bath faucets" at bounding box center [978, 156] width 286 height 21
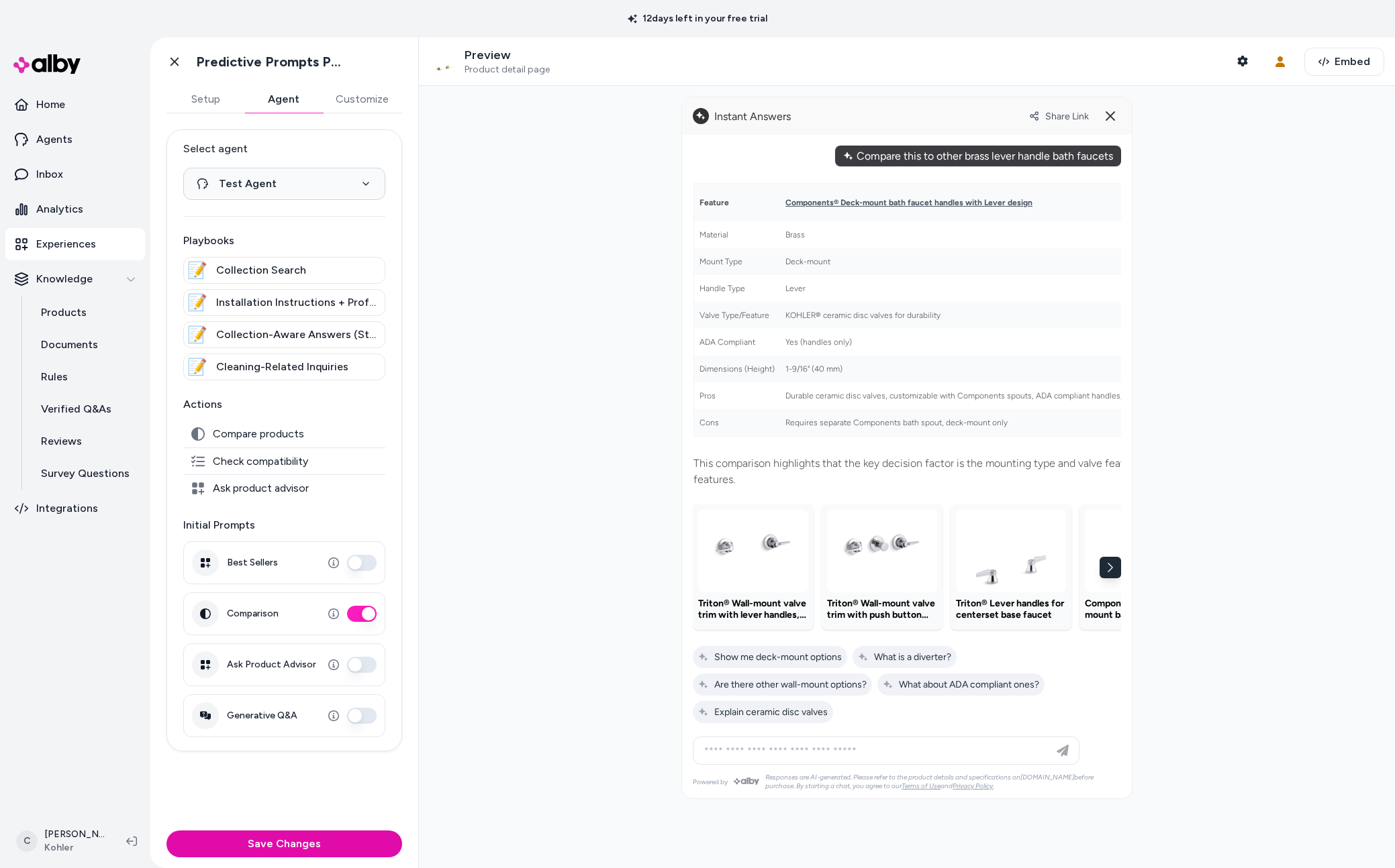
click at [1055, 167] on div "Feature Components® Deck-mount bath faucet handles with Lever design Triton® Wa…" at bounding box center [907, 449] width 429 height 565
click at [1107, 118] on line at bounding box center [1111, 116] width 8 height 8
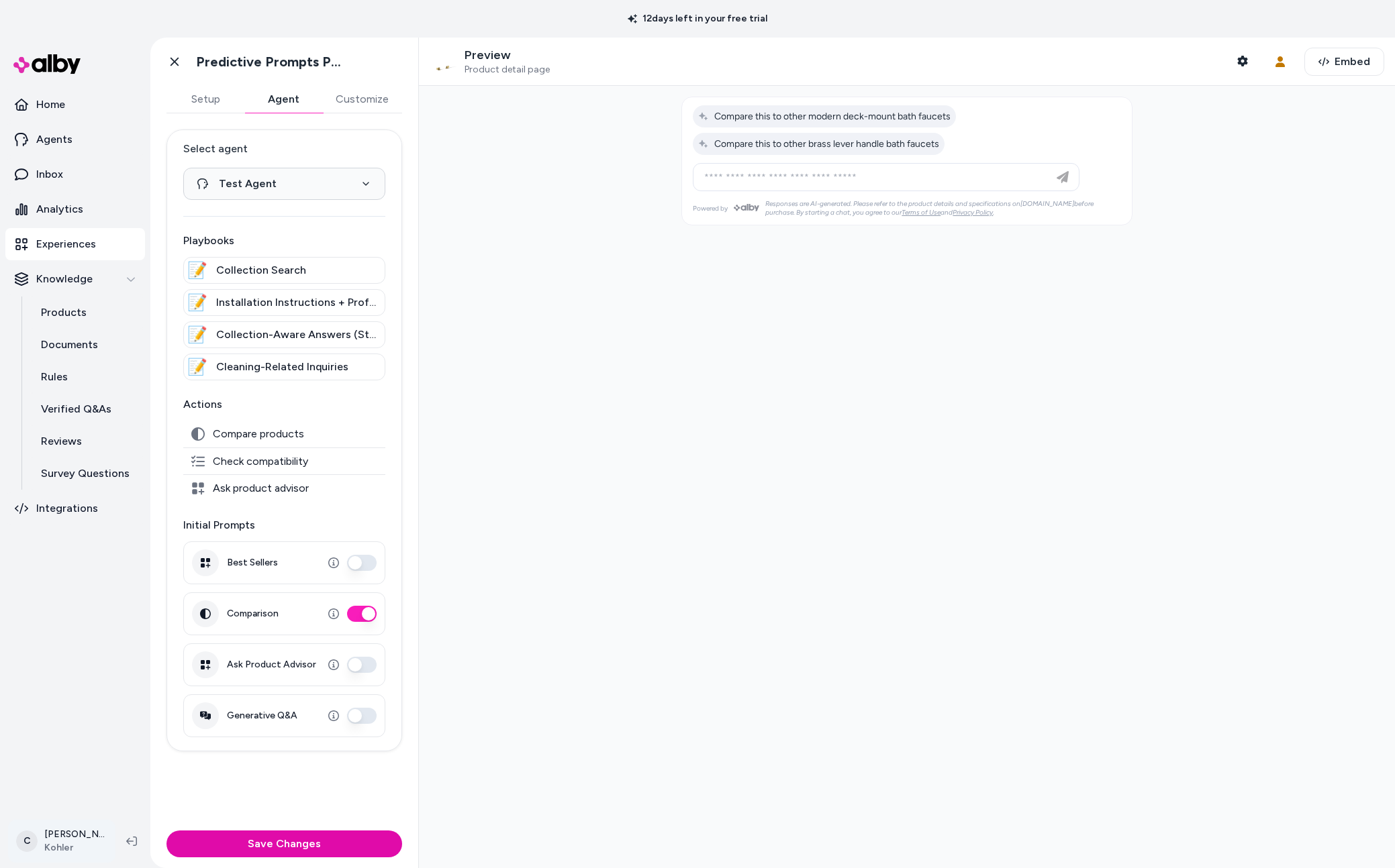
click at [64, 846] on html "**********" at bounding box center [698, 434] width 1395 height 868
click at [546, 449] on html "**********" at bounding box center [698, 434] width 1395 height 868
drag, startPoint x: 746, startPoint y: 573, endPoint x: 690, endPoint y: 567, distance: 56.3
click at [738, 578] on div at bounding box center [907, 477] width 976 height 783
click at [865, 406] on div at bounding box center [907, 477] width 976 height 783
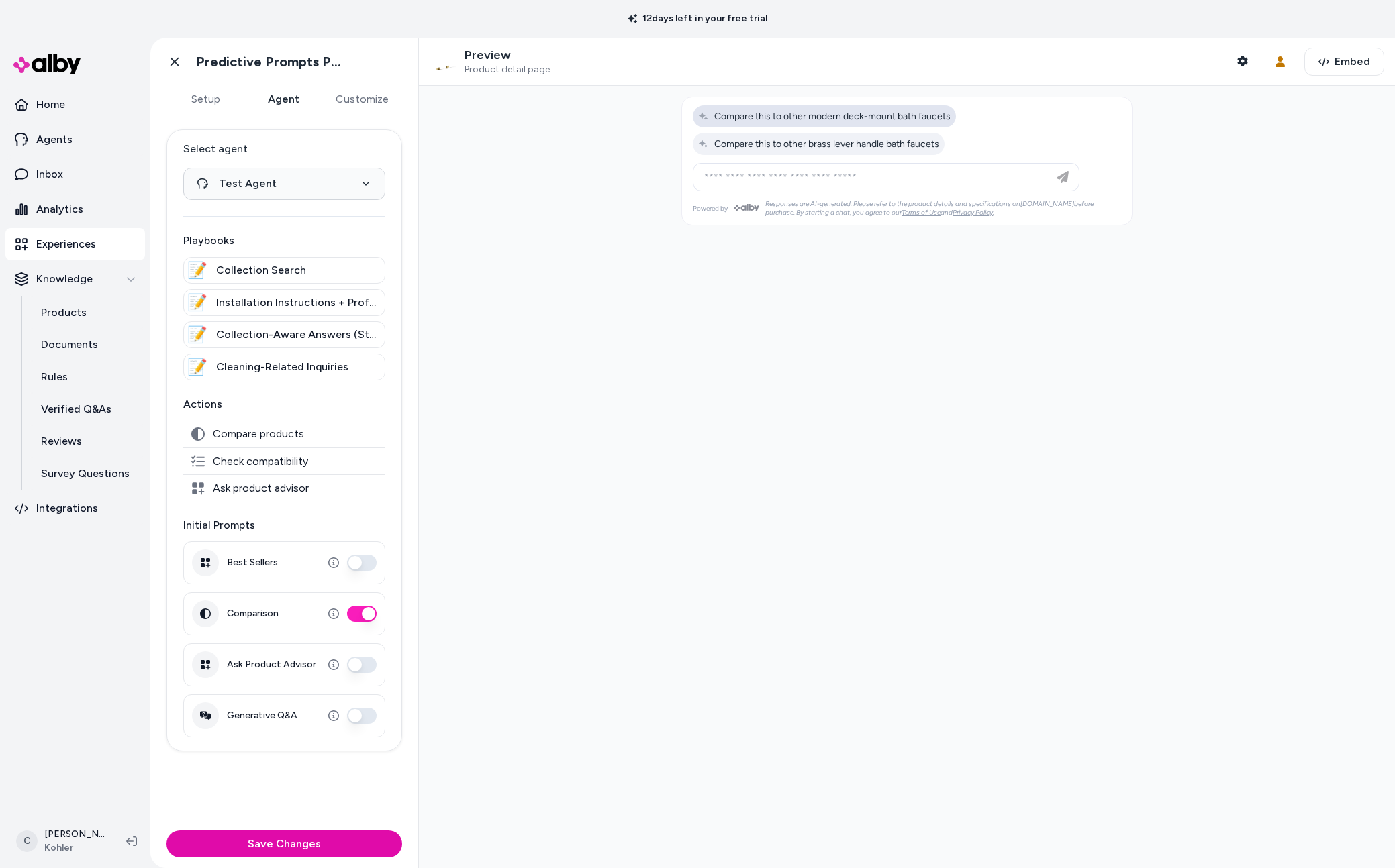
click at [903, 117] on span "Compare this to other modern deck-mount bath faucets" at bounding box center [824, 116] width 252 height 11
type input "**********"
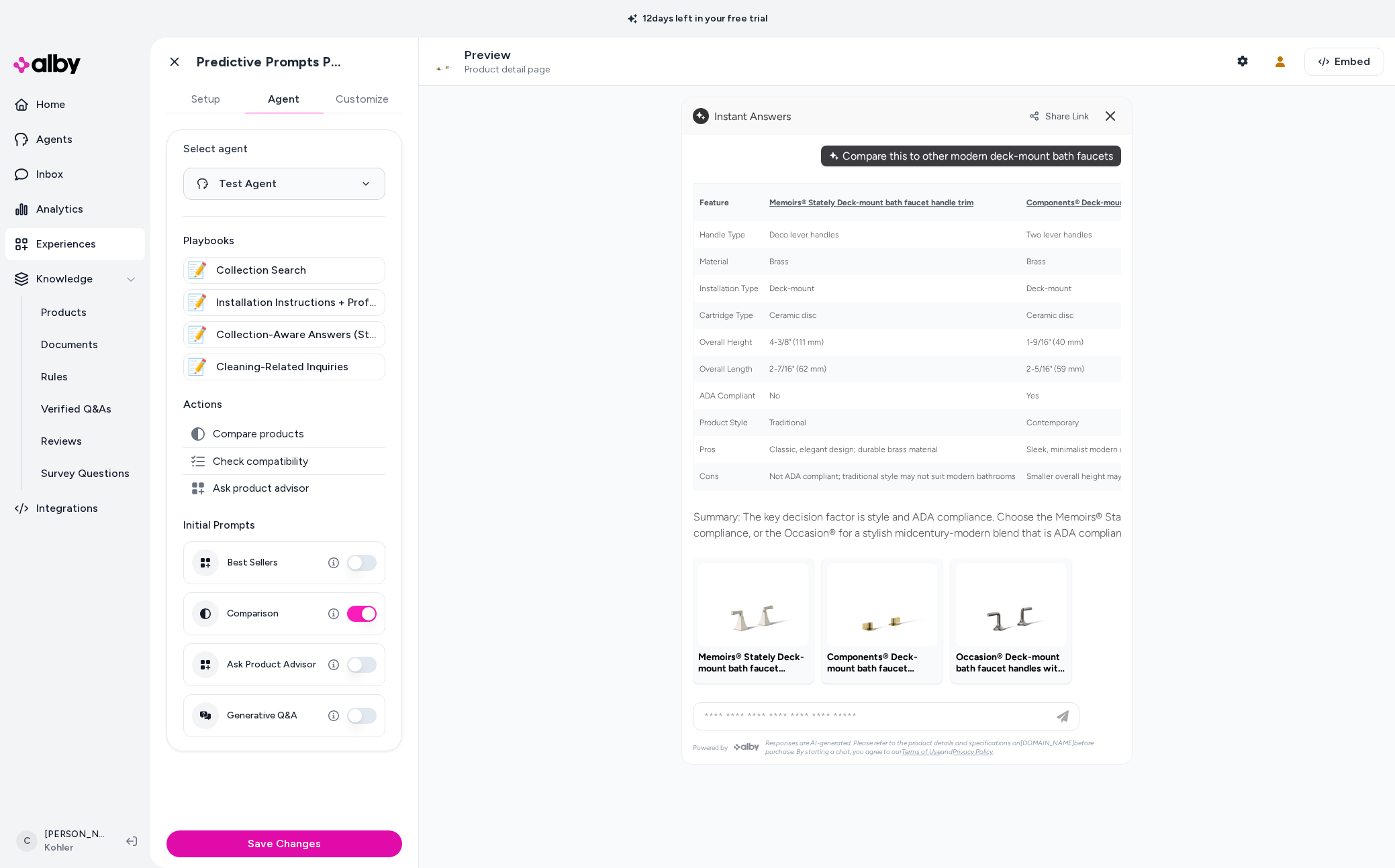
drag, startPoint x: 793, startPoint y: 696, endPoint x: 814, endPoint y: 696, distance: 21.0
click at [814, 696] on div "Feature Memoirs® Stately Deck-mount bath faucet handle trim Components® Deck-mo…" at bounding box center [907, 432] width 429 height 531
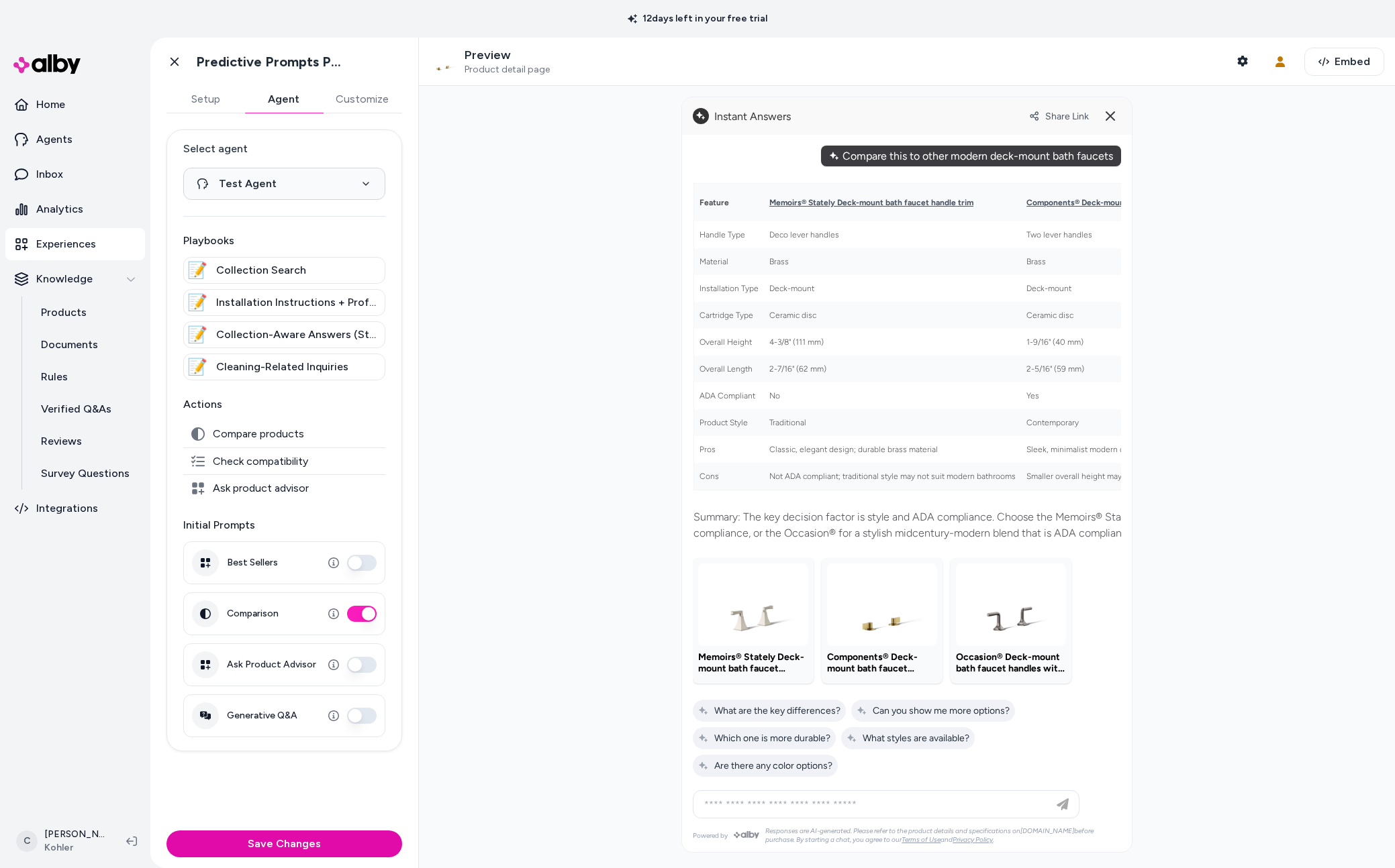
click at [749, 697] on div "Feature Memoirs® Stately Deck-mount bath faucet handle trim Components® Deck-mo…" at bounding box center [907, 476] width 429 height 619
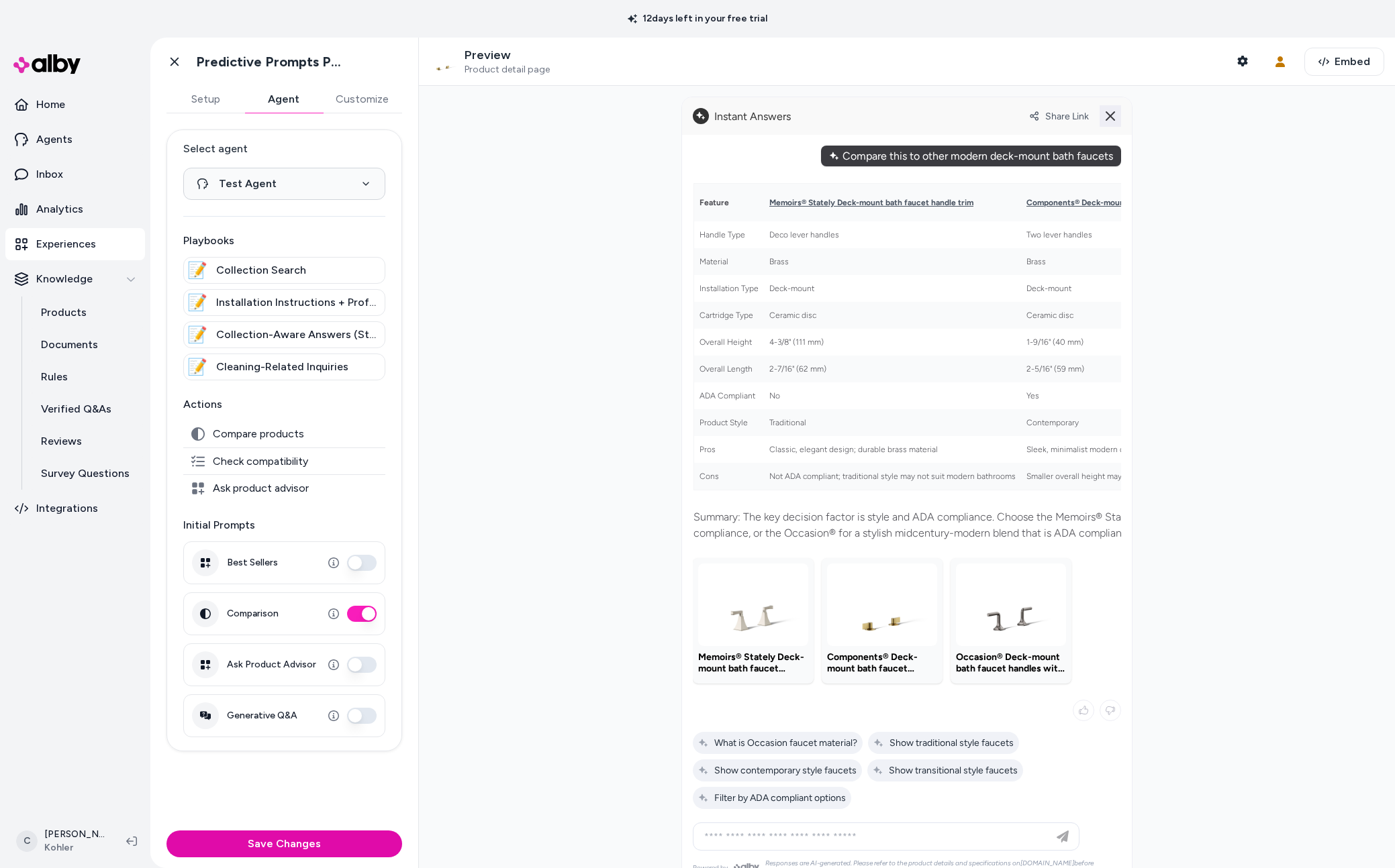
drag, startPoint x: 1123, startPoint y: 110, endPoint x: 1110, endPoint y: 122, distance: 17.7
click at [1123, 110] on alby-header "Share Link" at bounding box center [907, 116] width 449 height 37
click at [1107, 119] on line at bounding box center [1111, 116] width 8 height 8
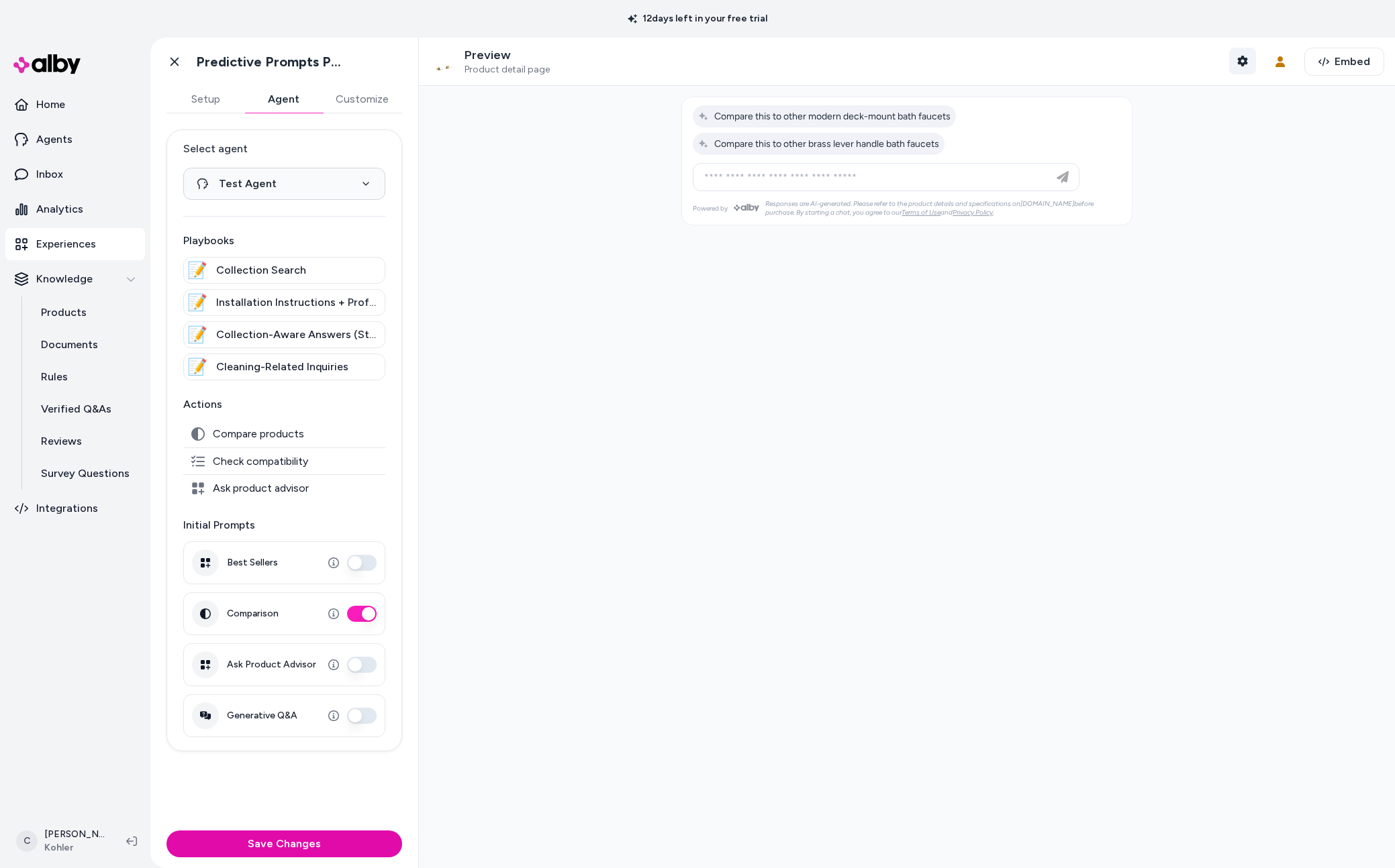
click at [1248, 52] on button "Shopper Context" at bounding box center [1242, 61] width 27 height 27
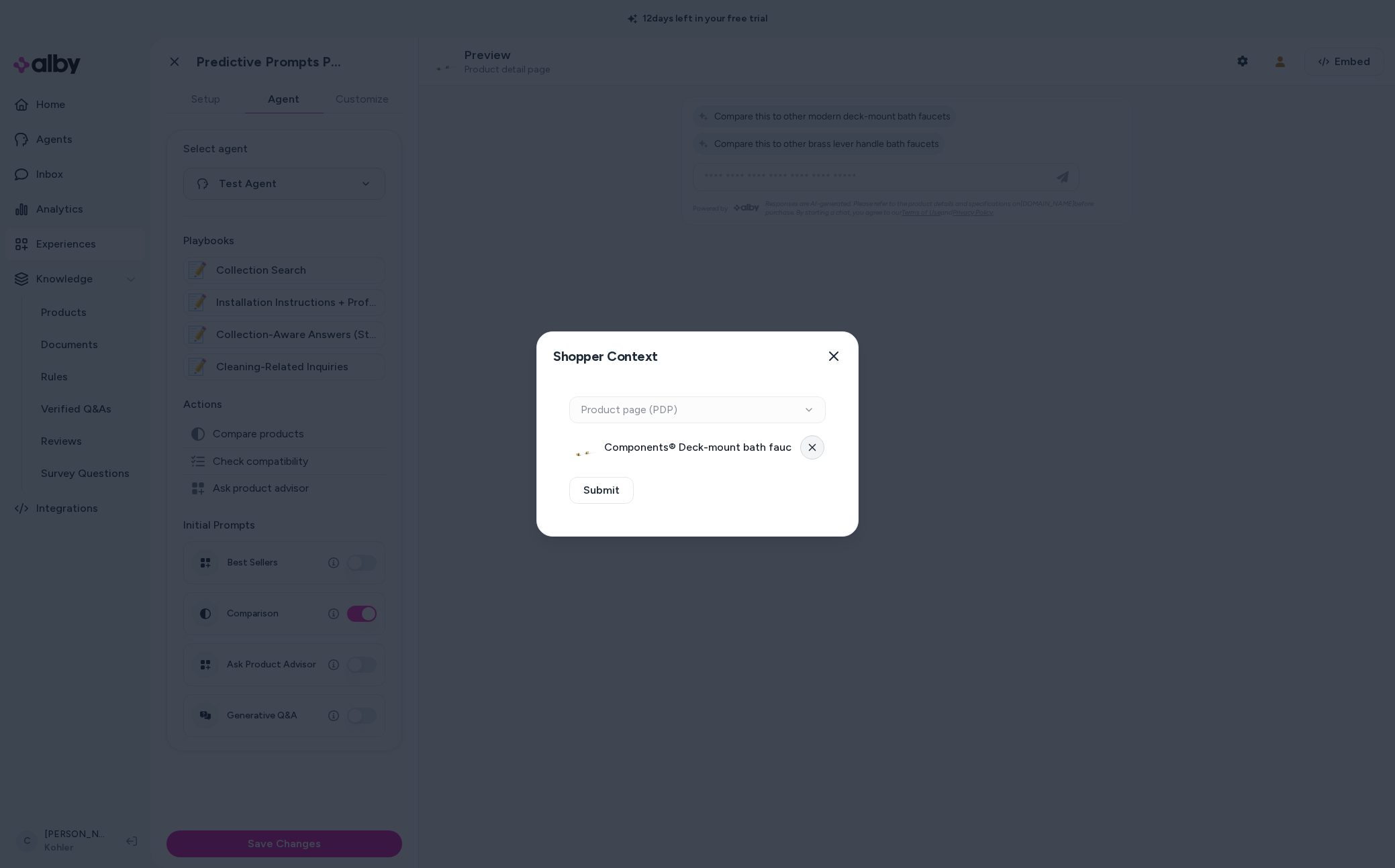
click at [803, 450] on button at bounding box center [812, 447] width 24 height 24
click at [697, 445] on button "Select a product" at bounding box center [697, 447] width 256 height 27
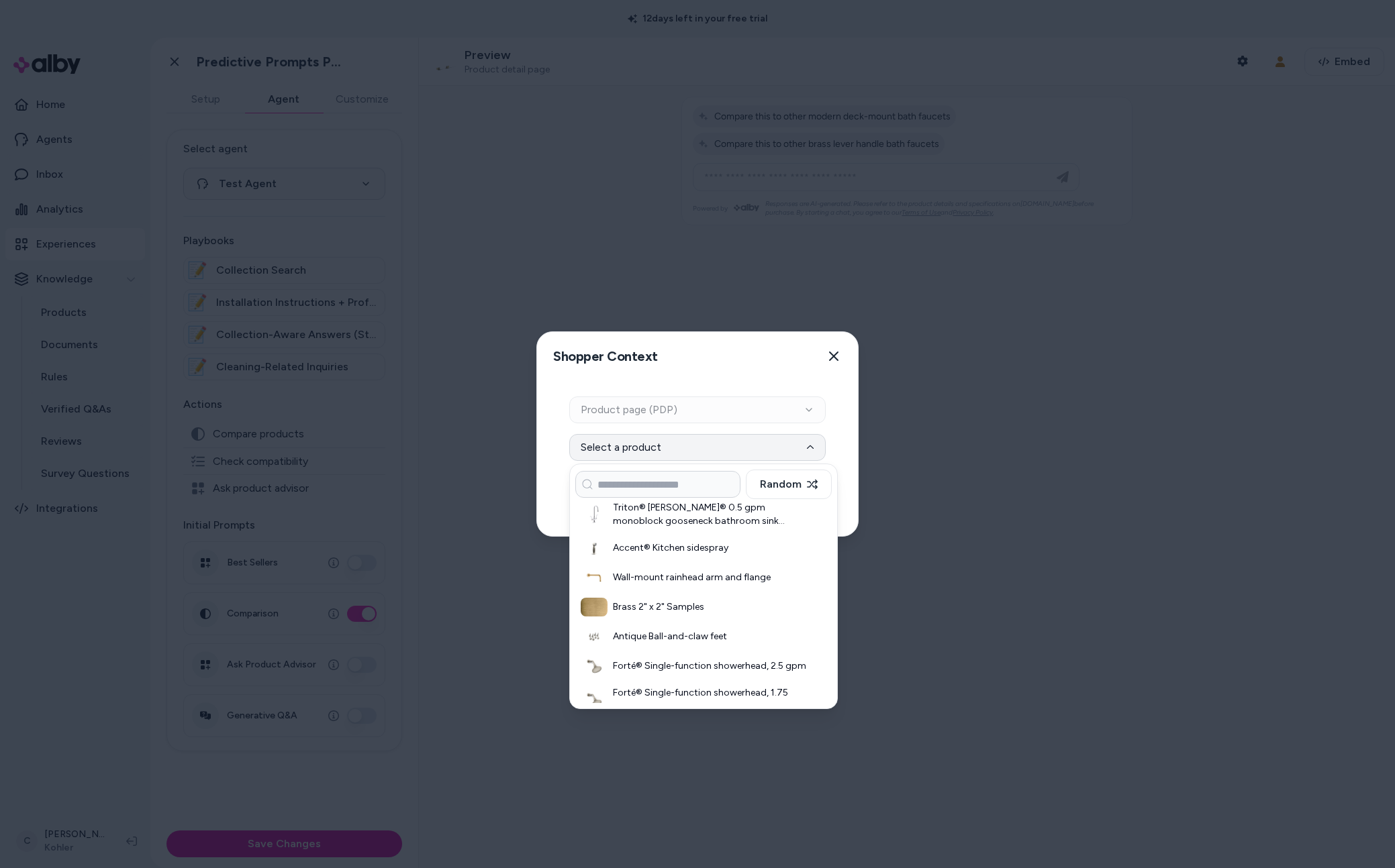
scroll to position [301, 0]
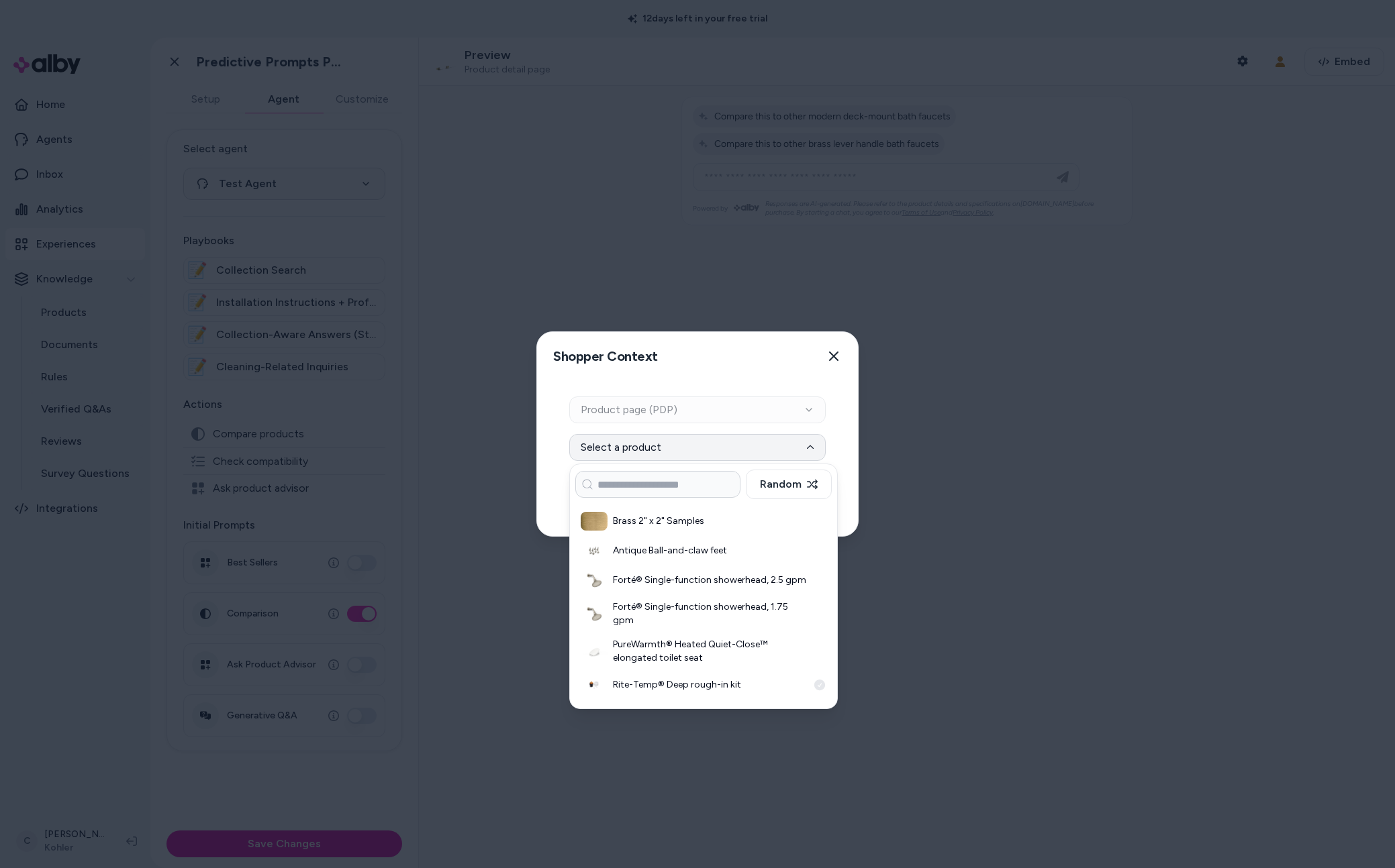
click at [650, 687] on h3 "Rite-Temp® Deep rough-in kit" at bounding box center [710, 685] width 195 height 13
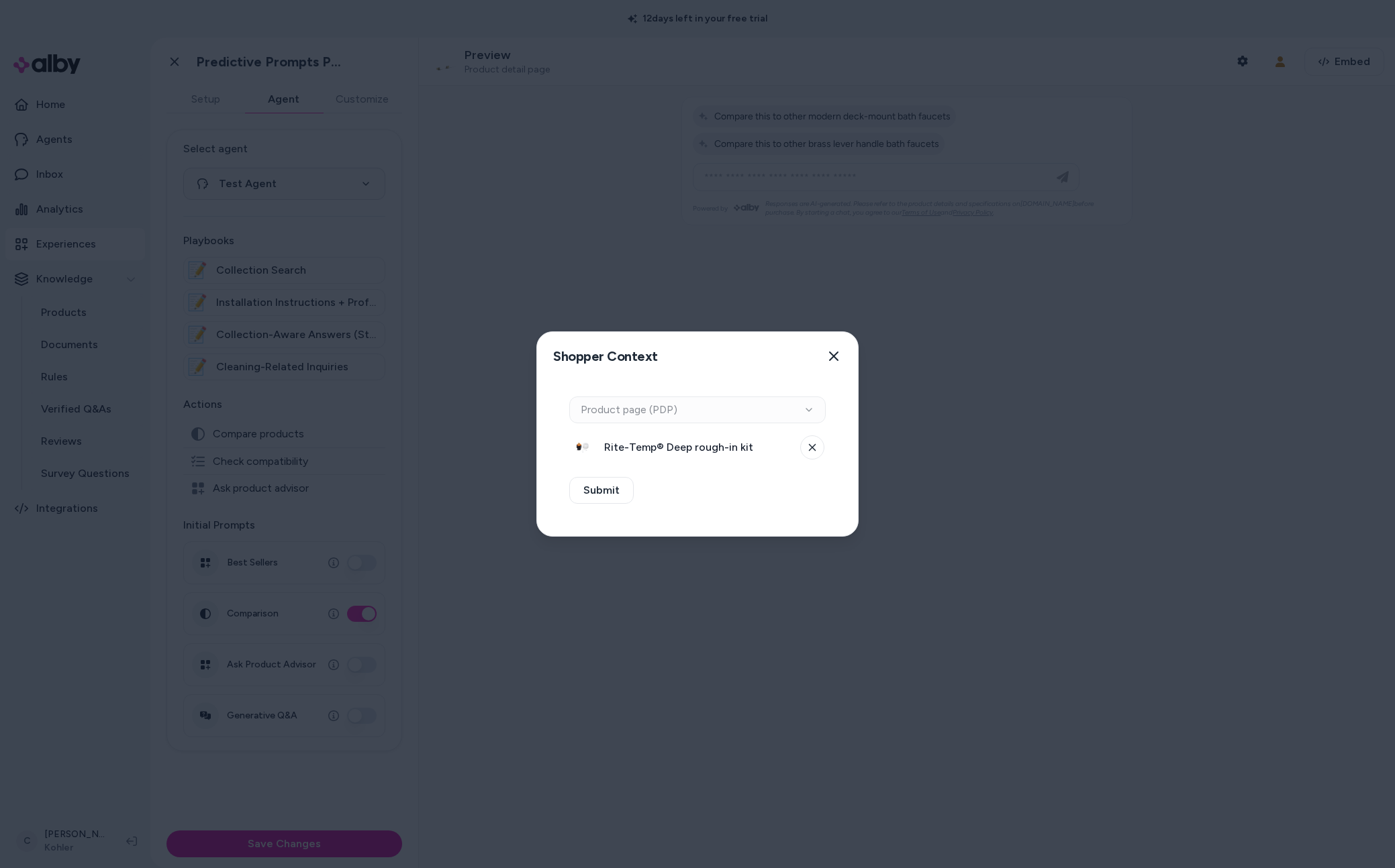
drag, startPoint x: 620, startPoint y: 483, endPoint x: 641, endPoint y: 460, distance: 31.1
click at [620, 483] on button "Submit" at bounding box center [601, 490] width 65 height 27
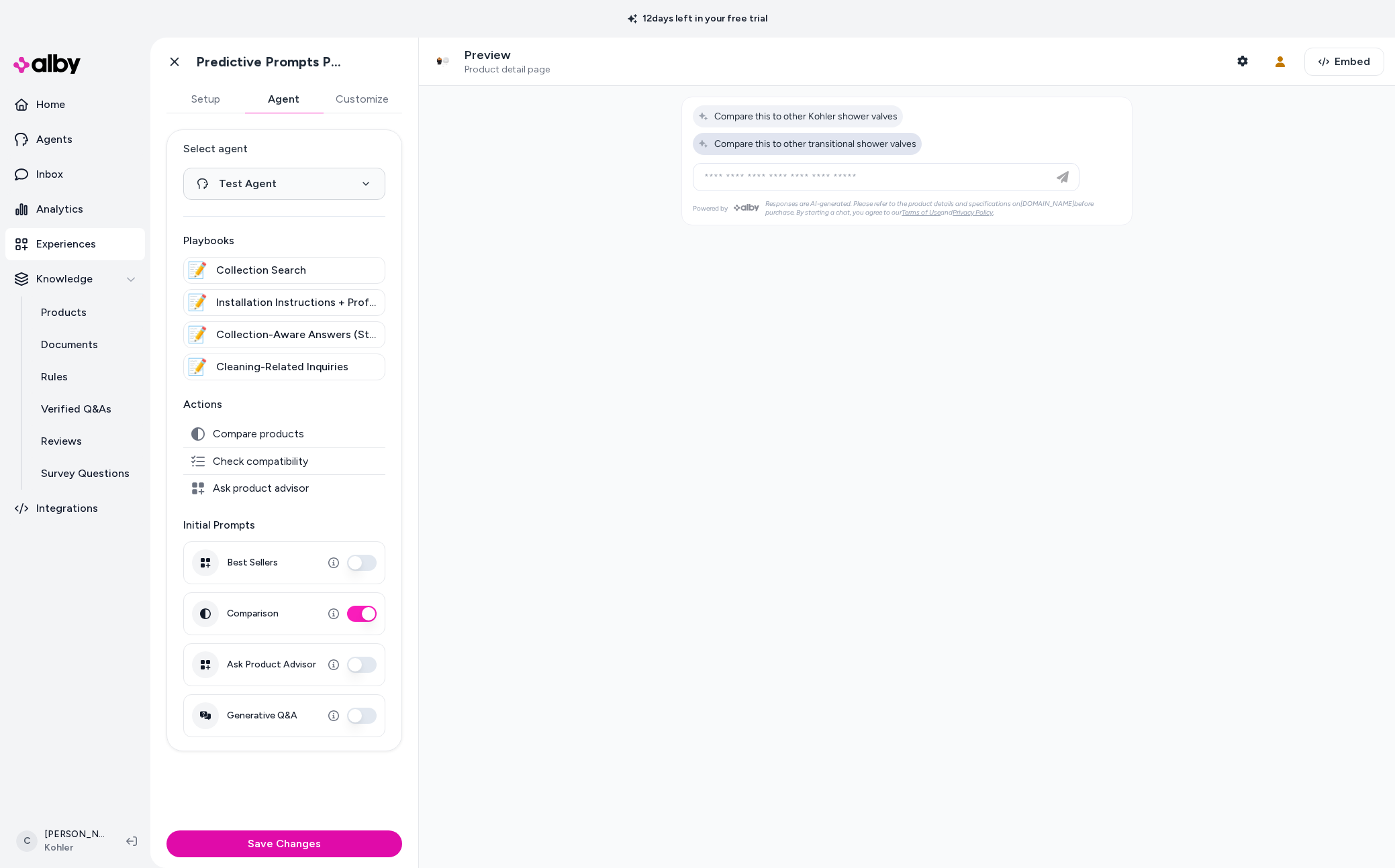
click at [893, 149] on span "Compare this to other transitional shower valves" at bounding box center [807, 144] width 218 height 11
type input "**********"
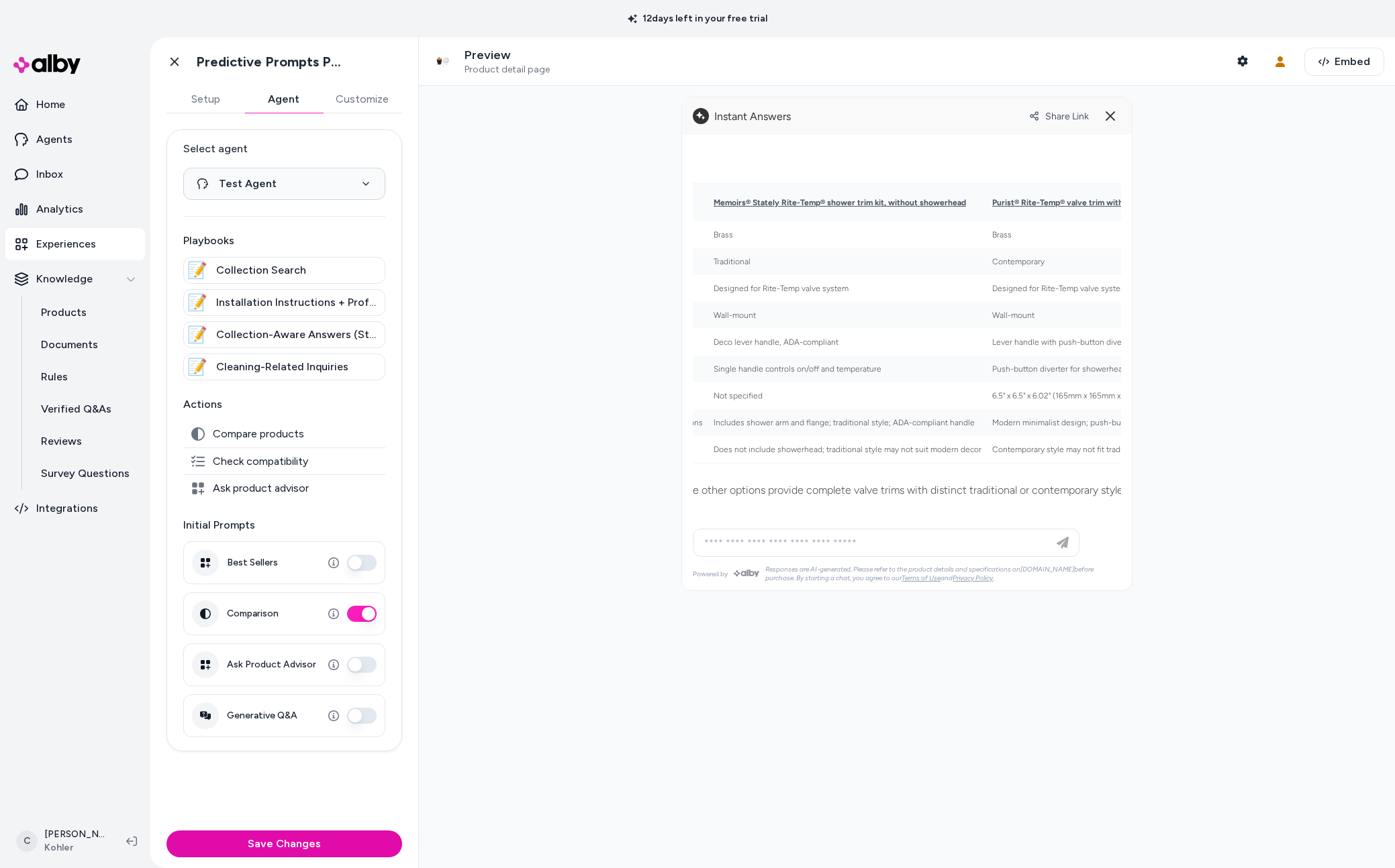
scroll to position [0, 791]
click at [66, 849] on html "**********" at bounding box center [698, 434] width 1395 height 868
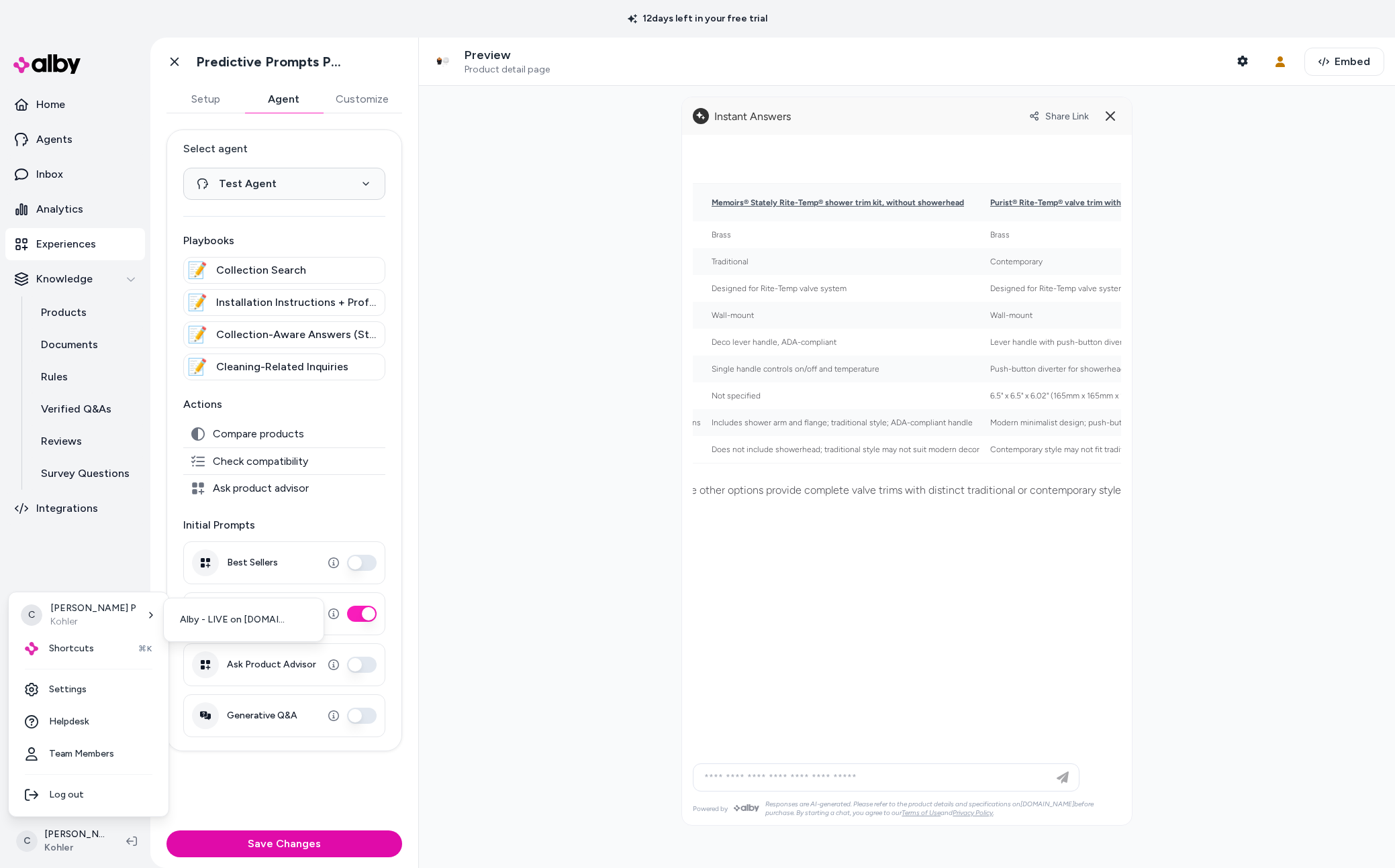
click at [84, 669] on div "C Chris P Kohler Shortcuts ⌘K Settings Helpdesk Team Members Log out" at bounding box center [89, 704] width 161 height 226
click at [82, 660] on div "Shortcuts ⌘K" at bounding box center [88, 649] width 149 height 32
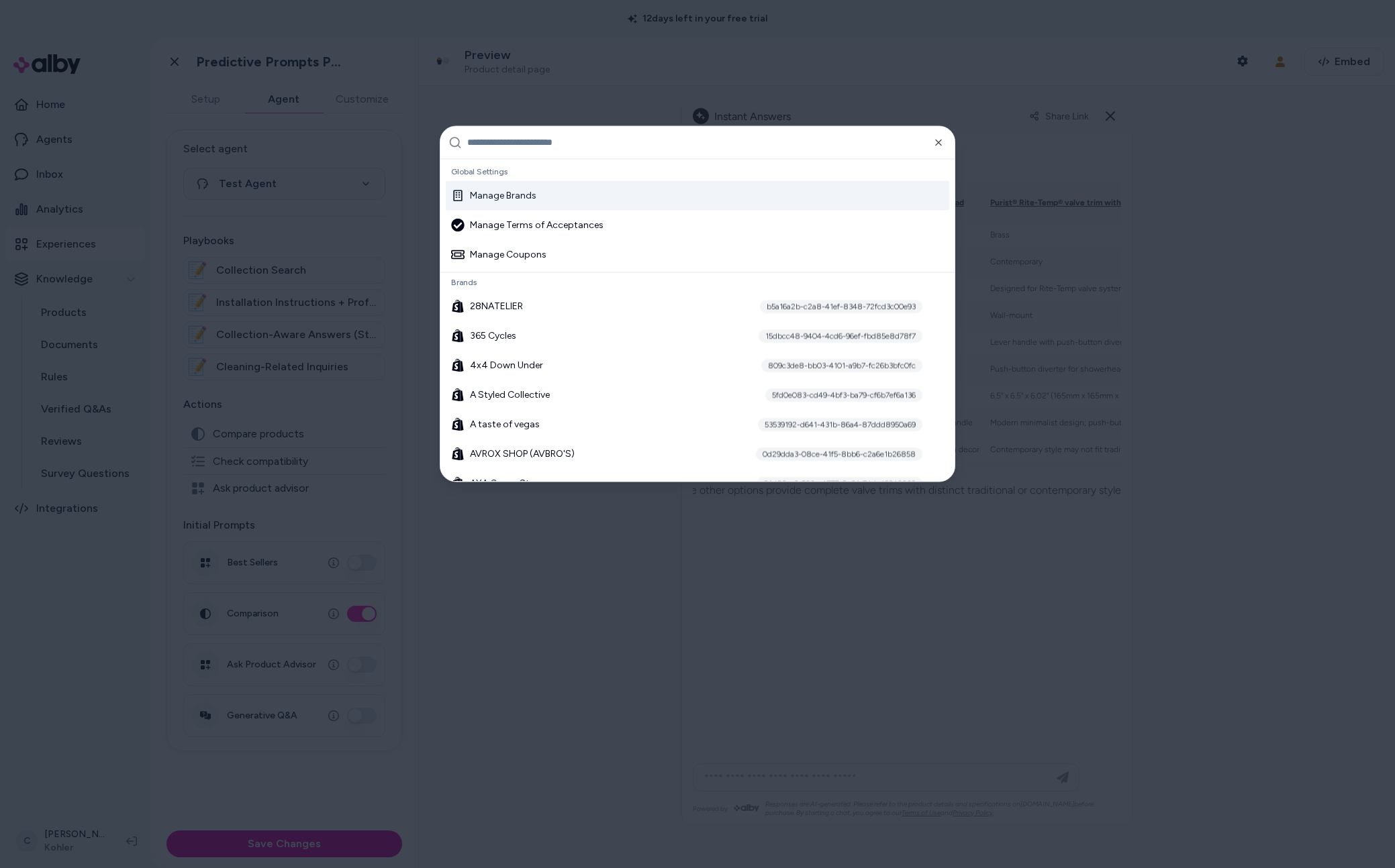
click at [559, 151] on input "text" at bounding box center [707, 142] width 479 height 32
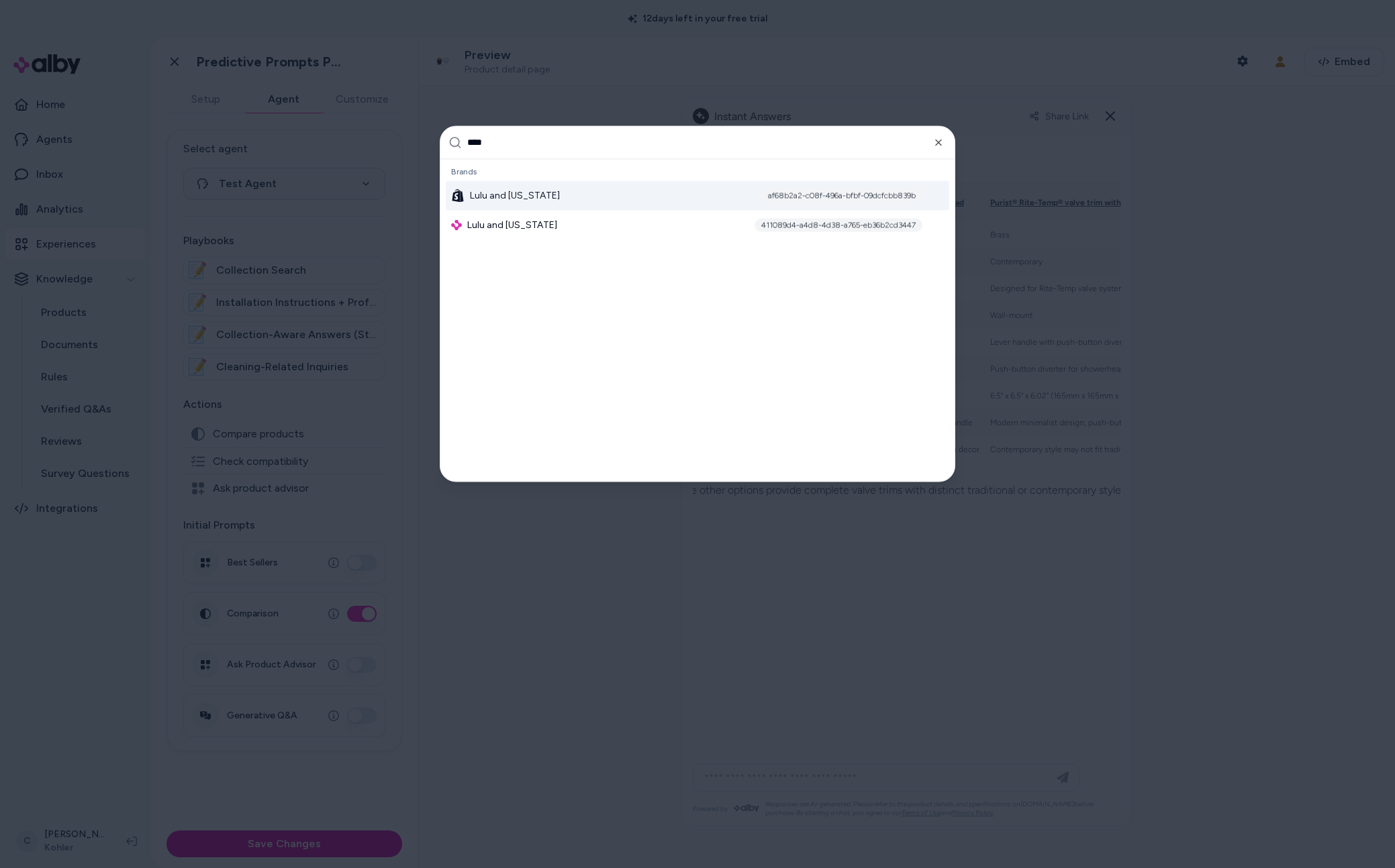
type input "****"
click at [574, 194] on div "Lulu and Georgia af68b2a2-c08f-496a-bfbf-09dcfcbb839b" at bounding box center [698, 195] width 504 height 30
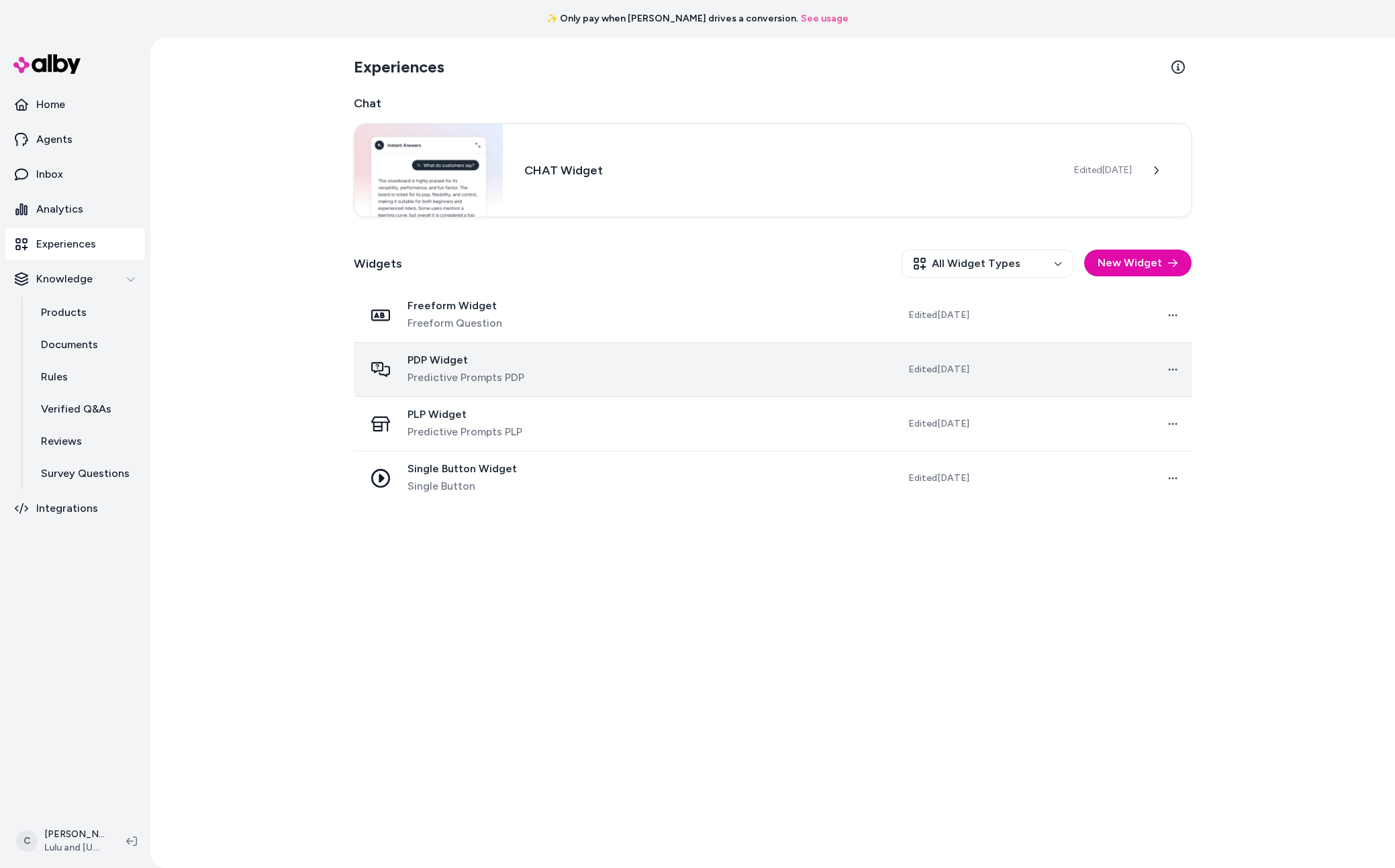
click at [595, 372] on td "PDP Widget Predictive Prompts PDP" at bounding box center [474, 370] width 241 height 54
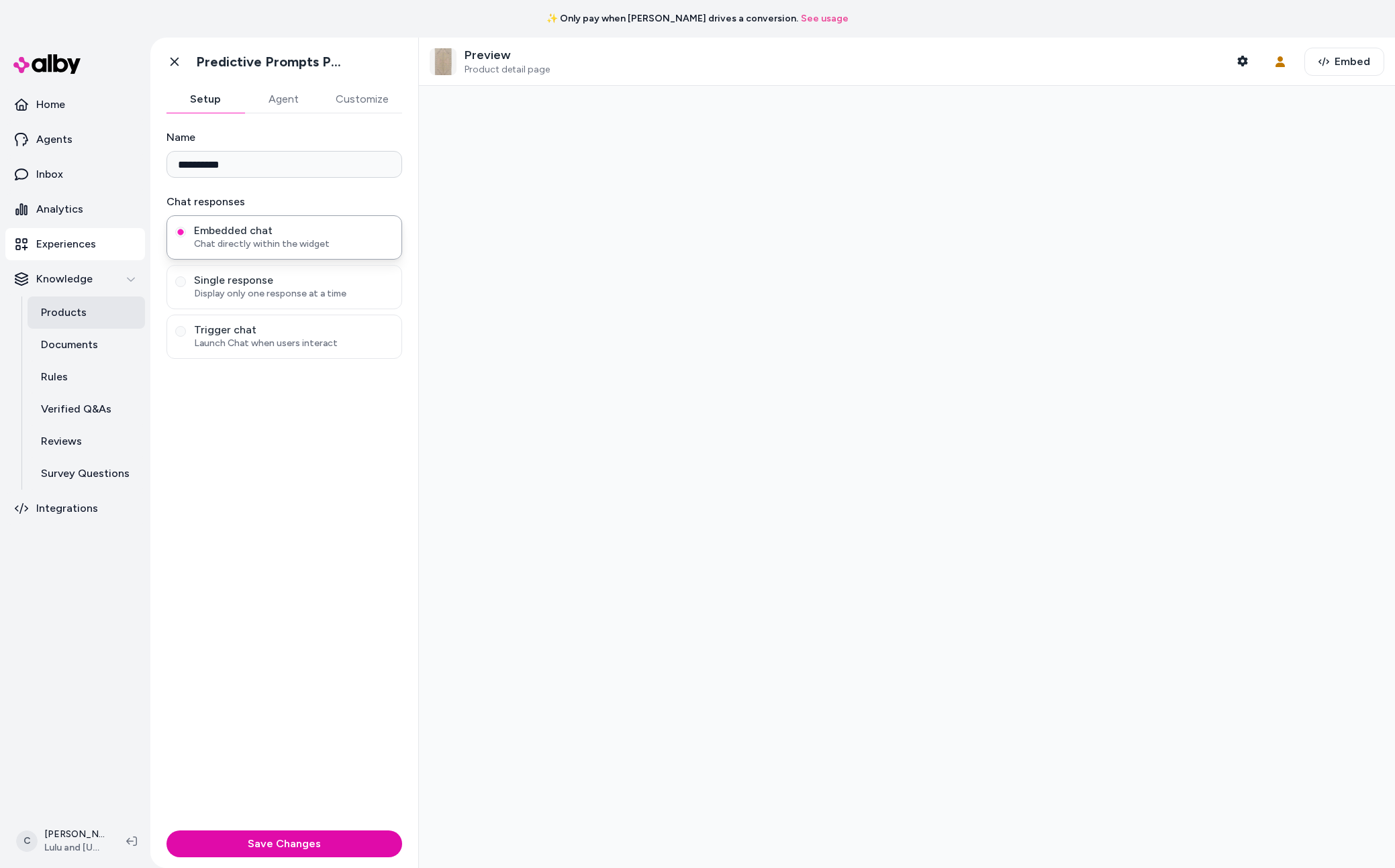
click at [63, 311] on p "Products" at bounding box center [64, 312] width 46 height 16
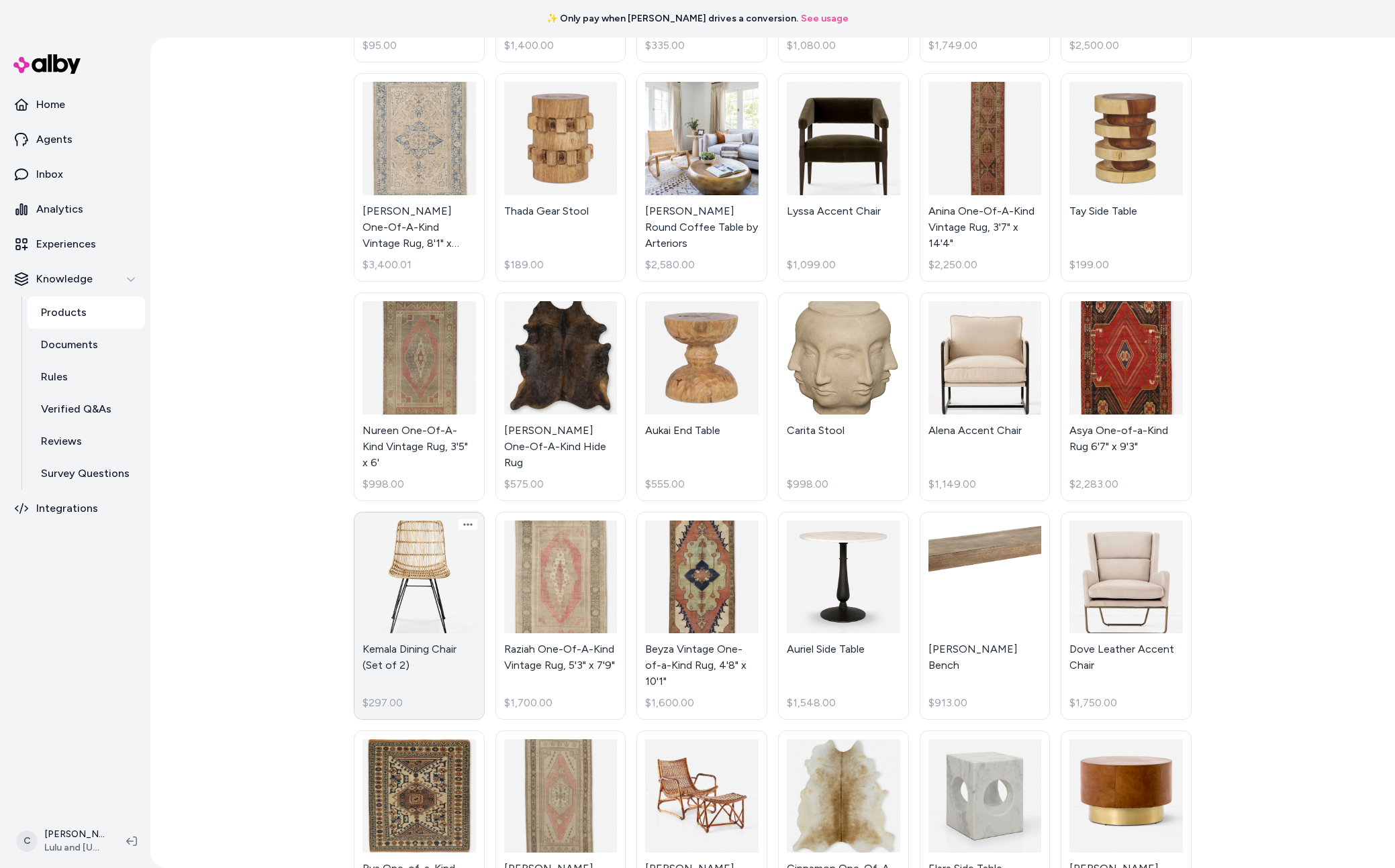
scroll to position [528, 0]
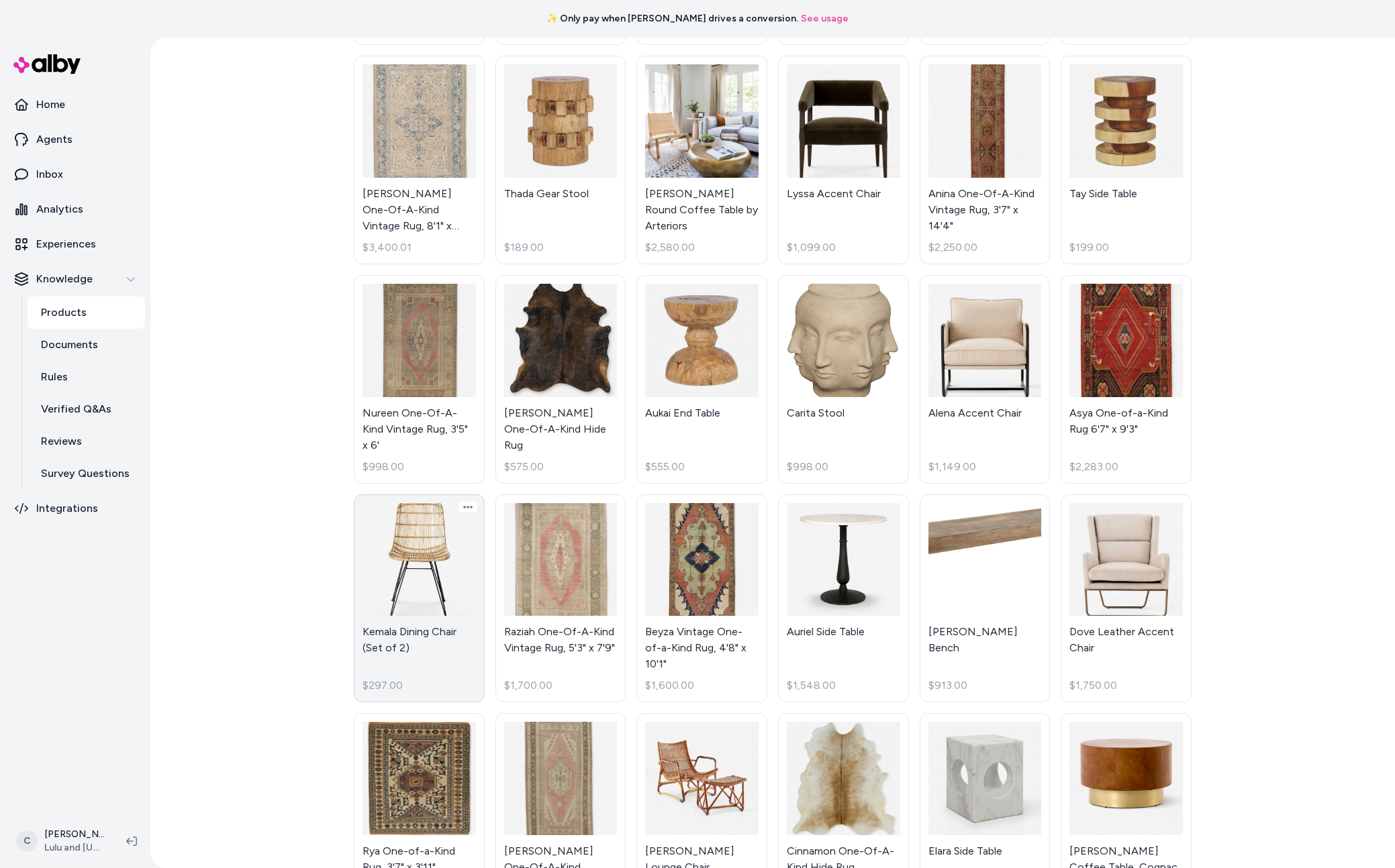
click at [435, 601] on link "Kemala Dining Chair (Set of 2) $297.00" at bounding box center [419, 599] width 131 height 209
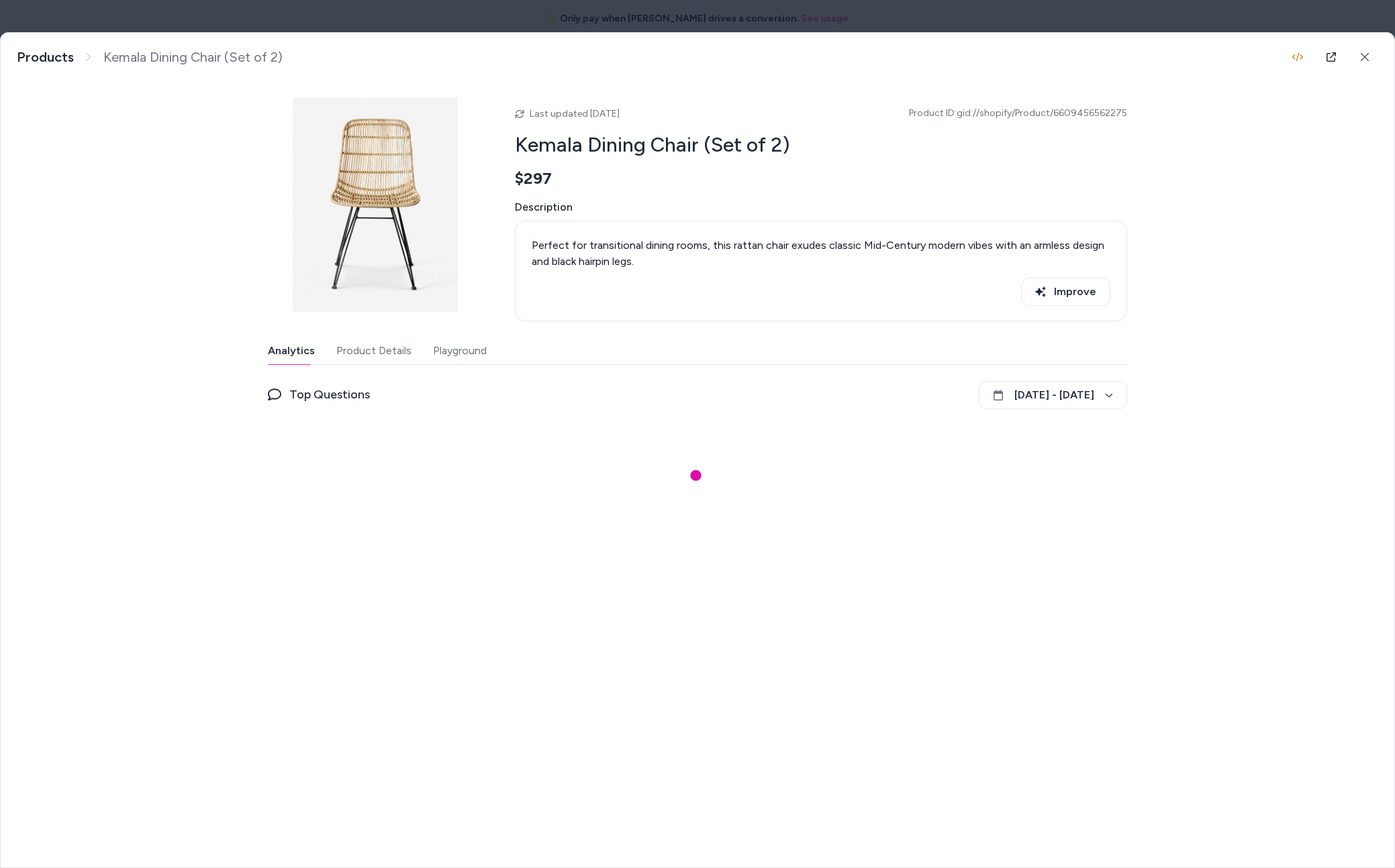
scroll to position [521, 0]
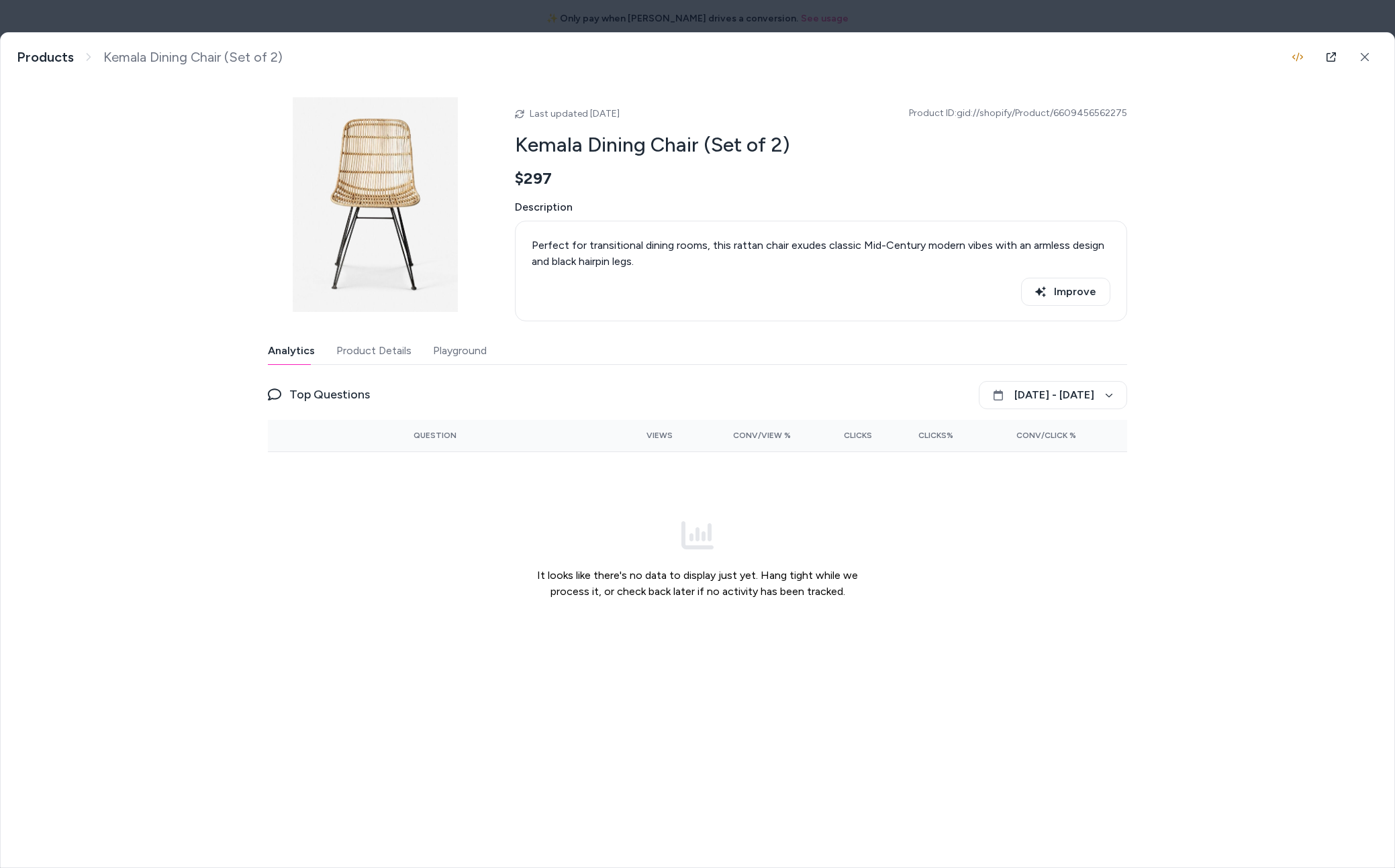
click at [459, 352] on button "Playground" at bounding box center [459, 351] width 53 height 27
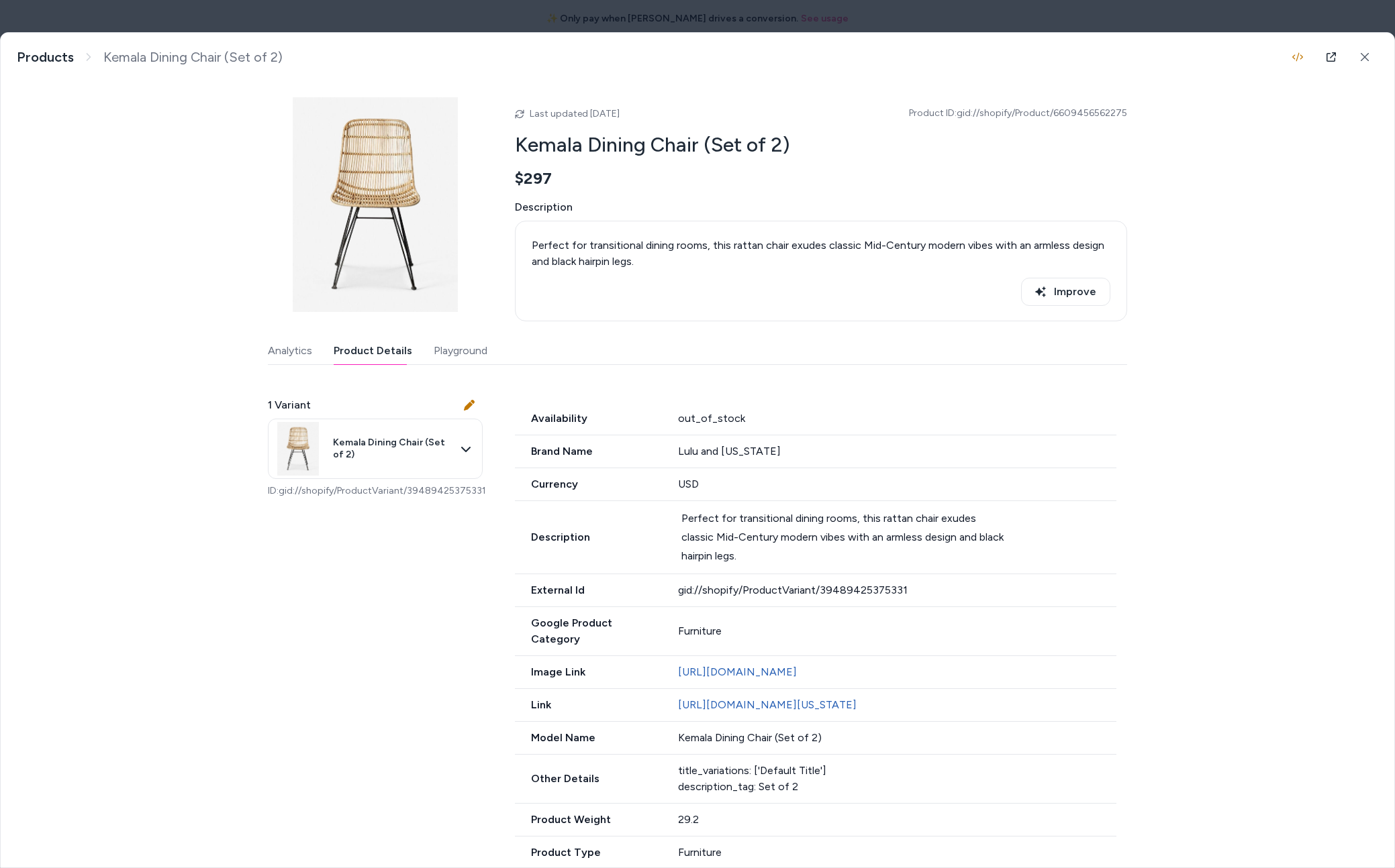
click at [393, 347] on button "Product Details" at bounding box center [372, 351] width 79 height 27
click at [480, 340] on div "Analytics Product Details Playground" at bounding box center [698, 351] width 859 height 28
click at [448, 357] on button "Playground" at bounding box center [460, 351] width 53 height 27
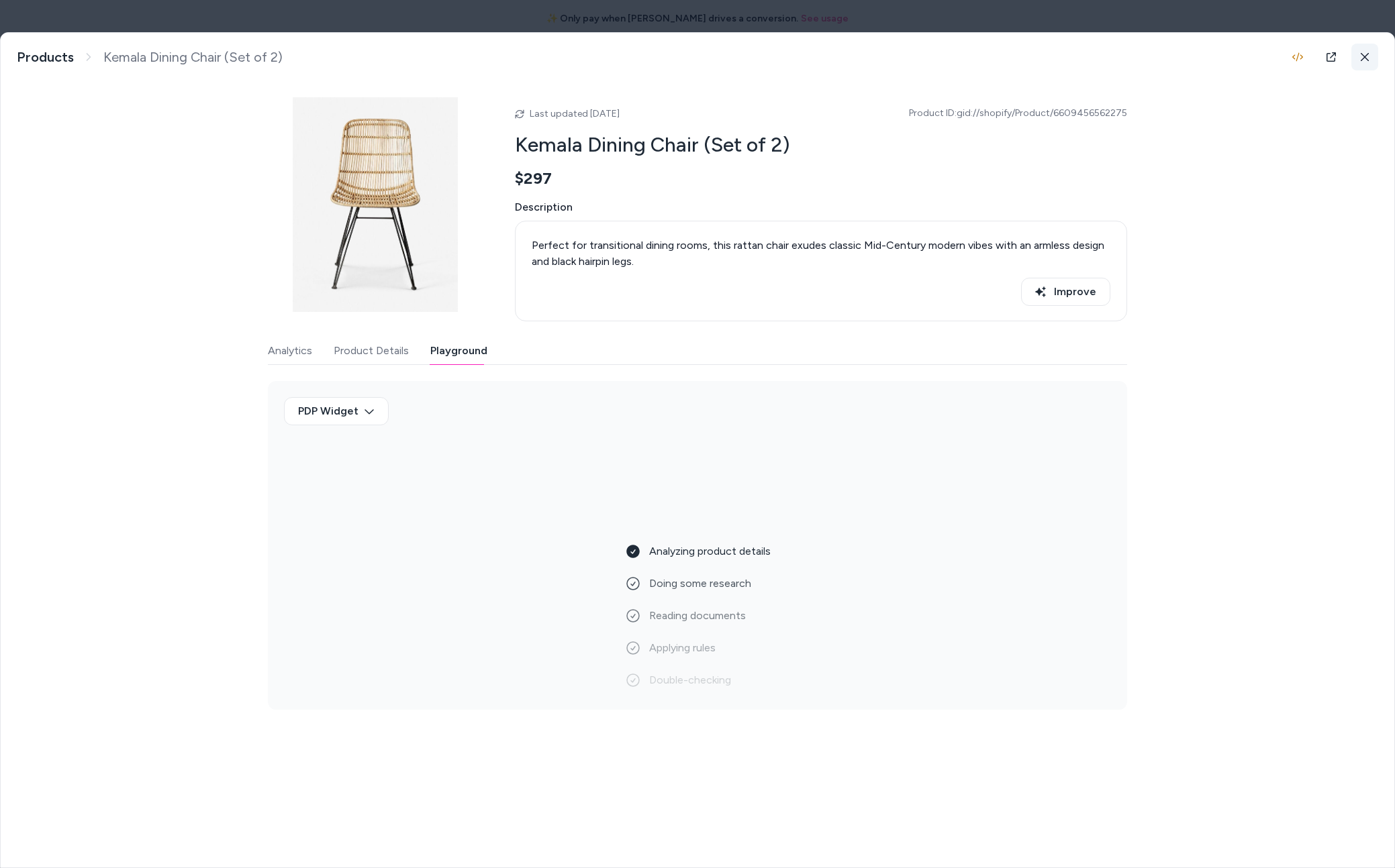
click at [1365, 64] on button at bounding box center [1364, 57] width 27 height 27
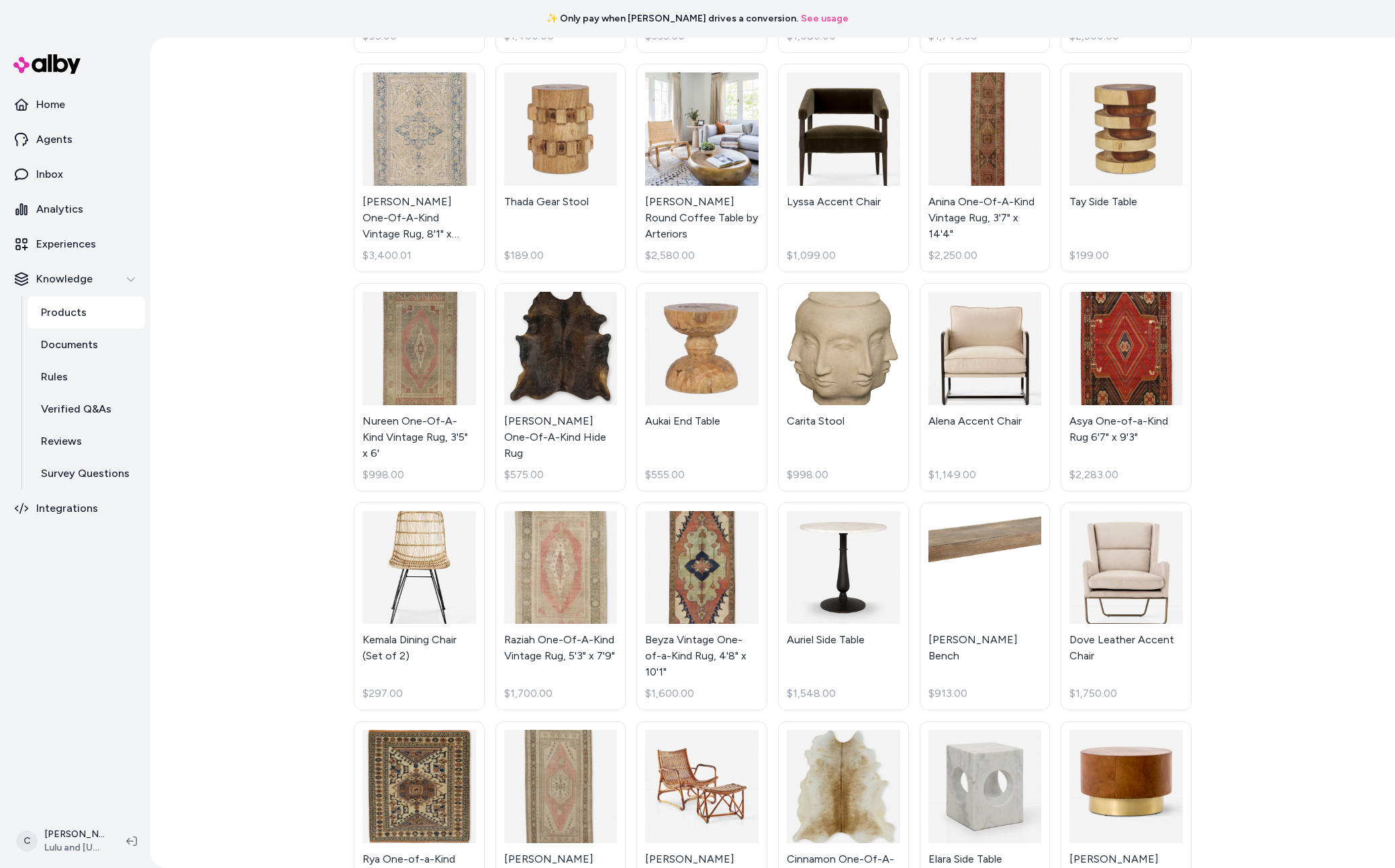
scroll to position [740, 0]
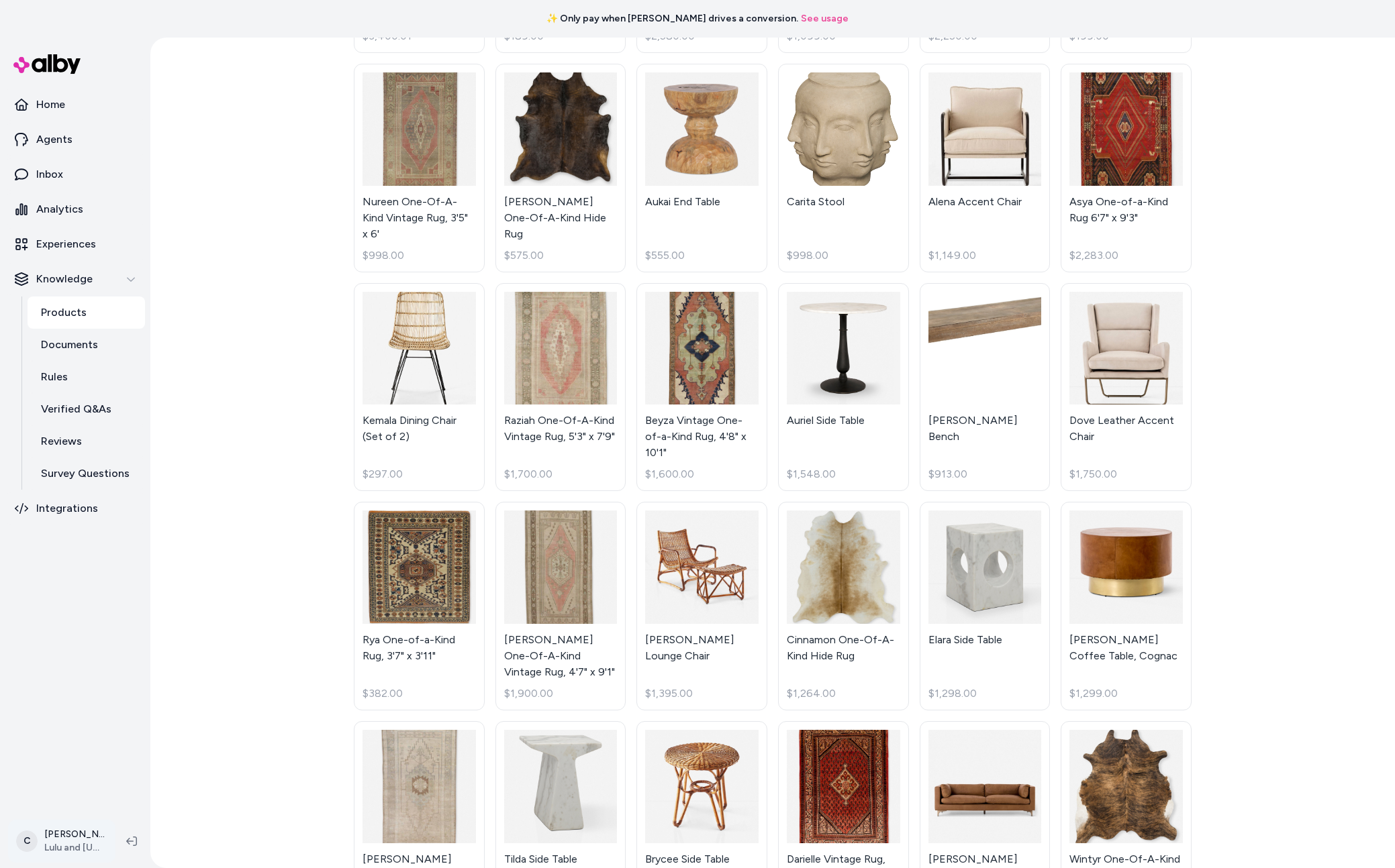
click at [80, 845] on html "✨ Only pay when alby drives a conversion. See usage Home Agents Inbox Analytics…" at bounding box center [698, 434] width 1395 height 868
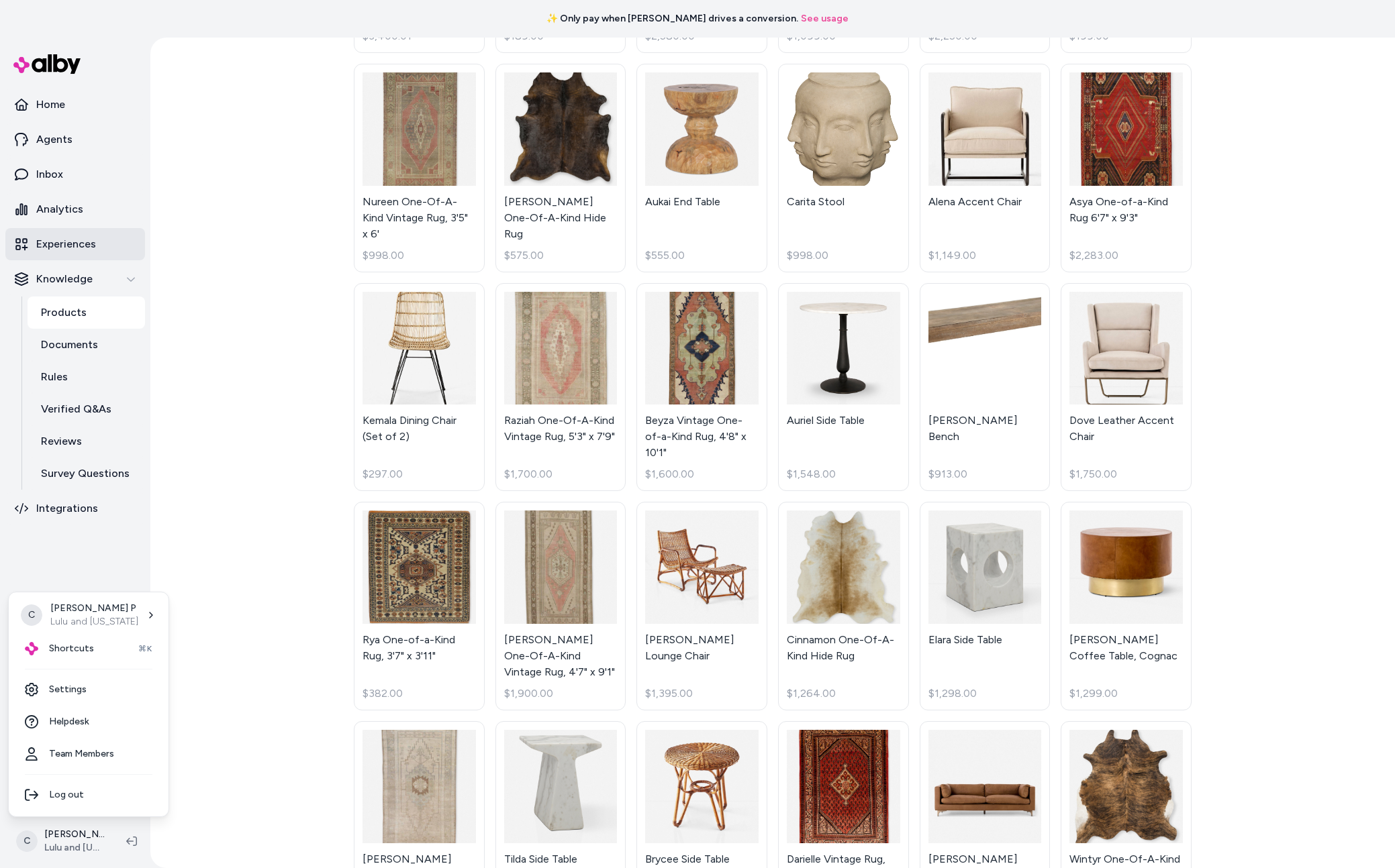
click at [261, 389] on html "✨ Only pay when alby drives a conversion. See usage Home Agents Inbox Analytics…" at bounding box center [698, 434] width 1395 height 868
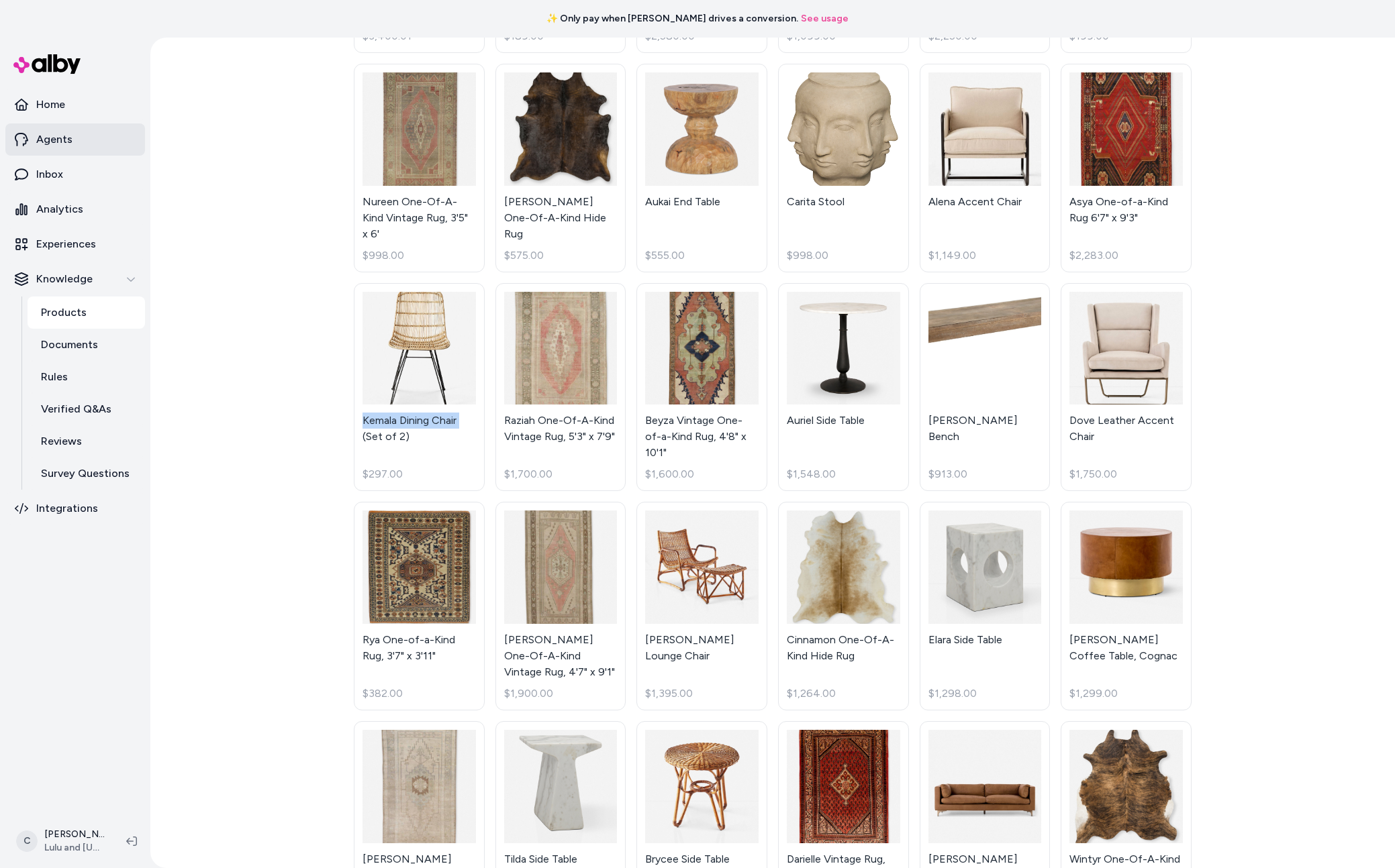
click at [53, 149] on link "Agents" at bounding box center [75, 140] width 140 height 32
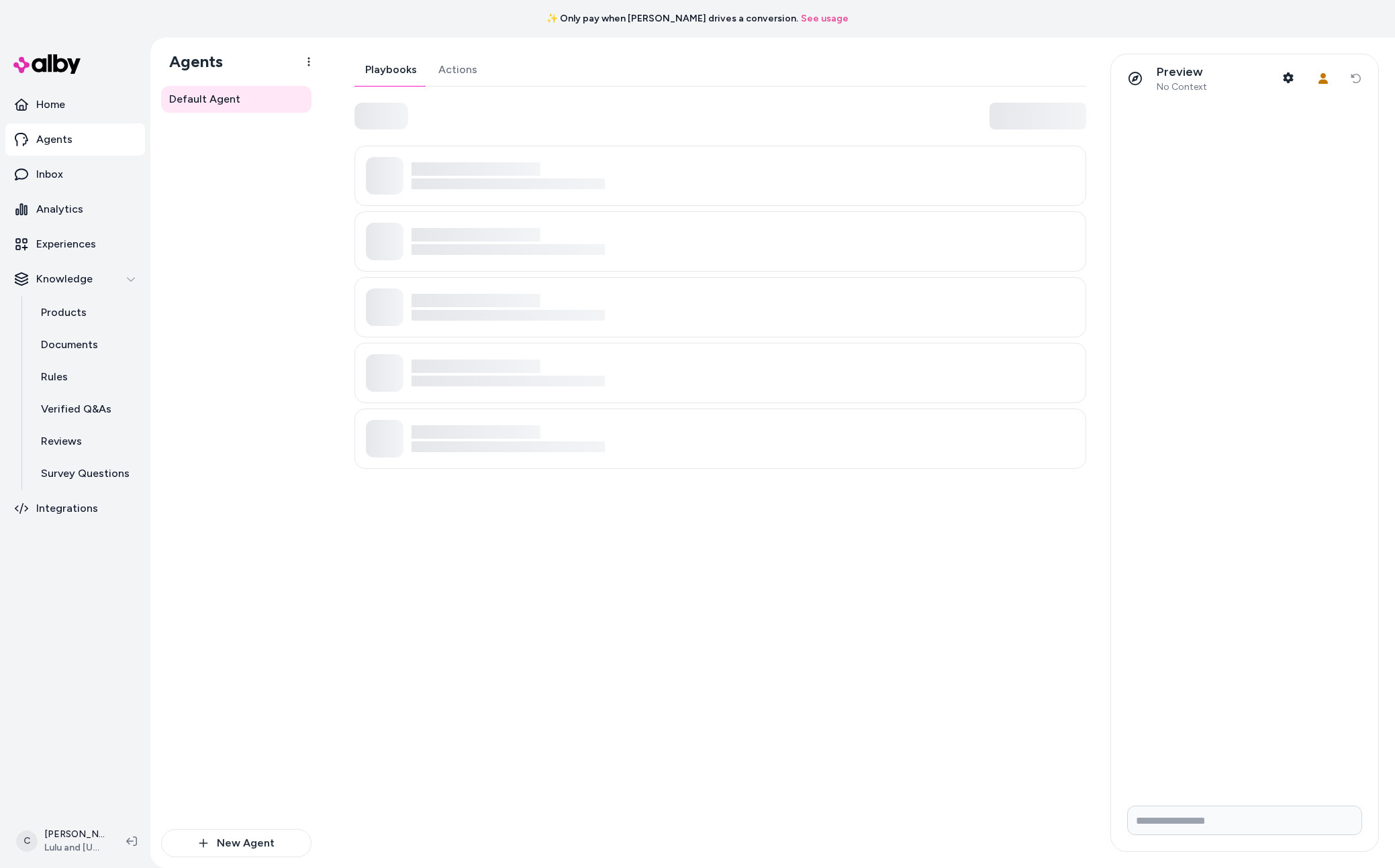
click at [443, 74] on link "Actions" at bounding box center [458, 69] width 60 height 32
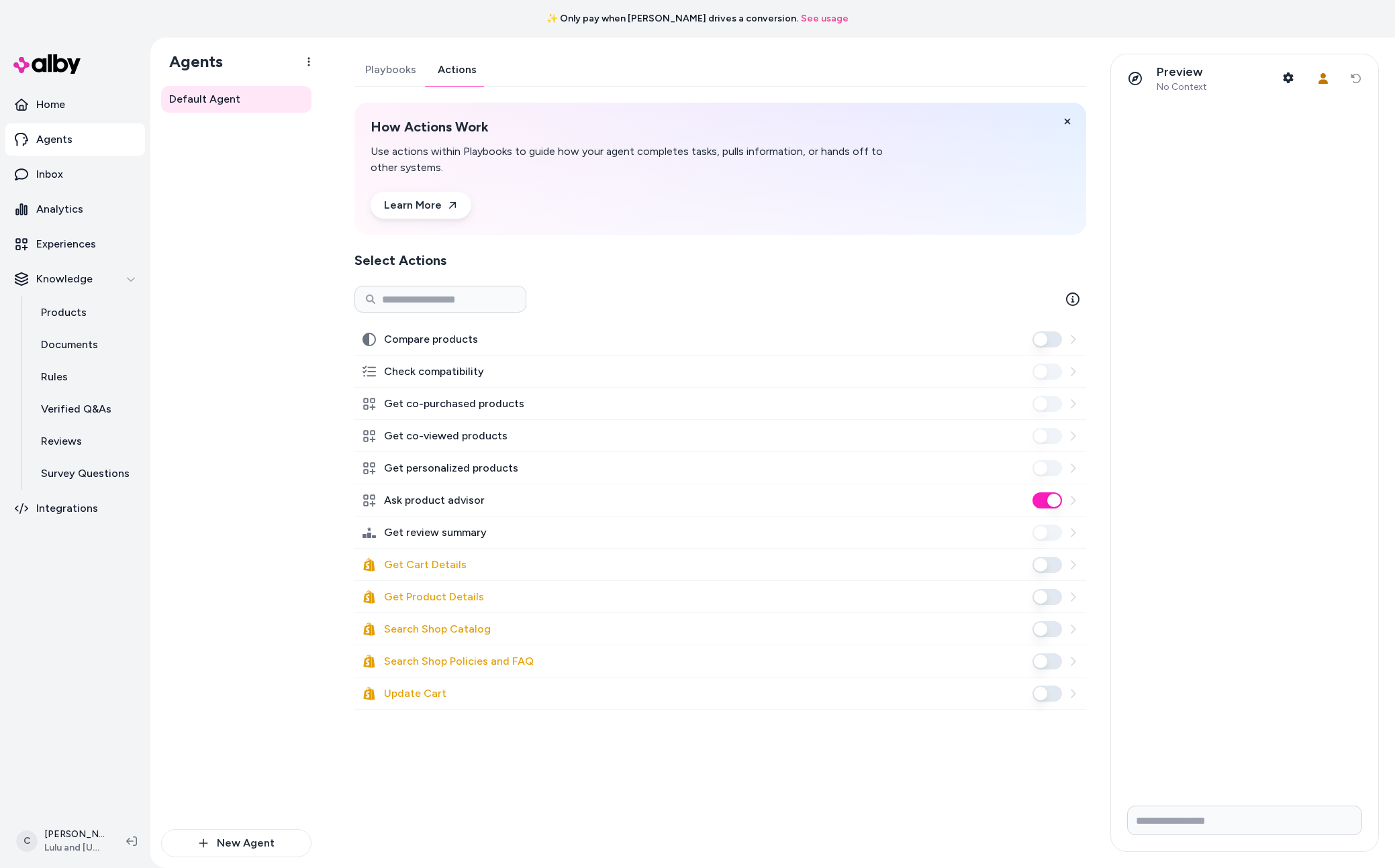
click at [1043, 340] on button "Compare products" at bounding box center [1047, 339] width 30 height 16
click at [95, 309] on link "Products" at bounding box center [86, 312] width 117 height 32
click at [109, 324] on link "Products" at bounding box center [86, 312] width 117 height 32
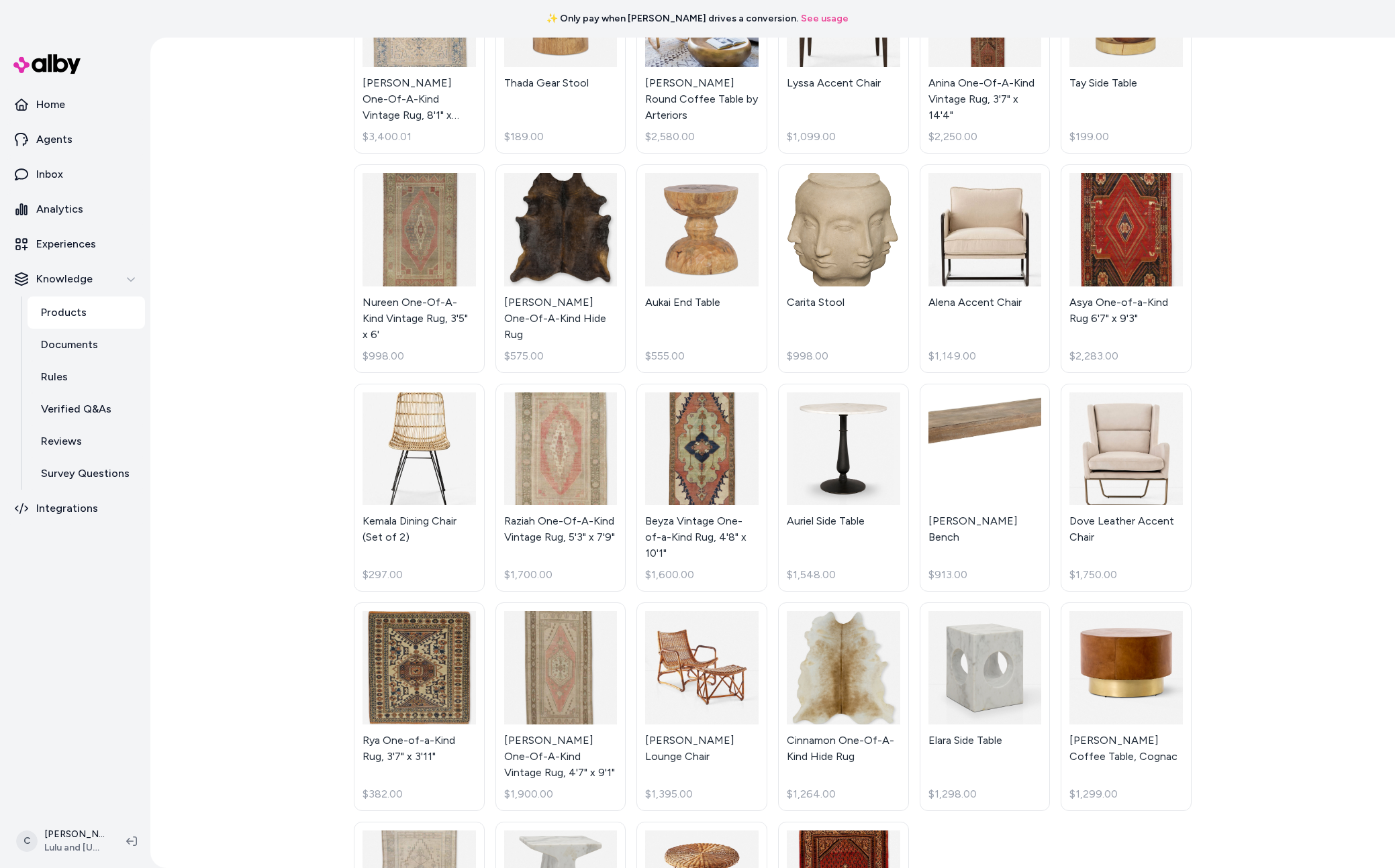
scroll to position [740, 0]
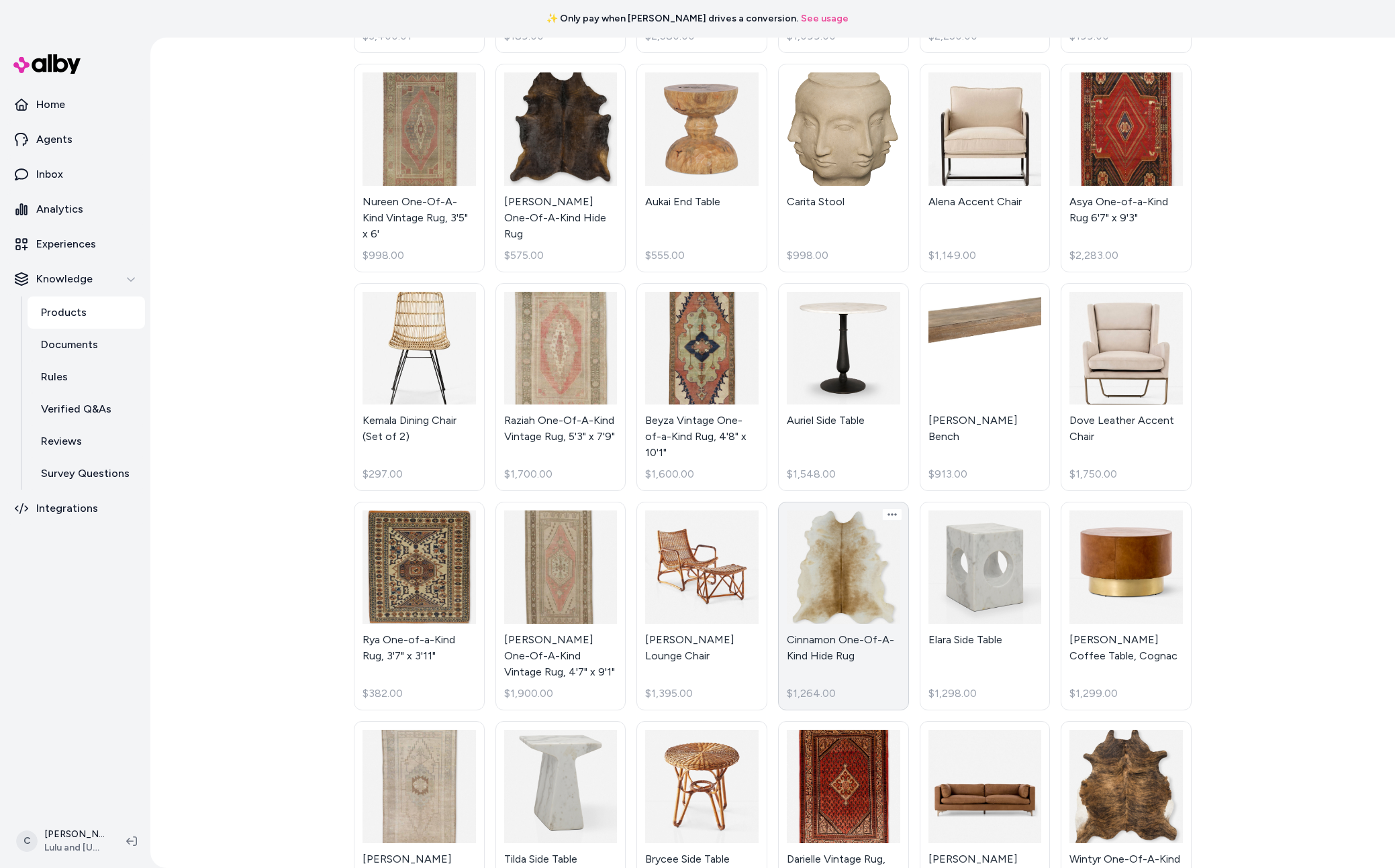
click at [869, 606] on link "Cinnamon One-Of-A-Kind Hide Rug $1,264.00" at bounding box center [843, 606] width 131 height 209
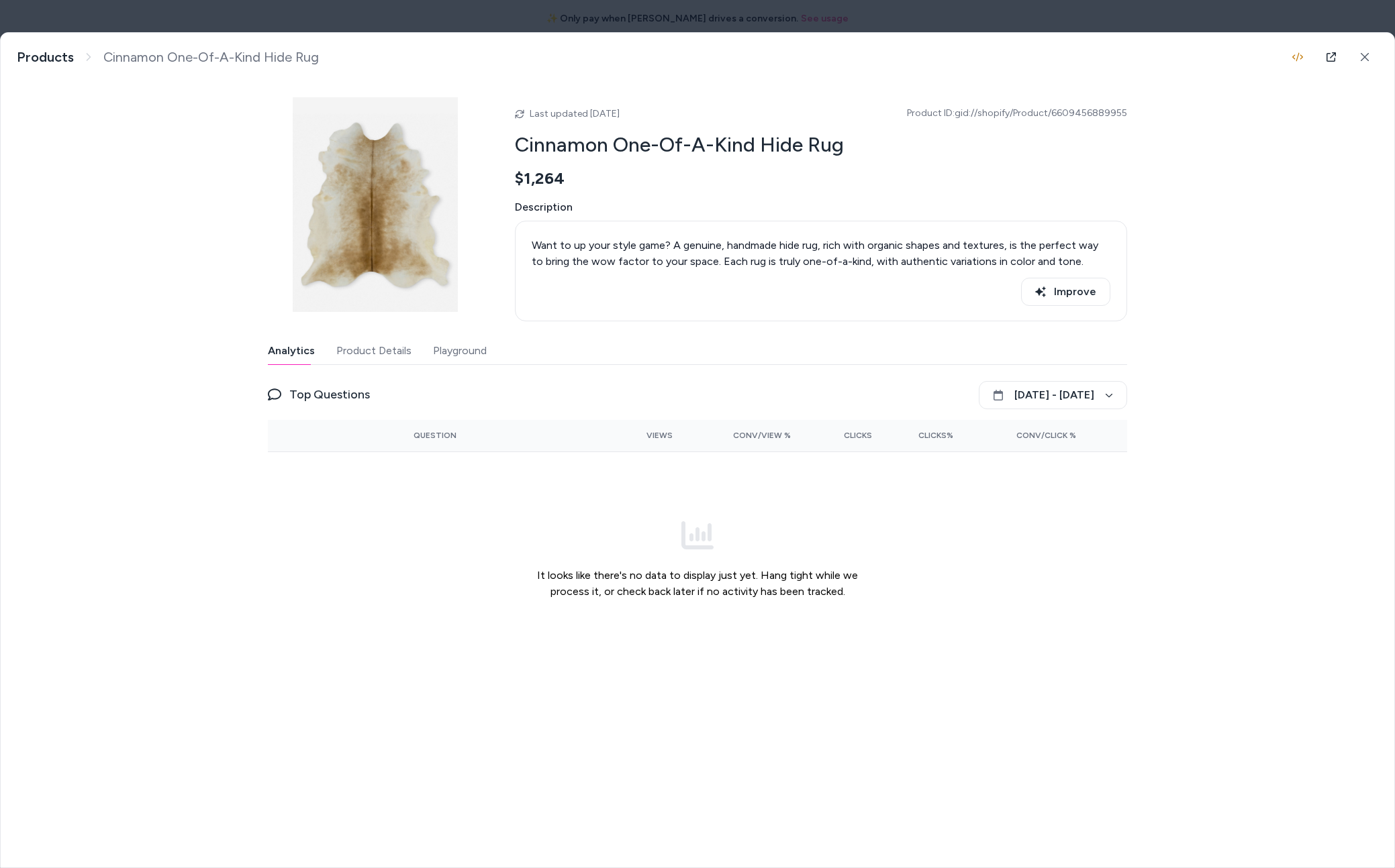
click at [374, 354] on button "Product Details" at bounding box center [374, 351] width 75 height 27
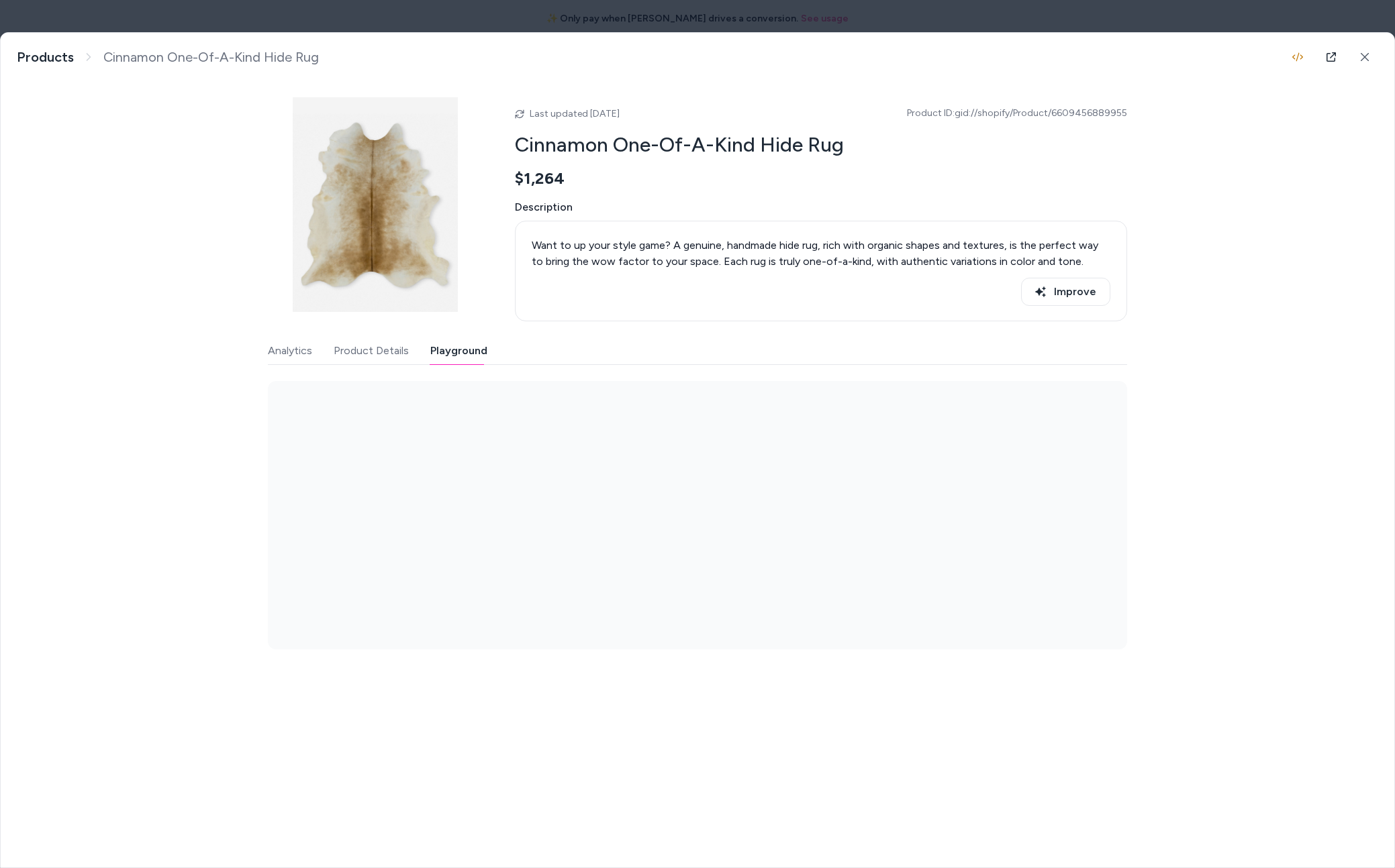
click at [461, 350] on button "Playground" at bounding box center [459, 351] width 57 height 27
click at [374, 353] on button "Product Details" at bounding box center [371, 351] width 75 height 27
click at [442, 305] on div "Last updated Sep 12, 2025 Product ID: gid://shopify/Product/6609456889955 Cinna…" at bounding box center [698, 365] width 859 height 568
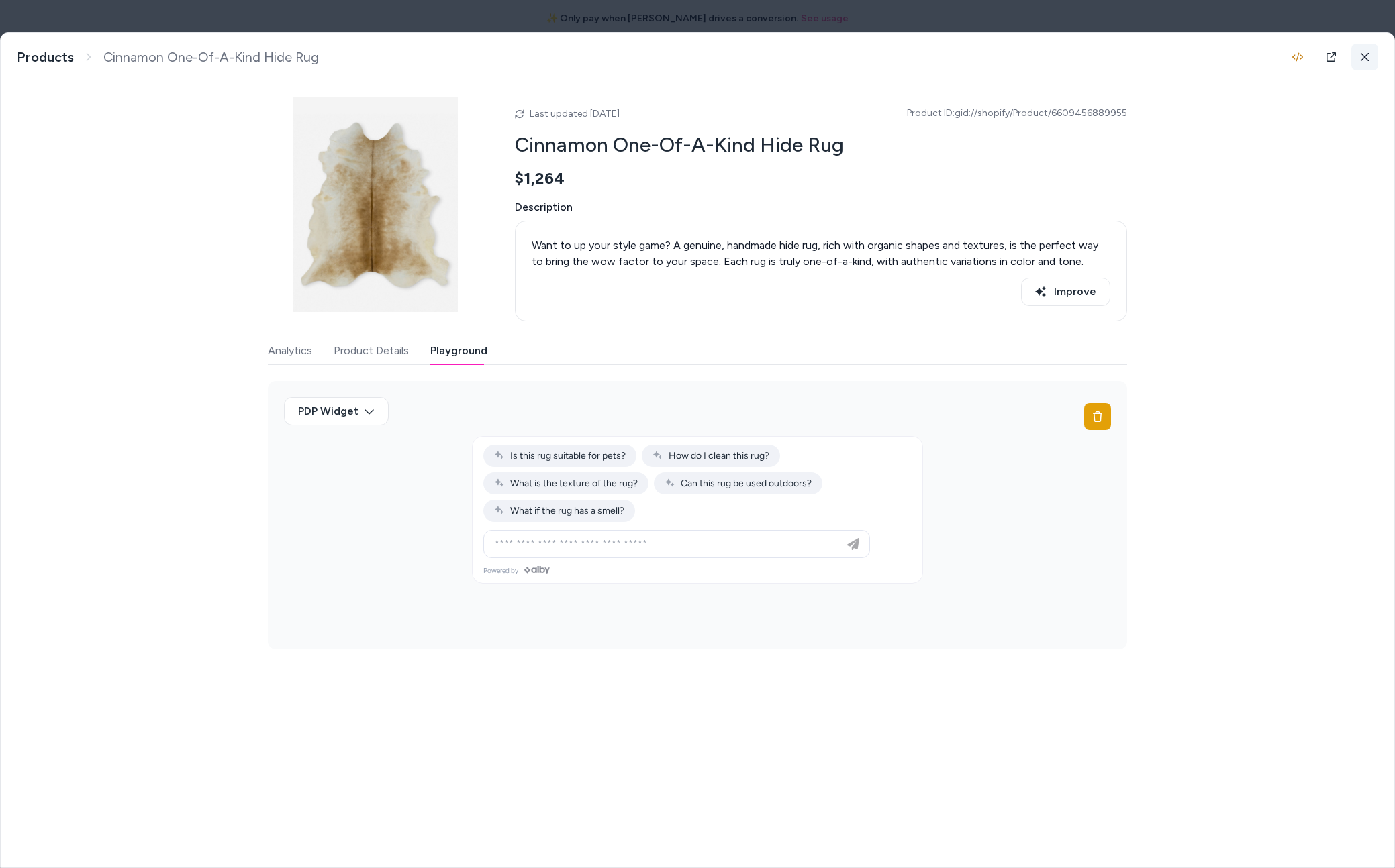
click at [1365, 44] on button at bounding box center [1364, 57] width 27 height 27
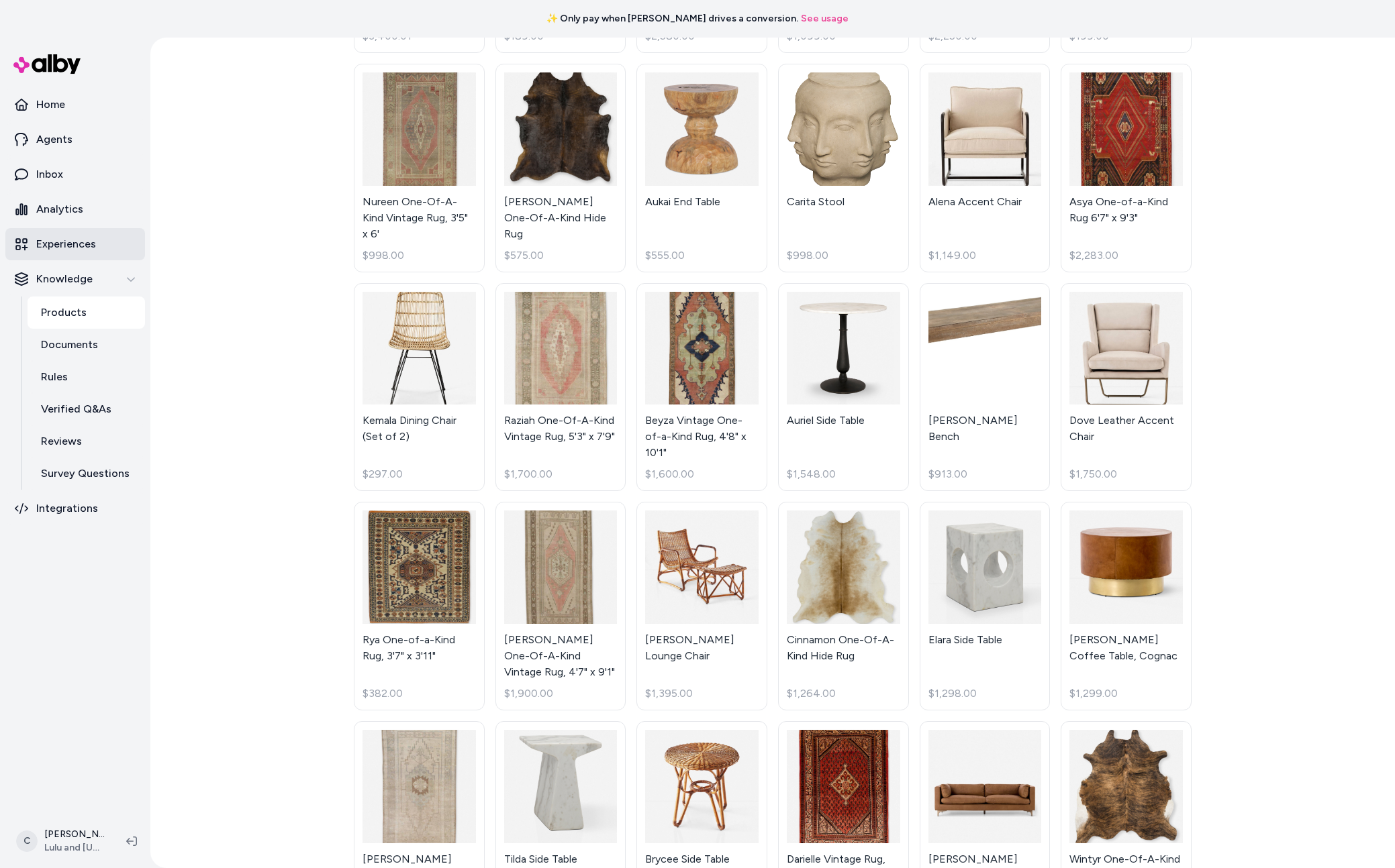
click at [88, 243] on p "Experiences" at bounding box center [66, 244] width 60 height 16
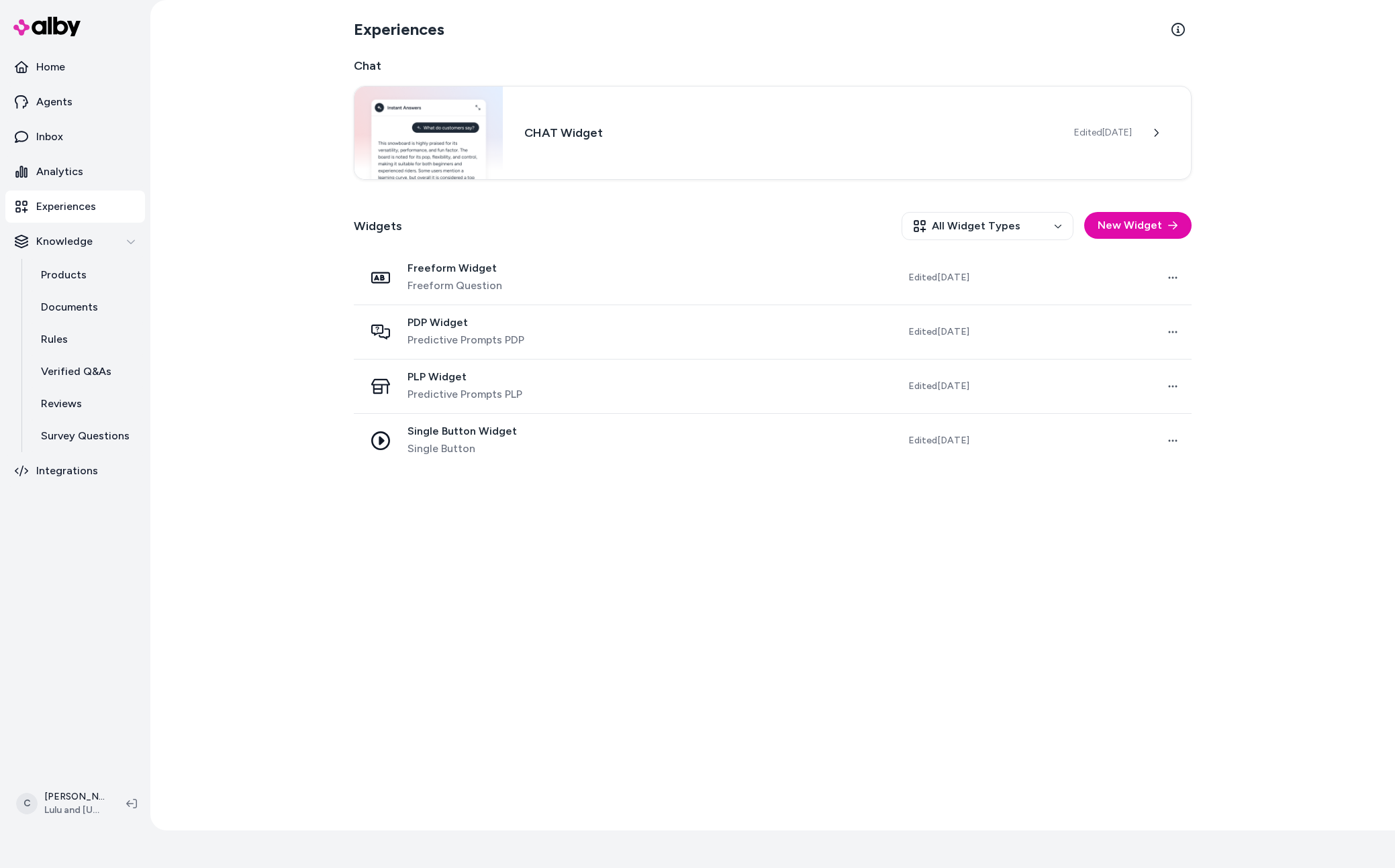
click at [598, 700] on div "Experiences Chat CHAT Widget Edited Sep 9, 2025 Widgets All Widget Types New Wi…" at bounding box center [773, 415] width 859 height 831
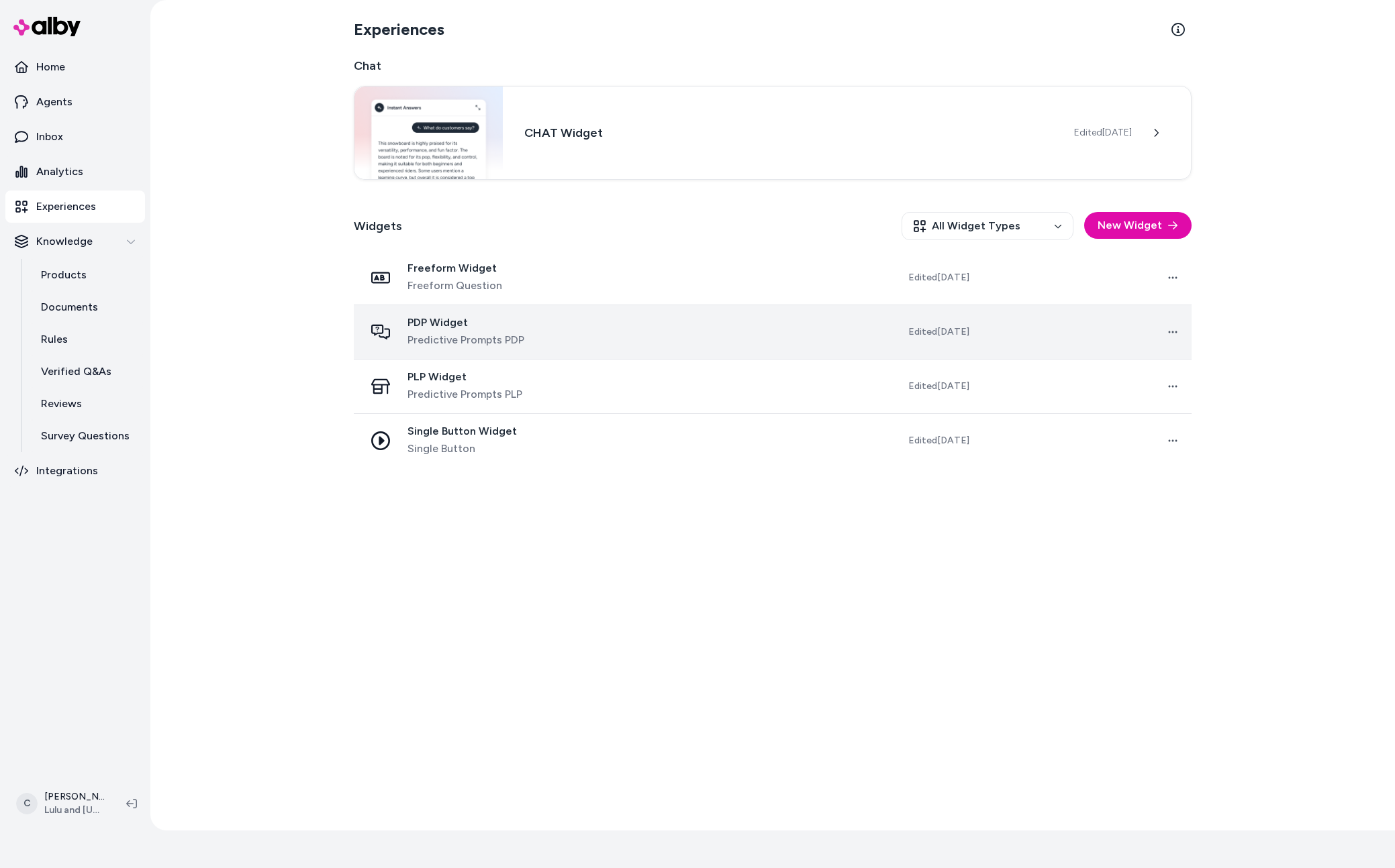
click at [473, 333] on span "Predictive Prompts PDP" at bounding box center [466, 340] width 117 height 16
click at [712, 323] on td at bounding box center [700, 333] width 211 height 54
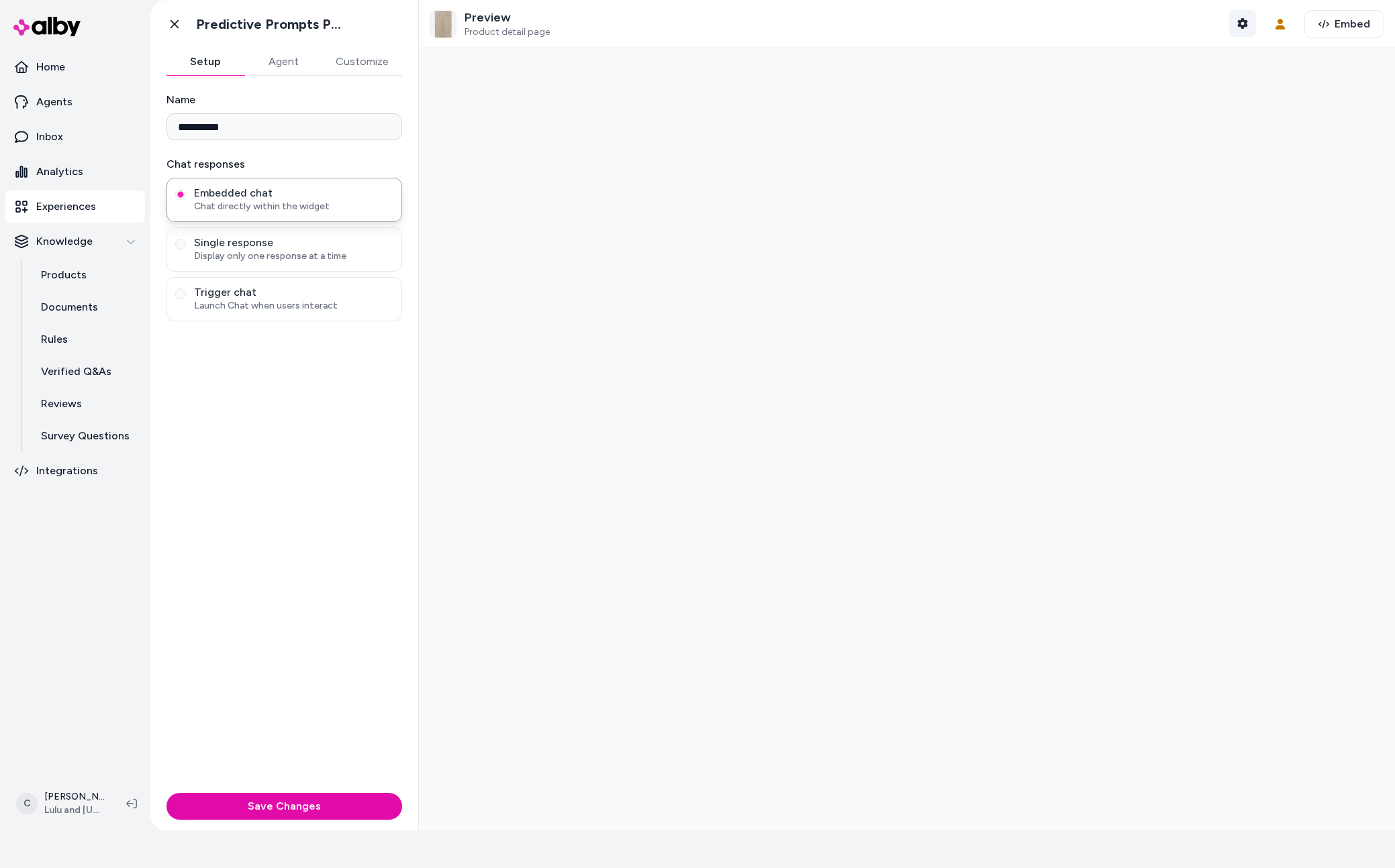
click at [1240, 23] on icon "button" at bounding box center [1242, 23] width 10 height 10
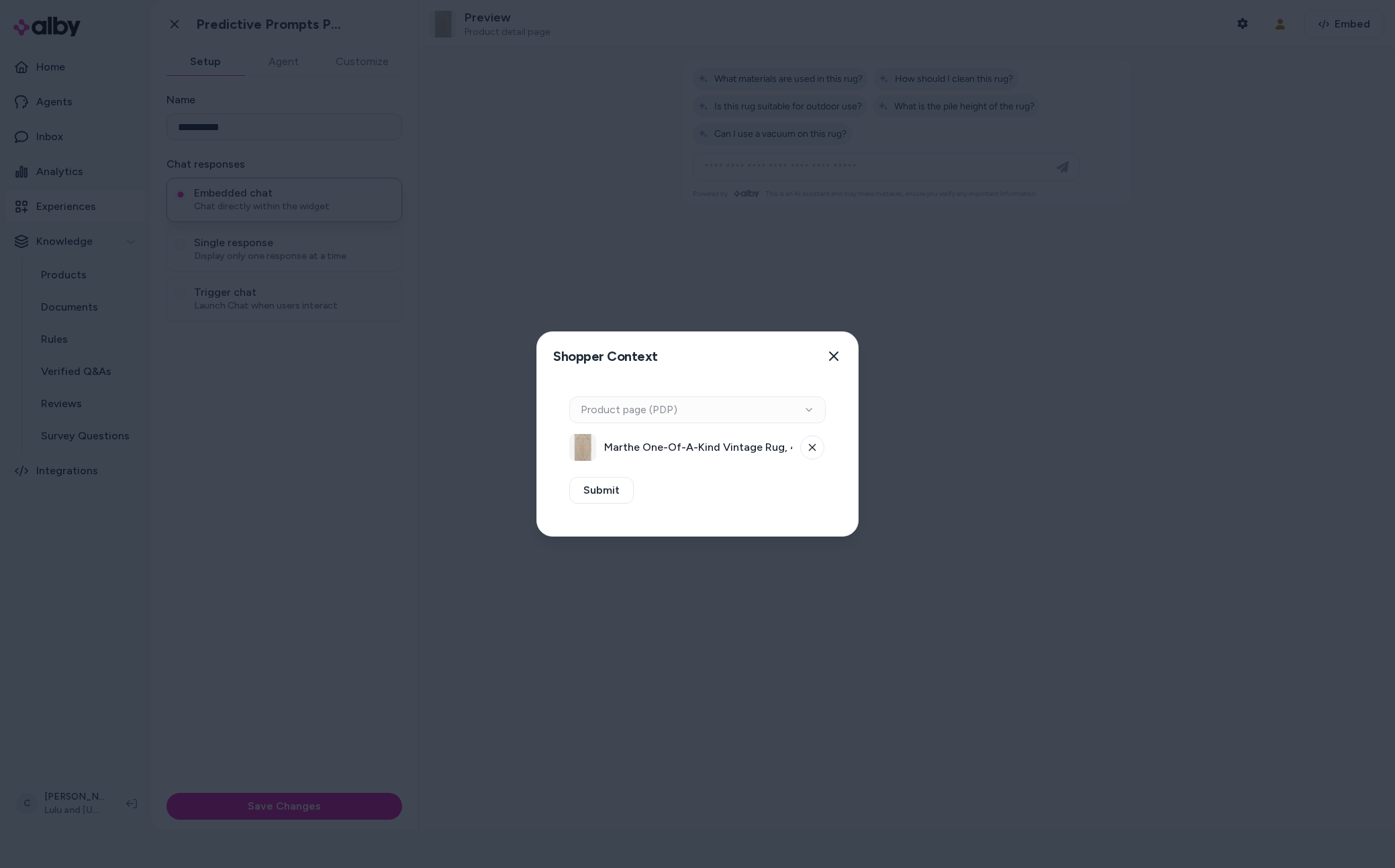
click at [754, 458] on div "Marthe One-Of-A-Kind Vintage Rug, 4'3" x 8'6"" at bounding box center [697, 447] width 256 height 27
click at [1054, 390] on div at bounding box center [698, 434] width 1395 height 868
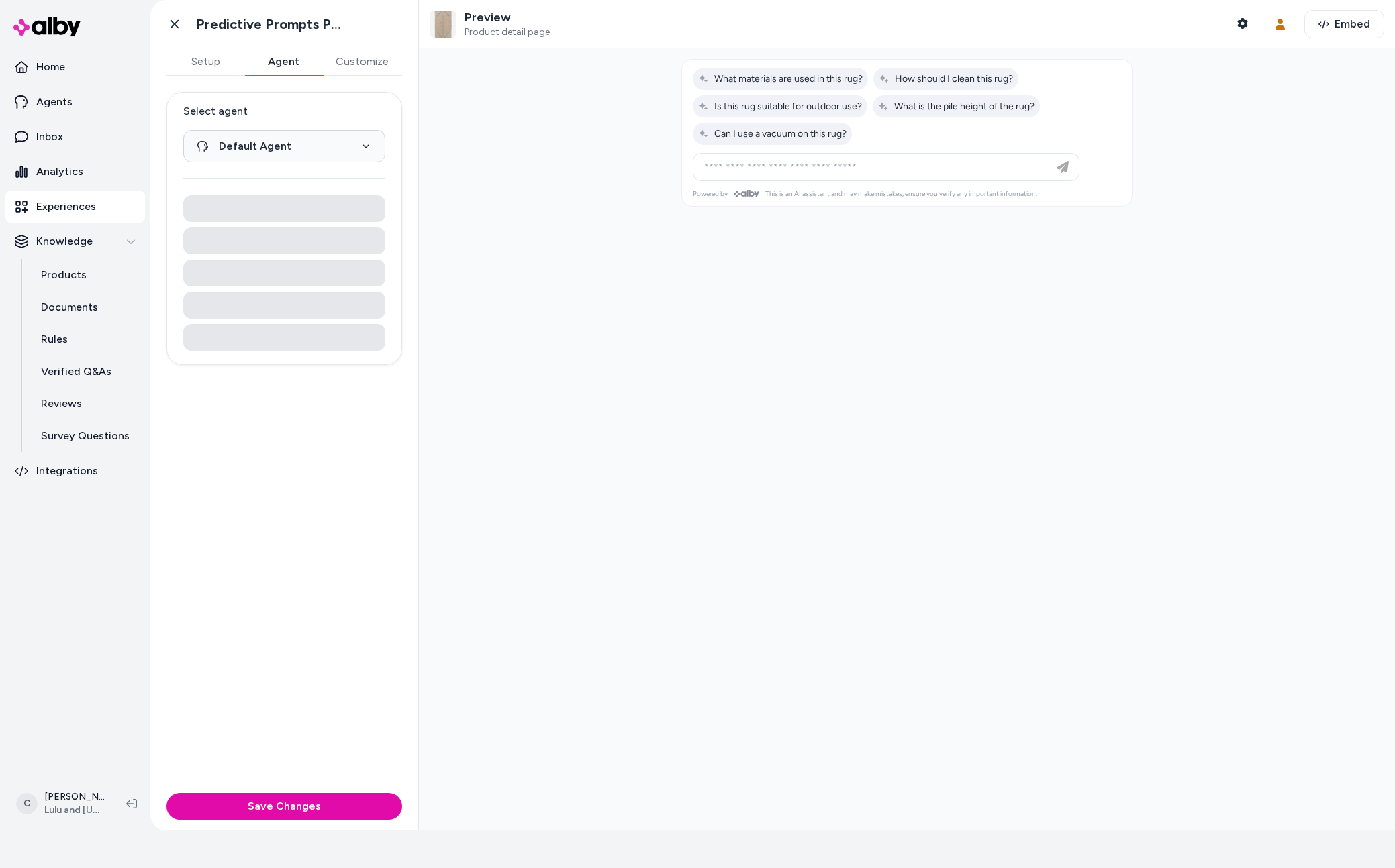
click at [279, 64] on button "Agent" at bounding box center [283, 62] width 78 height 27
click at [367, 59] on button "Customize" at bounding box center [362, 62] width 80 height 27
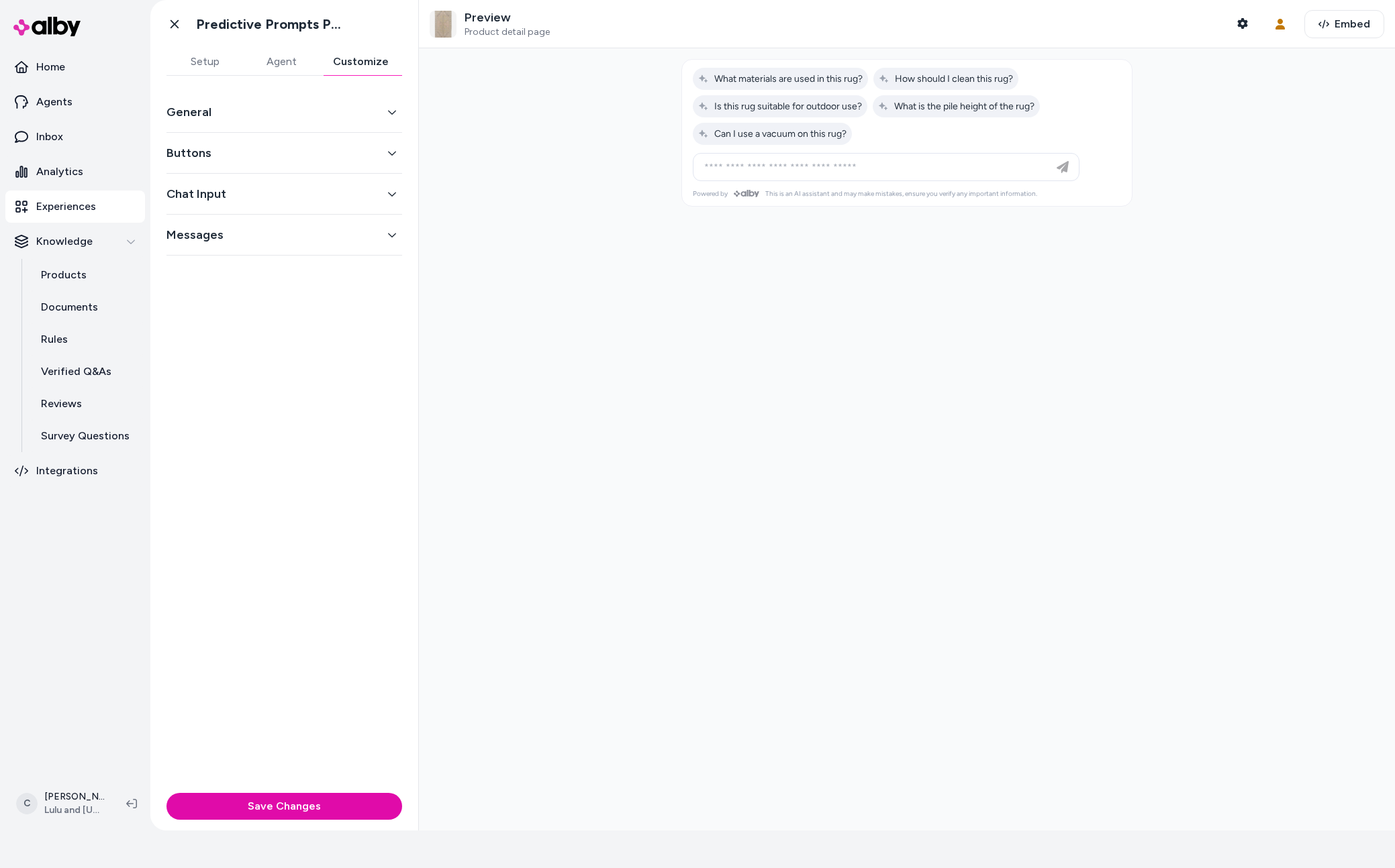
click at [270, 65] on button "Agent" at bounding box center [281, 62] width 76 height 27
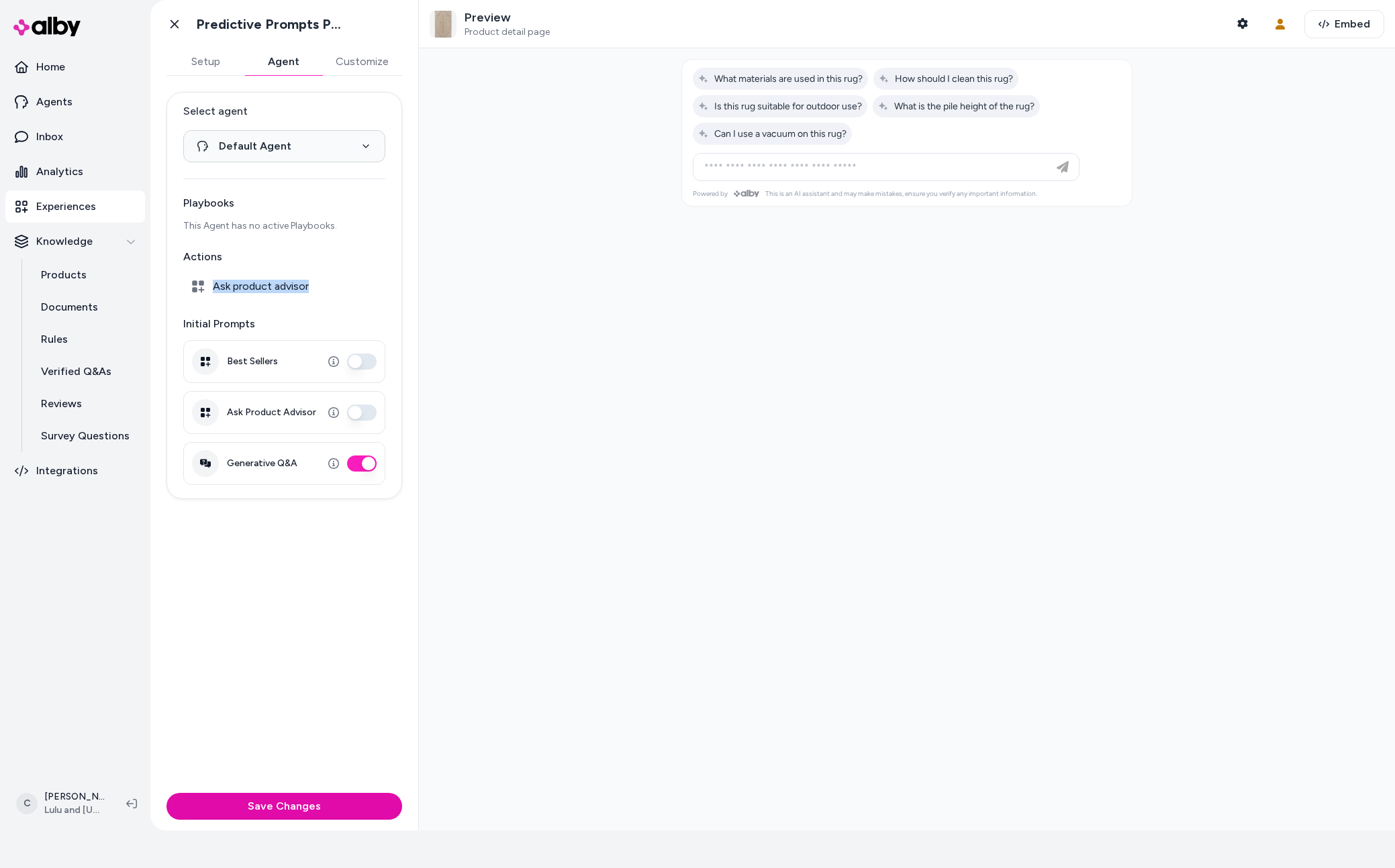
drag, startPoint x: 321, startPoint y: 285, endPoint x: 281, endPoint y: 279, distance: 40.4
click at [281, 279] on div "Ask product advisor" at bounding box center [284, 286] width 202 height 27
click at [281, 280] on span "Ask product advisor" at bounding box center [261, 286] width 96 height 13
click at [96, 100] on link "Agents" at bounding box center [75, 102] width 140 height 32
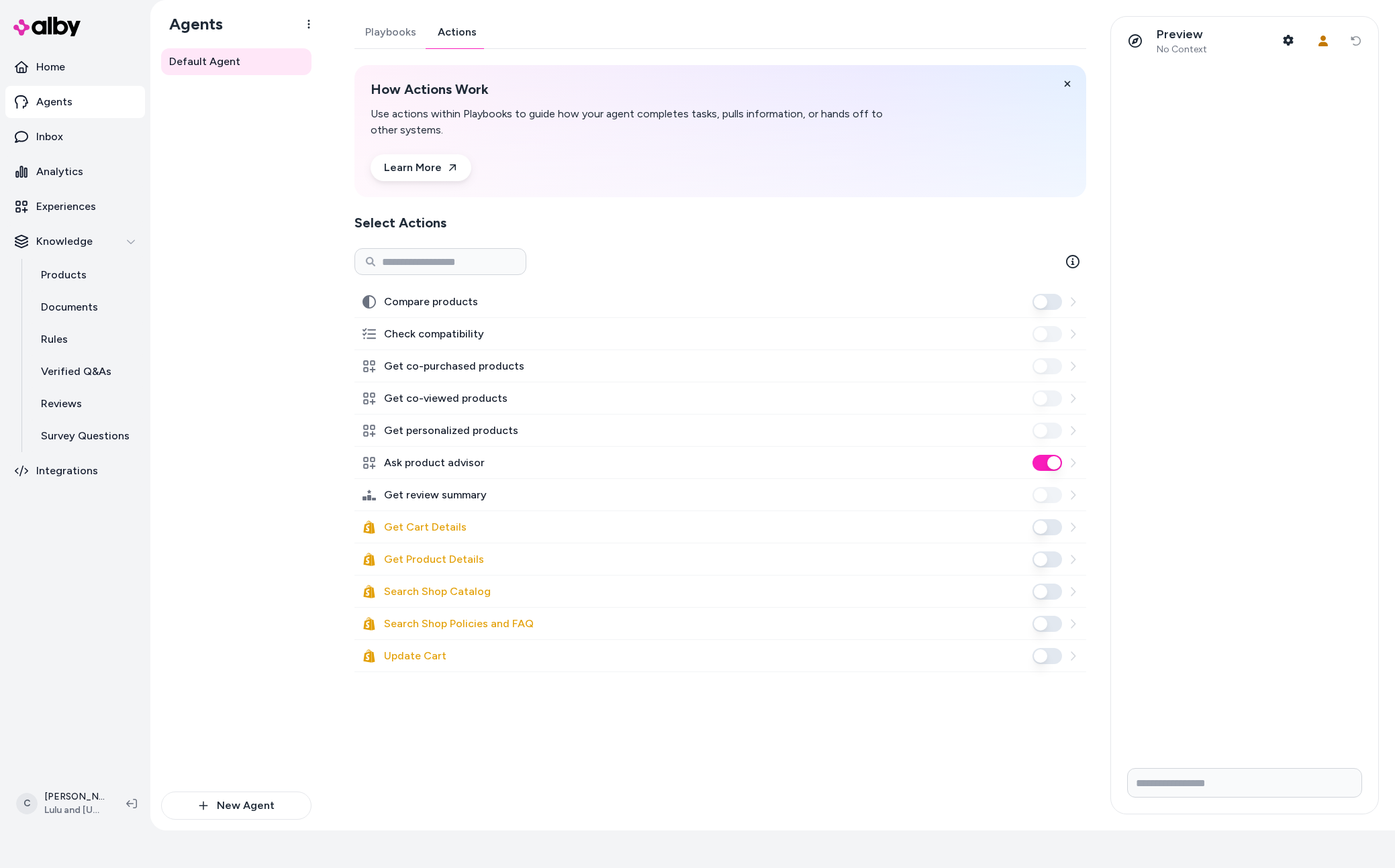
click at [1053, 300] on button "Compare products" at bounding box center [1047, 301] width 30 height 16
click at [60, 204] on p "Experiences" at bounding box center [66, 206] width 60 height 16
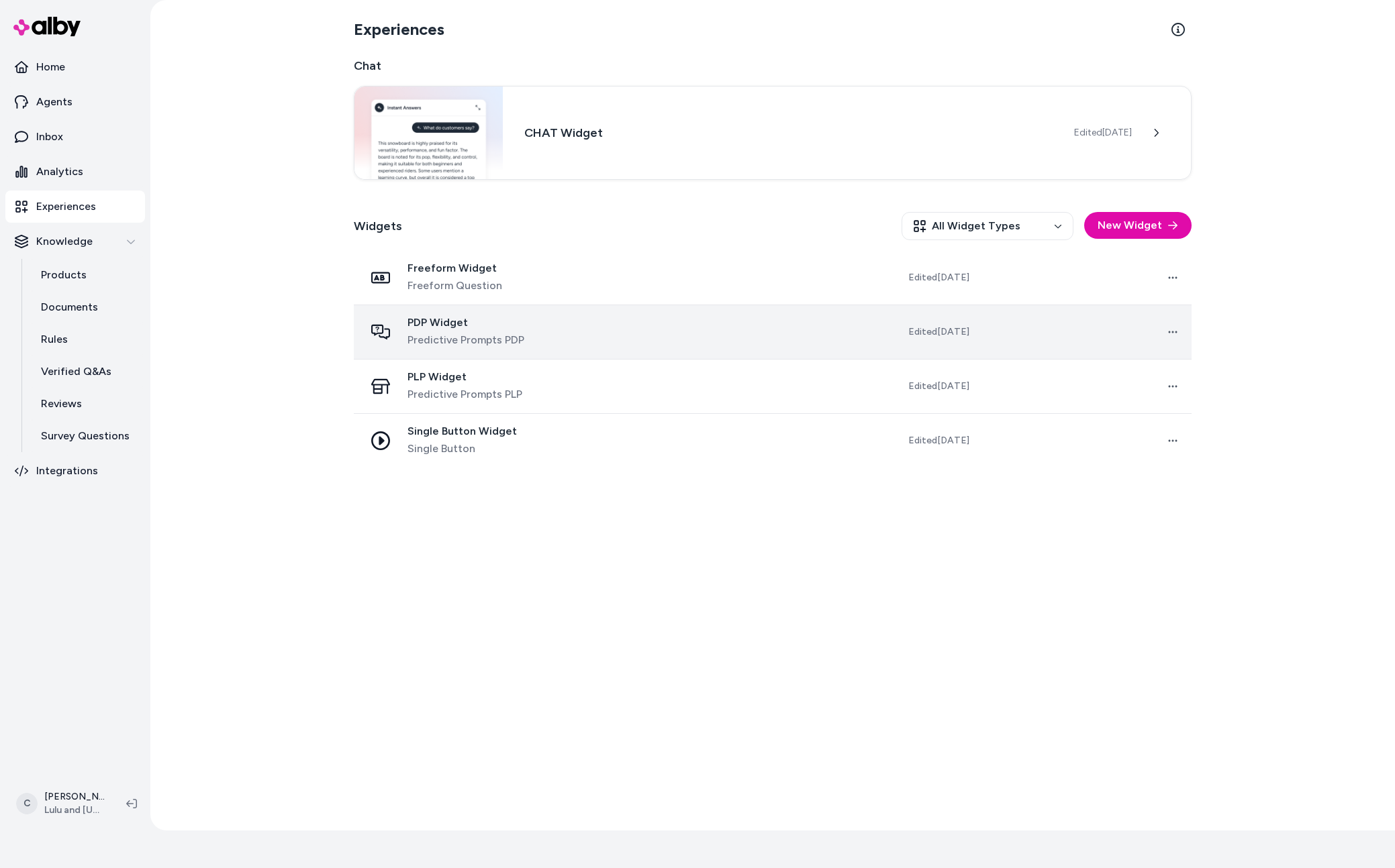
click at [481, 324] on span "PDP Widget" at bounding box center [466, 322] width 117 height 13
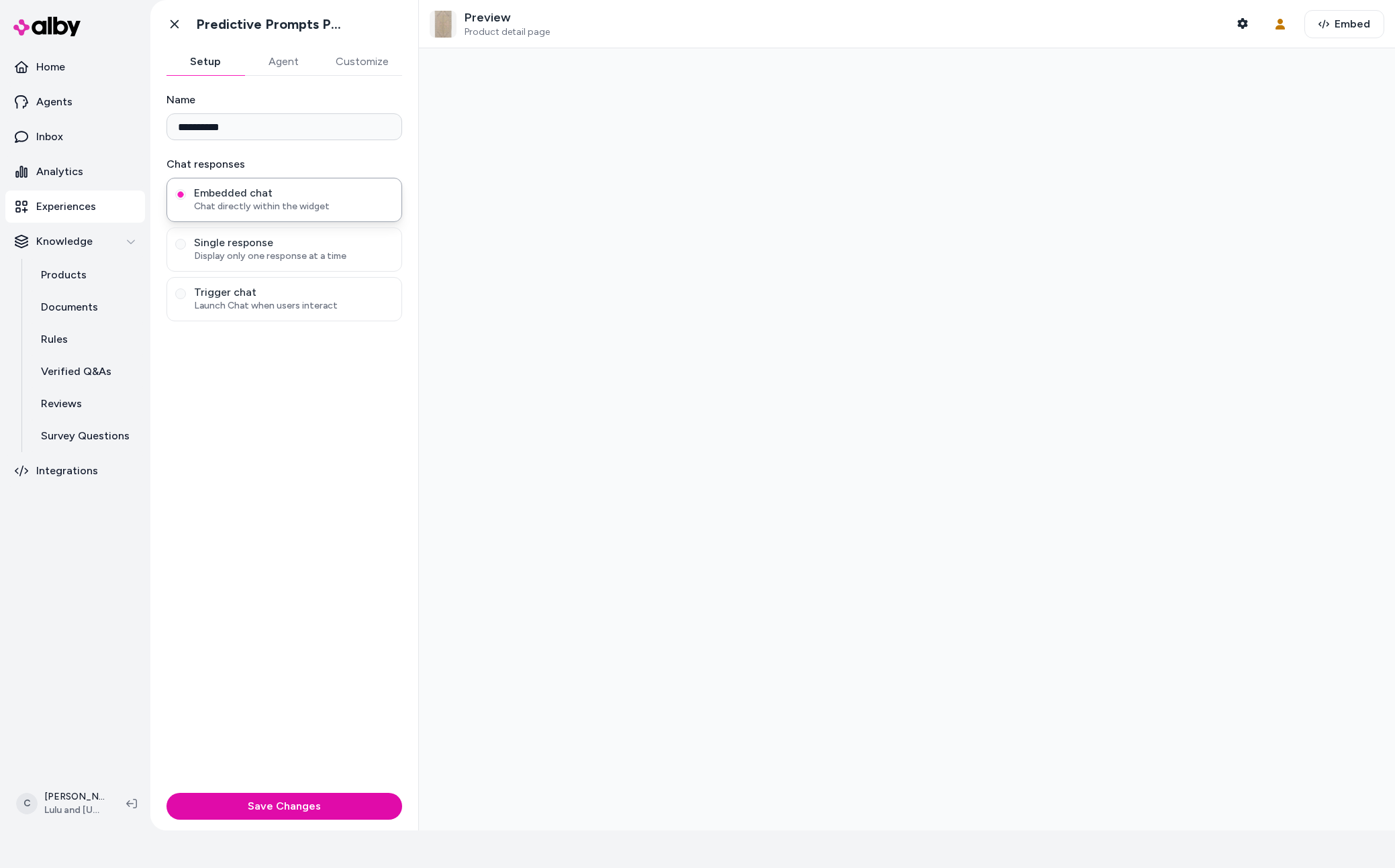
click at [275, 58] on button "Agent" at bounding box center [283, 62] width 78 height 27
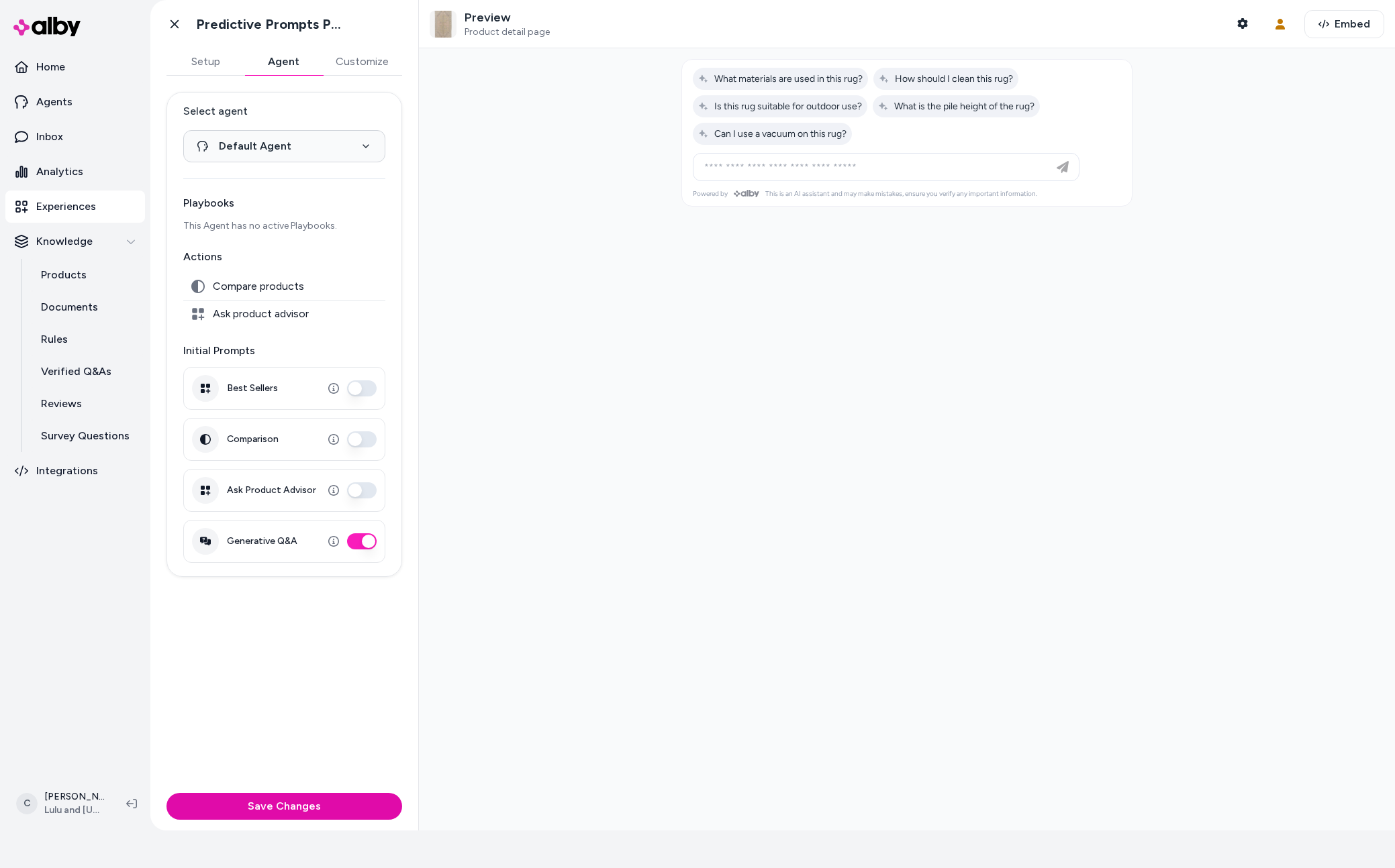
click at [356, 433] on button "Comparison" at bounding box center [362, 439] width 30 height 16
click at [783, 384] on div at bounding box center [907, 440] width 976 height 783
click at [1237, 23] on icon "button" at bounding box center [1242, 23] width 10 height 10
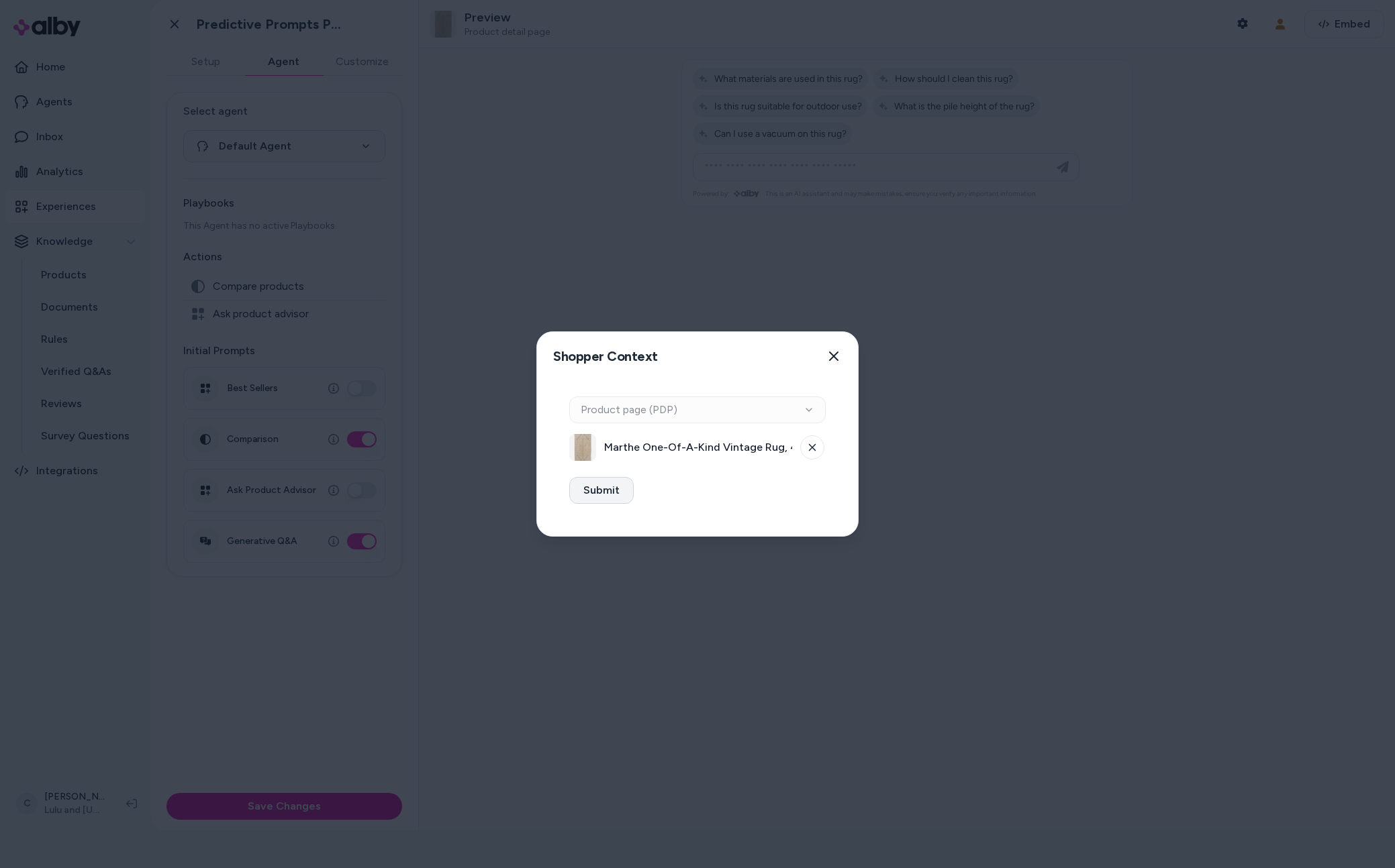
click at [620, 486] on button "Submit" at bounding box center [601, 490] width 65 height 27
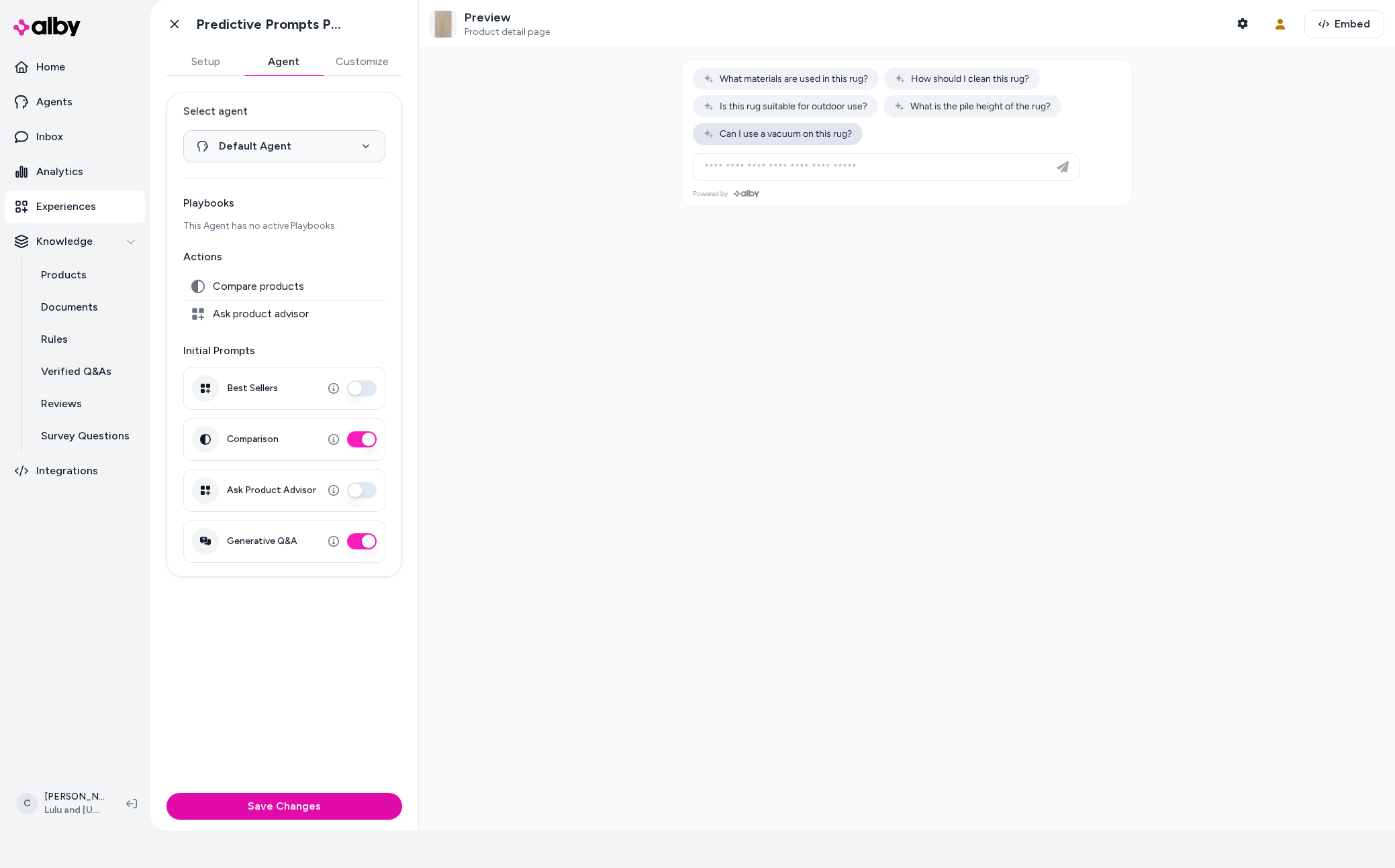
click at [839, 126] on button "Can I use a vacuum on this rug?" at bounding box center [777, 134] width 170 height 22
type input "**********"
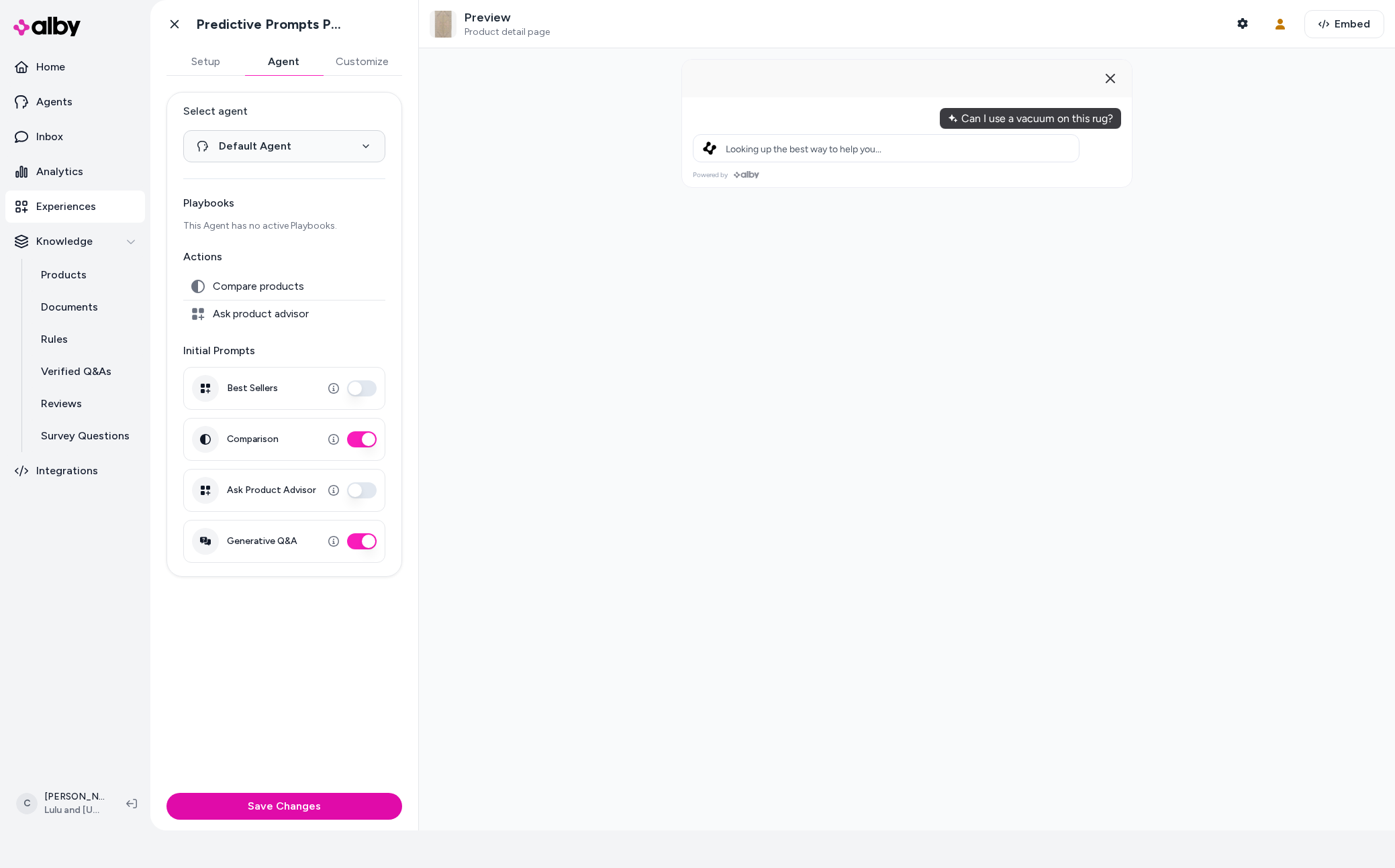
click at [1113, 80] on line at bounding box center [1111, 78] width 8 height 8
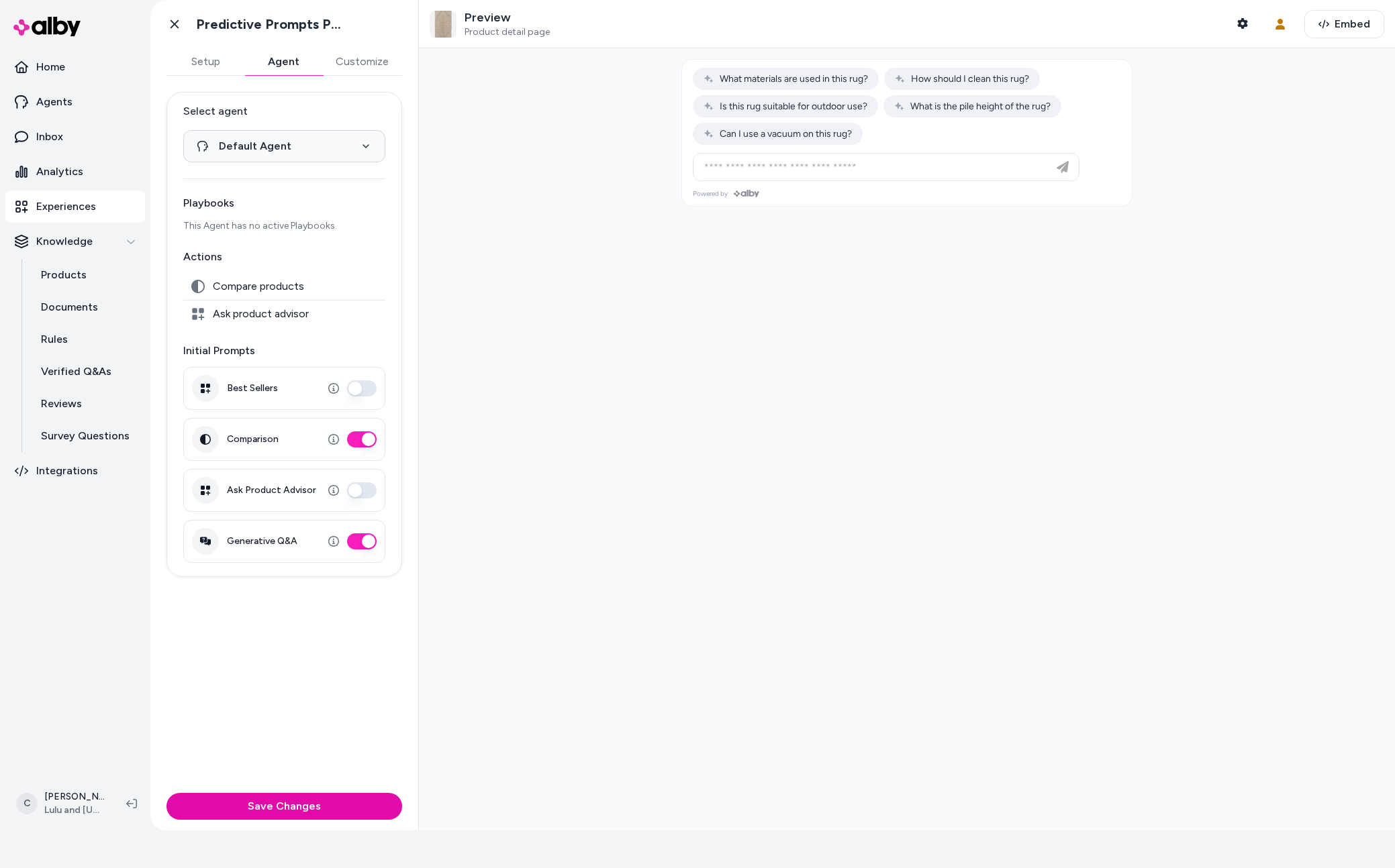
click at [295, 808] on button "Save Changes" at bounding box center [284, 806] width 236 height 27
click at [1242, 18] on button "Shopper Context" at bounding box center [1242, 23] width 27 height 27
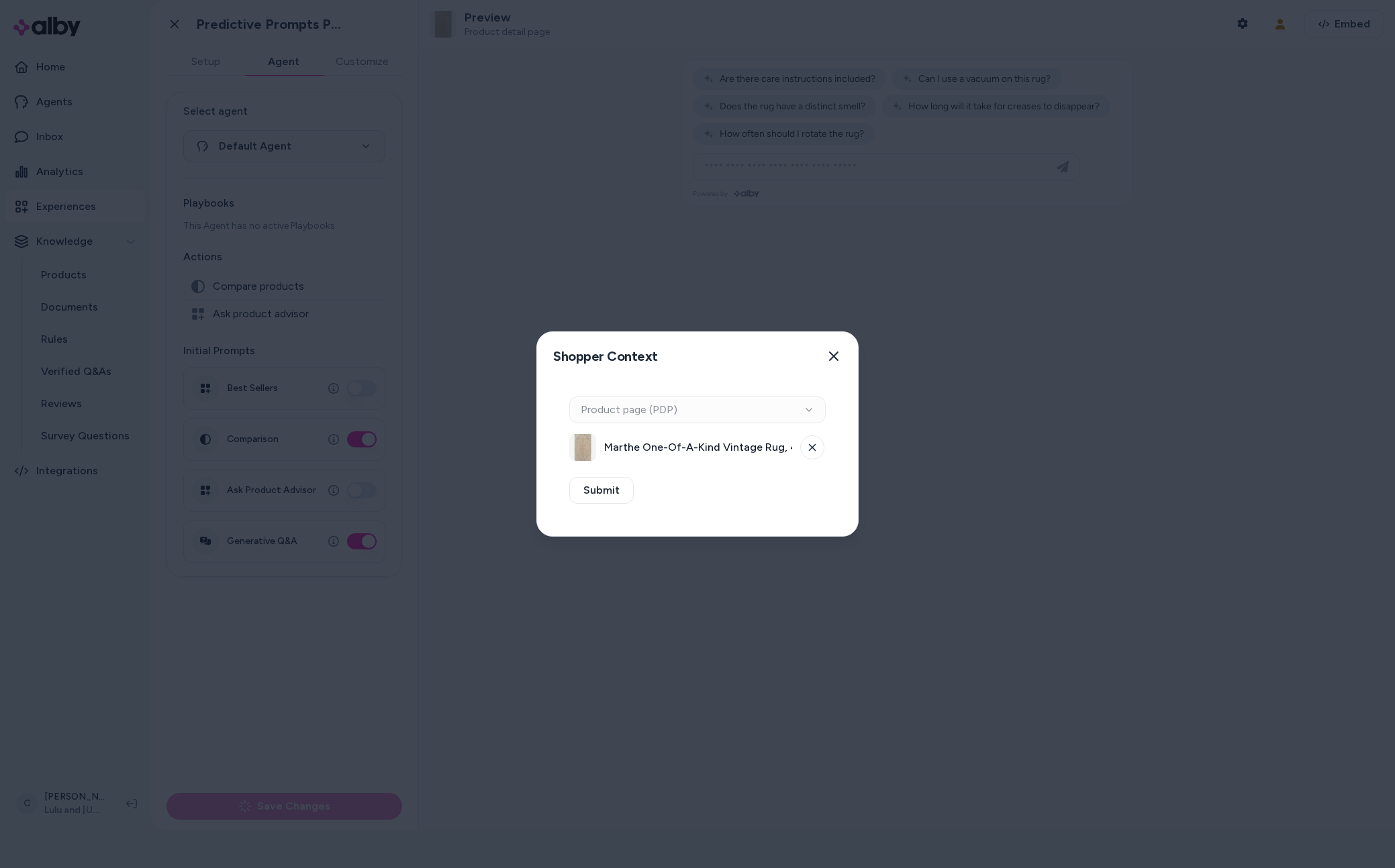
click at [766, 409] on div "Context Type Product page (PDP)" at bounding box center [697, 410] width 256 height 27
click at [805, 447] on button at bounding box center [812, 447] width 24 height 24
click at [721, 430] on div "Select Product Select a product" at bounding box center [697, 444] width 256 height 32
click at [713, 444] on button "Select a product" at bounding box center [697, 447] width 256 height 27
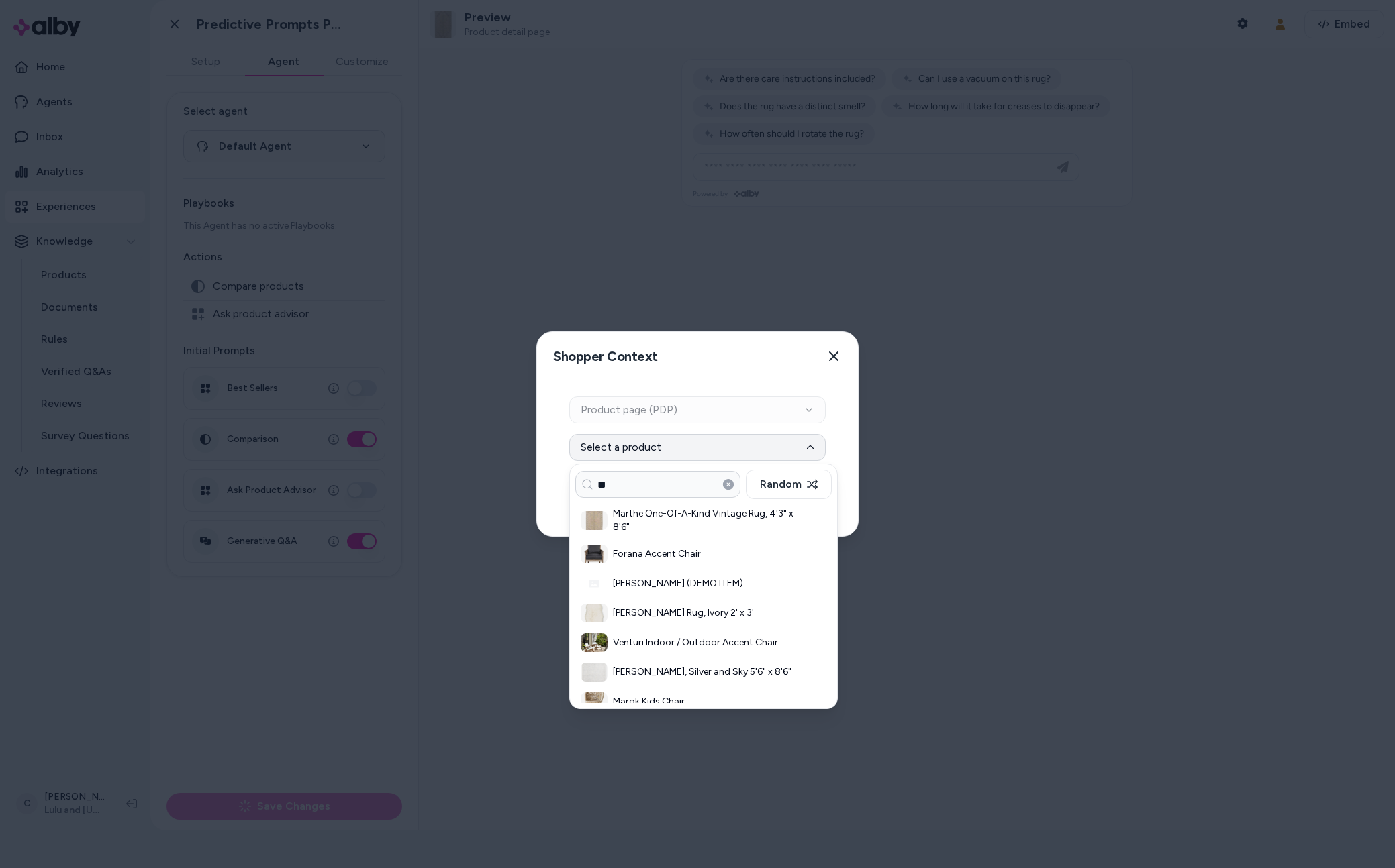
type input "*"
type input "***"
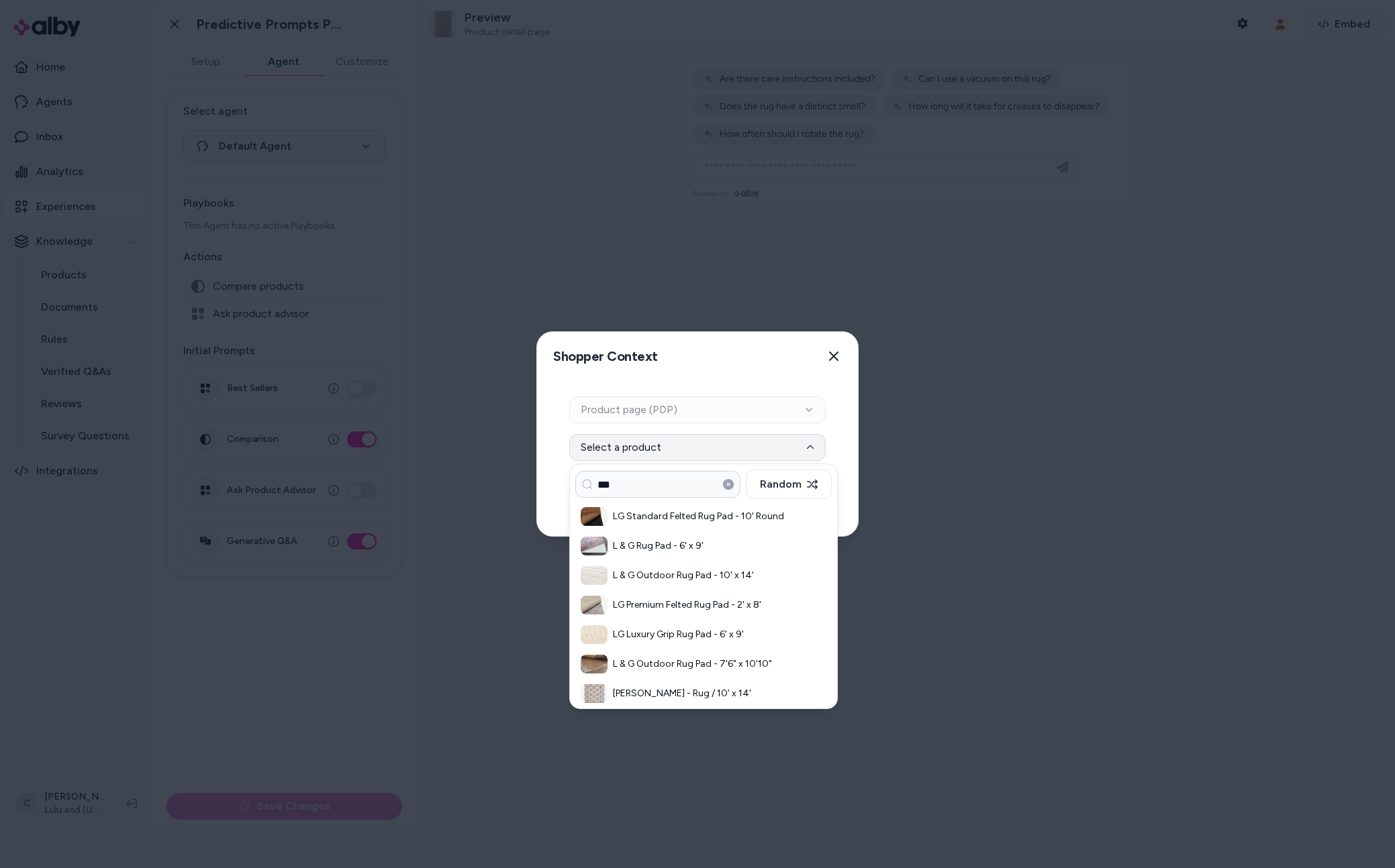
click at [711, 610] on h3 "LG Premium Felted Rug Pad - 2' x 8'" at bounding box center [710, 605] width 195 height 13
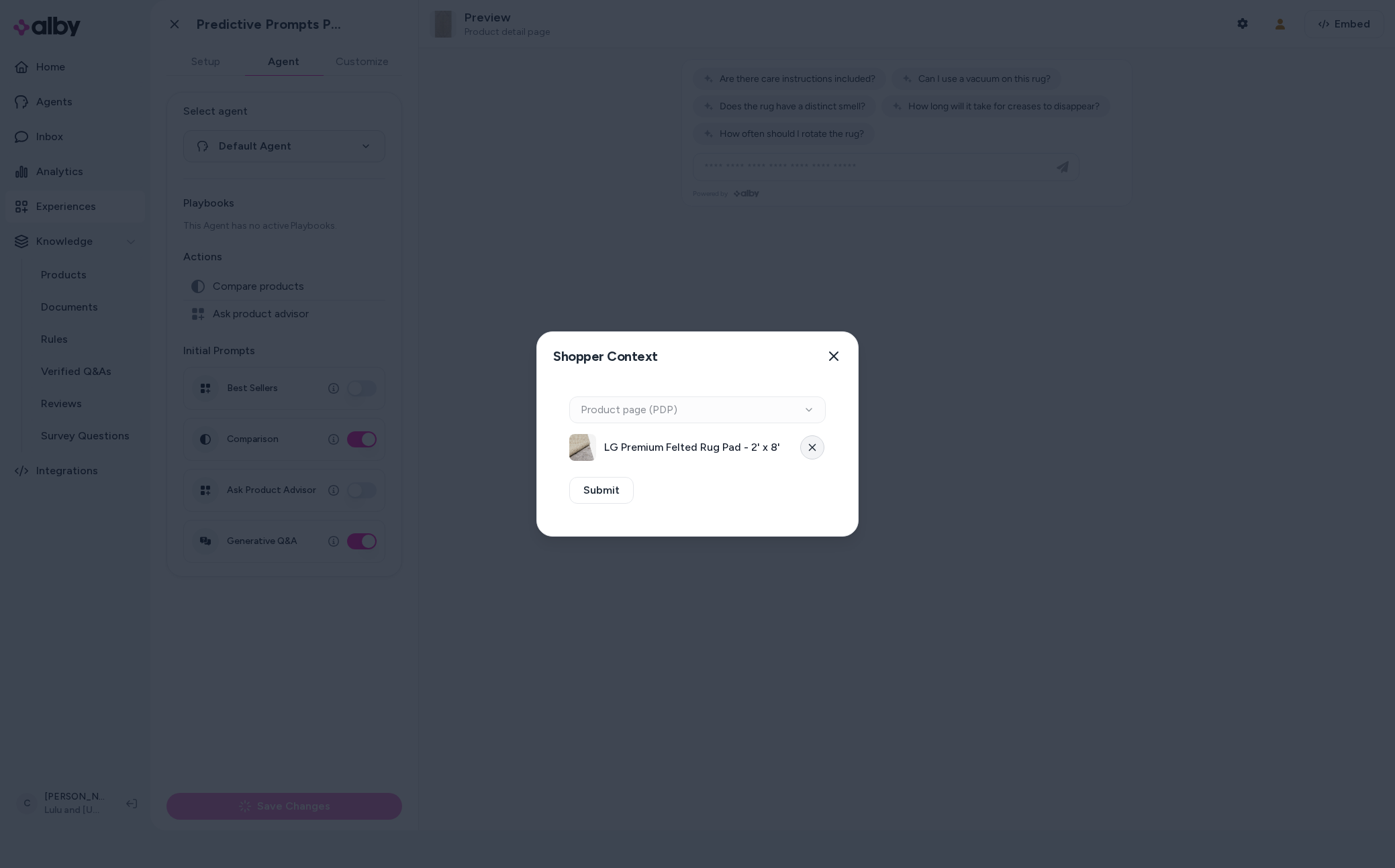
click at [804, 449] on button at bounding box center [812, 447] width 24 height 24
click at [651, 439] on button "Select a product" at bounding box center [697, 447] width 256 height 27
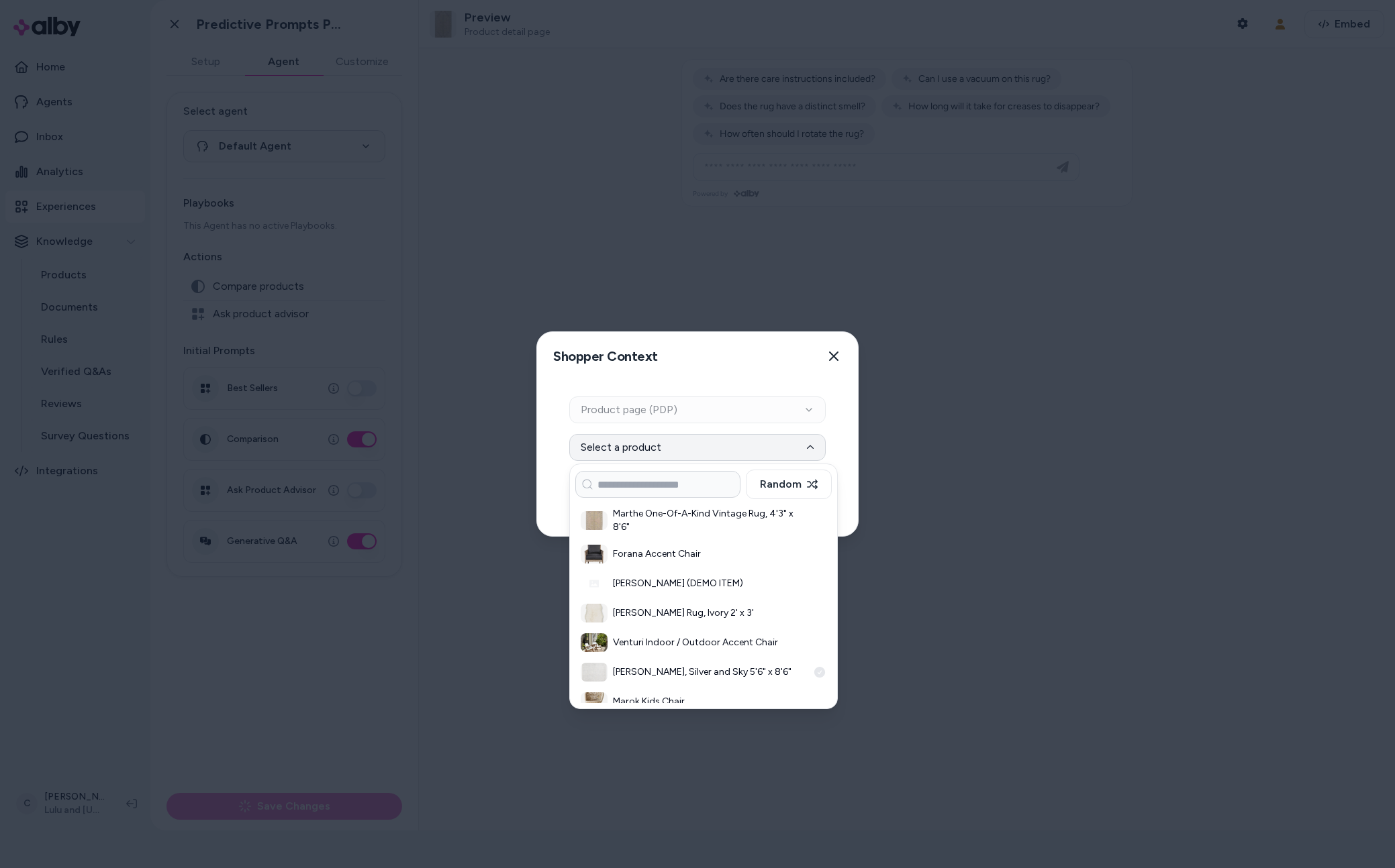
click at [729, 670] on h3 "Ariadne Rug, Silver and Sky 5'6" x 8'6"" at bounding box center [710, 672] width 195 height 13
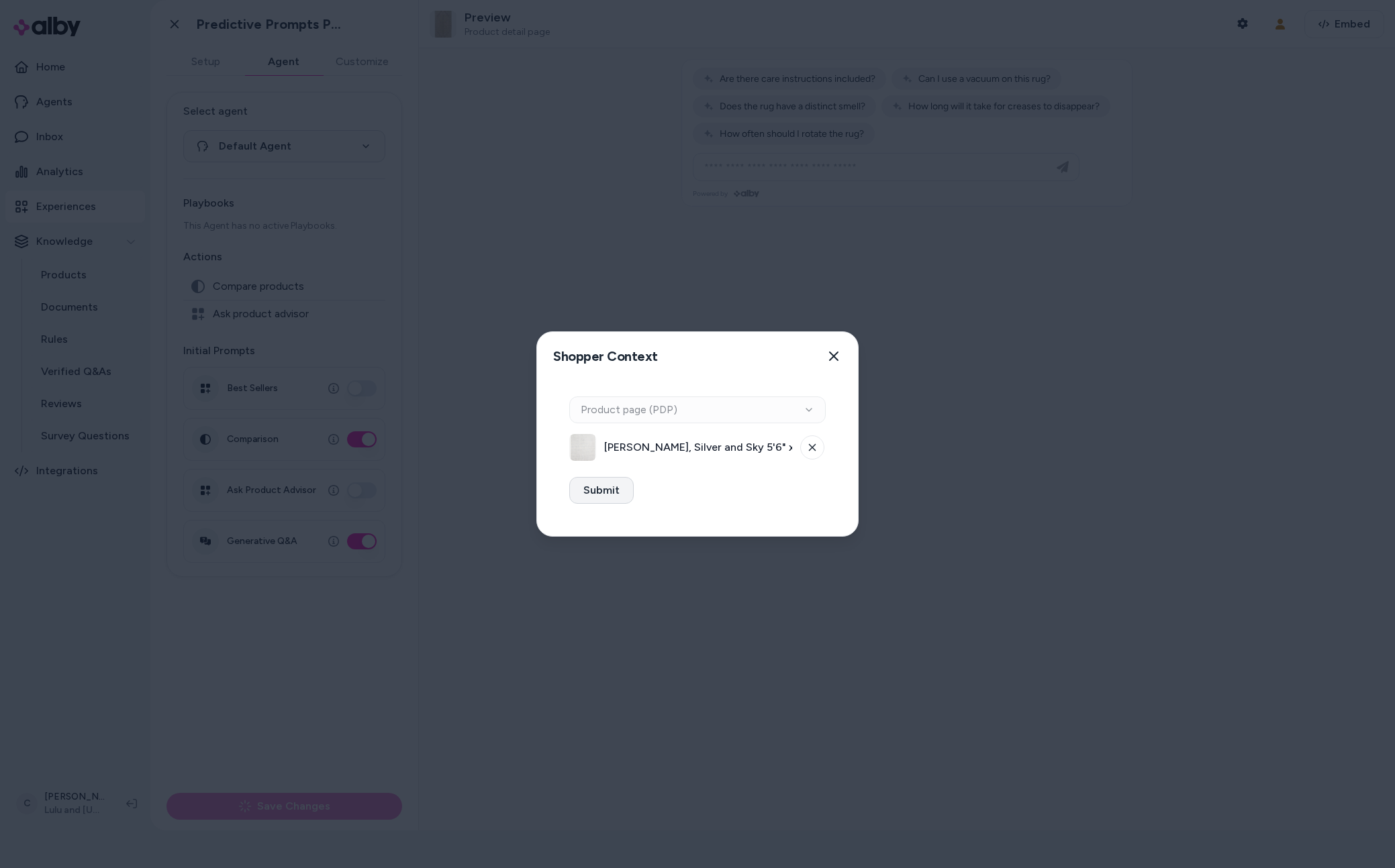
click at [606, 497] on button "Submit" at bounding box center [601, 490] width 65 height 27
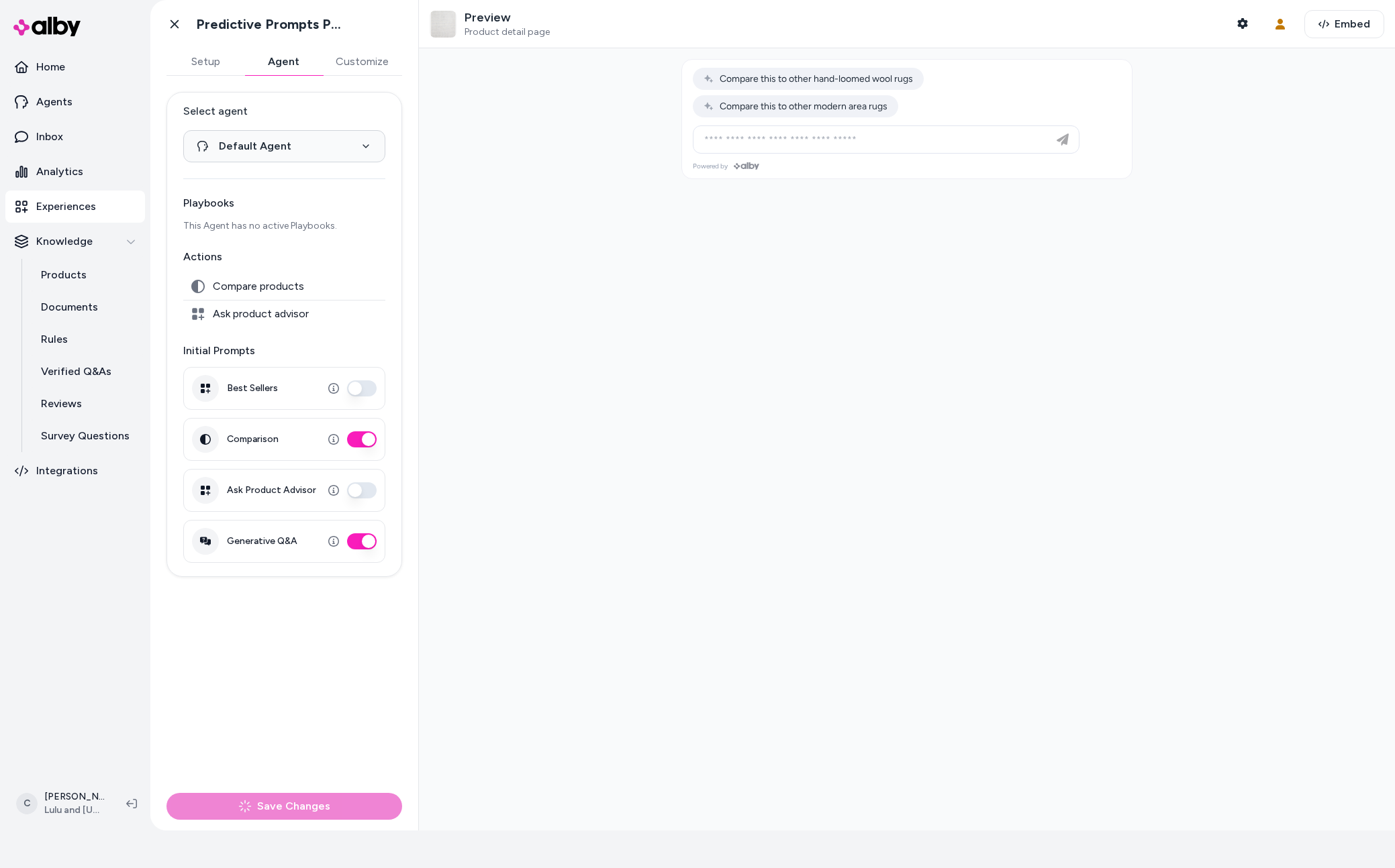
click at [897, 79] on span "Compare this to other hand-loomed wool rugs" at bounding box center [808, 78] width 209 height 11
type input "**********"
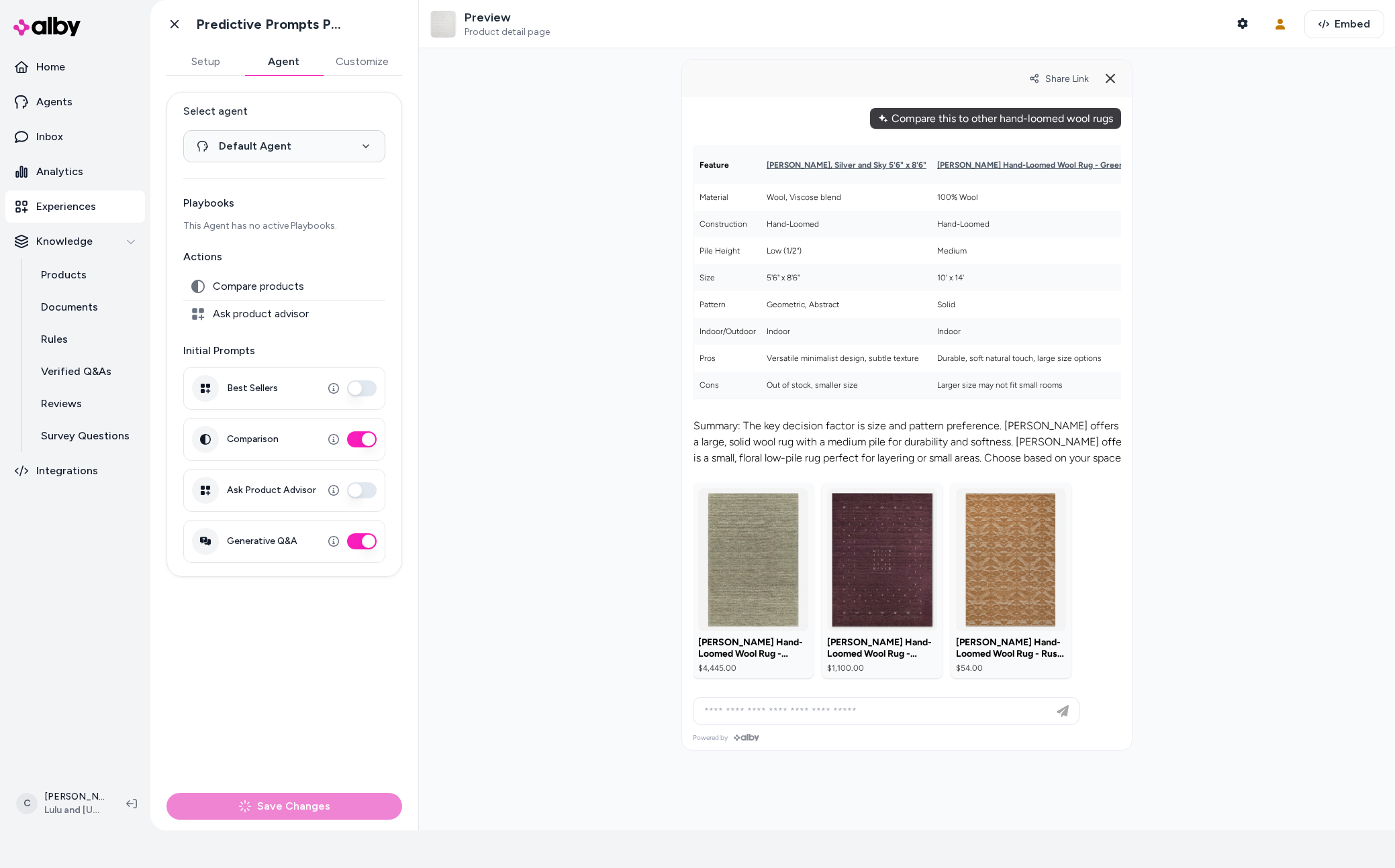
scroll to position [0, 127]
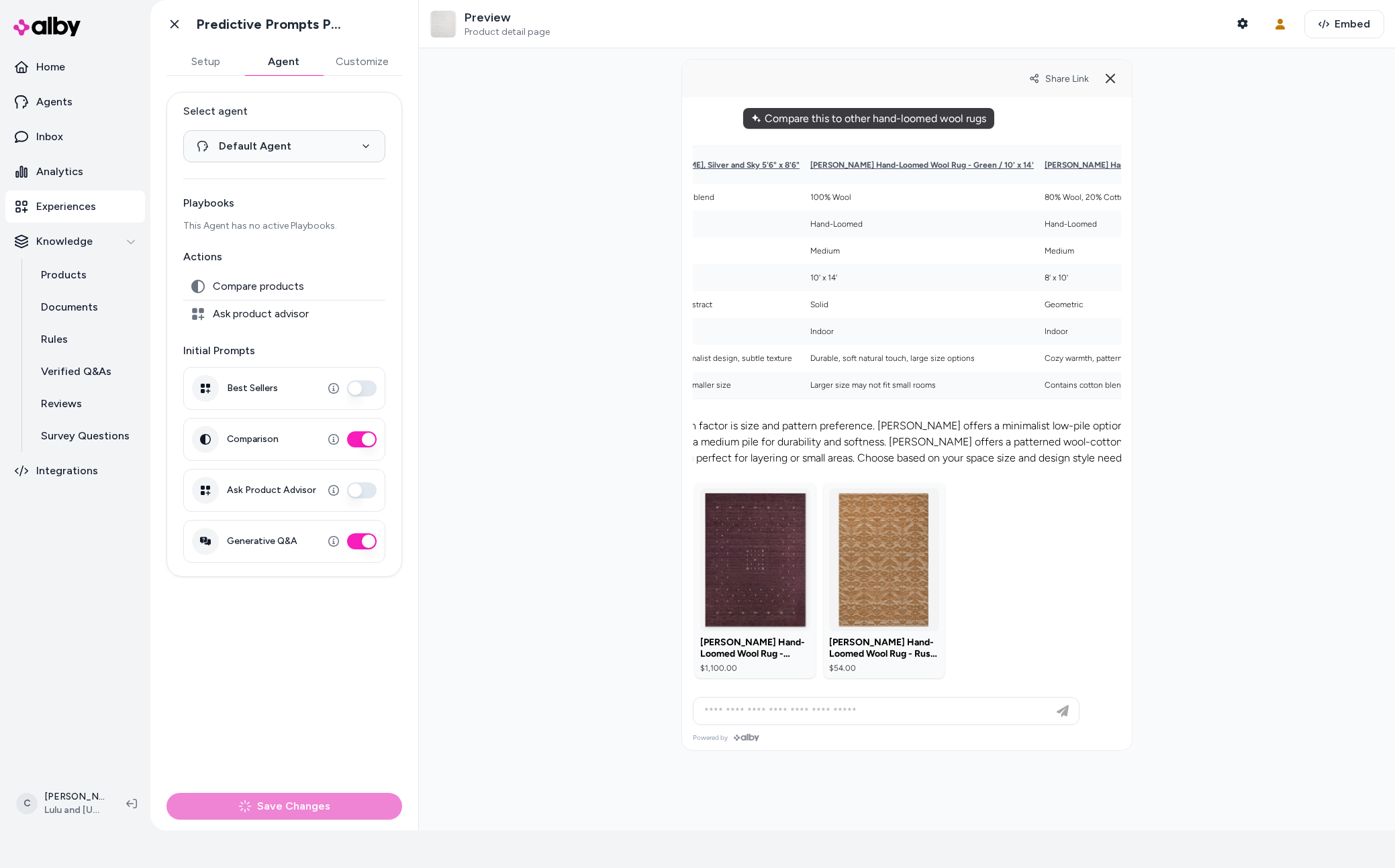
drag, startPoint x: 851, startPoint y: 691, endPoint x: 977, endPoint y: 677, distance: 126.8
click at [987, 681] on div "Feature Ariadne Rug, Silver and Sky 5'6" x 8'6" Susie Hand-Loomed Wool Rug - Gr…" at bounding box center [780, 410] width 429 height 563
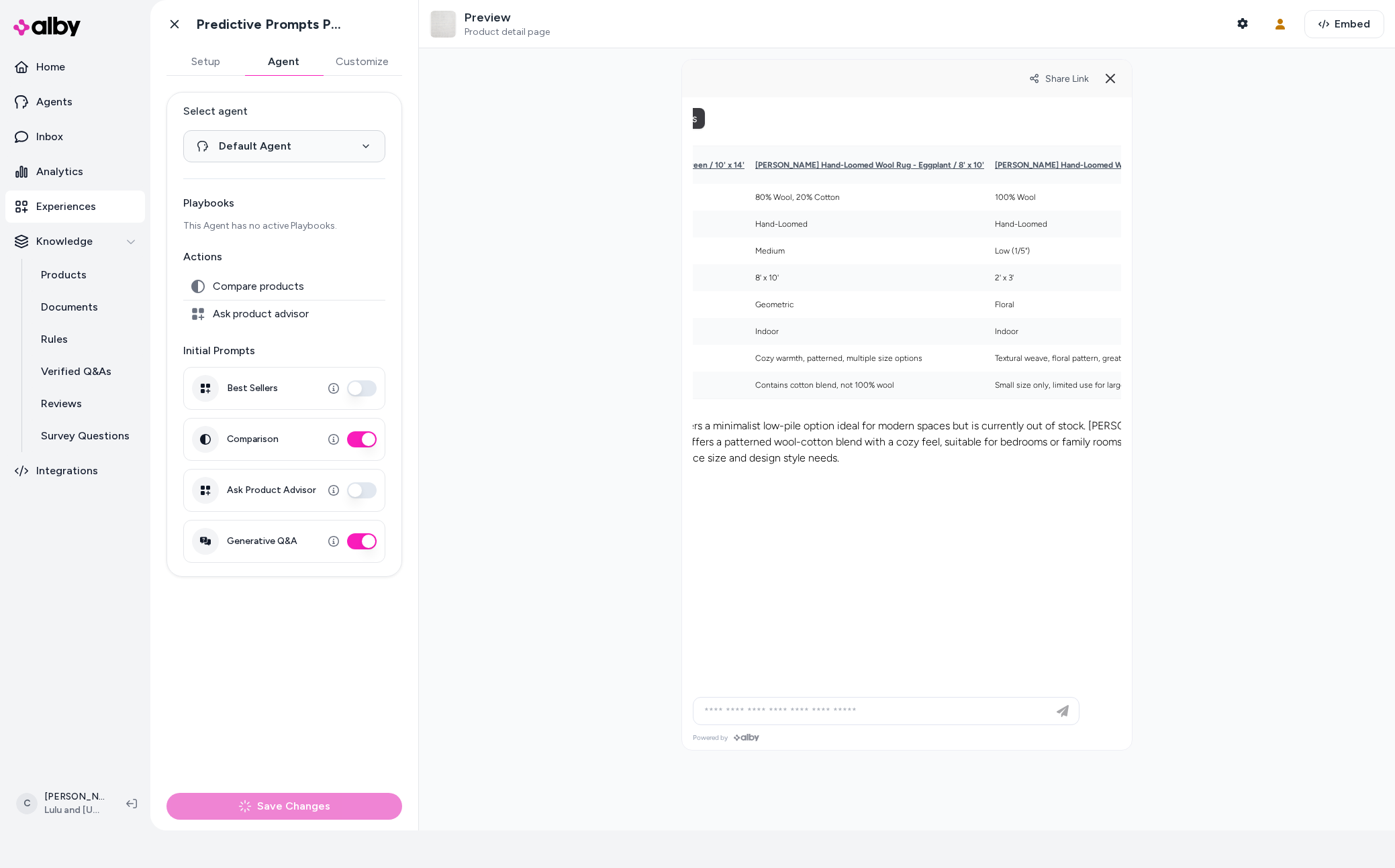
scroll to position [0, 0]
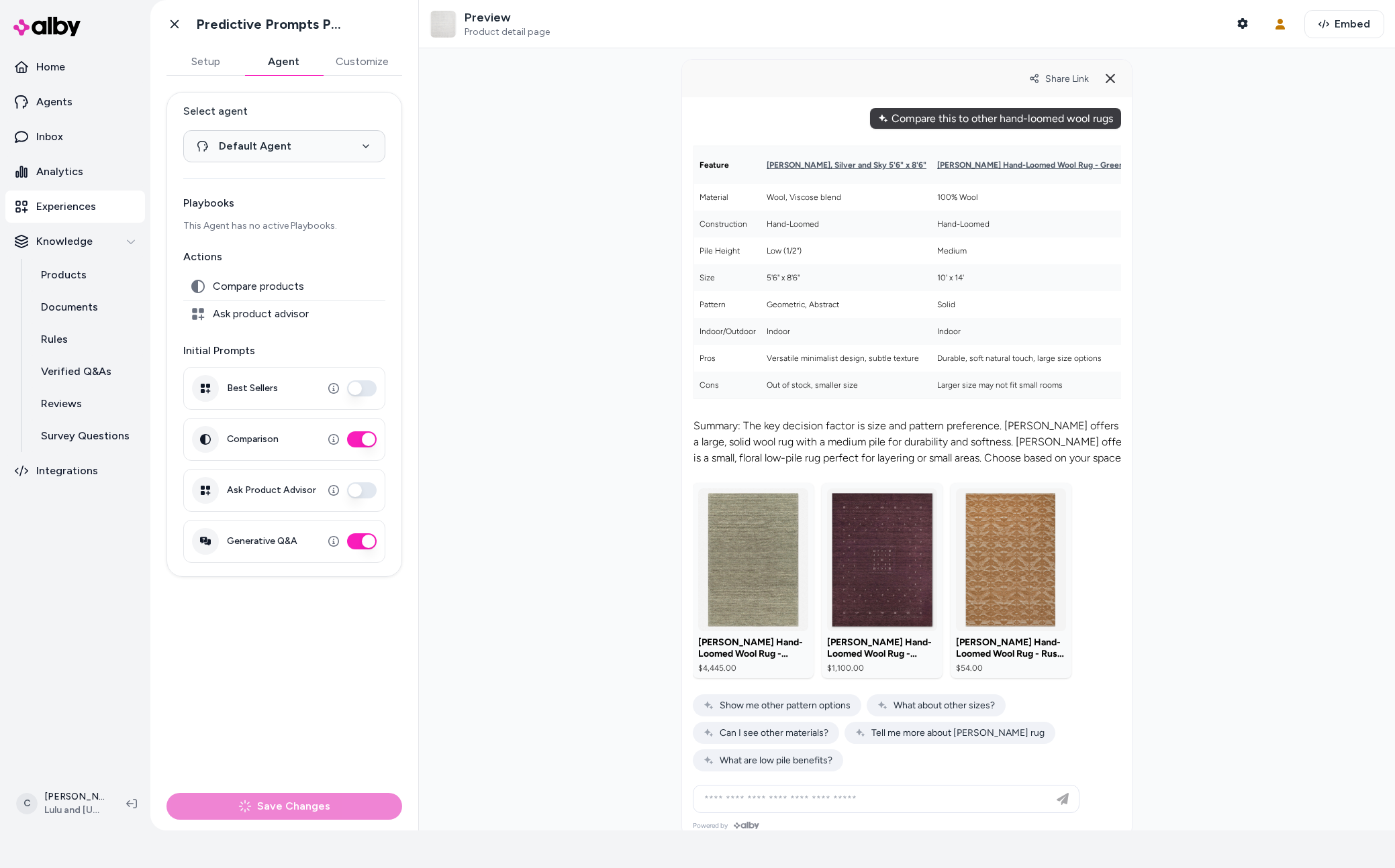
drag, startPoint x: 1113, startPoint y: 81, endPoint x: 1009, endPoint y: 71, distance: 104.5
click at [1114, 85] on icon at bounding box center [1110, 78] width 16 height 16
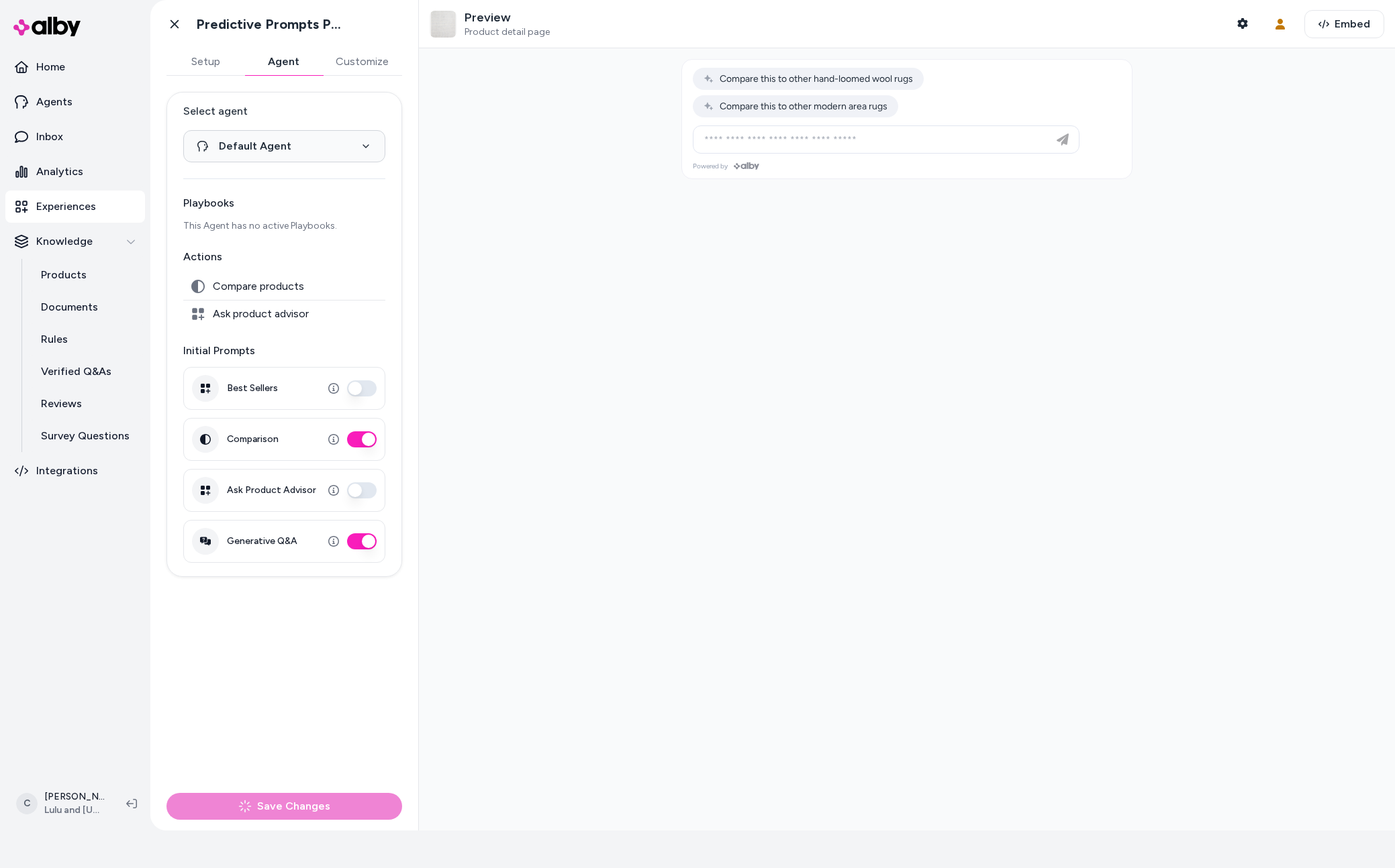
drag, startPoint x: 574, startPoint y: 266, endPoint x: 570, endPoint y: 256, distance: 10.8
click at [570, 256] on div at bounding box center [907, 440] width 976 height 783
click at [365, 437] on button "Comparison" at bounding box center [362, 439] width 30 height 16
drag, startPoint x: 661, startPoint y: 674, endPoint x: 437, endPoint y: 487, distance: 291.8
click at [653, 660] on div at bounding box center [907, 440] width 976 height 783
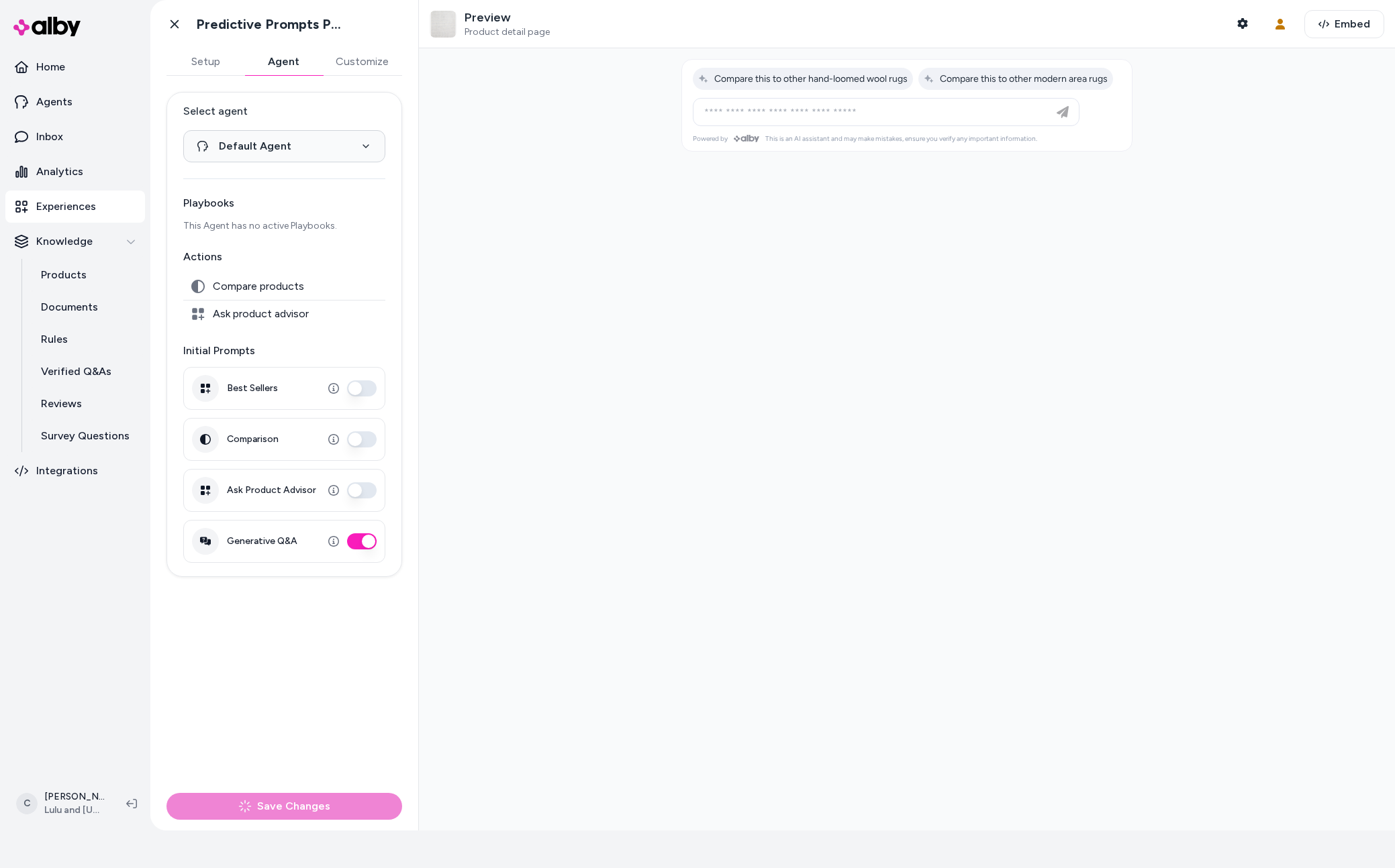
drag, startPoint x: 277, startPoint y: 807, endPoint x: 281, endPoint y: 799, distance: 8.9
click at [278, 807] on div "Save Changes" at bounding box center [284, 806] width 236 height 27
click at [306, 808] on div "Save Changes" at bounding box center [284, 806] width 236 height 27
click at [939, 445] on div at bounding box center [907, 440] width 976 height 783
click at [78, 803] on html "**********" at bounding box center [698, 397] width 1395 height 868
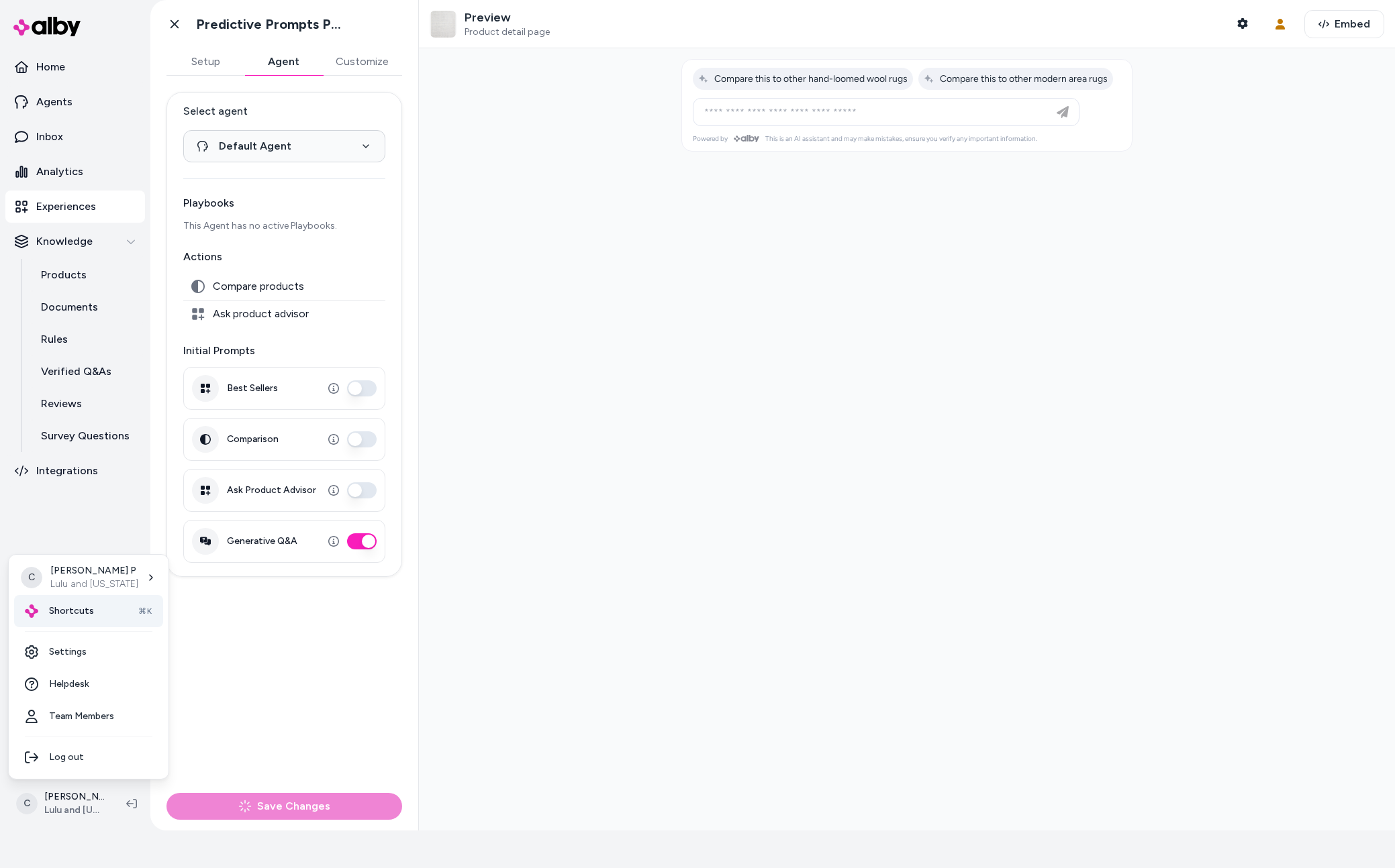
click at [76, 608] on span "Shortcuts" at bounding box center [72, 611] width 45 height 13
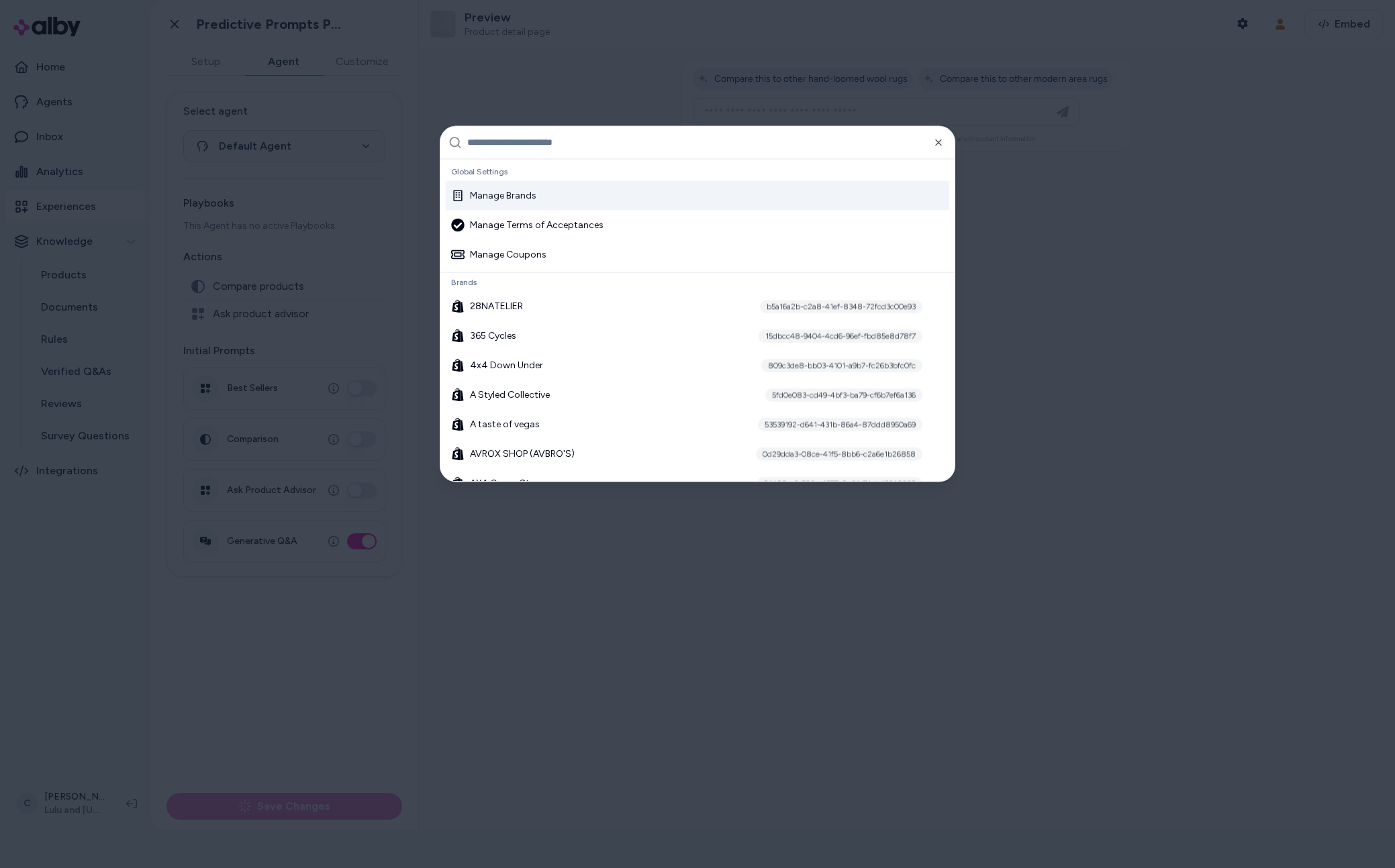
click at [553, 147] on input "text" at bounding box center [707, 142] width 479 height 32
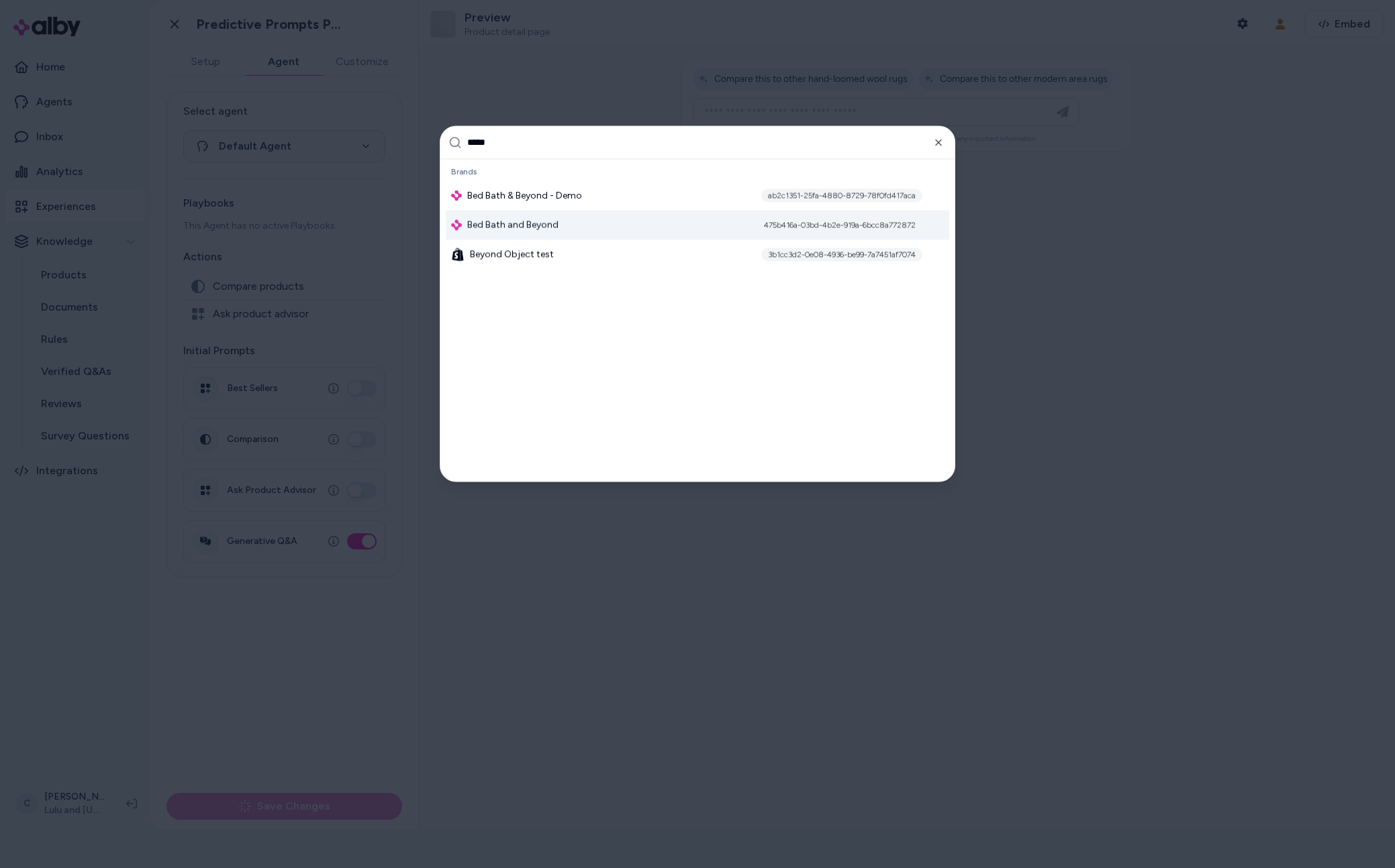
type input "*****"
click at [517, 222] on span "Bed Bath and Beyond" at bounding box center [513, 224] width 91 height 13
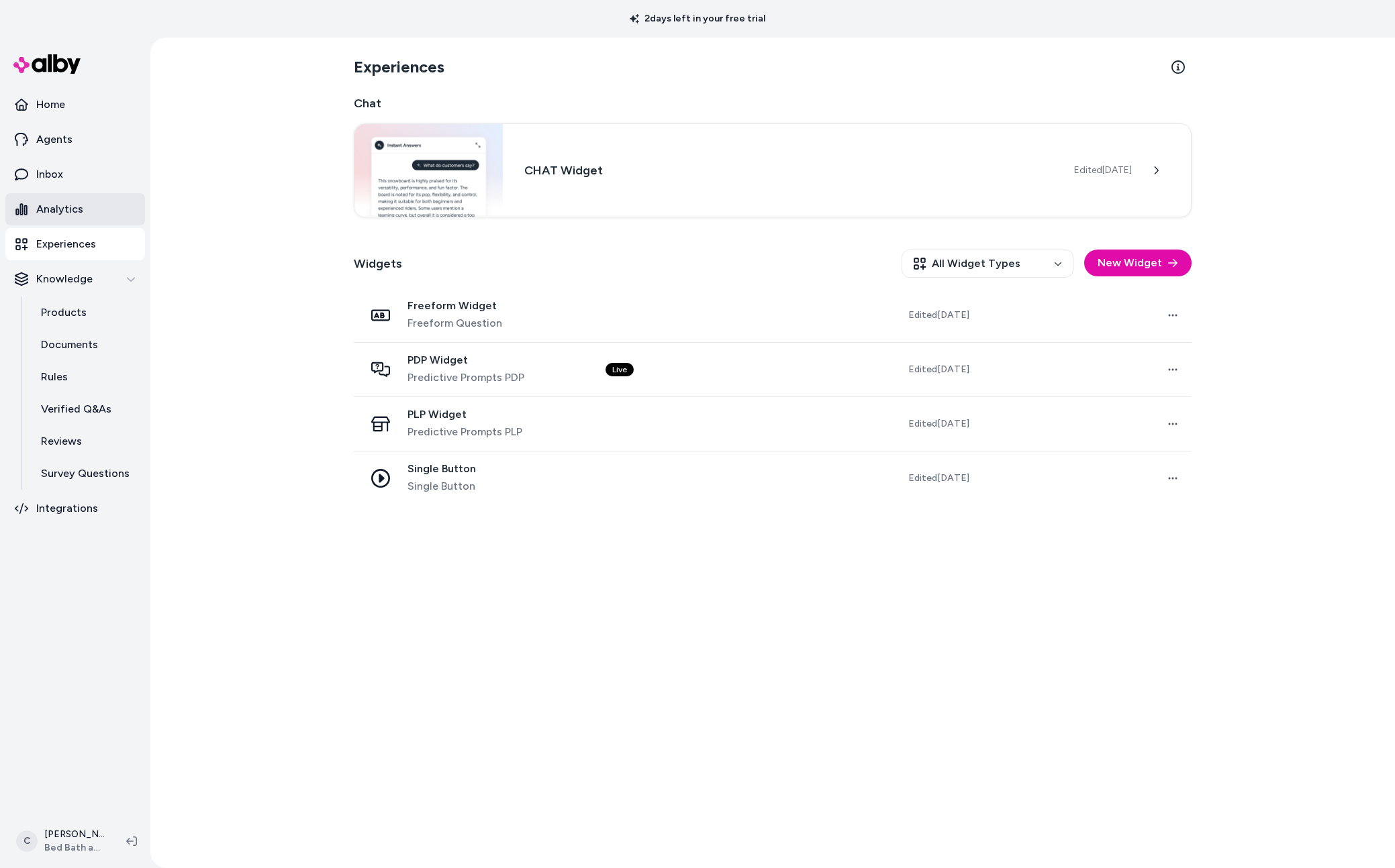
click at [75, 209] on p "Analytics" at bounding box center [60, 209] width 47 height 16
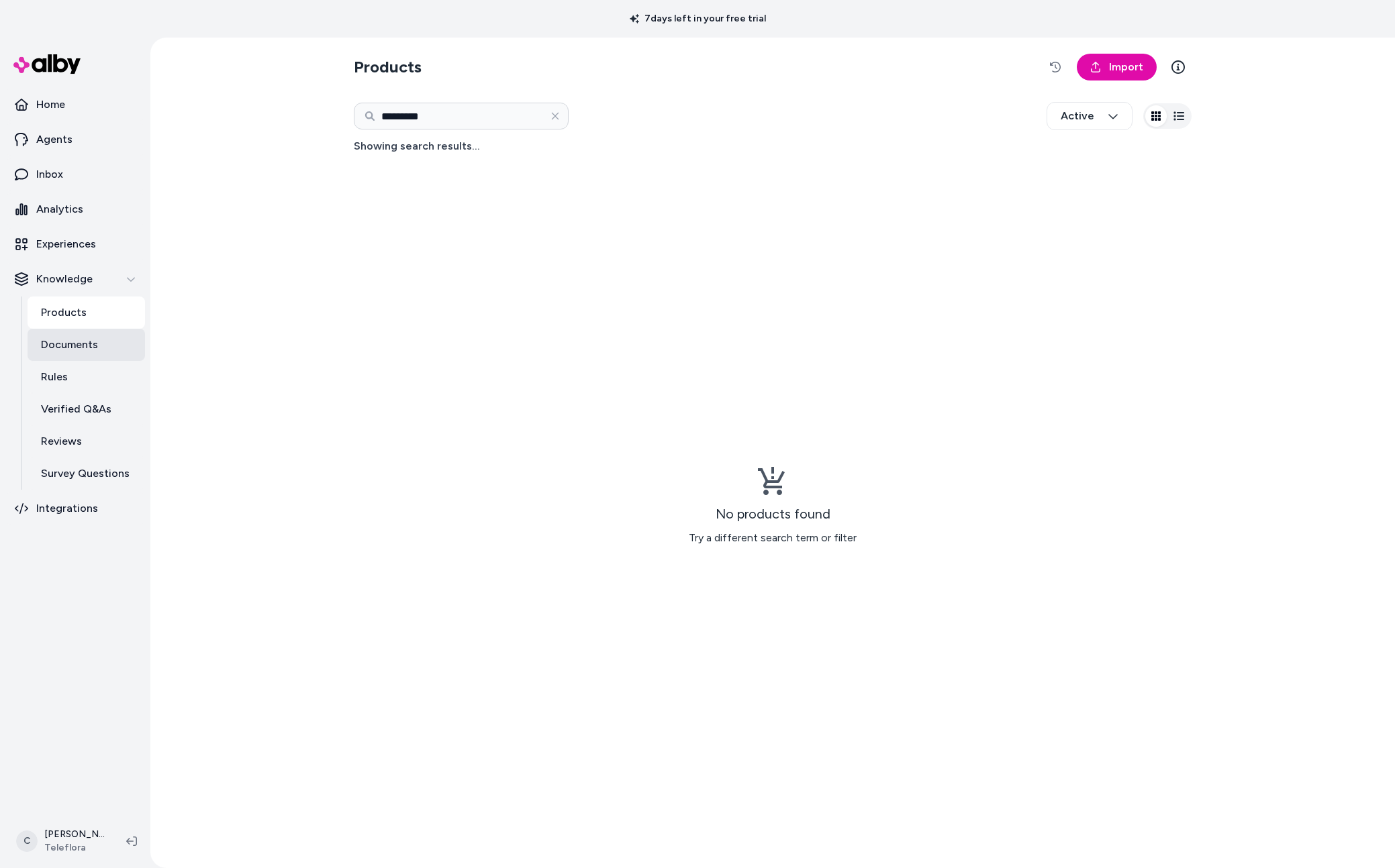
click at [76, 337] on p "Documents" at bounding box center [69, 344] width 57 height 16
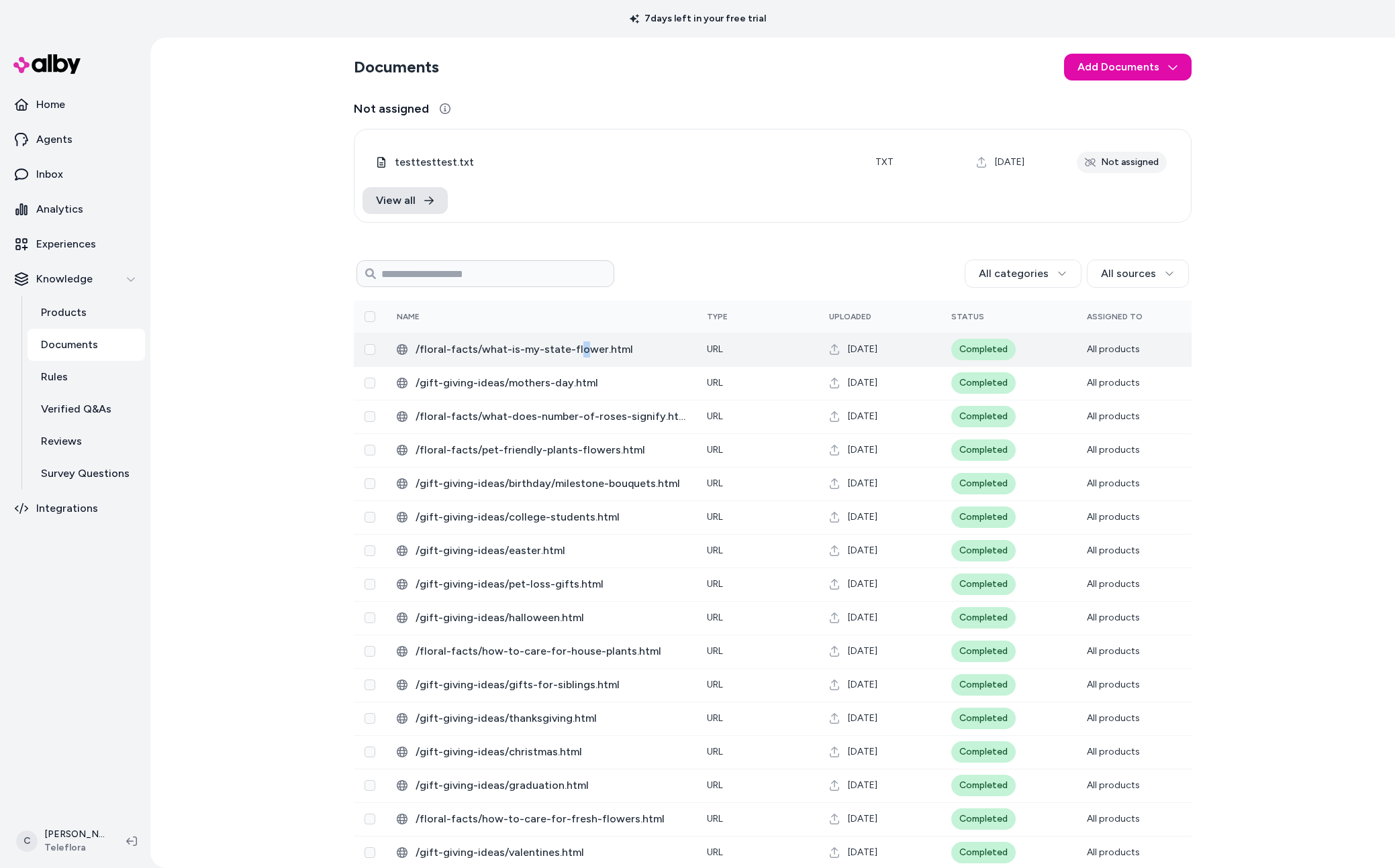
click at [572, 351] on span "/floral-facts/what-is-my-state-flower.html" at bounding box center [550, 349] width 270 height 16
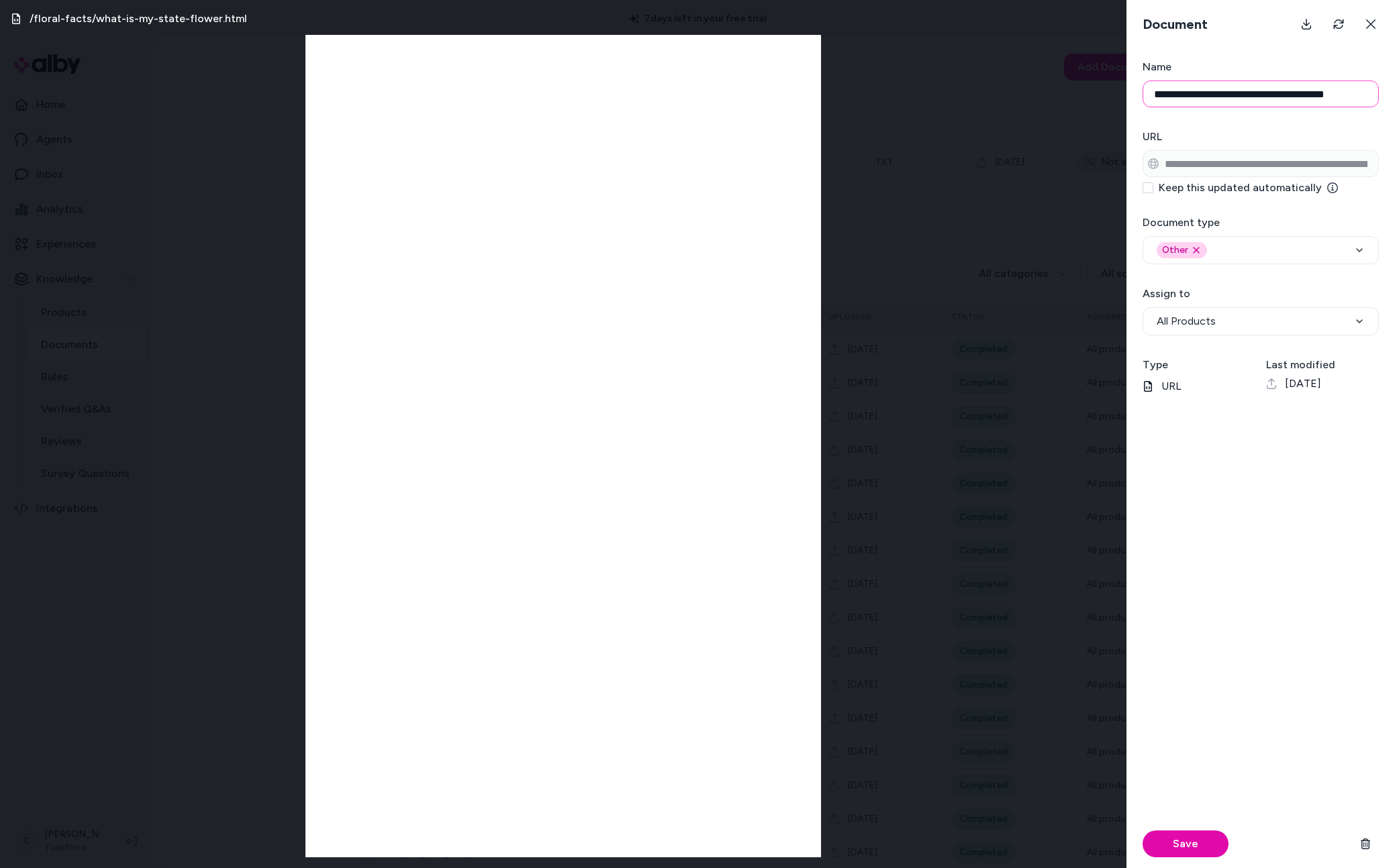
click at [1206, 87] on input "**********" at bounding box center [1261, 94] width 236 height 27
click at [1207, 88] on input "**********" at bounding box center [1261, 94] width 236 height 27
click at [1367, 29] on icon at bounding box center [1371, 24] width 10 height 10
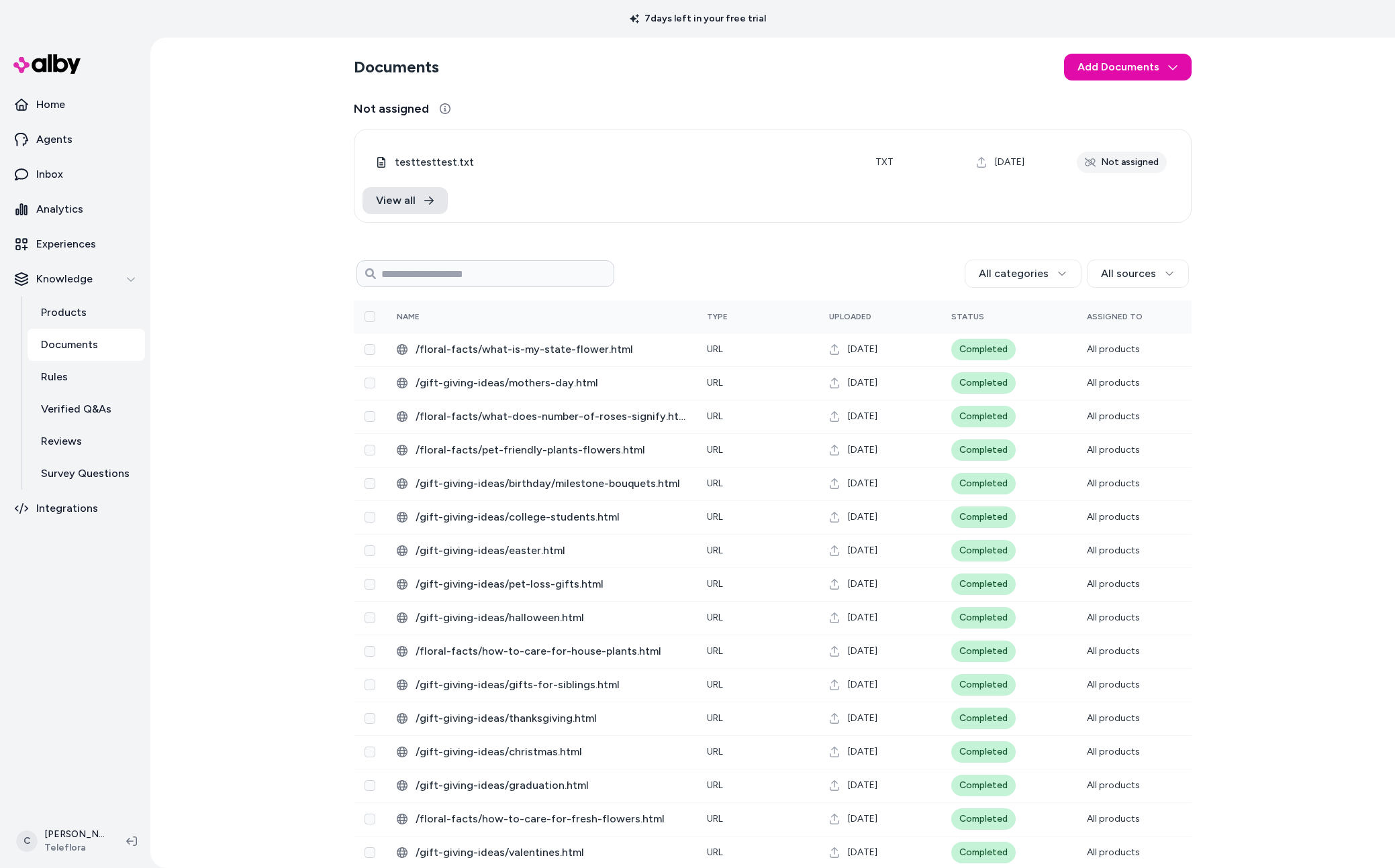
click at [286, 442] on div "Documents Add Documents Not assigned 0 Selected Edit testtesttest.txt txt [DATE…" at bounding box center [773, 453] width 1245 height 831
click at [227, 563] on div "Documents Add Documents Not assigned 0 Selected Edit testtesttest.txt txt [DATE…" at bounding box center [773, 453] width 1245 height 831
click at [465, 275] on input at bounding box center [485, 274] width 258 height 27
click at [302, 433] on div "Documents Add Documents Not assigned 0 Selected Edit testtesttest.txt txt [DATE…" at bounding box center [773, 453] width 1245 height 831
click at [522, 272] on input at bounding box center [485, 274] width 258 height 27
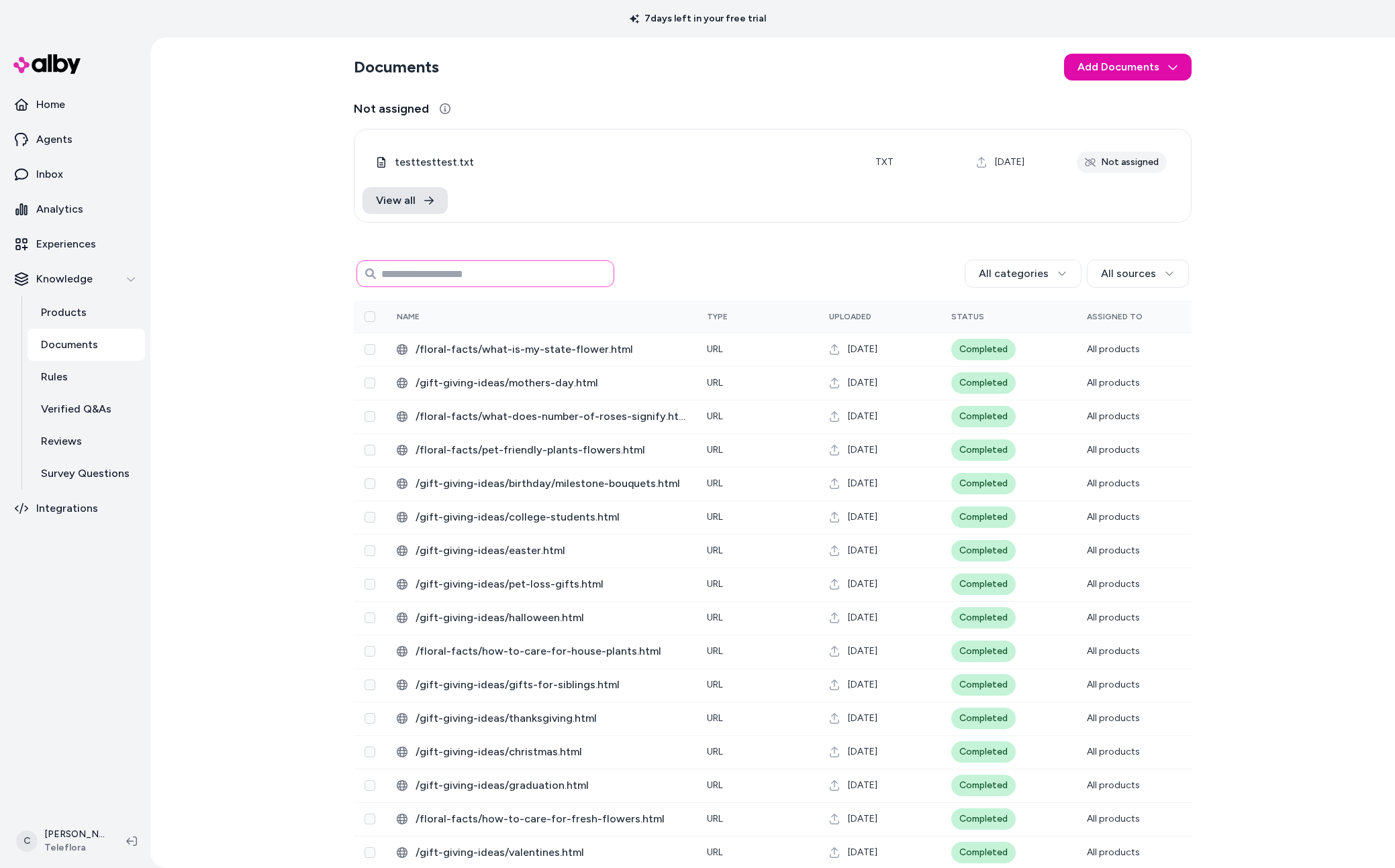
click at [522, 272] on input at bounding box center [485, 274] width 258 height 27
click at [204, 448] on div "Documents Add Documents Not assigned 0 Selected Edit testtesttest.txt txt [DATE…" at bounding box center [773, 453] width 1245 height 831
click at [272, 392] on div "Documents Add Documents Not assigned 0 Selected Edit testtesttest.txt txt [DATE…" at bounding box center [773, 453] width 1245 height 831
click at [76, 842] on html "7 days left in your free trial Home Agents Inbox Analytics Experiences Knowledg…" at bounding box center [698, 434] width 1395 height 868
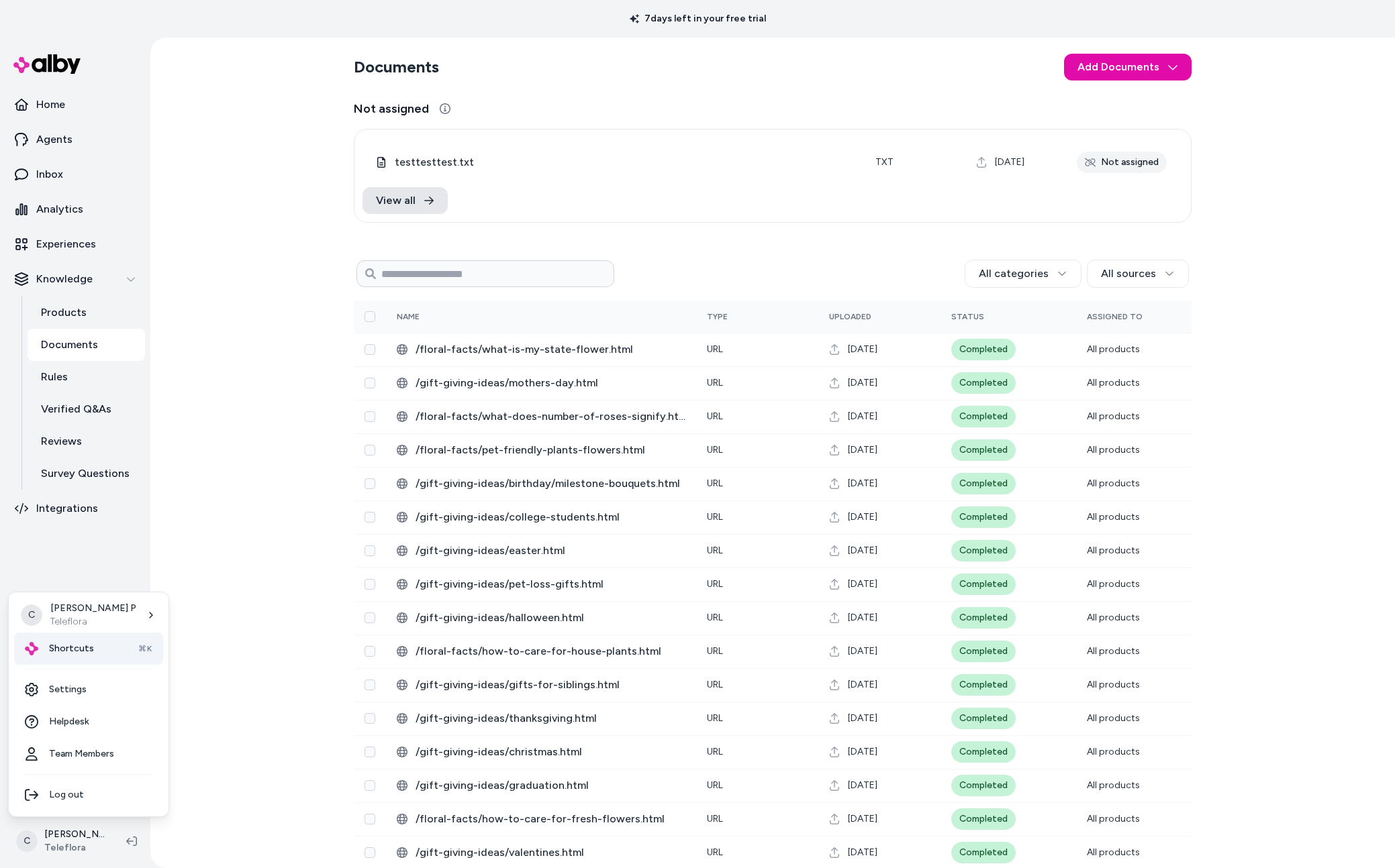
click at [62, 647] on span "Shortcuts" at bounding box center [72, 649] width 45 height 13
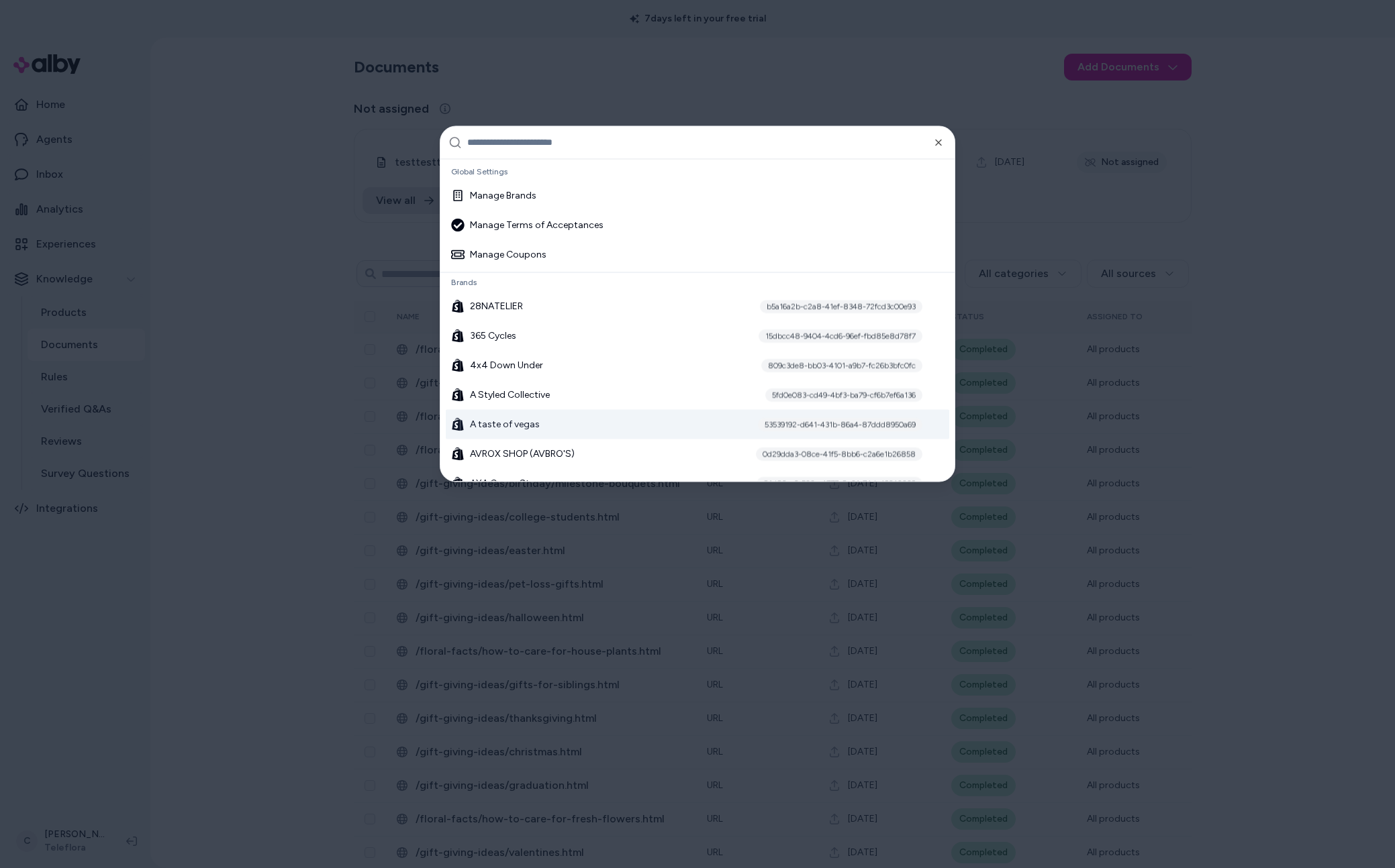
scroll to position [8, 0]
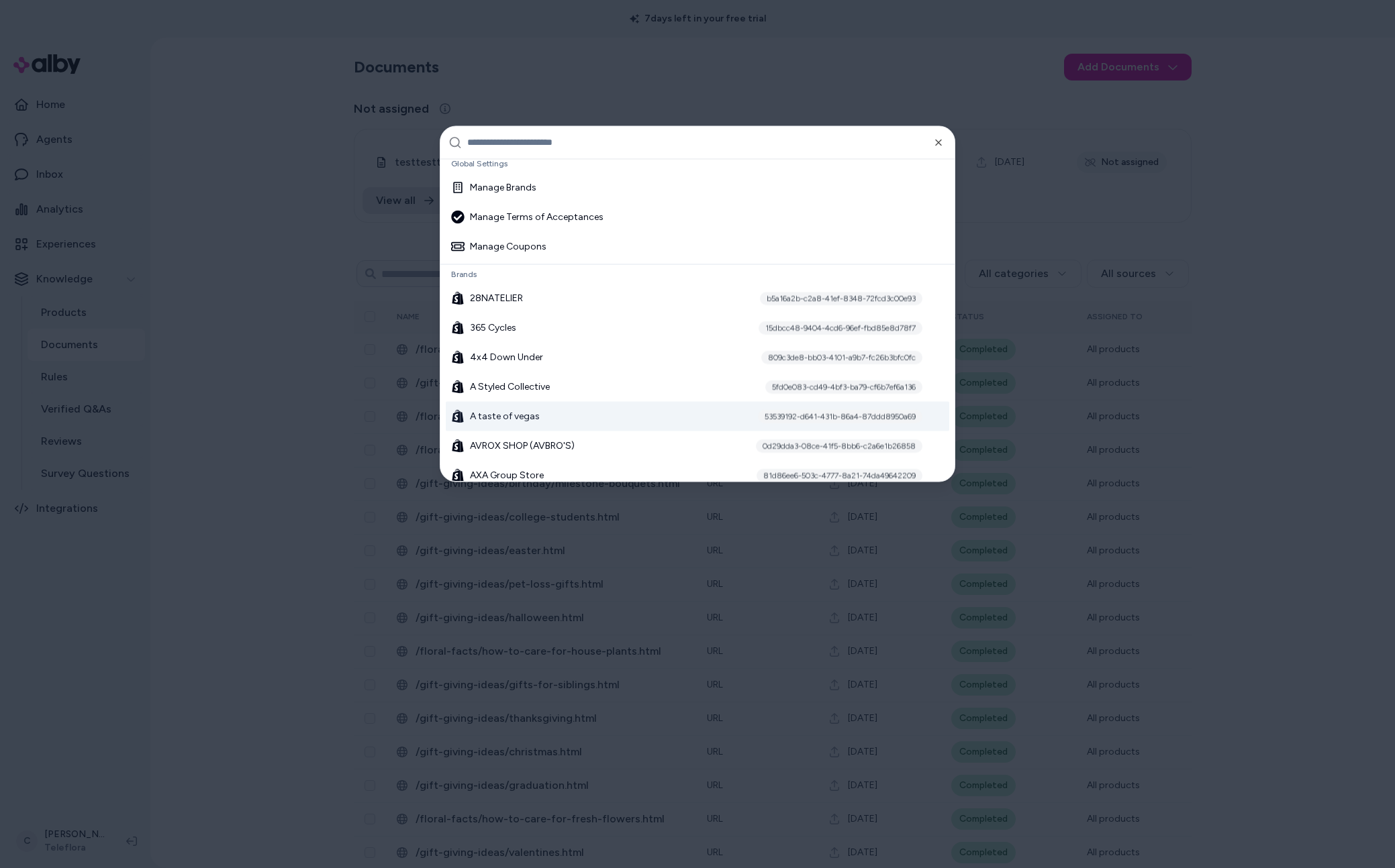
click at [550, 421] on div "A taste of vegas 53539192-d641-431b-86a4-87ddd8950a69" at bounding box center [698, 416] width 504 height 30
